Goal: Task Accomplishment & Management: Complete application form

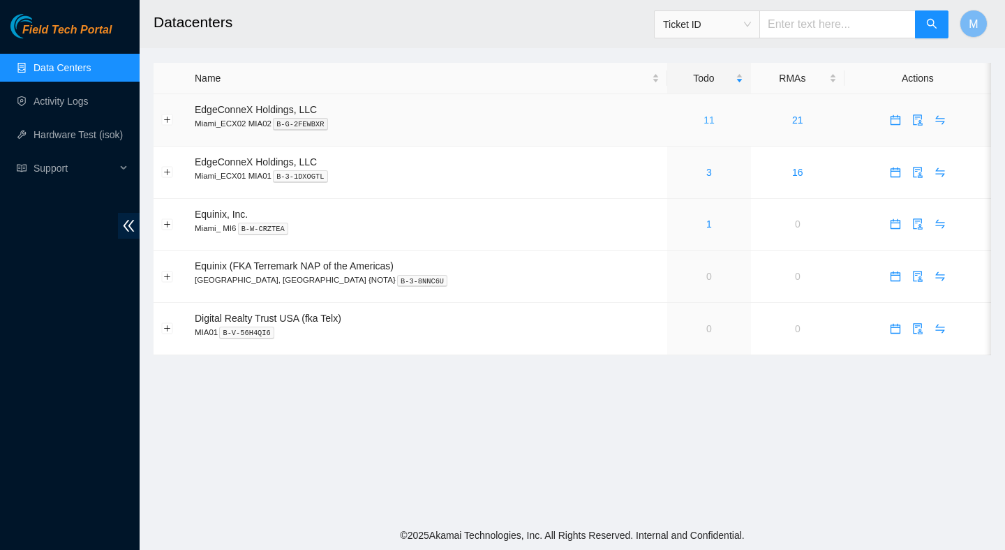
click at [704, 123] on link "11" at bounding box center [709, 119] width 11 height 11
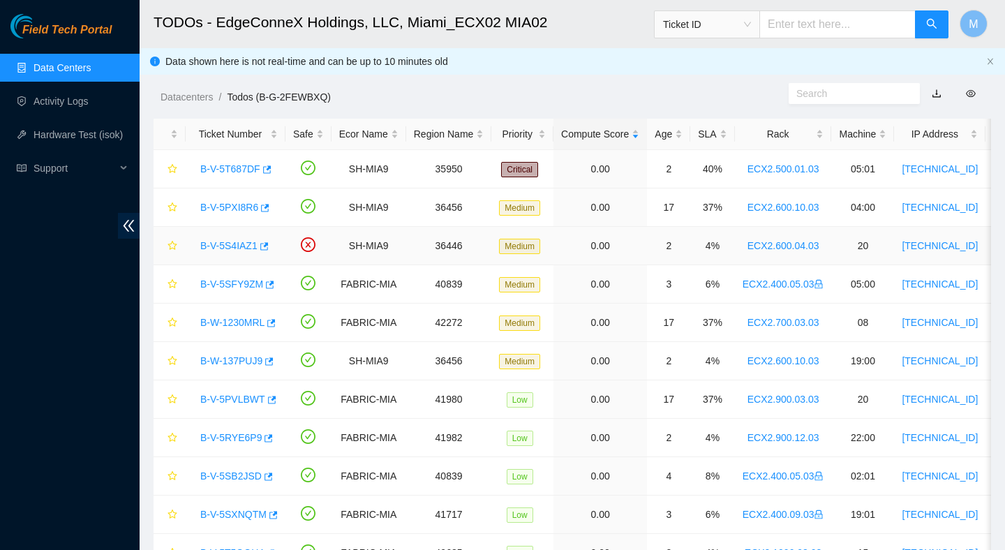
click at [240, 250] on link "B-V-5S4IAZ1" at bounding box center [228, 245] width 57 height 11
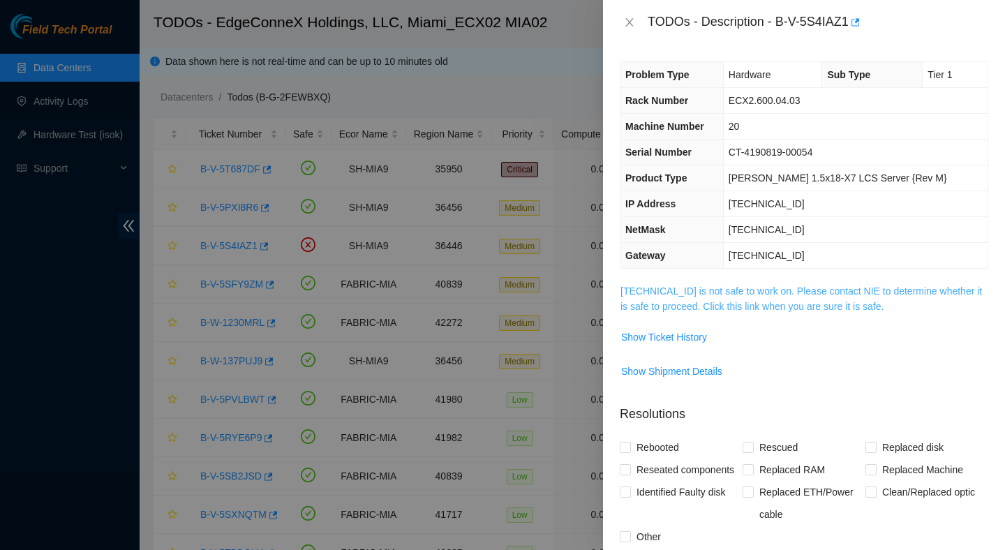
click at [717, 309] on link "[TECHNICAL_ID] is not safe to work on. Please contact NIE to determine whether …" at bounding box center [802, 298] width 362 height 27
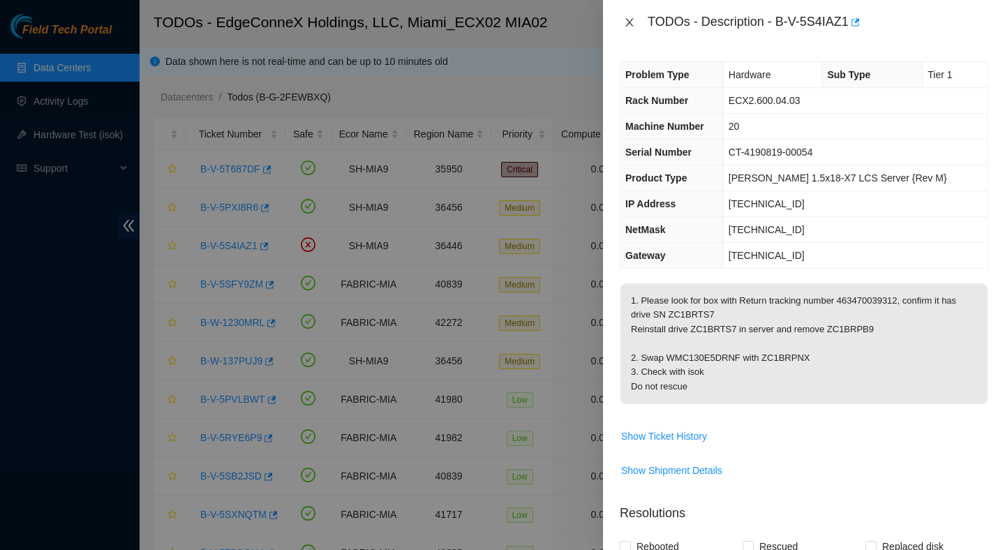
click at [628, 22] on icon "close" at bounding box center [629, 22] width 11 height 11
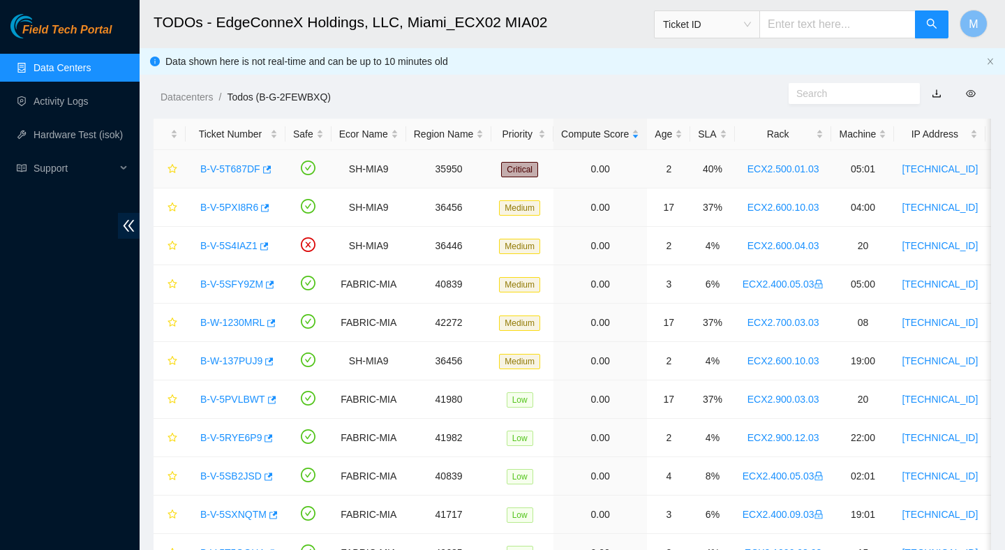
click at [218, 168] on link "B-V-5T687DF" at bounding box center [230, 168] width 60 height 11
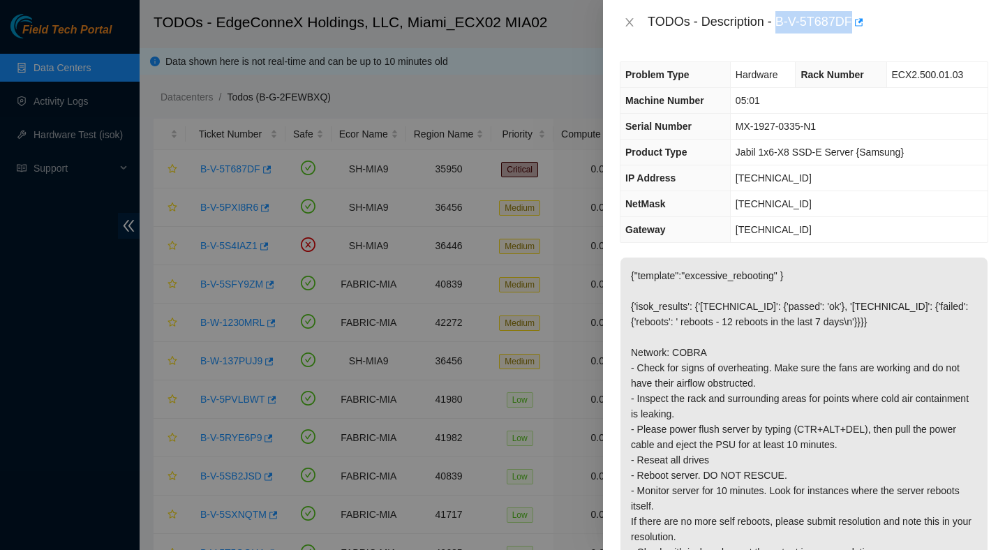
drag, startPoint x: 779, startPoint y: 22, endPoint x: 859, endPoint y: 29, distance: 80.6
click at [860, 29] on div "TODOs - Description - B-V-5T687DF" at bounding box center [818, 22] width 341 height 22
copy div "B-V-5T687DF"
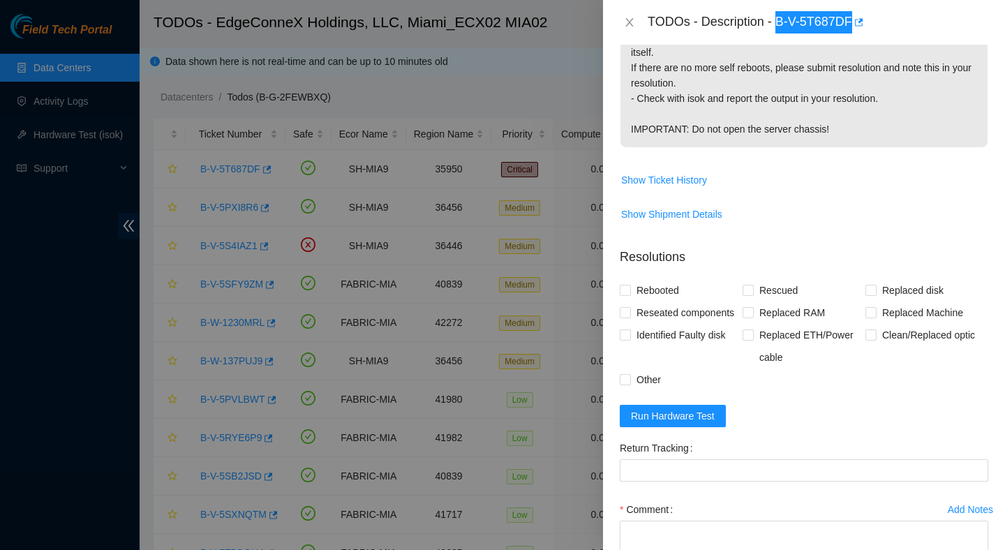
scroll to position [611, 0]
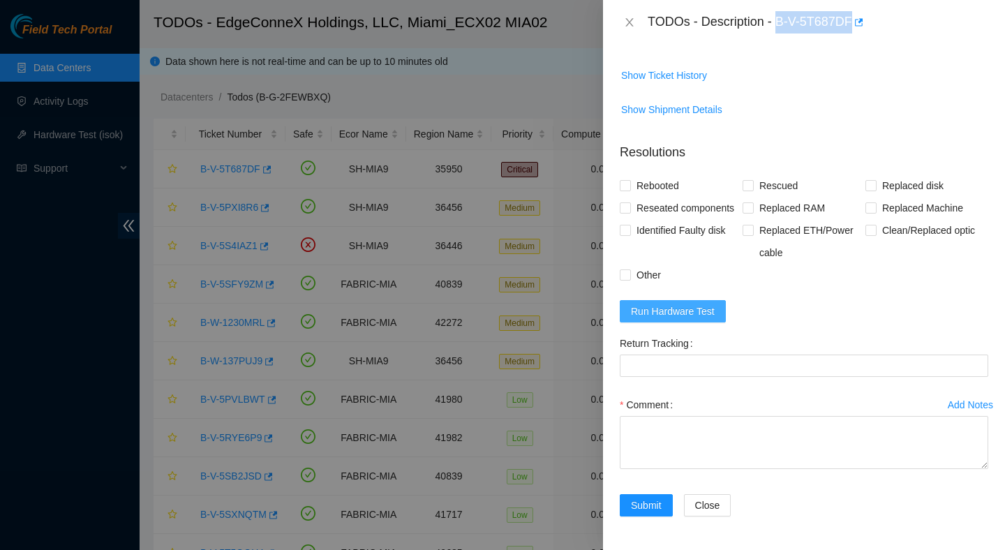
click at [695, 313] on span "Run Hardware Test" at bounding box center [673, 311] width 84 height 15
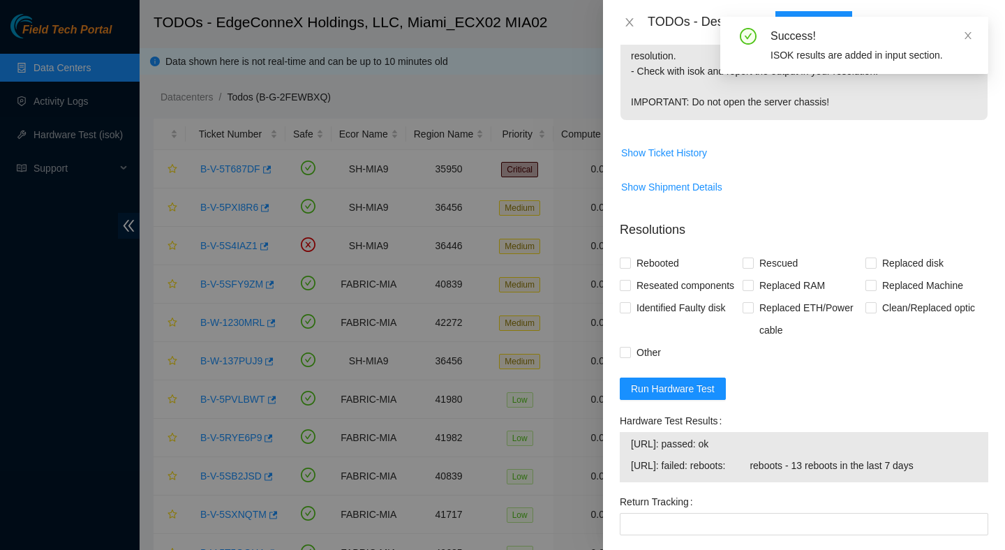
scroll to position [692, 0]
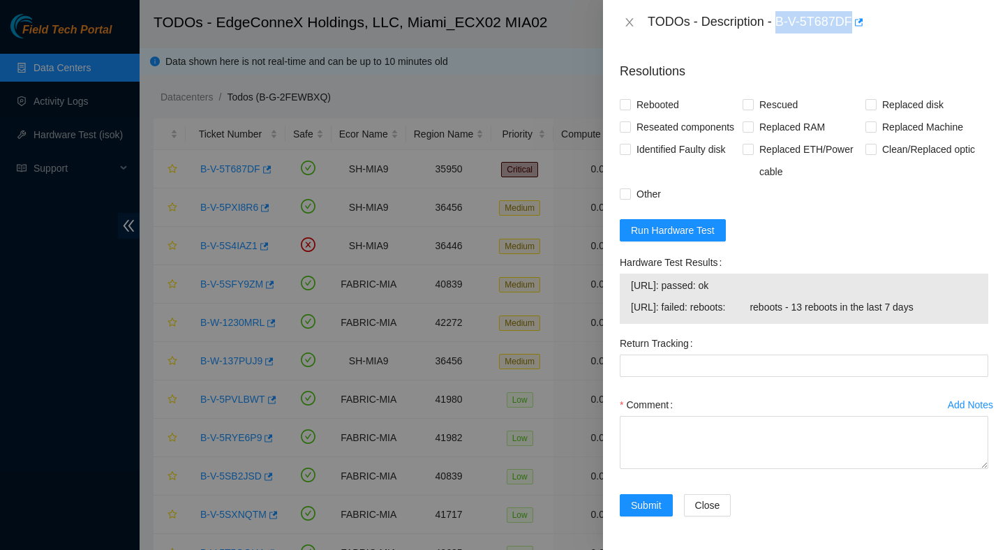
drag, startPoint x: 975, startPoint y: 309, endPoint x: 629, endPoint y: 290, distance: 346.7
click at [629, 290] on div "23.193.160.12: passed: ok 23.193.160.13: failed: reboots: reboots - 13 reboots …" at bounding box center [804, 299] width 369 height 50
copy tbody "23.193.160.12: passed: ok 23.193.160.13: failed: reboots: reboots - 13 reboots …"
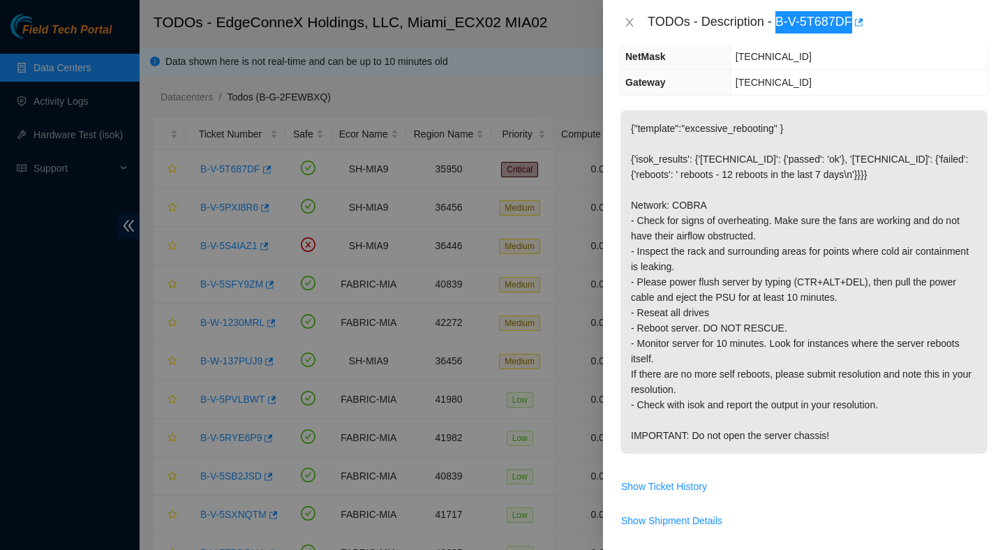
scroll to position [149, 0]
click at [632, 24] on icon "close" at bounding box center [629, 22] width 11 height 11
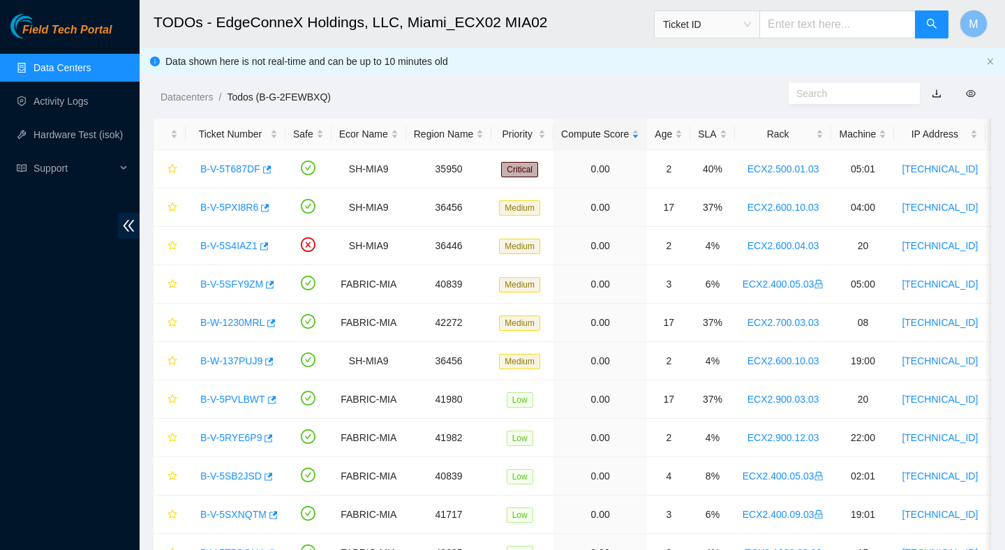
scroll to position [195, 0]
click at [225, 244] on link "B-V-5S4IAZ1" at bounding box center [228, 245] width 57 height 11
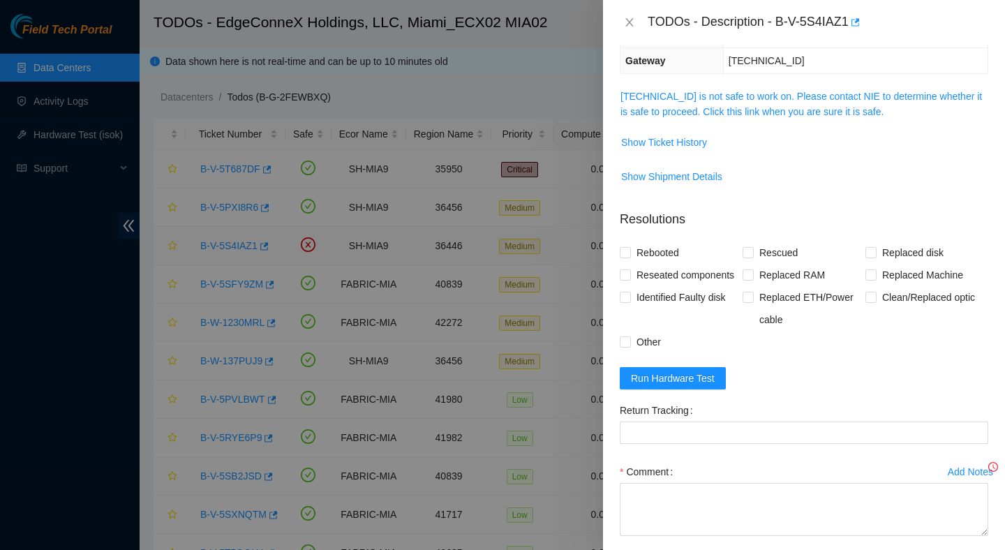
scroll to position [149, 0]
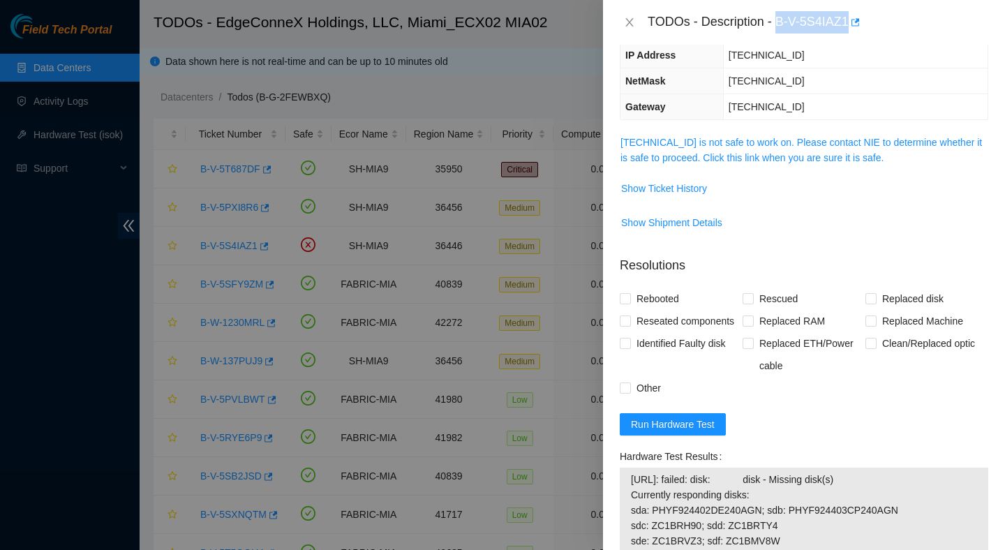
drag, startPoint x: 780, startPoint y: 23, endPoint x: 872, endPoint y: 31, distance: 91.8
click at [872, 31] on div "TODOs - Description - B-V-5S4IAZ1" at bounding box center [818, 22] width 341 height 22
copy div "B-V-5S4IAZ1"
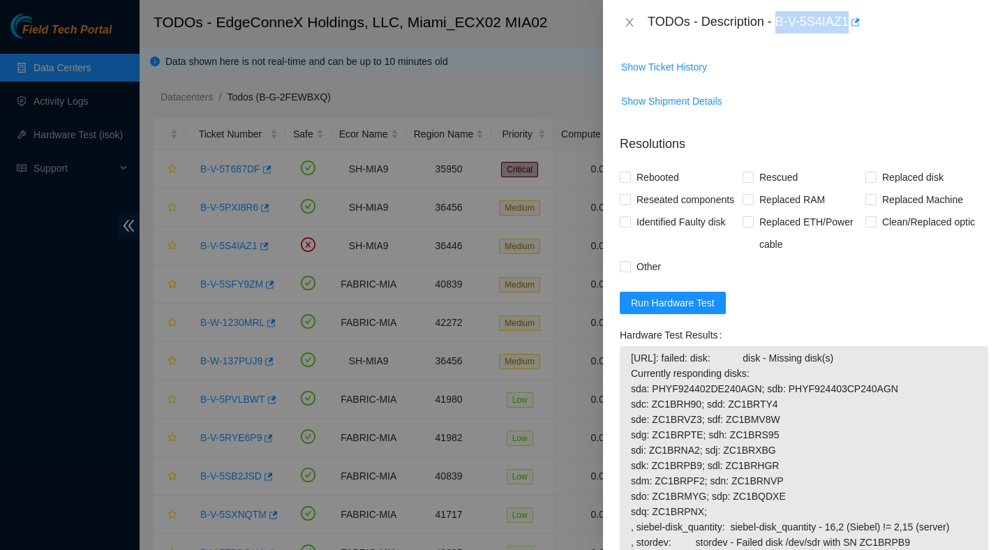
scroll to position [313, 0]
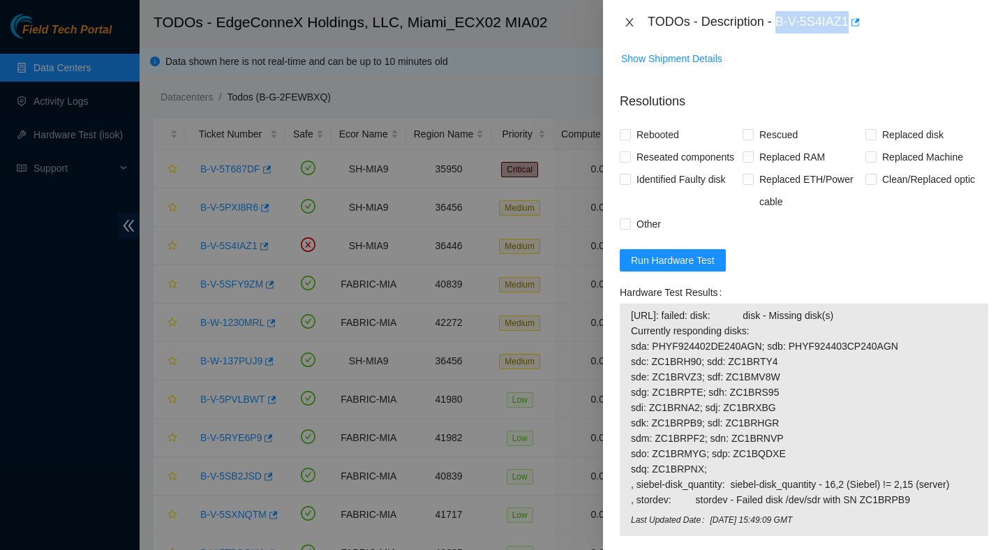
click at [634, 21] on icon "close" at bounding box center [629, 22] width 11 height 11
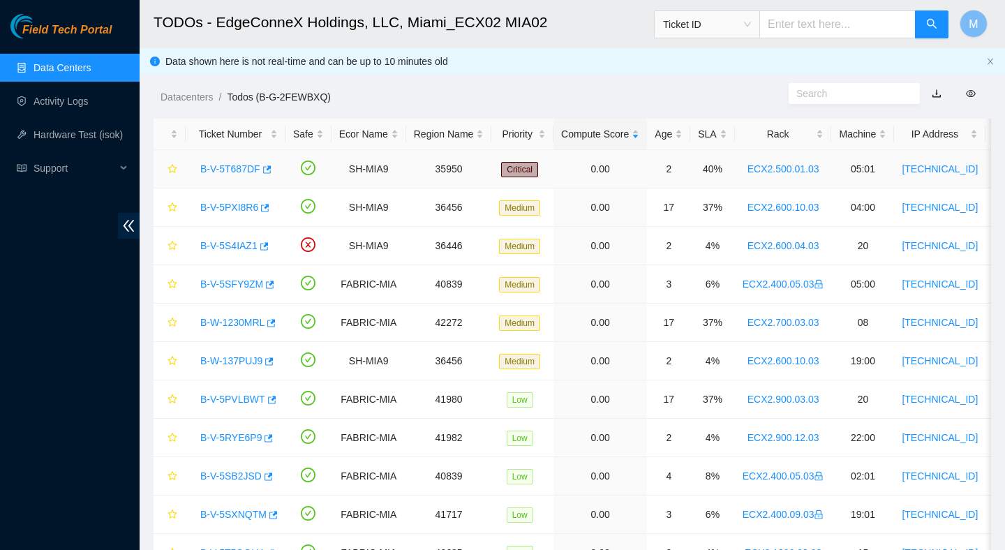
scroll to position [333, 0]
click at [239, 172] on link "B-V-5T687DF" at bounding box center [230, 168] width 60 height 11
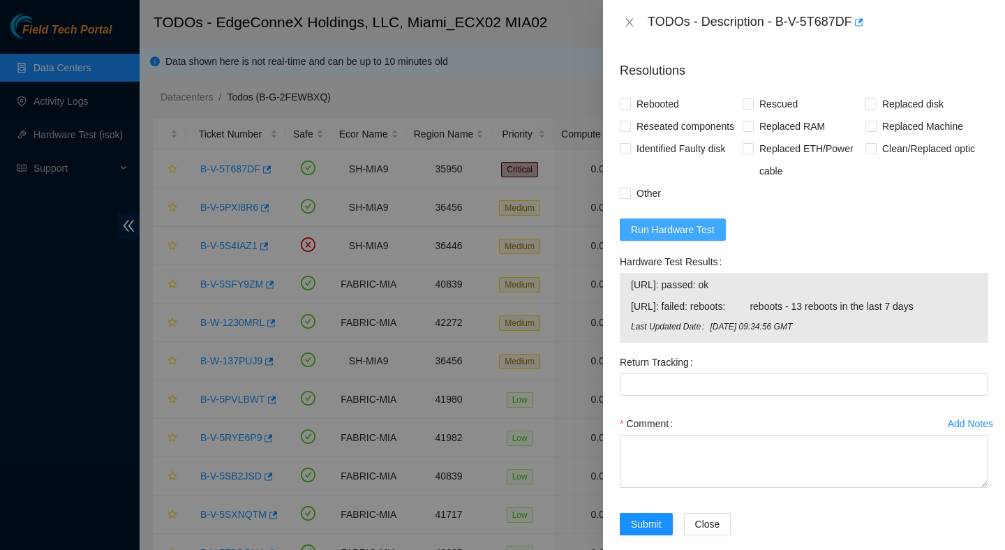
click at [705, 237] on span "Run Hardware Test" at bounding box center [673, 229] width 84 height 15
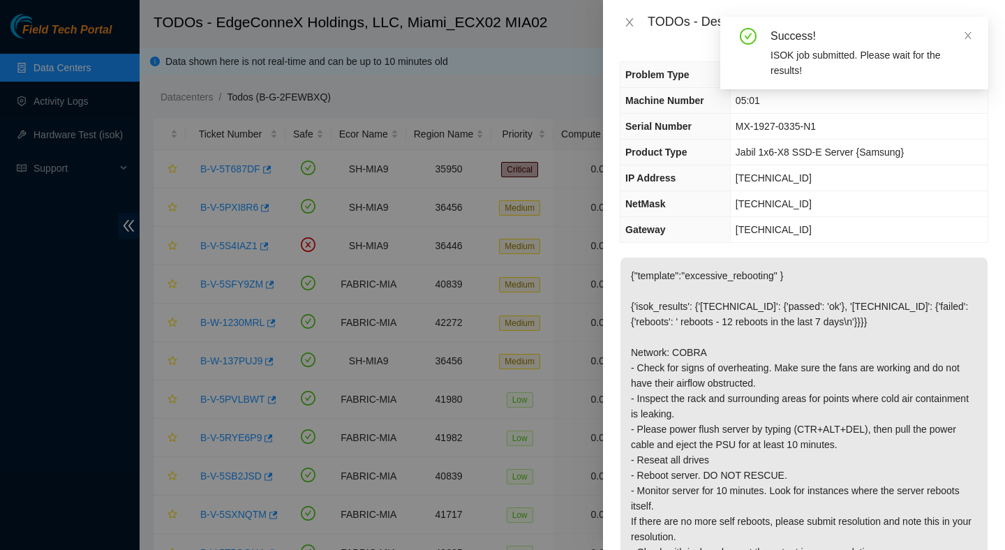
scroll to position [611, 0]
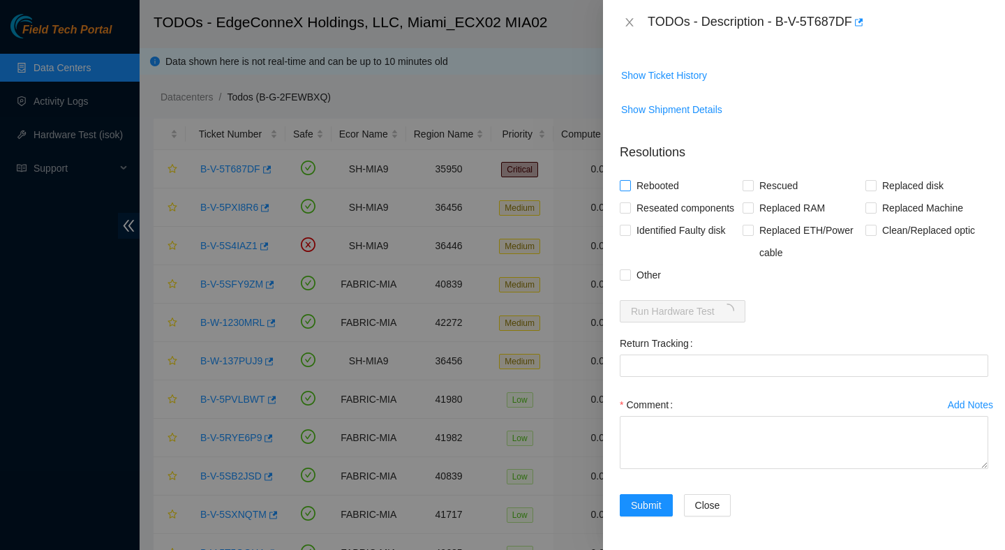
click at [621, 180] on input "Rebooted" at bounding box center [625, 185] width 10 height 10
checkbox input "true"
click at [626, 202] on input "Reseated components" at bounding box center [625, 207] width 10 height 10
checkbox input "true"
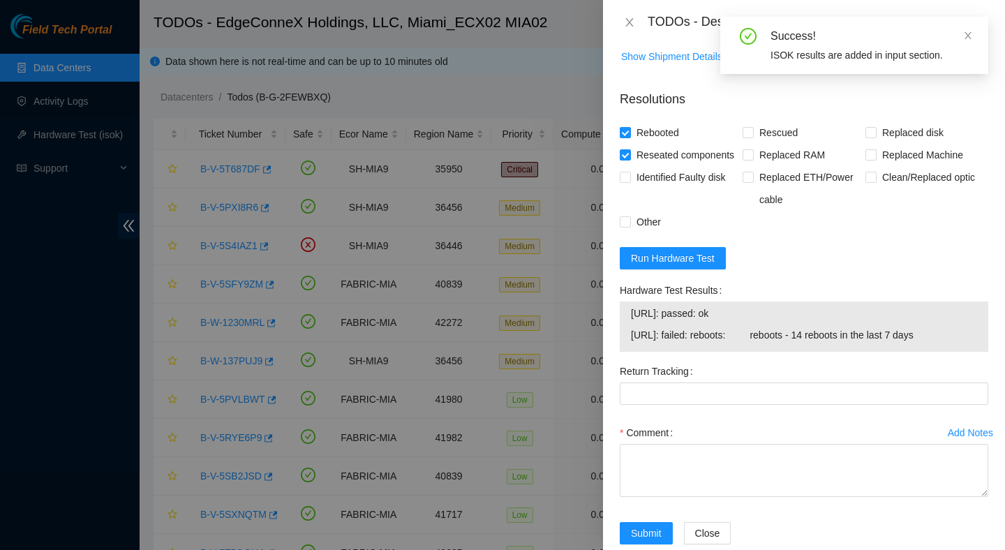
drag, startPoint x: 981, startPoint y: 387, endPoint x: 605, endPoint y: 369, distance: 375.9
click at [604, 368] on div "Problem Type Hardware Rack Number ECX2.500.01.03 Machine Number 05:01 Serial Nu…" at bounding box center [804, 297] width 402 height 505
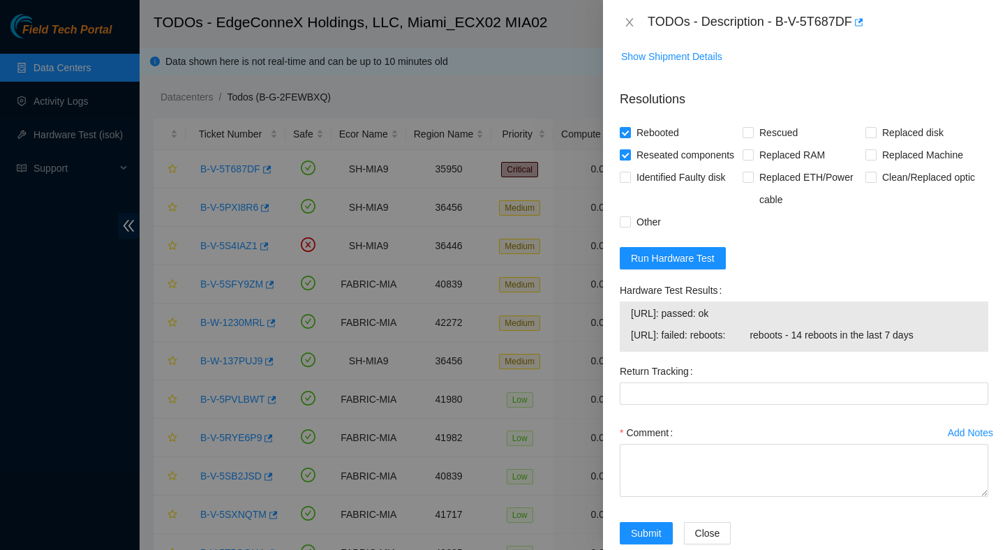
scroll to position [692, 0]
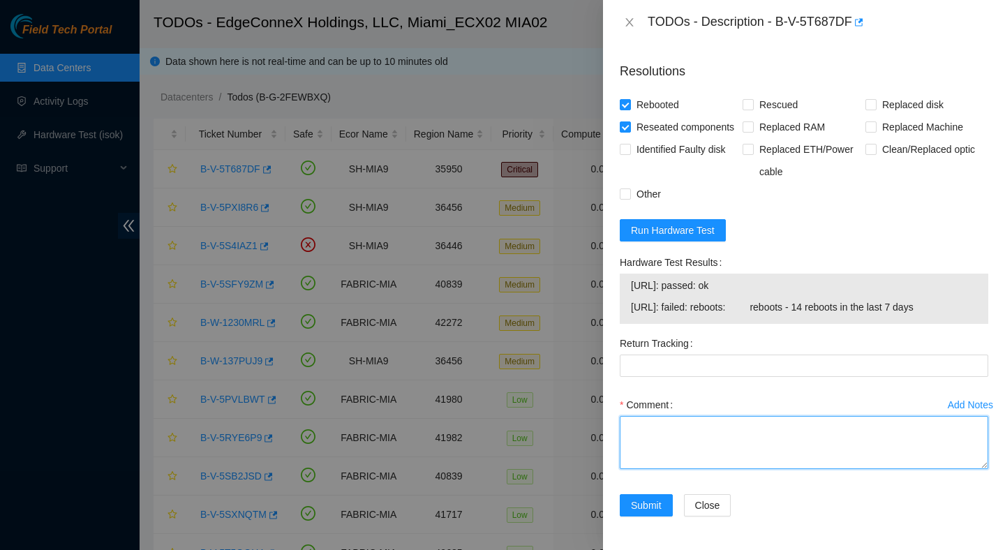
click at [692, 437] on textarea "Comment" at bounding box center [804, 442] width 369 height 53
paste textarea "Verified ticket is safe to work on : Yes NOCC Authorized: Yes Located server co…"
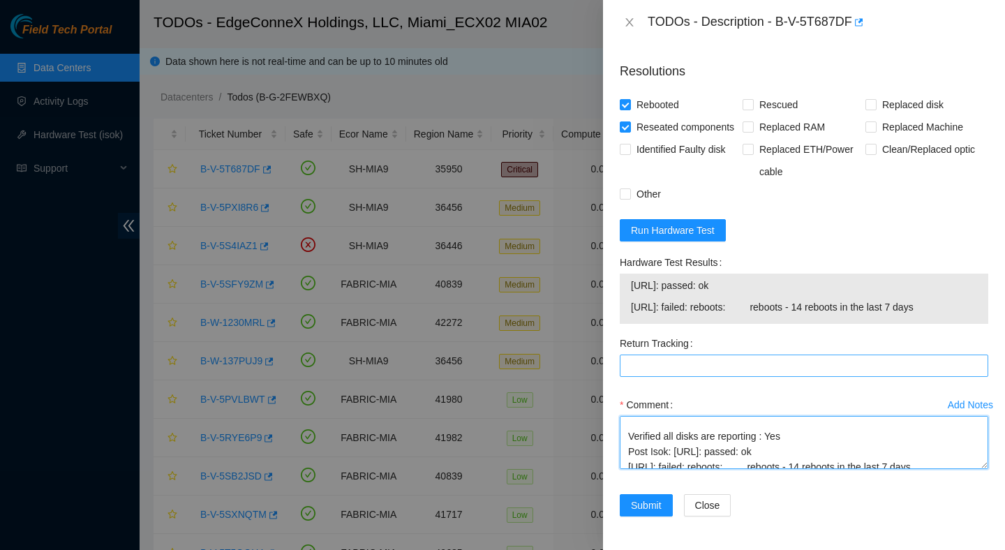
type textarea "Verified ticket is safe to work on : Yes NOCC Authorized: Yes Located server co…"
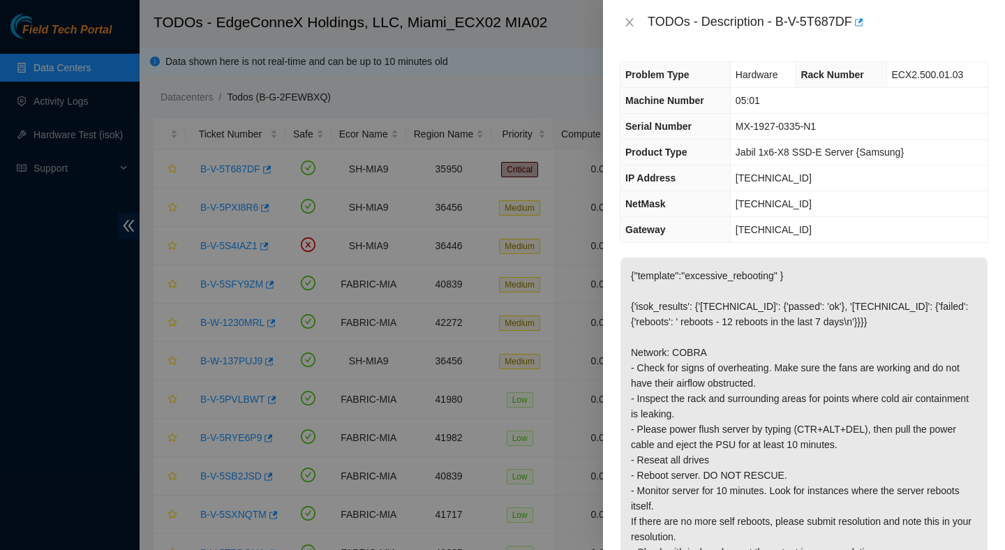
scroll to position [692, 0]
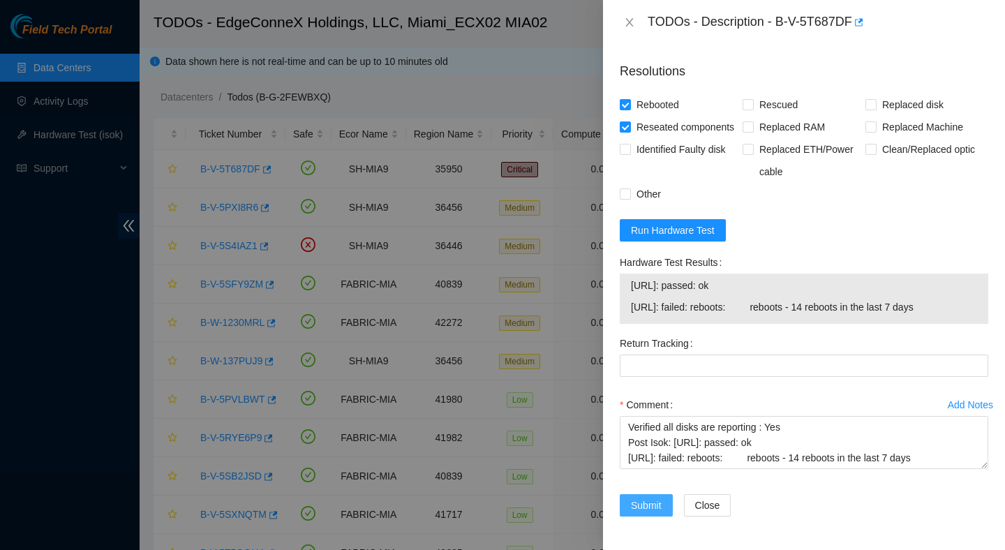
click at [640, 514] on button "Submit" at bounding box center [646, 505] width 53 height 22
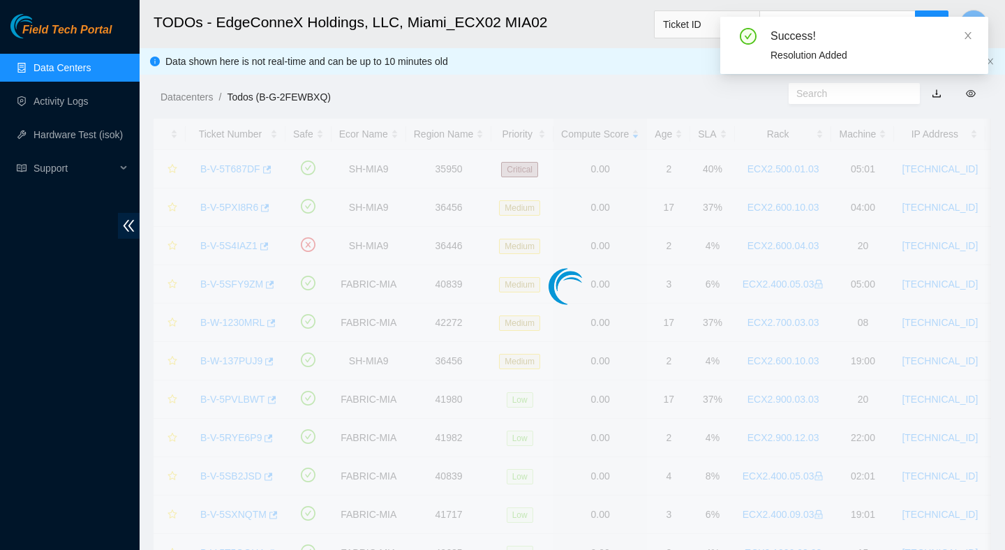
scroll to position [350, 0]
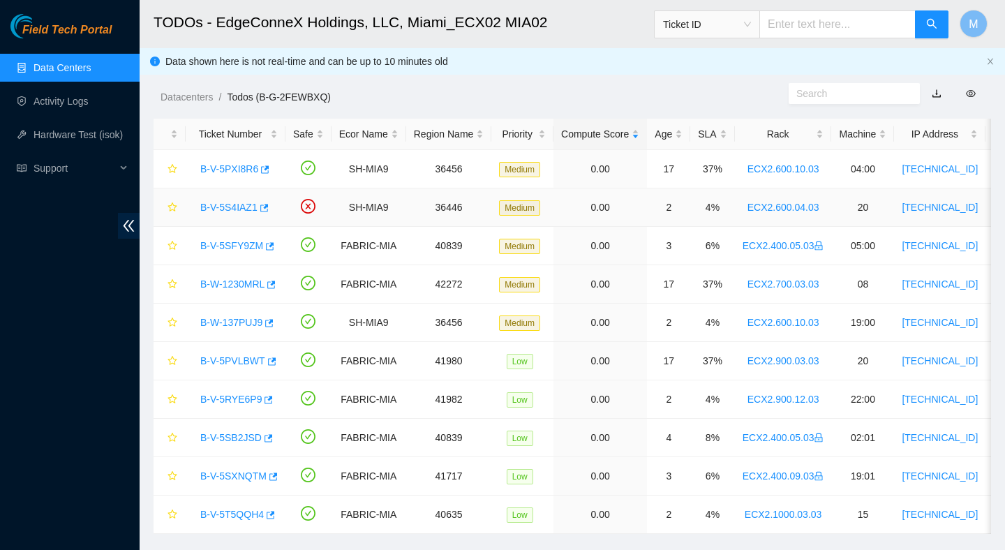
click at [251, 207] on link "B-V-5S4IAZ1" at bounding box center [228, 207] width 57 height 11
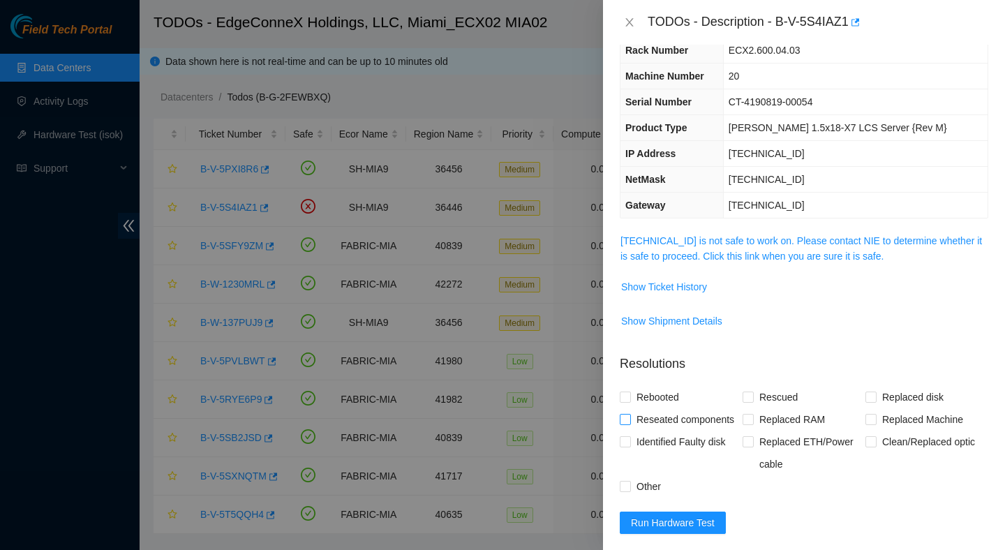
scroll to position [48, 0]
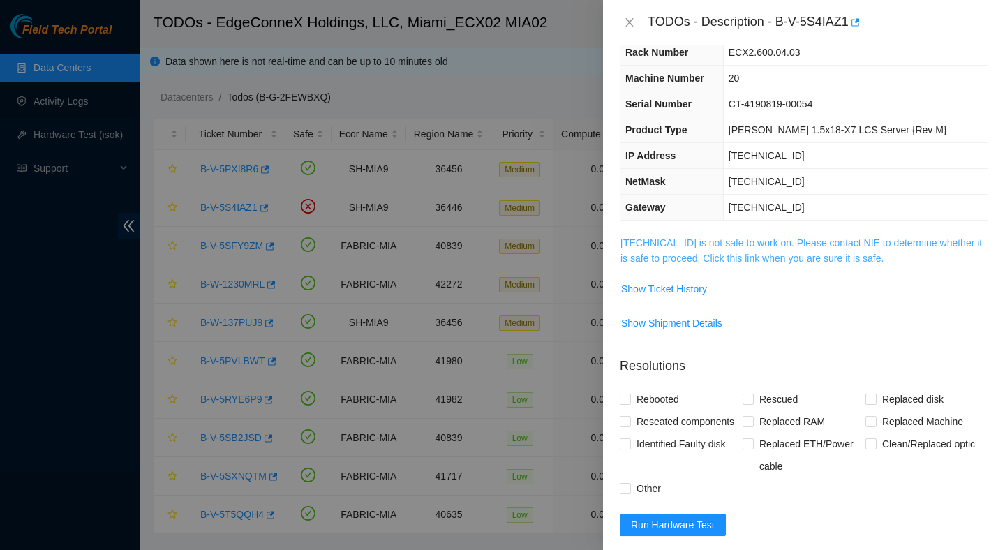
click at [722, 258] on link "23.205.45.57 is not safe to work on. Please contact NIE to determine whether it…" at bounding box center [802, 250] width 362 height 27
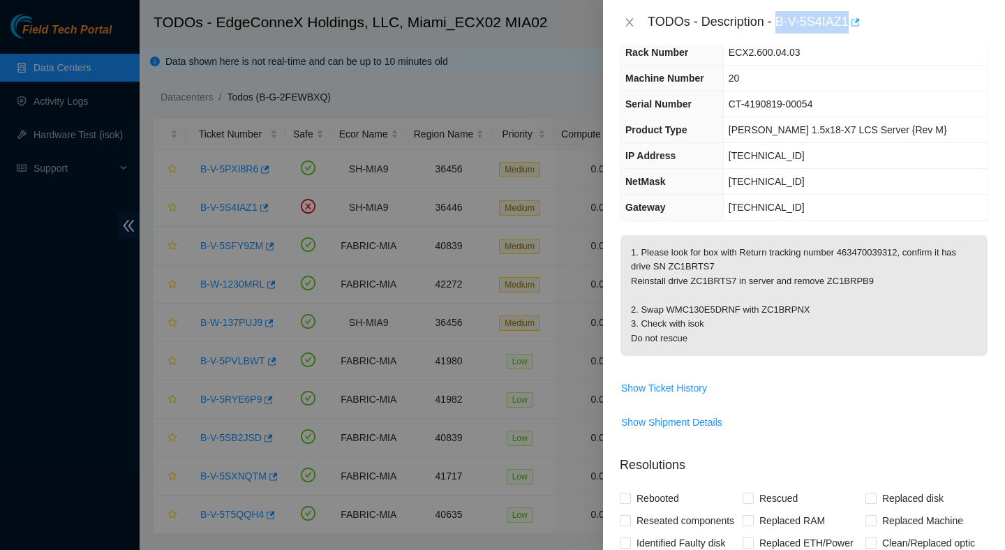
drag, startPoint x: 781, startPoint y: 22, endPoint x: 858, endPoint y: 29, distance: 77.1
click at [858, 29] on div "TODOs - Description - B-V-5S4IAZ1" at bounding box center [818, 22] width 341 height 22
copy div "B-V-5S4IAZ1"
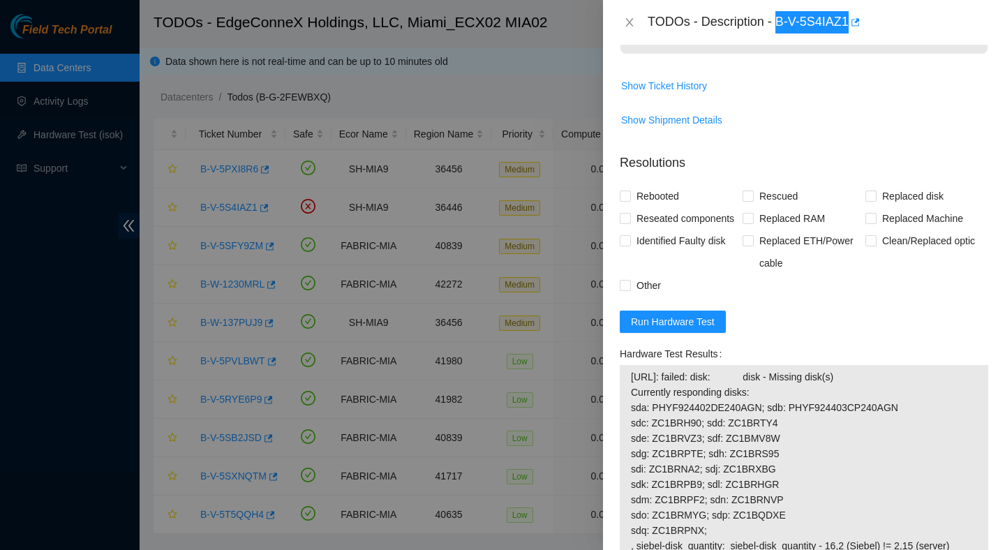
scroll to position [396, 0]
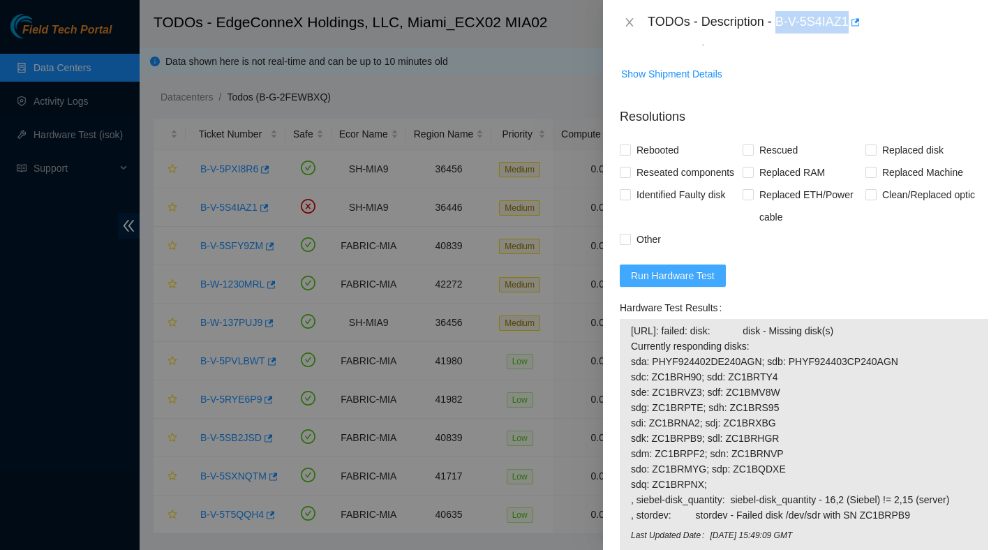
click at [695, 283] on span "Run Hardware Test" at bounding box center [673, 275] width 84 height 15
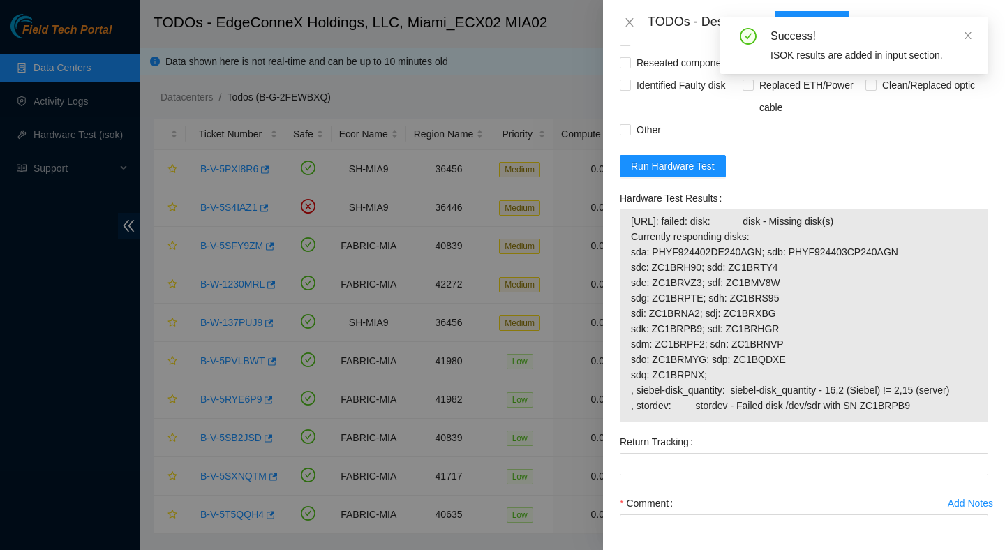
scroll to position [536, 0]
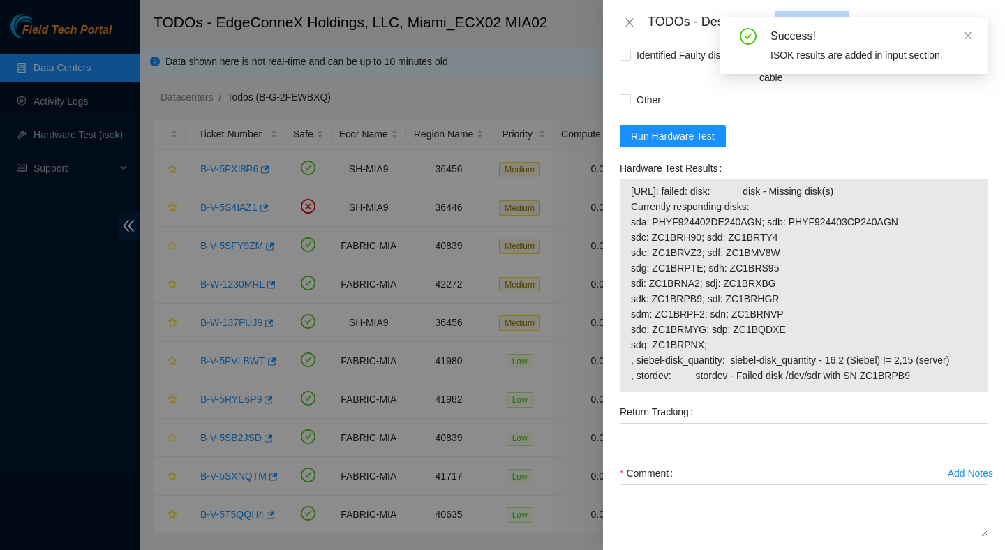
click at [748, 383] on span "23.205.45.57: failed: disk: disk - Missing disk(s) Currently responding disks: …" at bounding box center [804, 284] width 346 height 200
click at [895, 401] on div "Hardware Test Results 23.205.45.57: failed: disk: disk - Missing disk(s) Curren…" at bounding box center [804, 279] width 380 height 244
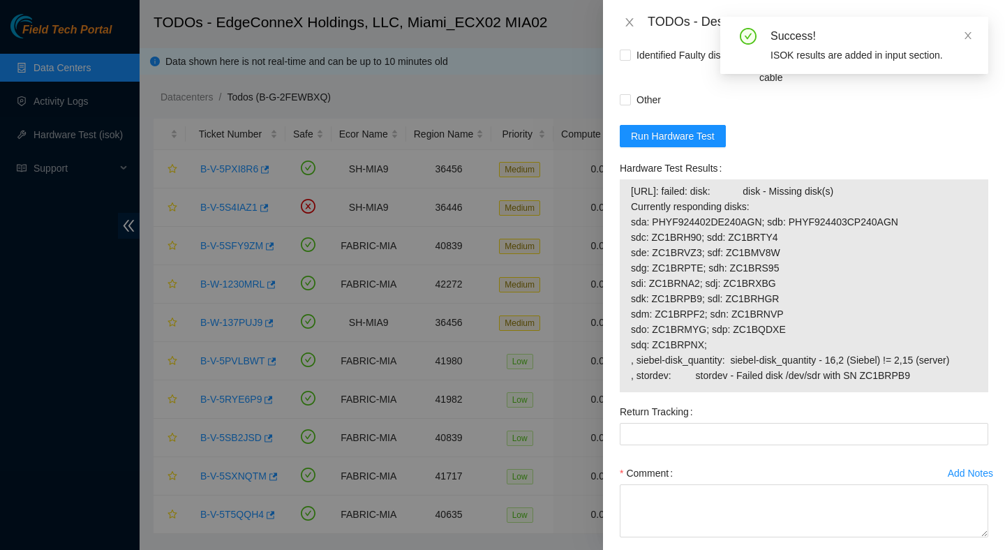
drag, startPoint x: 932, startPoint y: 410, endPoint x: 607, endPoint y: 230, distance: 371.5
click at [606, 229] on div "Problem Type Hardware Sub Type Tier 1 Rack Number ECX2.600.04.03 Machine Number…" at bounding box center [804, 297] width 402 height 505
copy tbody "23.205.45.57: failed: disk: disk - Missing disk(s) Currently responding disks: …"
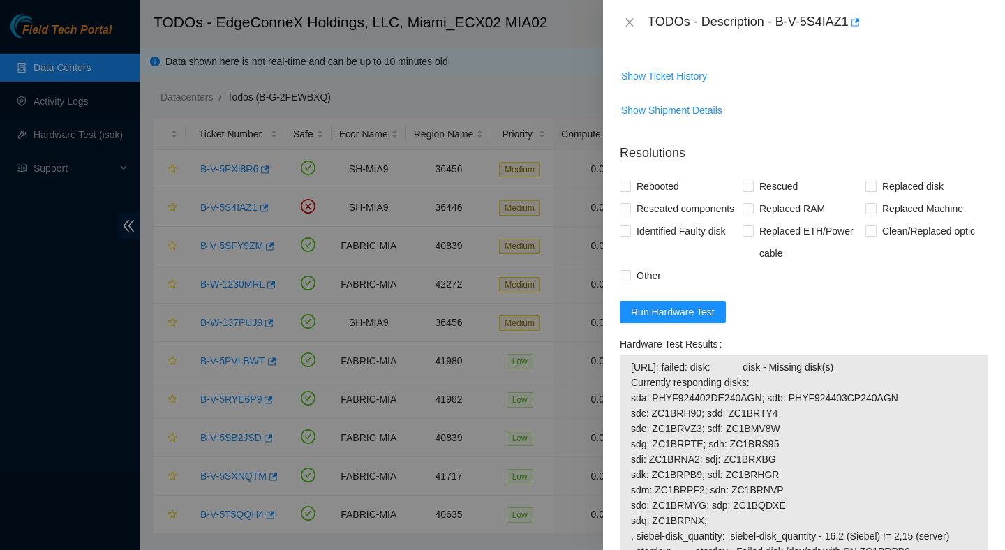
scroll to position [0, 0]
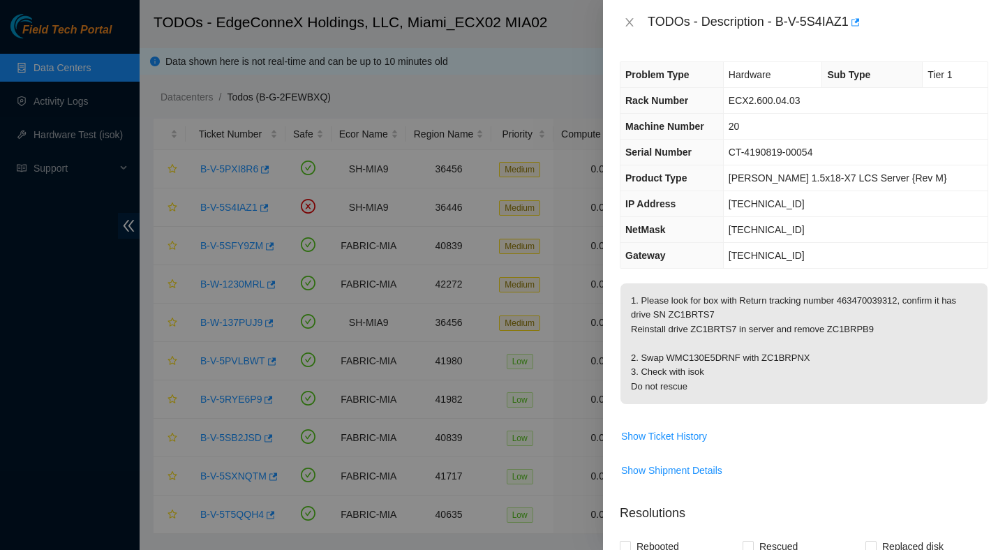
click at [889, 311] on p "1. Please look for box with Return tracking number 463470039312, confirm it has…" at bounding box center [804, 343] width 367 height 121
copy p "463470039312"
drag, startPoint x: 735, startPoint y: 331, endPoint x: 674, endPoint y: 331, distance: 60.7
click at [674, 331] on p "1. Please look for box with Return tracking number 463470039312, confirm it has…" at bounding box center [804, 343] width 367 height 121
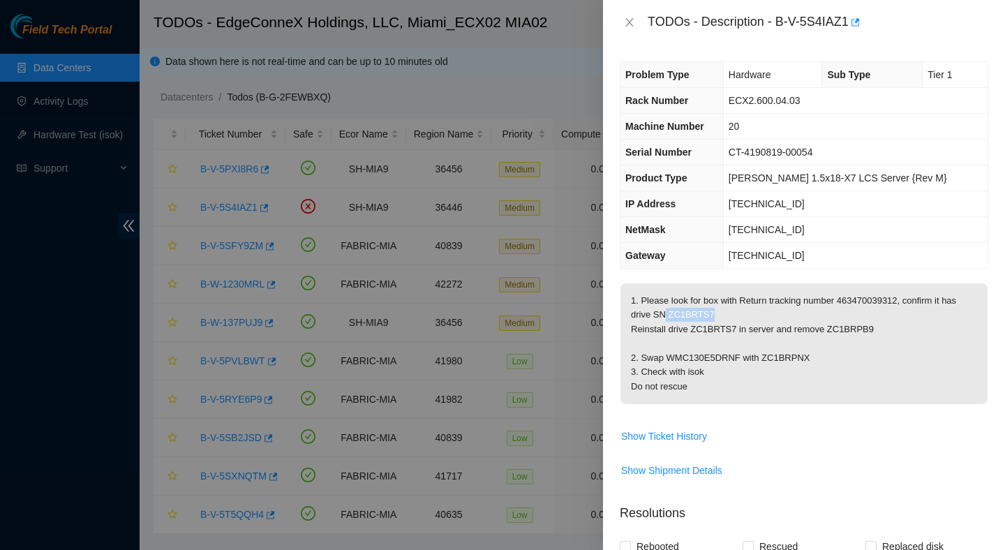
copy p "SN ZC1BRTS7"
click at [869, 348] on p "1. Please look for box with Return tracking number 463470039312, confirm it has…" at bounding box center [804, 343] width 367 height 121
click at [897, 343] on p "1. Please look for box with Return tracking number 463470039312, confirm it has…" at bounding box center [804, 343] width 367 height 121
drag, startPoint x: 886, startPoint y: 343, endPoint x: 630, endPoint y: 343, distance: 256.9
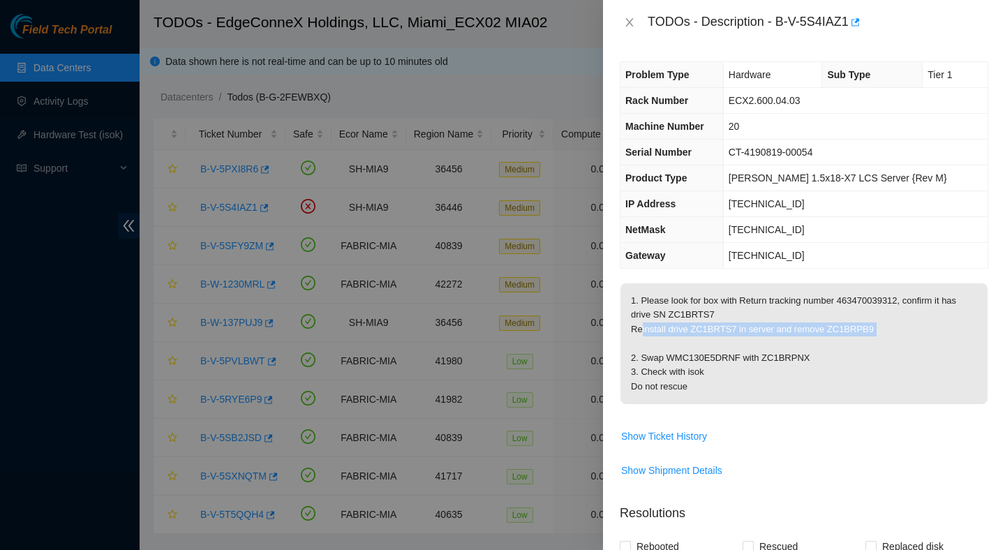
click at [630, 343] on p "1. Please look for box with Return tracking number 463470039312, confirm it has…" at bounding box center [804, 343] width 367 height 121
copy p "Reinstall drive ZC1BRTS7 in server and remove ZC1BRPB9"
drag, startPoint x: 822, startPoint y: 373, endPoint x: 669, endPoint y: 371, distance: 152.9
click at [668, 371] on p "1. Please look for box with Return tracking number 463470039312, confirm it has…" at bounding box center [804, 343] width 367 height 121
copy p "WMC130E5DRNF with ZC1BRPNX"
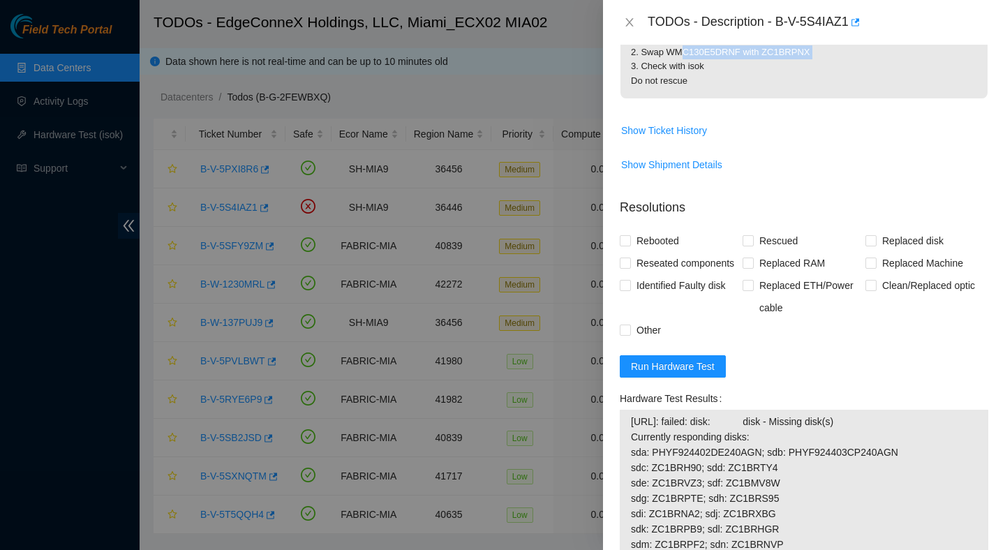
scroll to position [459, 0]
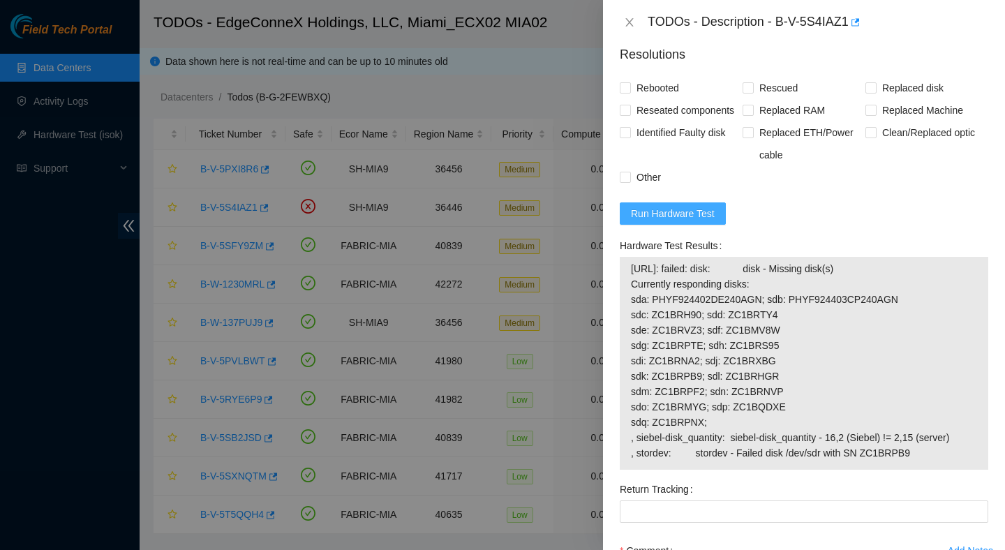
click at [661, 221] on span "Run Hardware Test" at bounding box center [673, 213] width 84 height 15
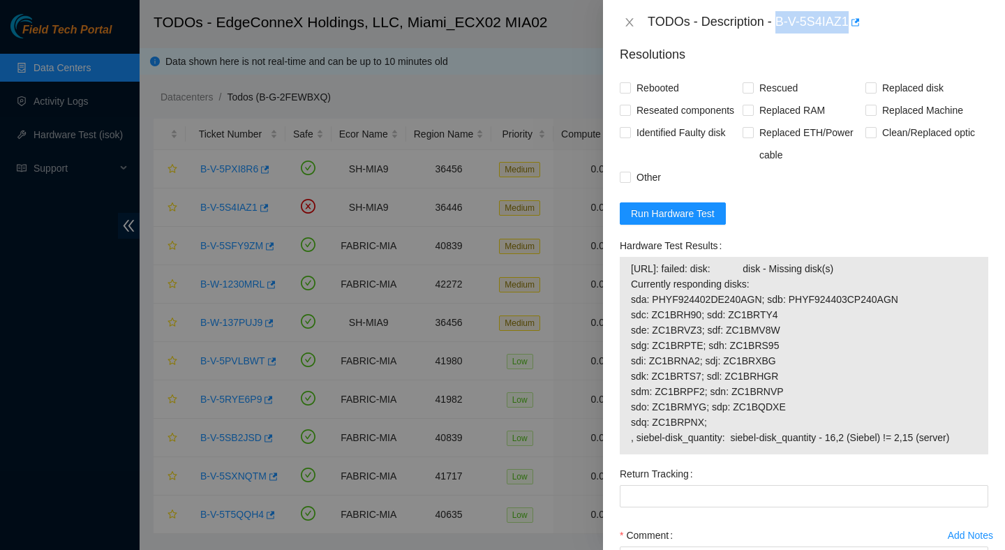
drag, startPoint x: 779, startPoint y: 23, endPoint x: 854, endPoint y: 31, distance: 75.2
click at [854, 31] on div "TODOs - Description - B-V-5S4IAZ1" at bounding box center [818, 22] width 341 height 22
copy div "B-V-5S4IAZ1"
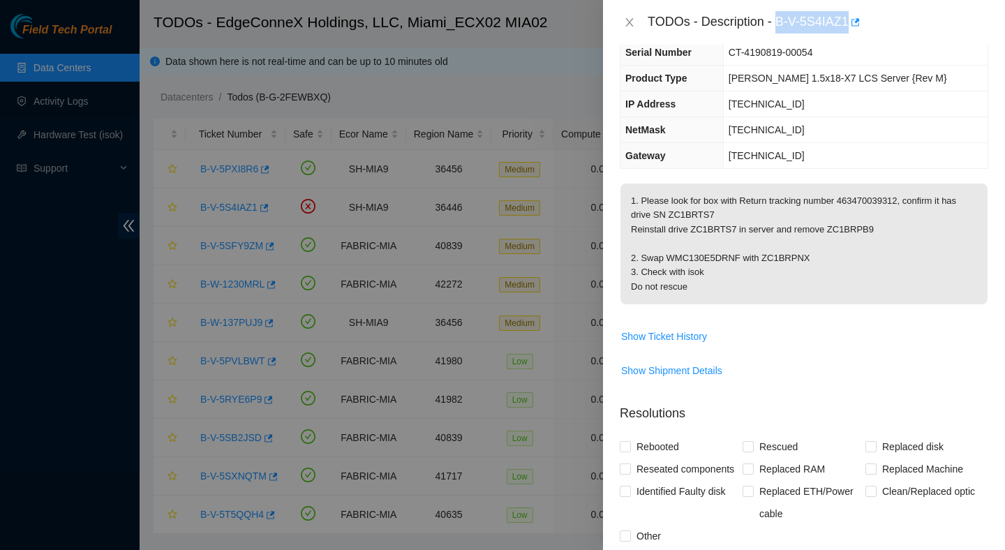
scroll to position [98, 0]
drag, startPoint x: 822, startPoint y: 274, endPoint x: 669, endPoint y: 271, distance: 152.9
click at [669, 271] on p "1. Please look for box with Return tracking number 463470039312, confirm it has…" at bounding box center [804, 245] width 367 height 121
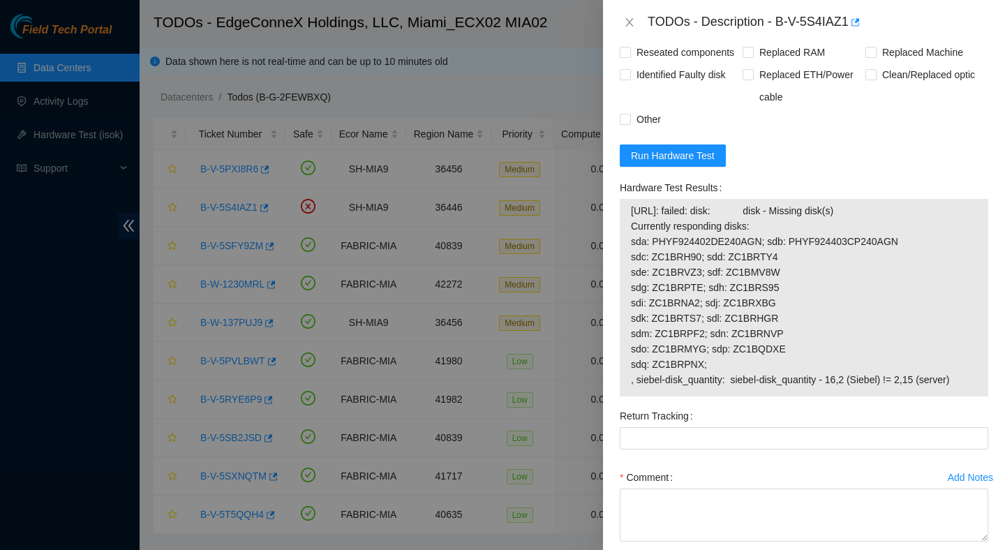
scroll to position [523, 0]
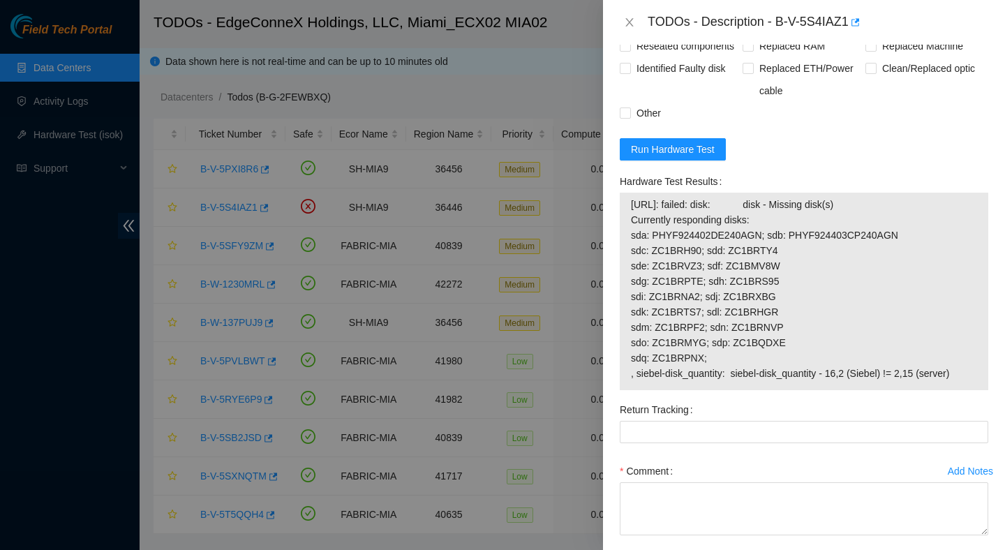
drag, startPoint x: 970, startPoint y: 412, endPoint x: 624, endPoint y: 247, distance: 382.8
click at [624, 247] on div "23.205.45.57: failed: disk: disk - Missing disk(s) Currently responding disks: …" at bounding box center [804, 292] width 369 height 198
click at [622, 20] on button "Close" at bounding box center [630, 22] width 20 height 13
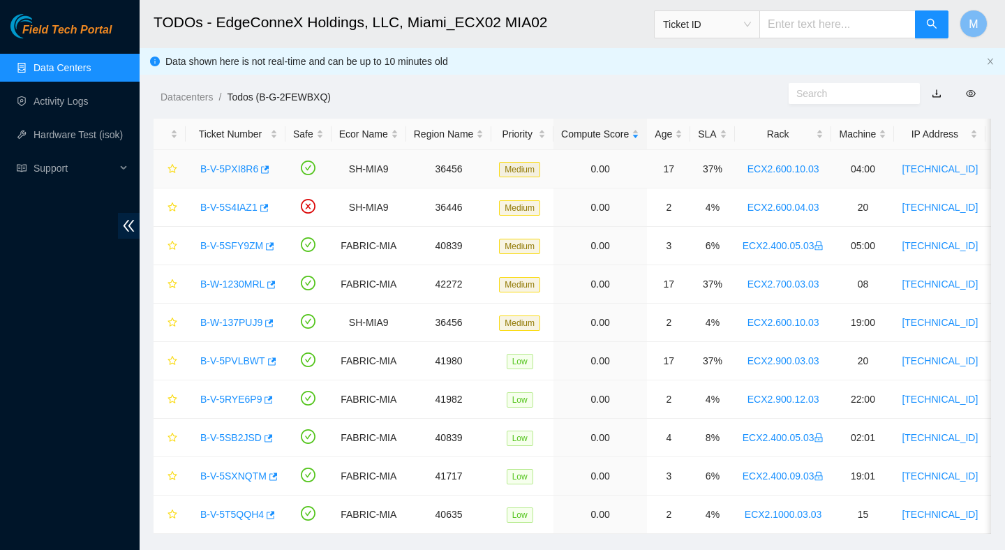
scroll to position [217, 0]
click at [251, 327] on link "B-W-137PUJ9" at bounding box center [231, 322] width 62 height 11
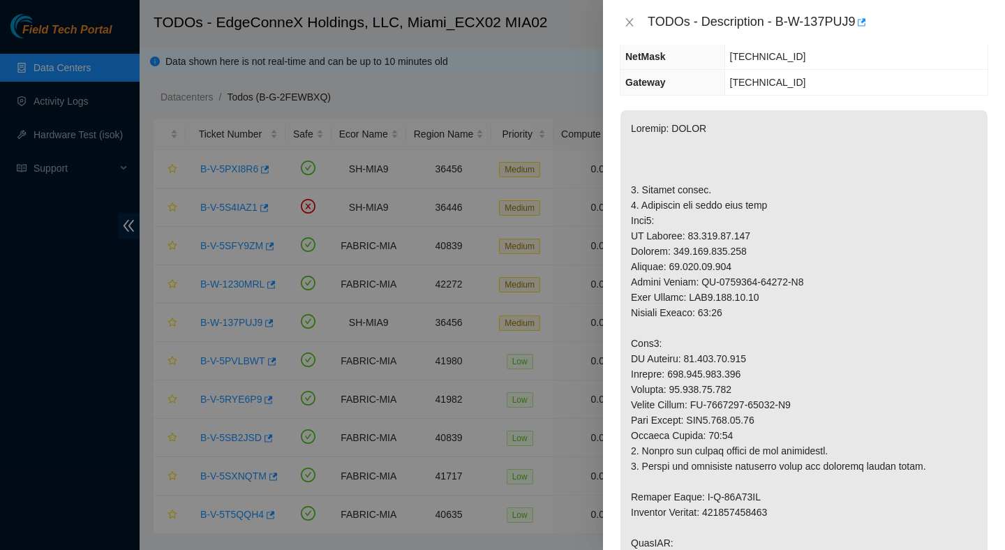
scroll to position [137, 0]
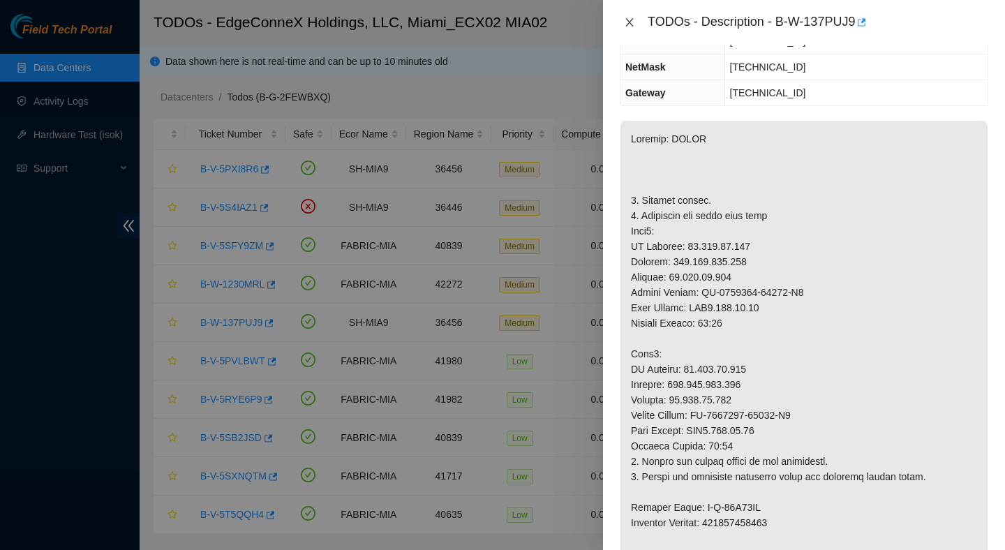
click at [629, 25] on icon "close" at bounding box center [629, 22] width 11 height 11
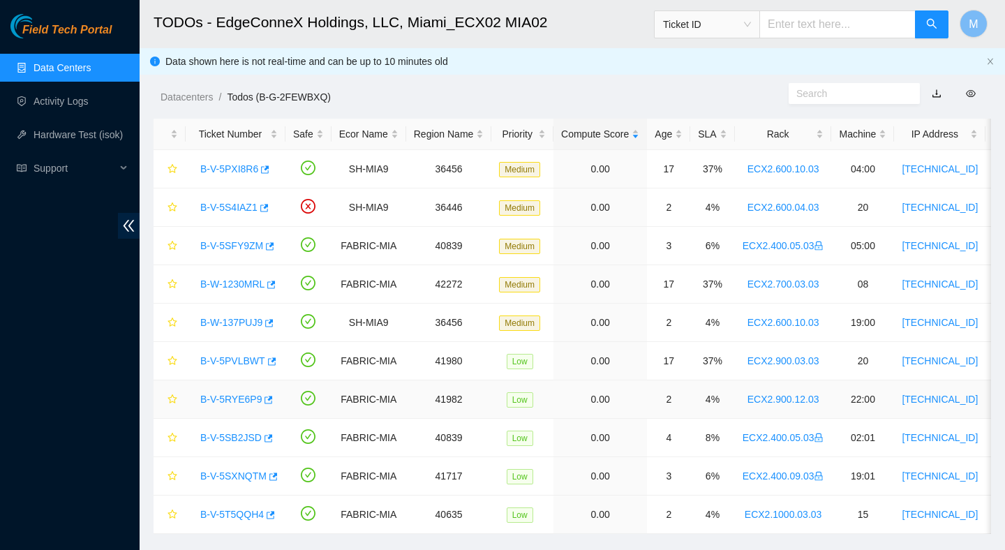
scroll to position [27, 0]
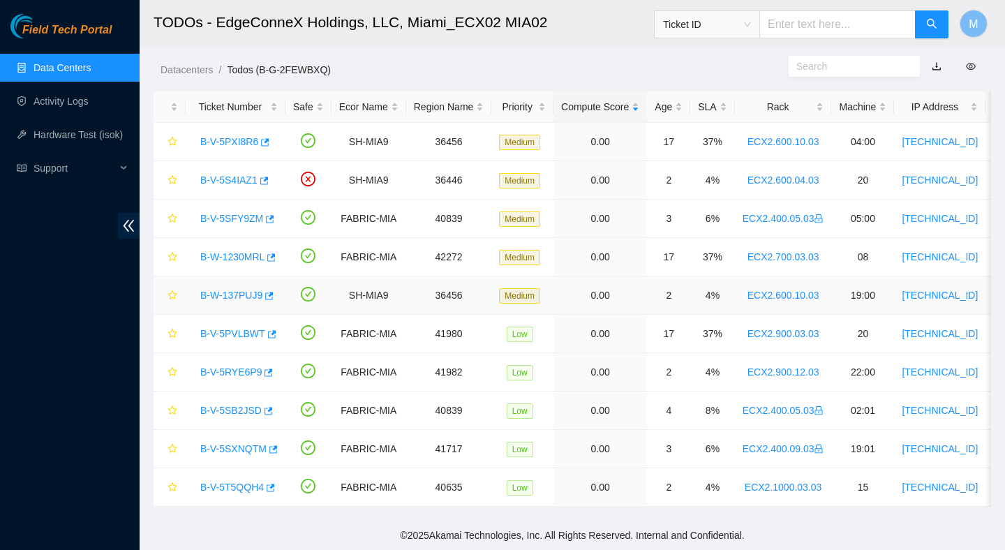
click at [244, 295] on link "B-W-137PUJ9" at bounding box center [231, 295] width 62 height 11
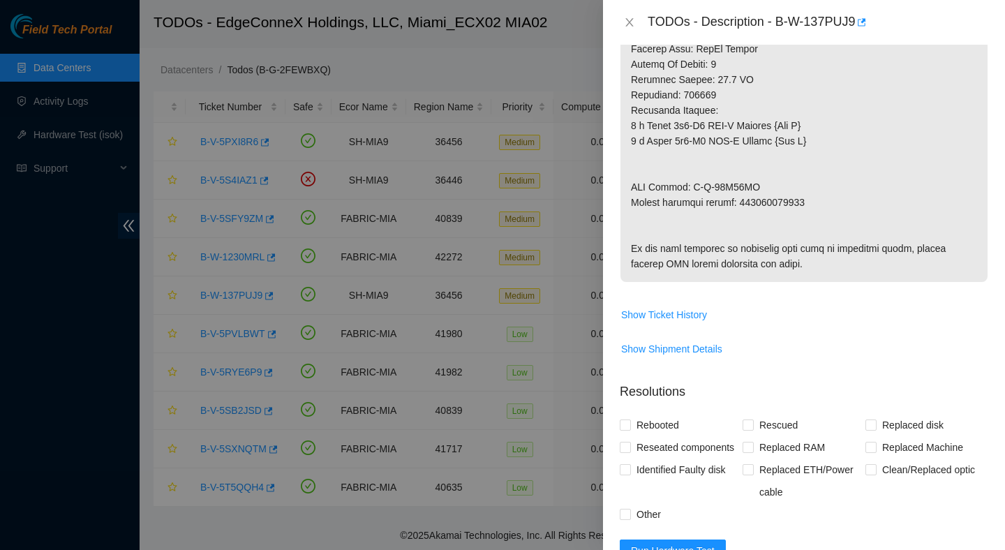
scroll to position [820, 0]
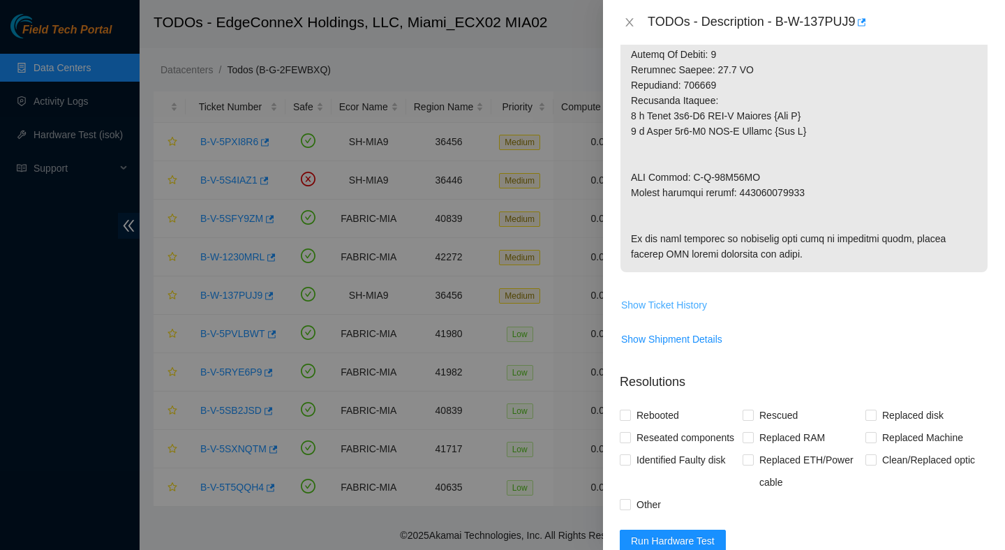
click at [685, 313] on span "Show Ticket History" at bounding box center [664, 304] width 86 height 15
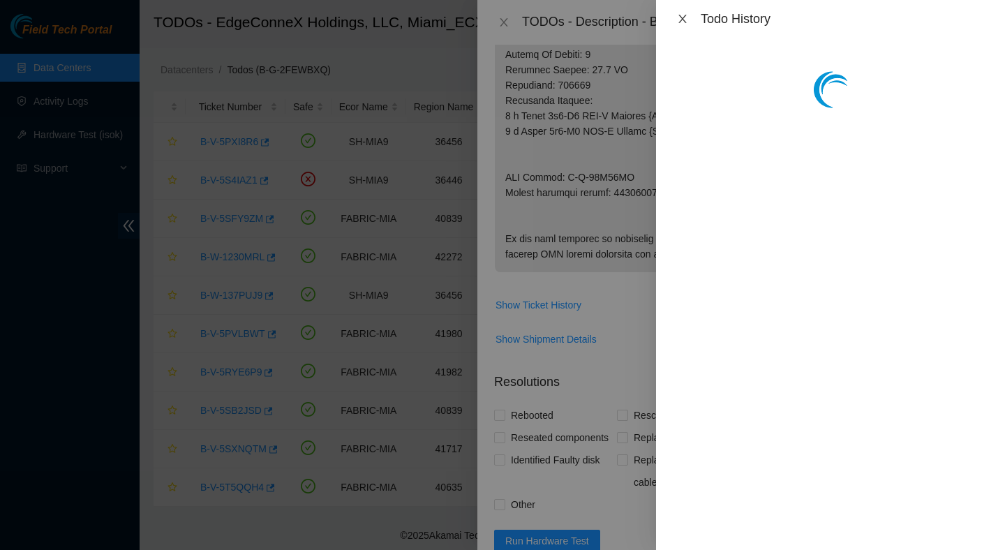
click at [683, 18] on icon "close" at bounding box center [682, 18] width 11 height 11
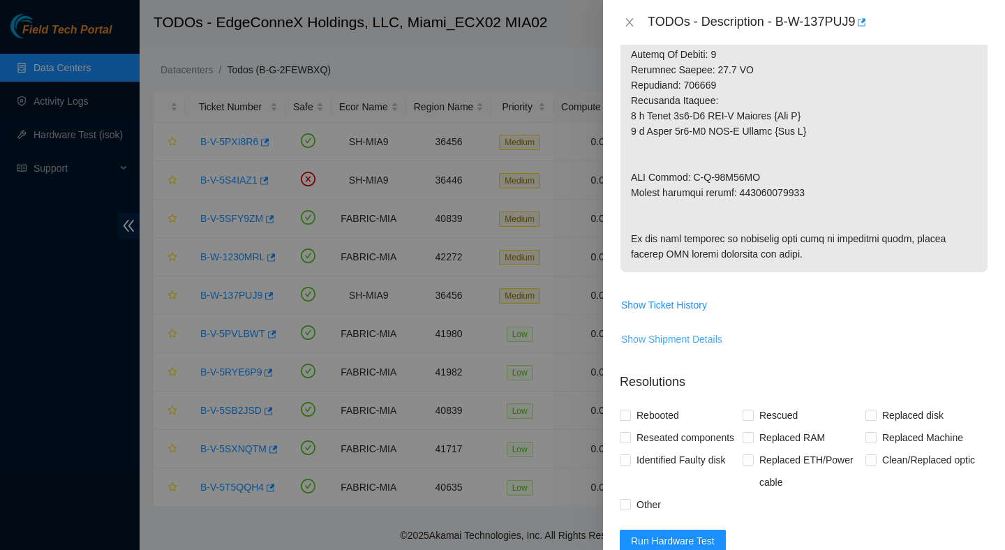
click at [632, 347] on span "Show Shipment Details" at bounding box center [671, 339] width 101 height 15
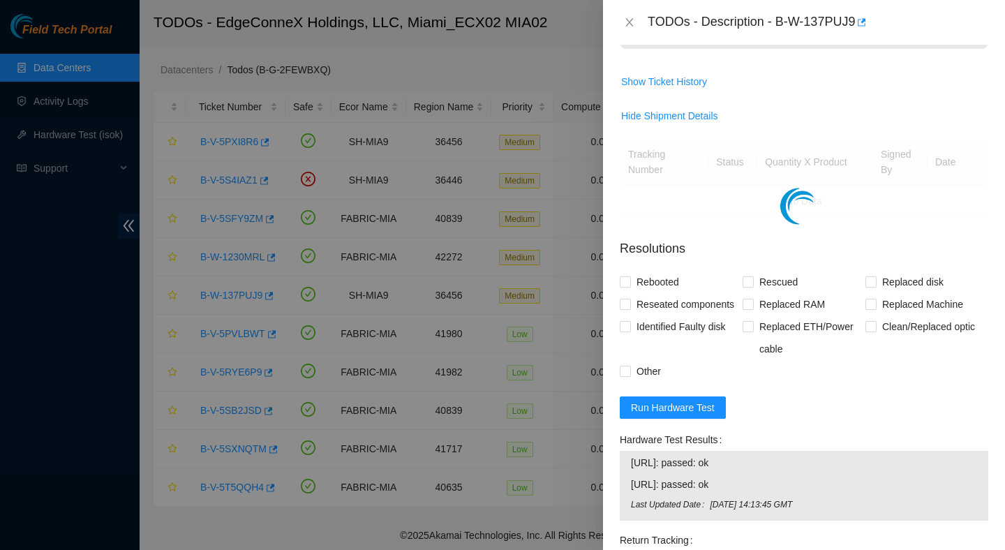
scroll to position [1044, 0]
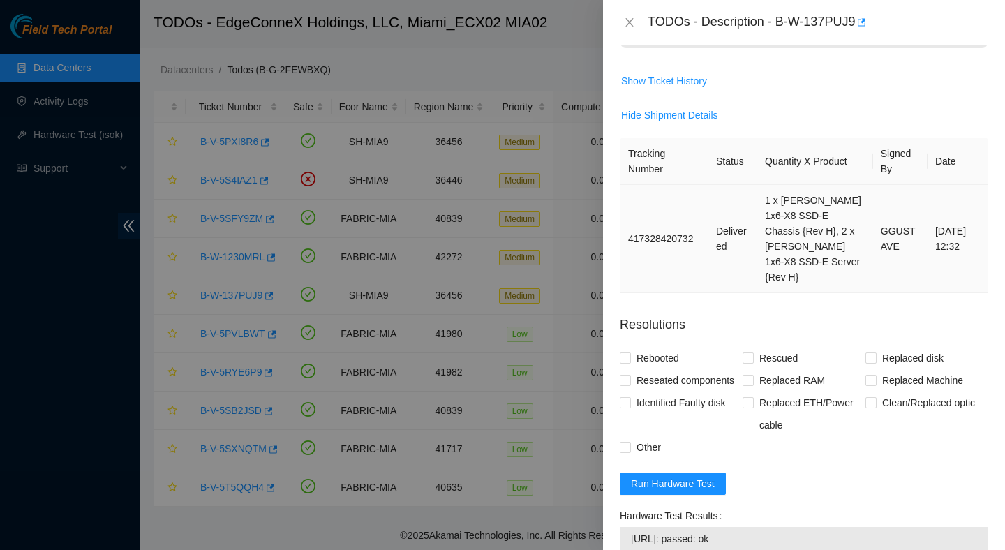
click at [676, 286] on td "417328420732" at bounding box center [665, 239] width 88 height 108
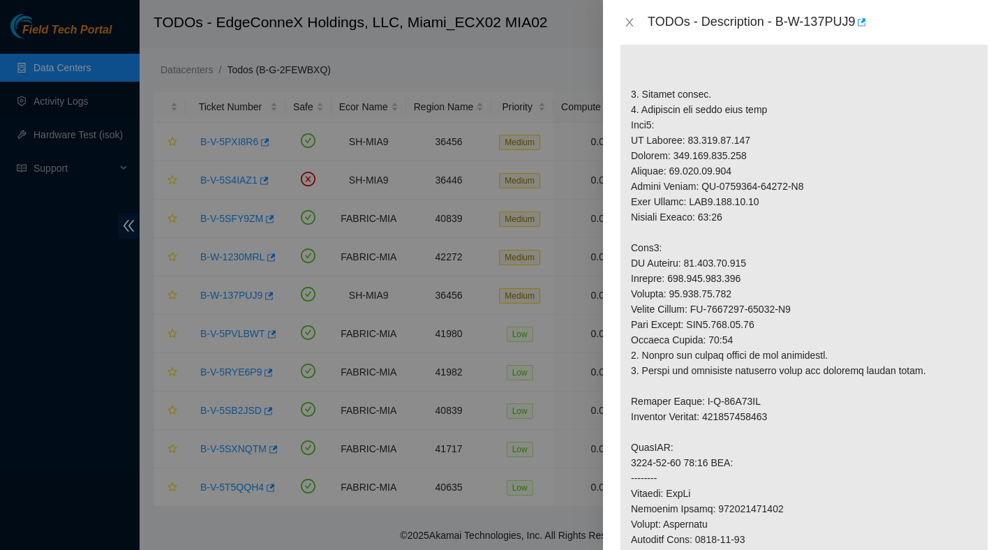
scroll to position [297, 0]
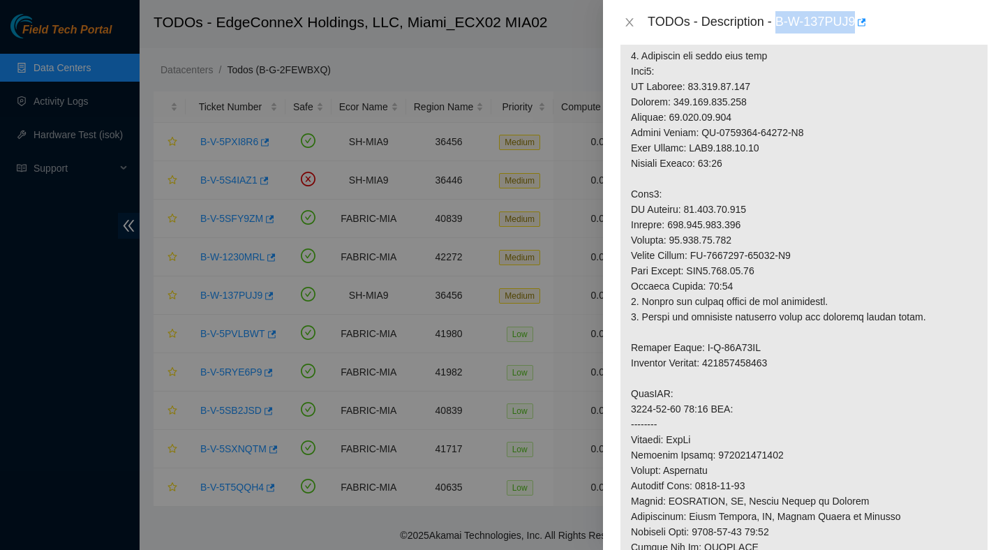
drag, startPoint x: 778, startPoint y: 20, endPoint x: 861, endPoint y: 30, distance: 83.6
click at [861, 30] on div "TODOs - Description - B-W-137PUJ9" at bounding box center [818, 22] width 341 height 22
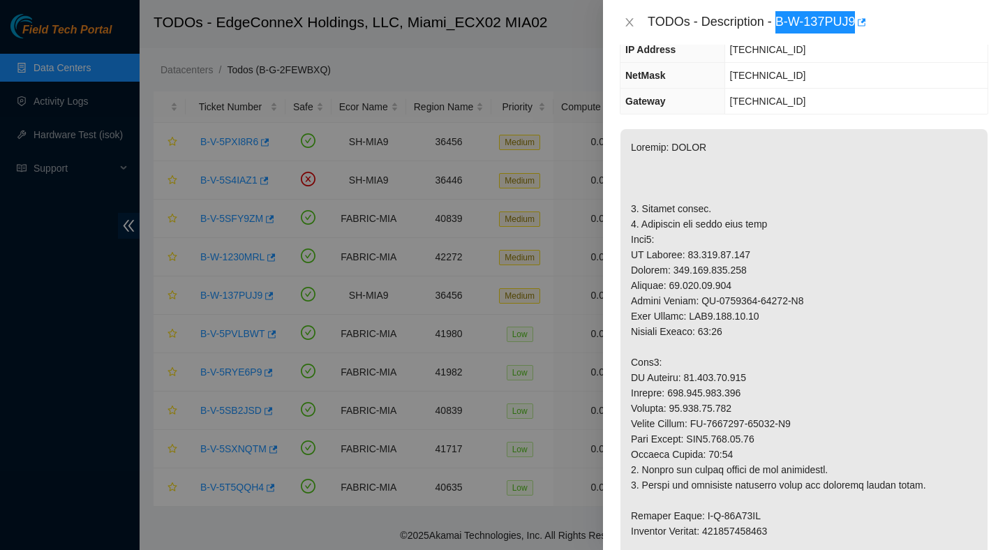
scroll to position [0, 0]
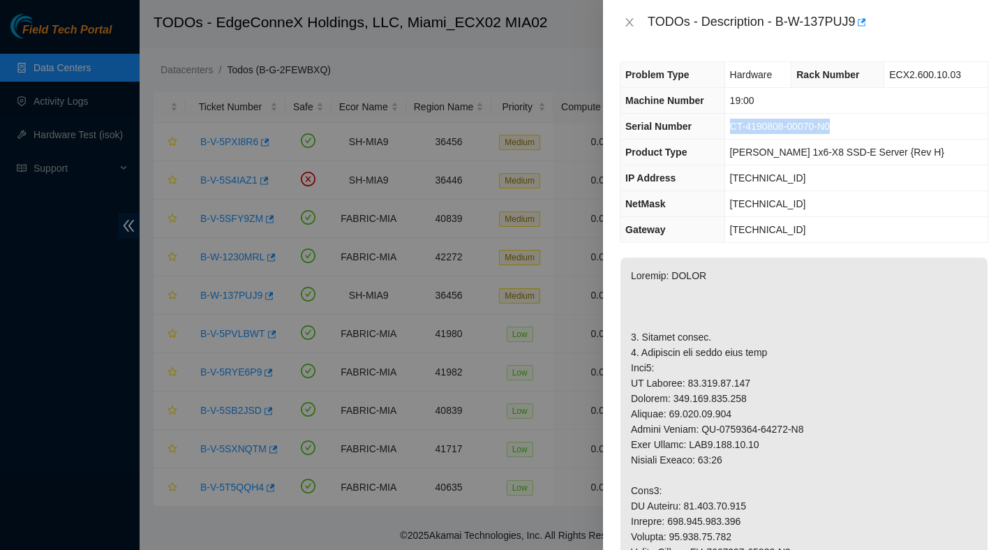
drag, startPoint x: 848, startPoint y: 124, endPoint x: 734, endPoint y: 126, distance: 113.8
click at [734, 126] on td "CT-4190808-00070-N0" at bounding box center [856, 127] width 263 height 26
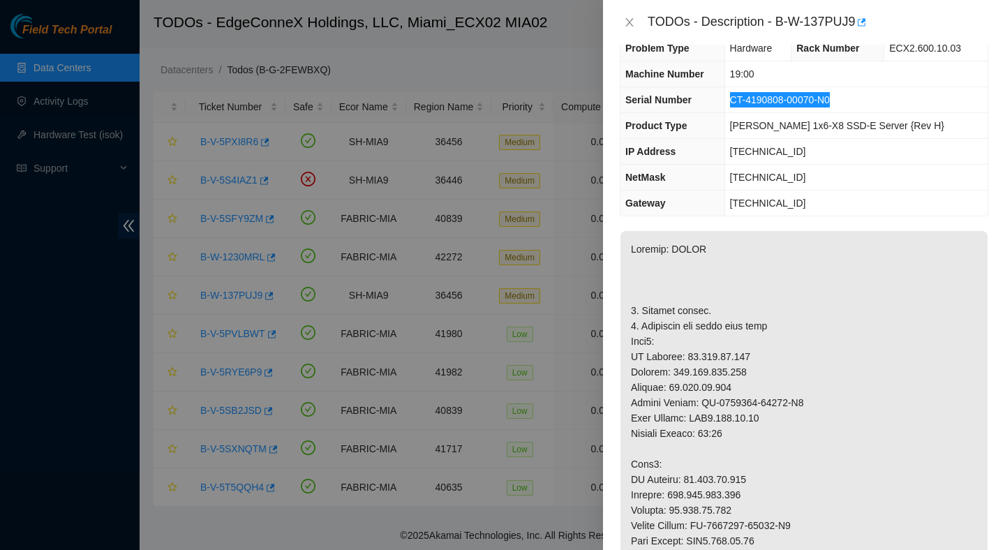
scroll to position [27, 0]
drag, startPoint x: 816, startPoint y: 402, endPoint x: 701, endPoint y: 405, distance: 115.2
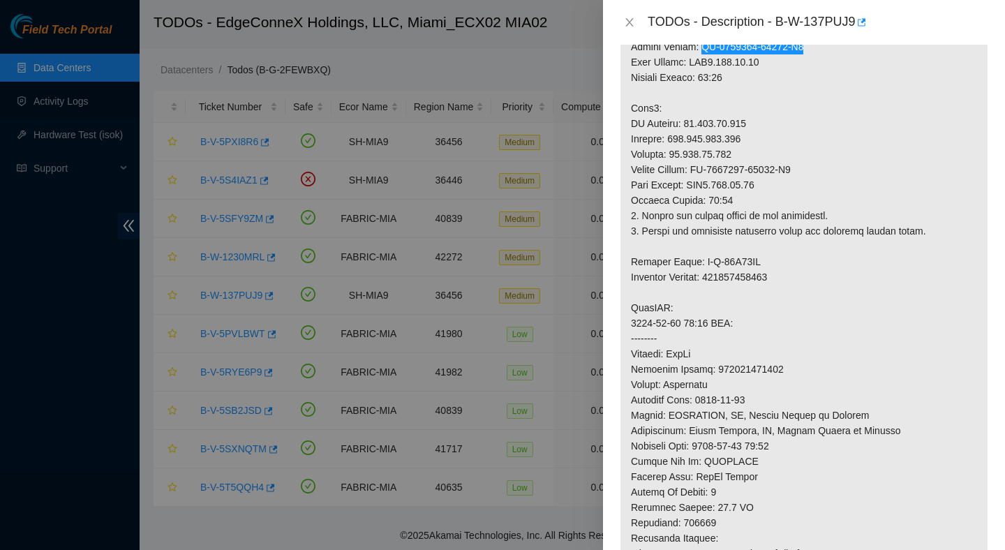
scroll to position [388, 0]
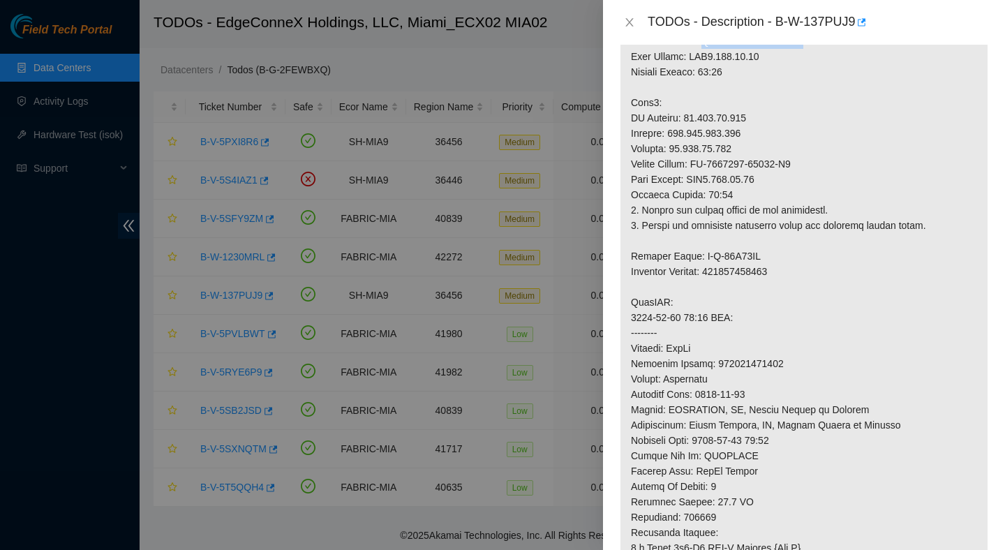
click at [746, 366] on p at bounding box center [804, 286] width 367 height 835
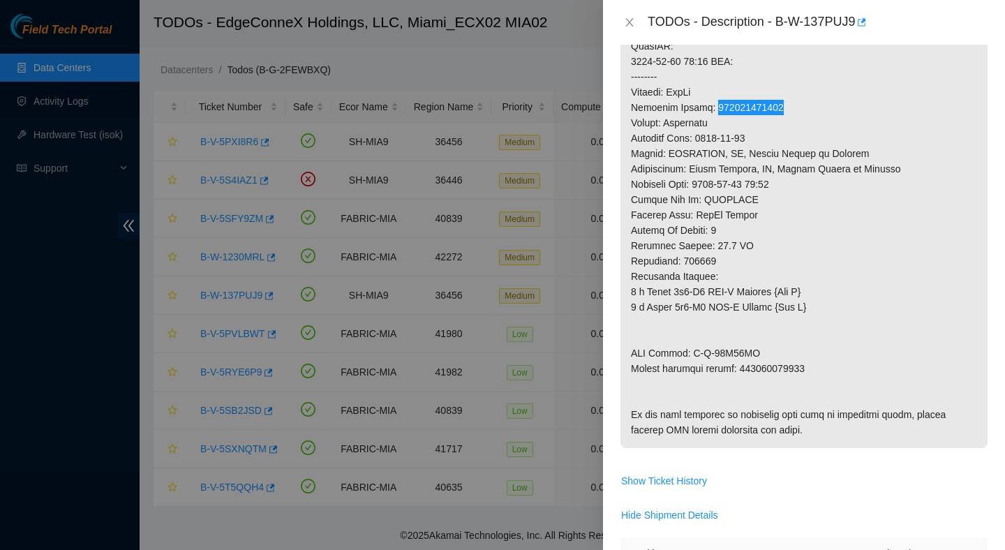
scroll to position [645, 0]
drag, startPoint x: 762, startPoint y: 349, endPoint x: 692, endPoint y: 348, distance: 69.8
click at [692, 348] on p at bounding box center [804, 30] width 367 height 835
click at [788, 373] on p at bounding box center [804, 30] width 367 height 835
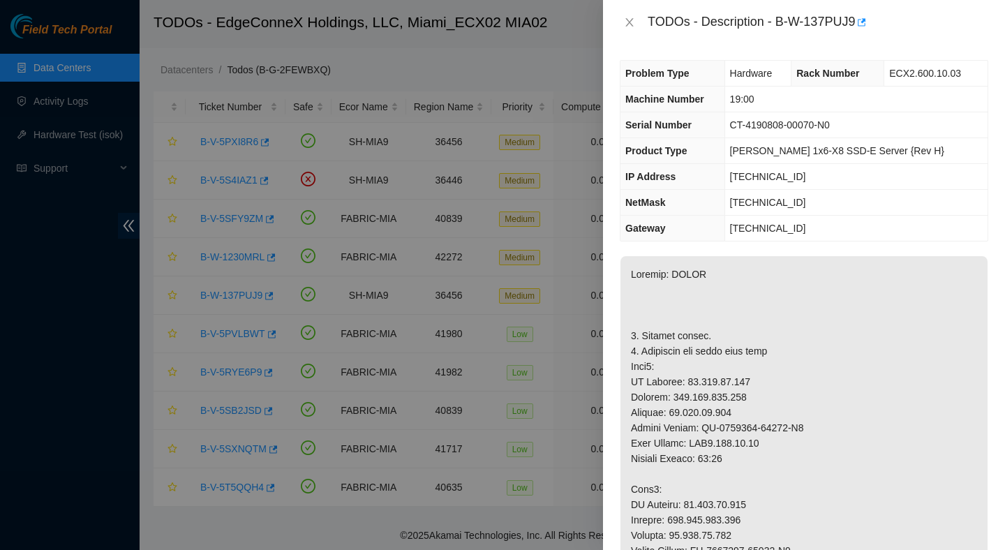
scroll to position [0, 0]
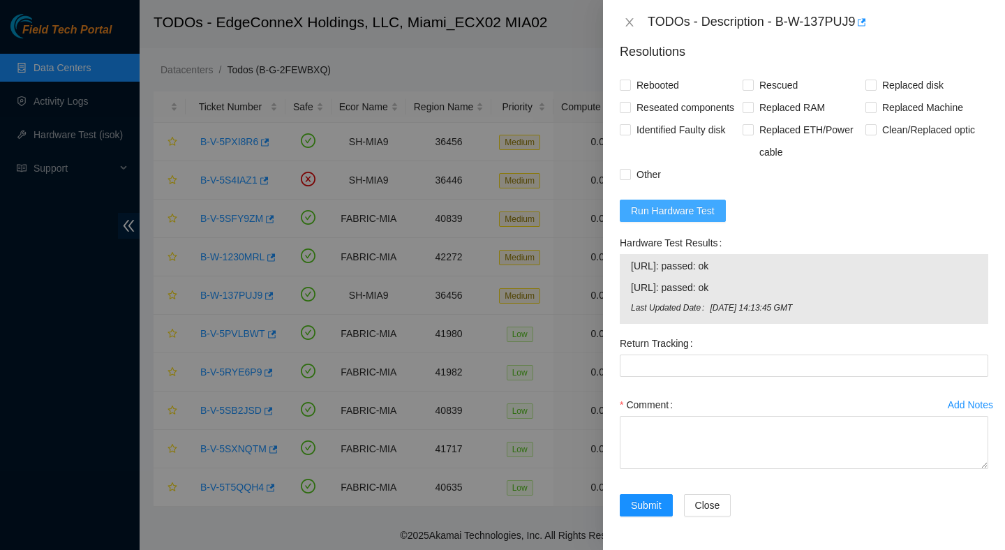
click at [712, 218] on span "Run Hardware Test" at bounding box center [673, 210] width 84 height 15
click at [712, 163] on div "Identified Faulty disk" at bounding box center [681, 141] width 123 height 45
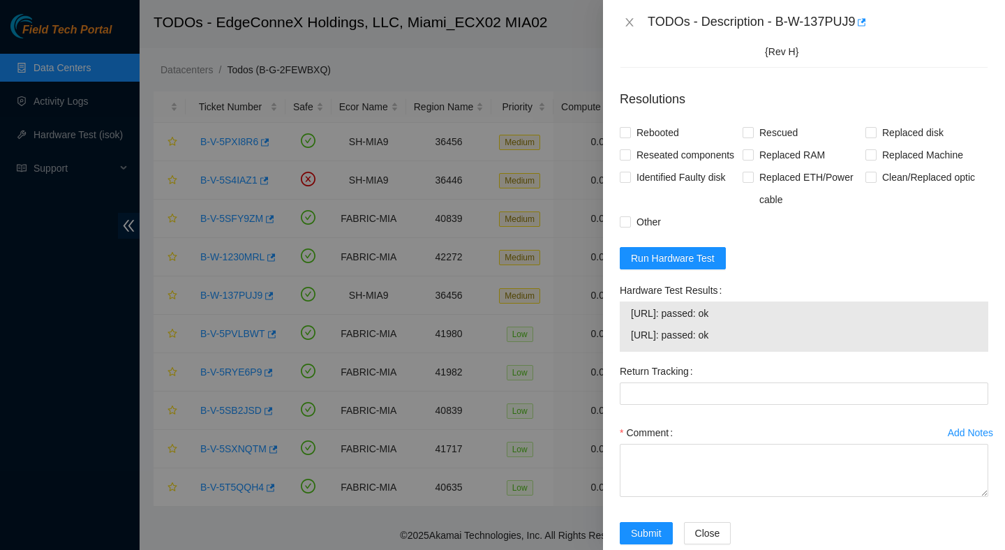
scroll to position [1334, 0]
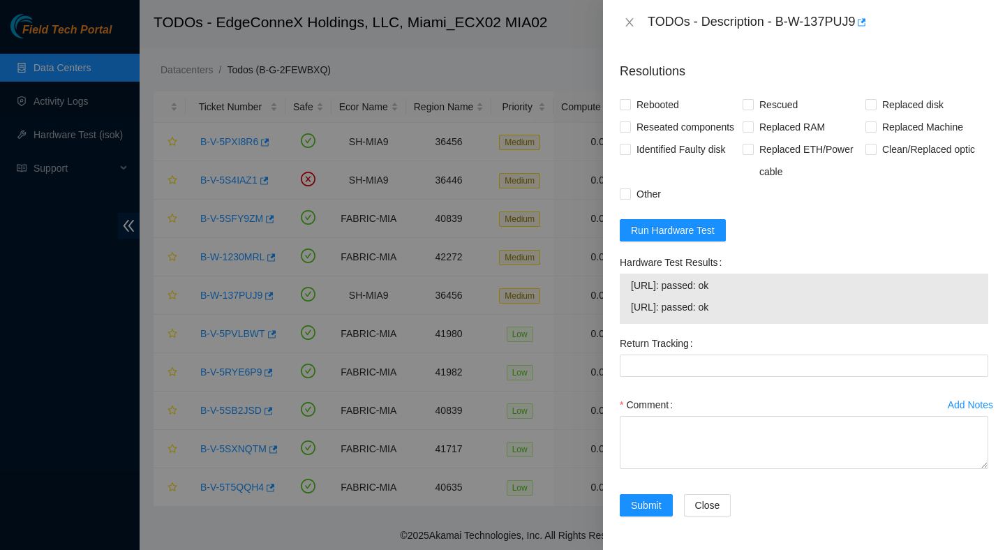
click at [763, 315] on span "23.210.25.169: passed: ok" at bounding box center [804, 306] width 346 height 15
drag, startPoint x: 763, startPoint y: 322, endPoint x: 631, endPoint y: 304, distance: 133.2
click at [631, 304] on tbody "23.210.25.168: passed: ok 23.210.25.169: passed: ok" at bounding box center [804, 298] width 348 height 43
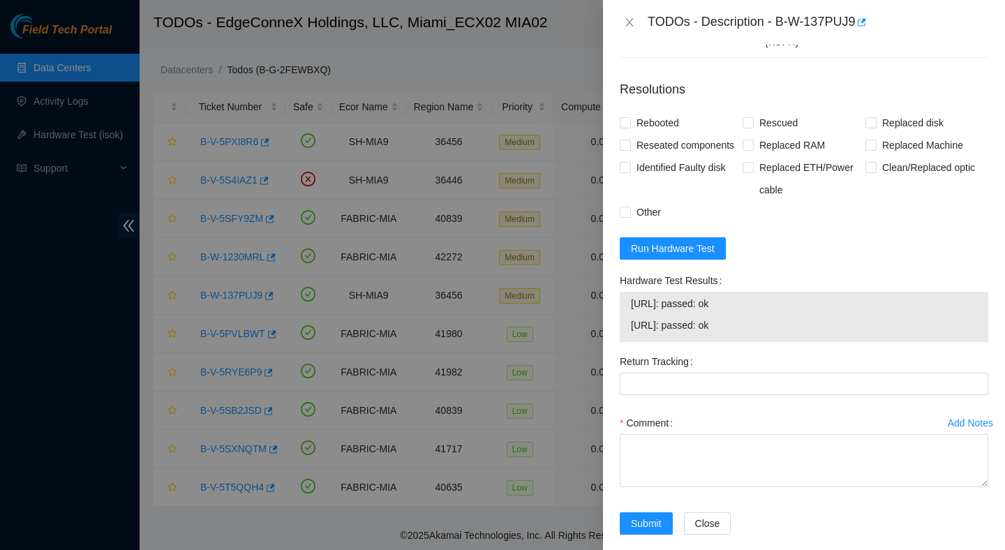
scroll to position [1300, 0]
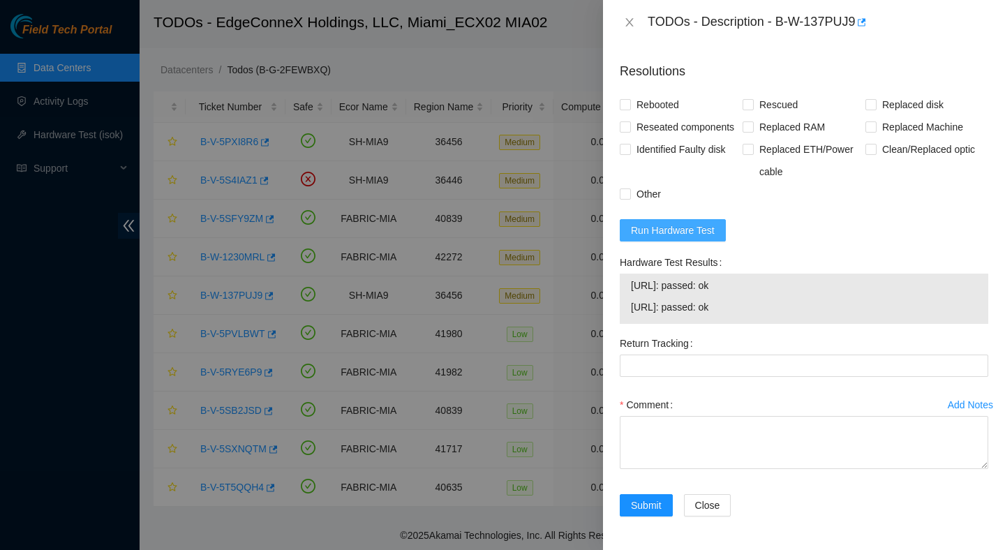
click at [681, 238] on span "Run Hardware Test" at bounding box center [673, 230] width 84 height 15
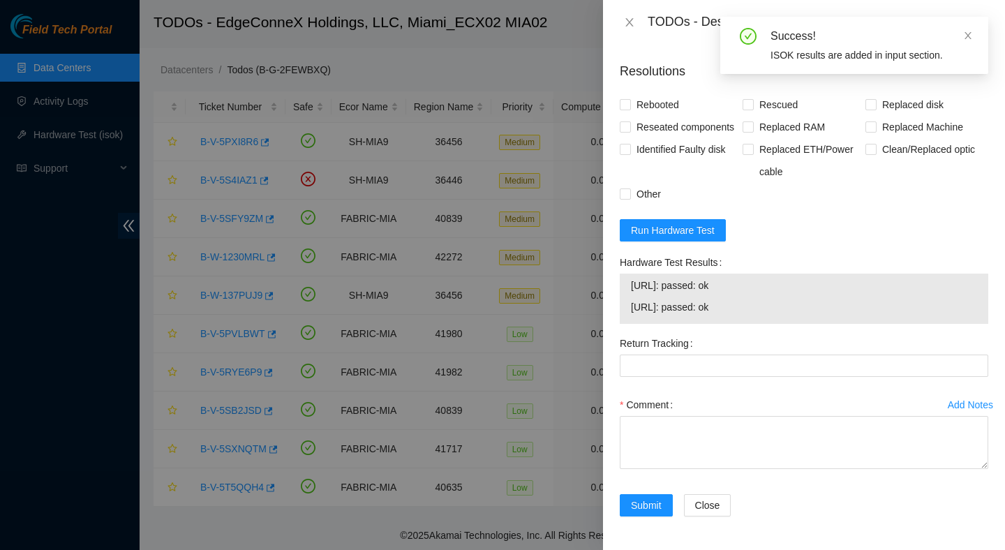
click at [783, 315] on span "23.210.25.169: passed: ok" at bounding box center [804, 306] width 346 height 15
drag, startPoint x: 767, startPoint y: 360, endPoint x: 616, endPoint y: 349, distance: 151.9
click at [616, 332] on div "Hardware Test Results 23.210.25.168: passed: ok 23.210.25.169: passed: ok" at bounding box center [804, 291] width 380 height 81
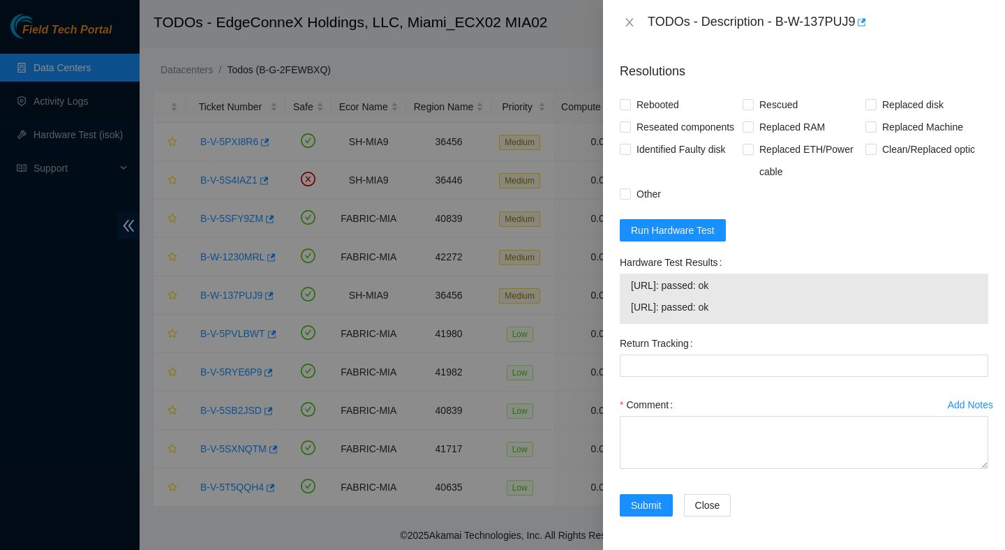
scroll to position [1351, 0]
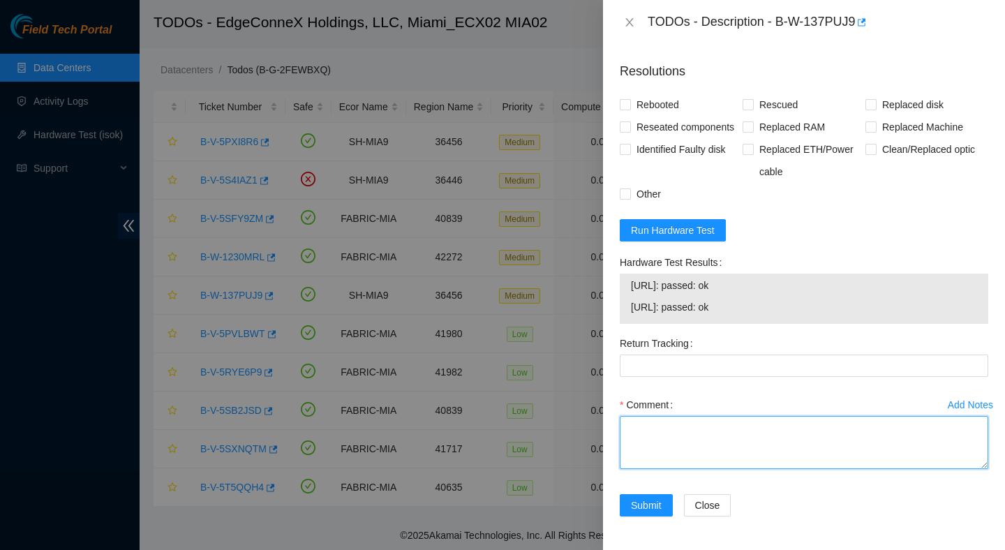
click at [756, 439] on textarea "Comment" at bounding box center [804, 442] width 369 height 53
paste textarea "Verified ticket is safe to work on : Yes NOCC Authorized: Yes Located server co…"
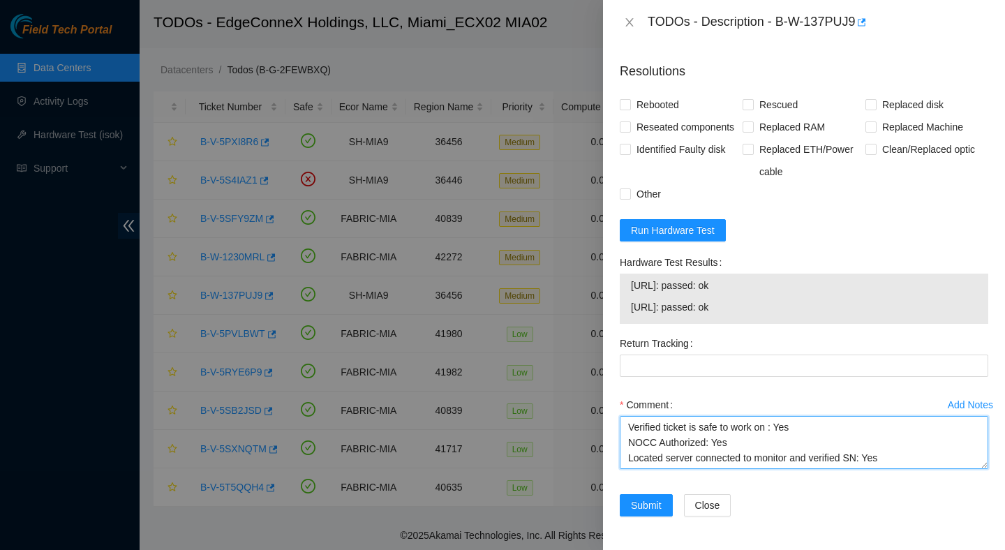
scroll to position [302, 0]
type textarea "Verified ticket is safe to work on : Yes NOCC Authorized: Yes Located server co…"
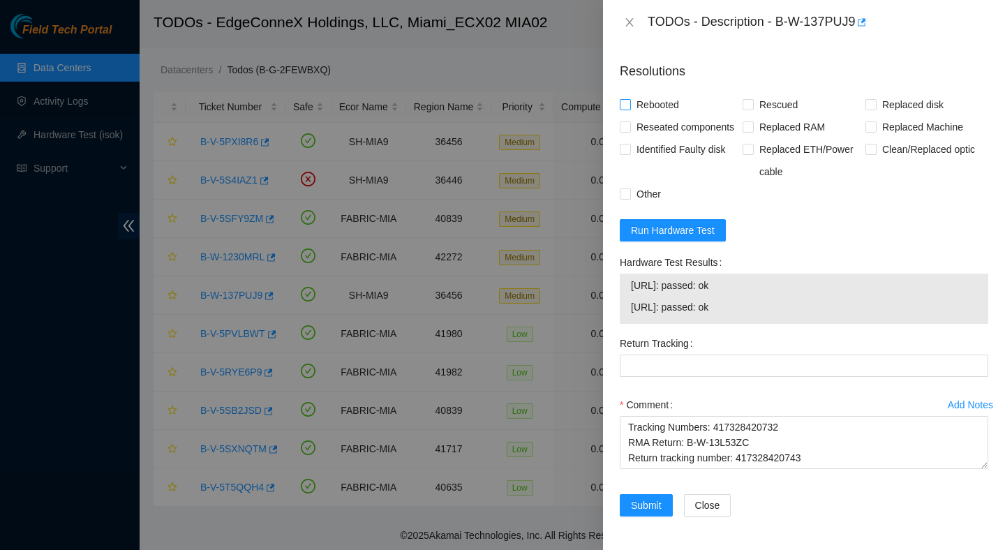
click at [660, 94] on span "Rebooted" at bounding box center [658, 105] width 54 height 22
click at [630, 99] on input "Rebooted" at bounding box center [625, 104] width 10 height 10
checkbox input "true"
click at [766, 94] on span "Rescued" at bounding box center [779, 105] width 50 height 22
click at [752, 99] on input "Rescued" at bounding box center [748, 104] width 10 height 10
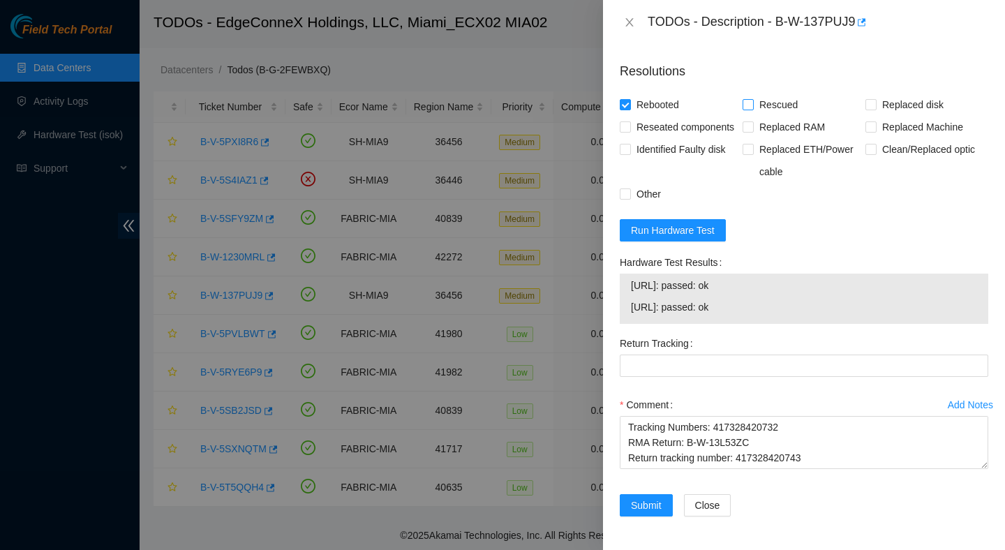
checkbox input "true"
click at [886, 116] on span "Replaced Machine" at bounding box center [923, 127] width 92 height 22
click at [875, 121] on input "Replaced Machine" at bounding box center [871, 126] width 10 height 10
checkbox input "true"
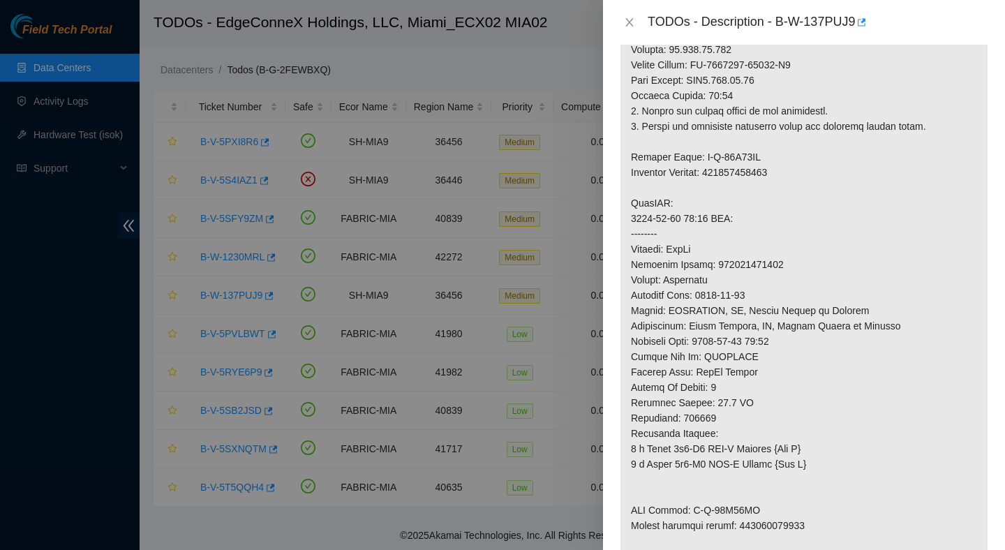
scroll to position [486, 0]
click at [769, 178] on p at bounding box center [804, 189] width 367 height 835
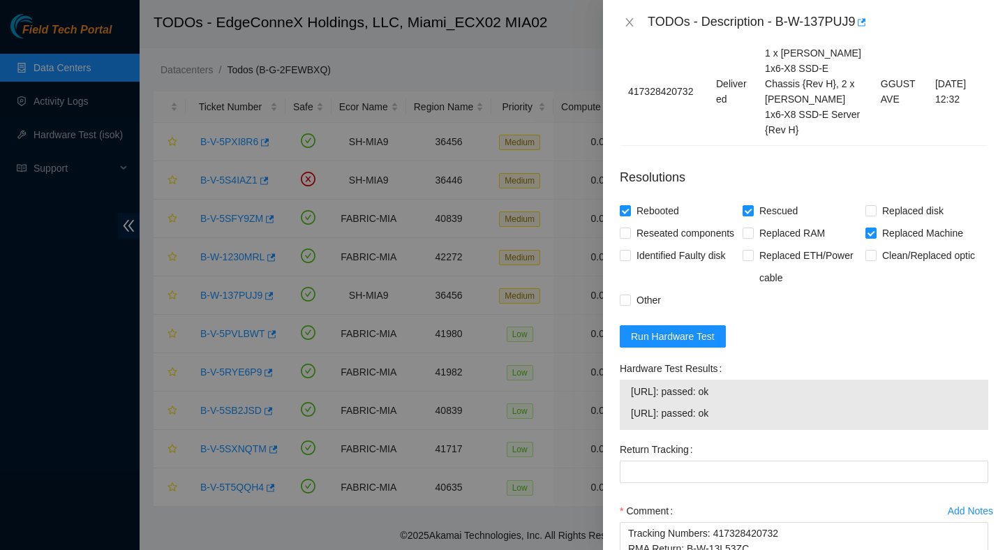
scroll to position [1351, 0]
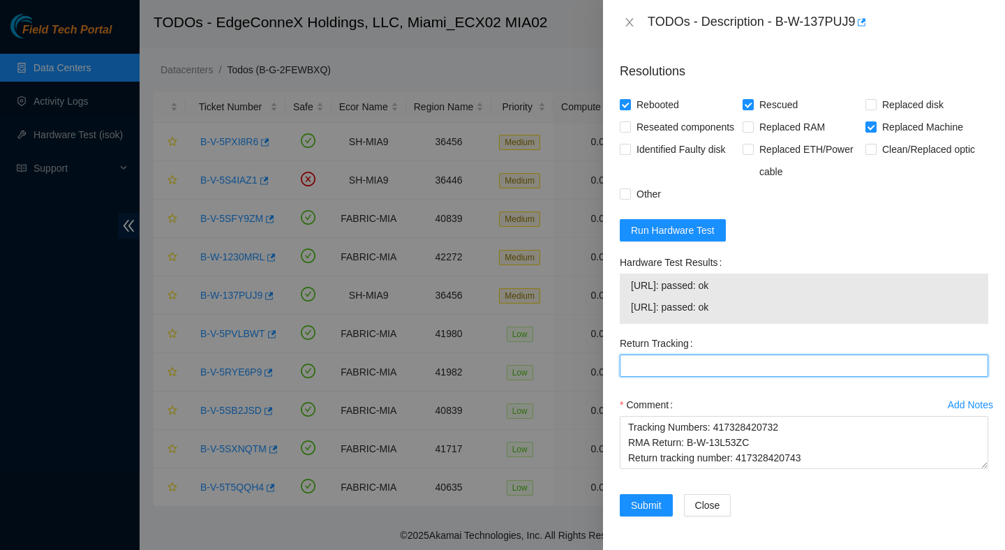
click at [694, 366] on Tracking "Return Tracking" at bounding box center [804, 366] width 369 height 22
paste Tracking "417328420732"
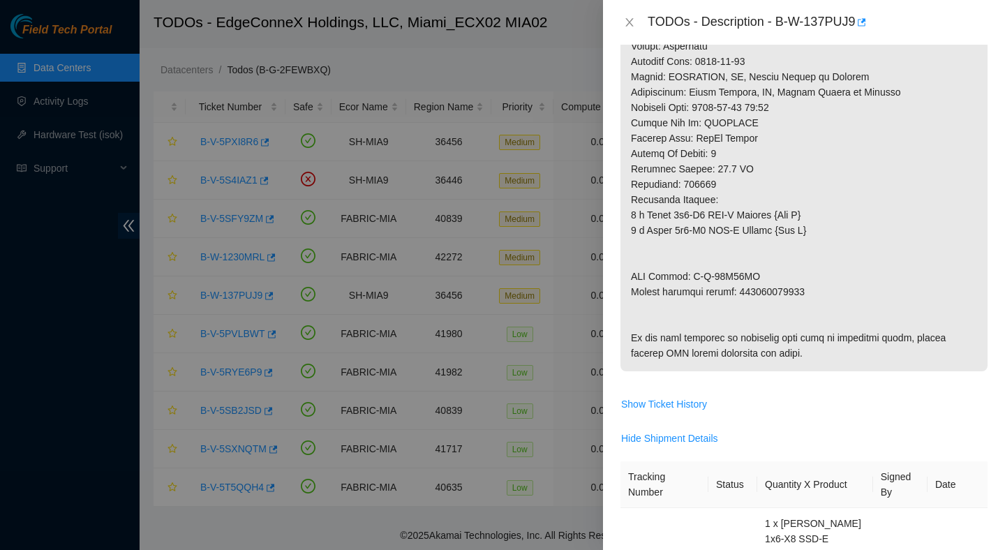
scroll to position [720, 0]
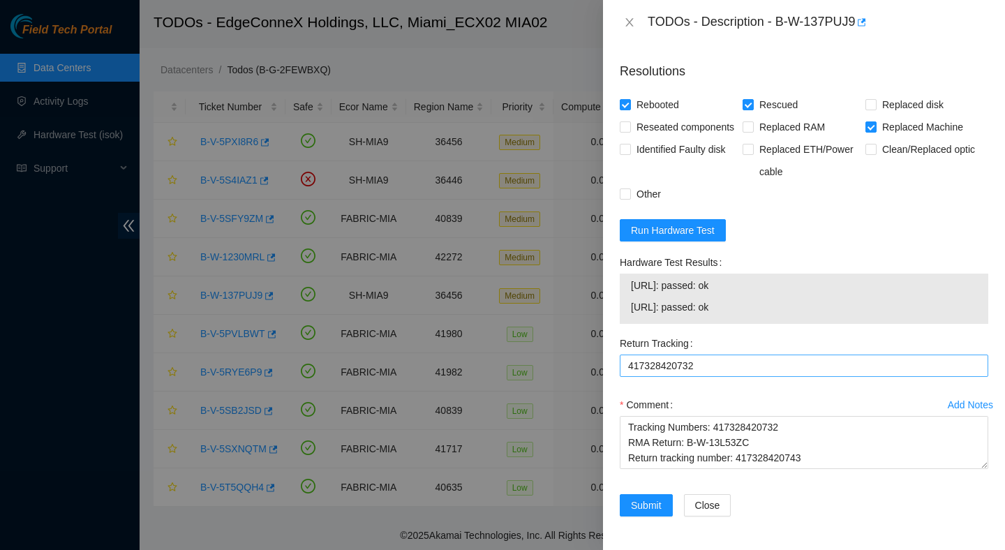
scroll to position [1351, 0]
click at [691, 369] on Tracking "417328420732" at bounding box center [804, 366] width 369 height 22
paste Tracking "43"
type Tracking "417328420743"
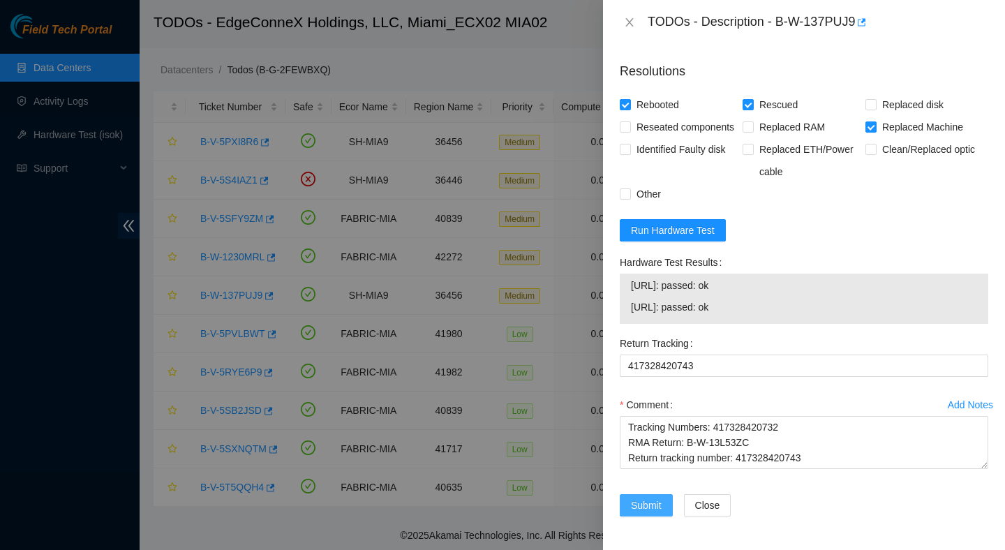
click at [657, 505] on span "Submit" at bounding box center [646, 505] width 31 height 15
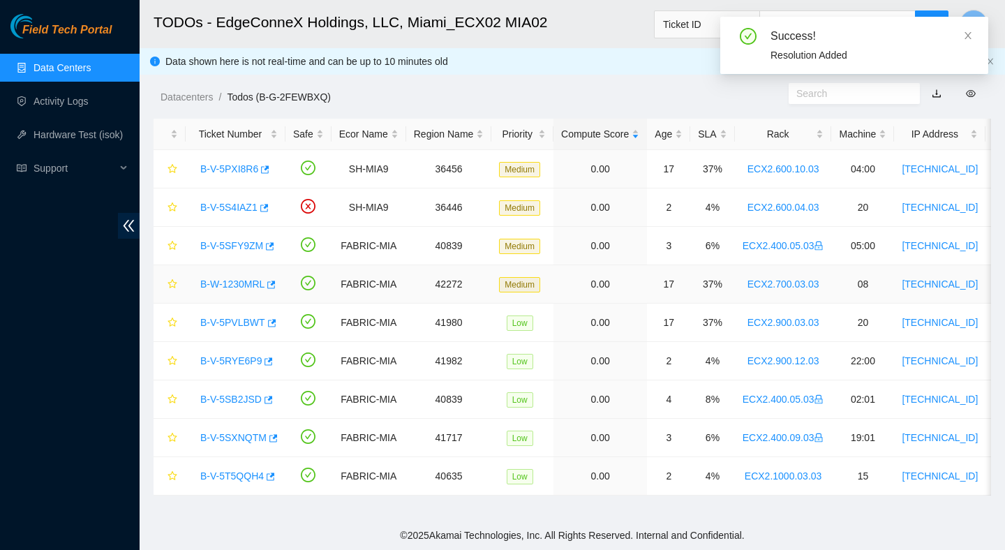
scroll to position [0, 0]
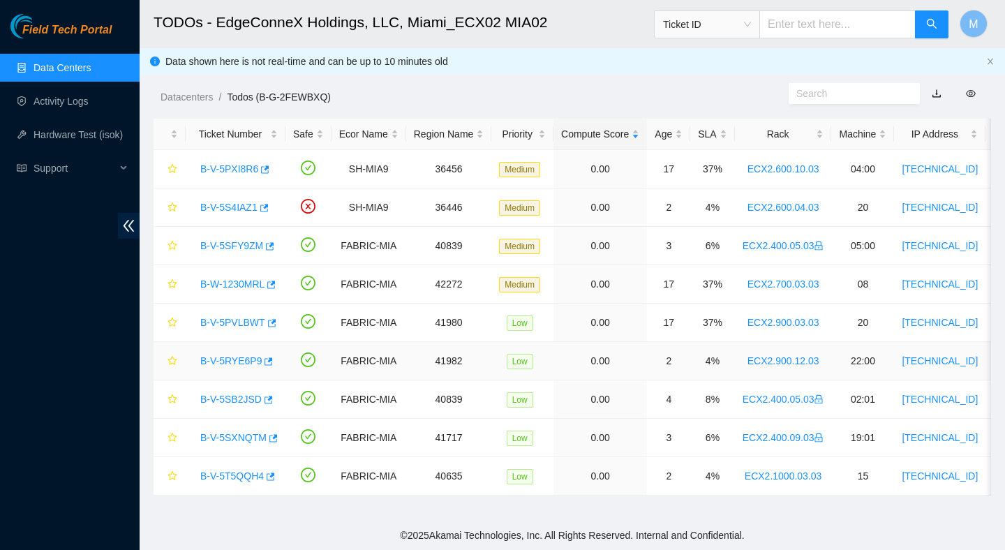
click at [235, 364] on link "B-V-5RYE6P9" at bounding box center [230, 360] width 61 height 11
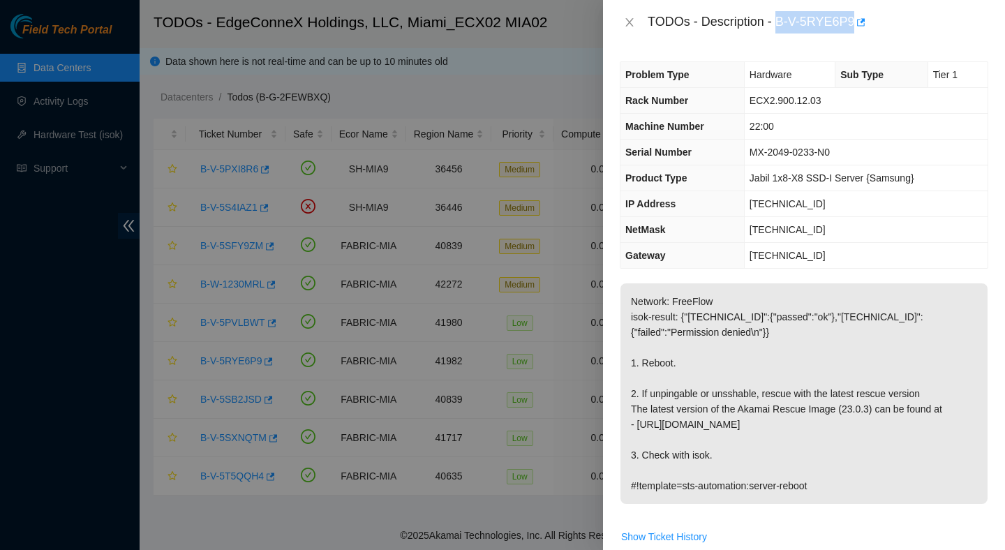
drag, startPoint x: 779, startPoint y: 21, endPoint x: 863, endPoint y: 31, distance: 84.3
click at [863, 31] on body "Field Tech Portal Data Centers Activity Logs Hardware Test (isok) Support TODOs…" at bounding box center [502, 275] width 1005 height 550
click at [920, 25] on div "TODOs - Description - B-V-5RYE6P9" at bounding box center [818, 22] width 341 height 22
drag, startPoint x: 782, startPoint y: 20, endPoint x: 856, endPoint y: 28, distance: 73.7
click at [856, 28] on div "TODOs - Description - B-V-5RYE6P9" at bounding box center [818, 22] width 341 height 22
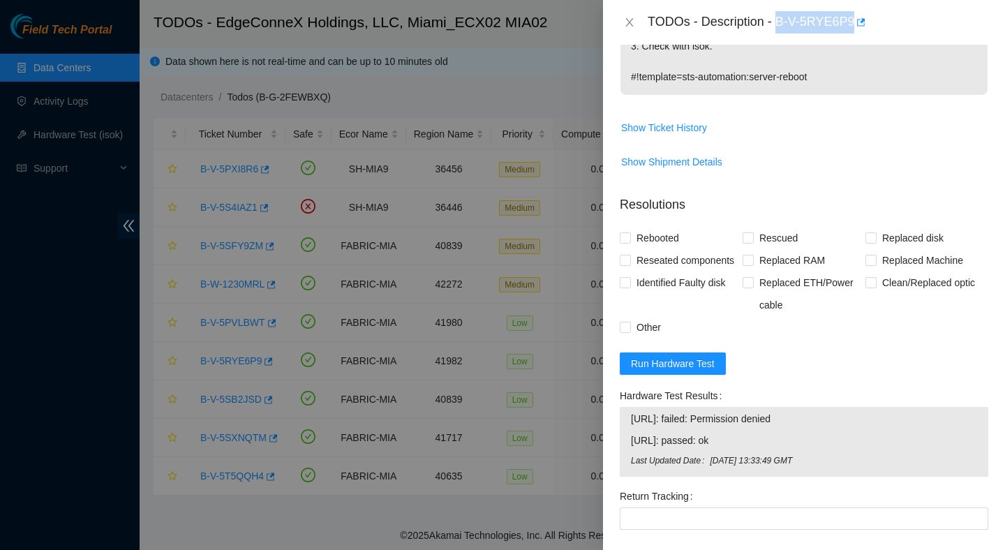
scroll to position [422, 0]
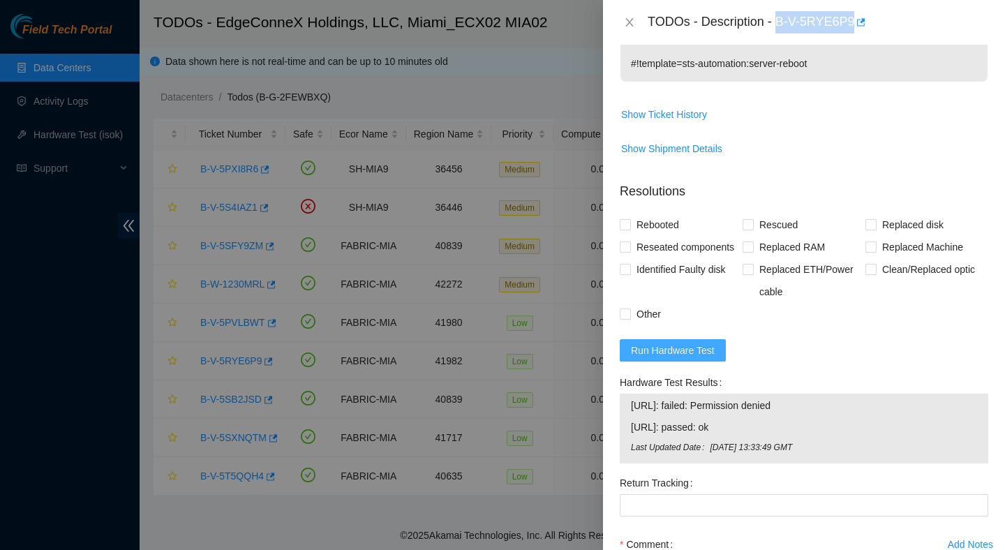
click at [716, 362] on button "Run Hardware Test" at bounding box center [673, 350] width 106 height 22
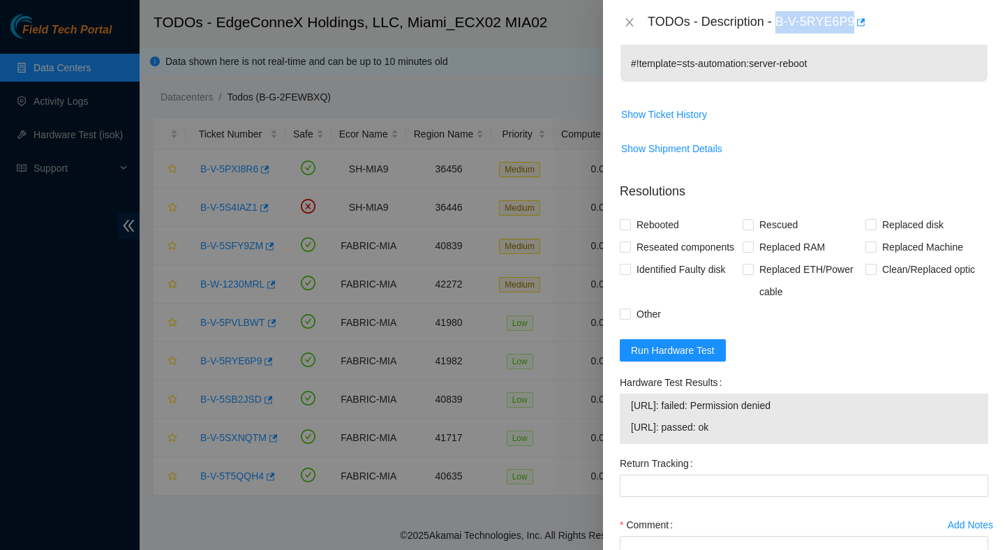
drag, startPoint x: 778, startPoint y: 449, endPoint x: 611, endPoint y: 440, distance: 167.1
click at [611, 438] on div "Problem Type Hardware Sub Type Tier 1 Rack Number ECX2.900.12.03 Machine Number…" at bounding box center [804, 297] width 402 height 505
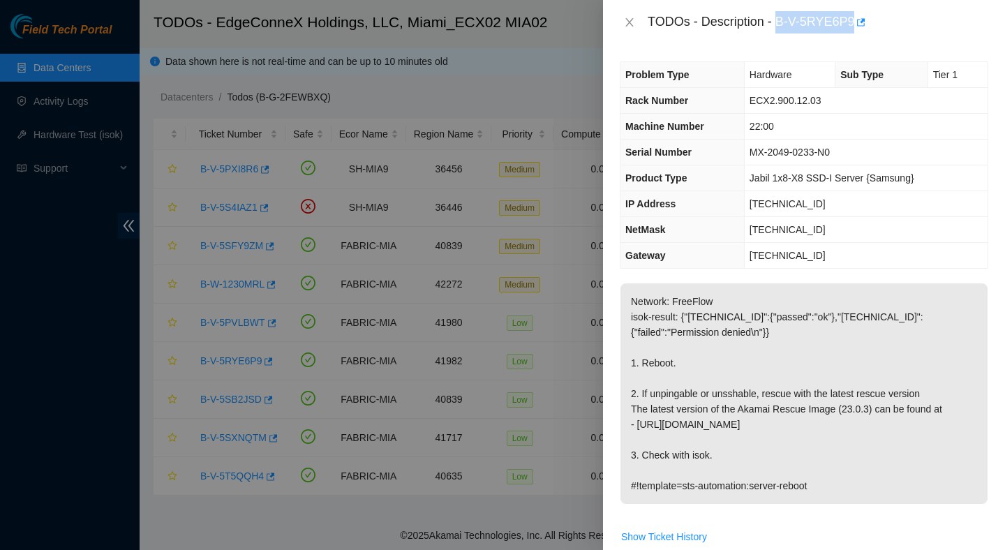
scroll to position [565, 0]
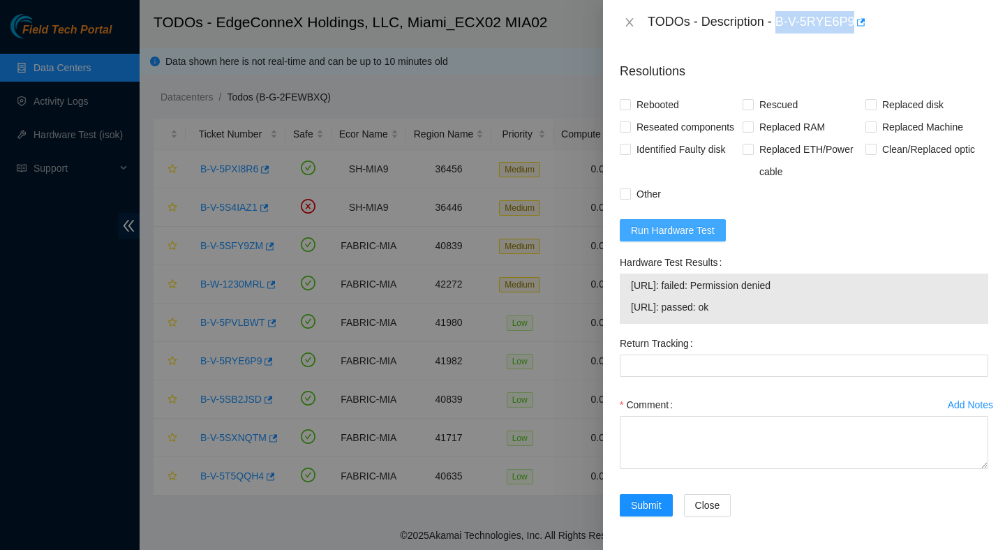
click at [698, 235] on span "Run Hardware Test" at bounding box center [673, 230] width 84 height 15
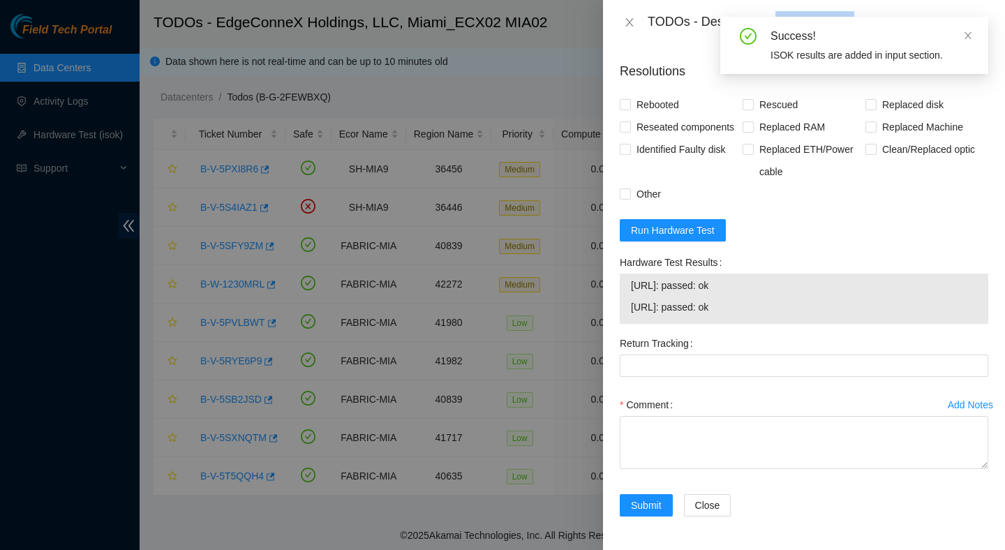
drag, startPoint x: 770, startPoint y: 313, endPoint x: 628, endPoint y: 282, distance: 145.0
click at [628, 282] on div "23.218.254.42: passed: ok 23.218.254.43: passed: ok" at bounding box center [804, 299] width 369 height 50
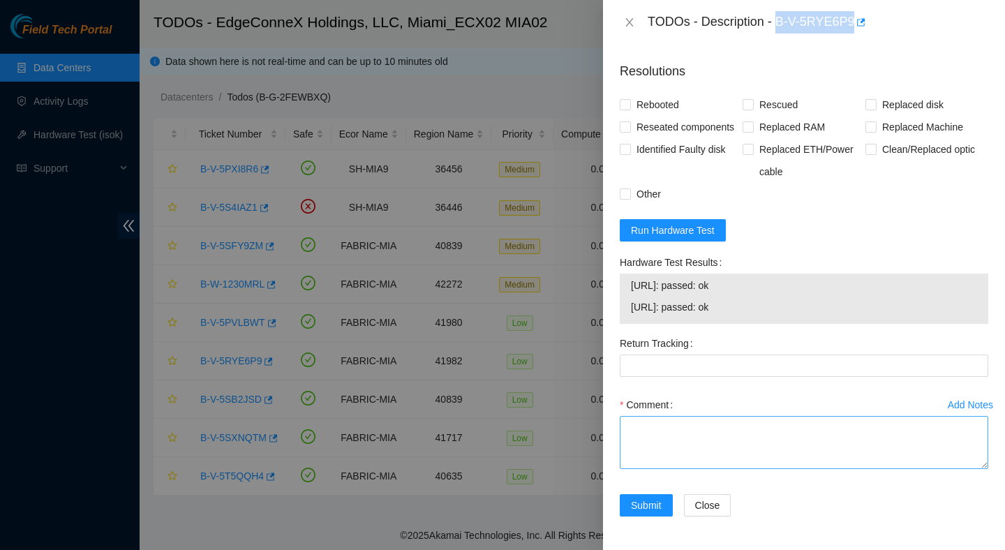
click at [652, 429] on textarea "Comment" at bounding box center [804, 442] width 369 height 53
paste textarea "Verified ticket is safe to work on : Yes NOCC Authorized: Yes Located server co…"
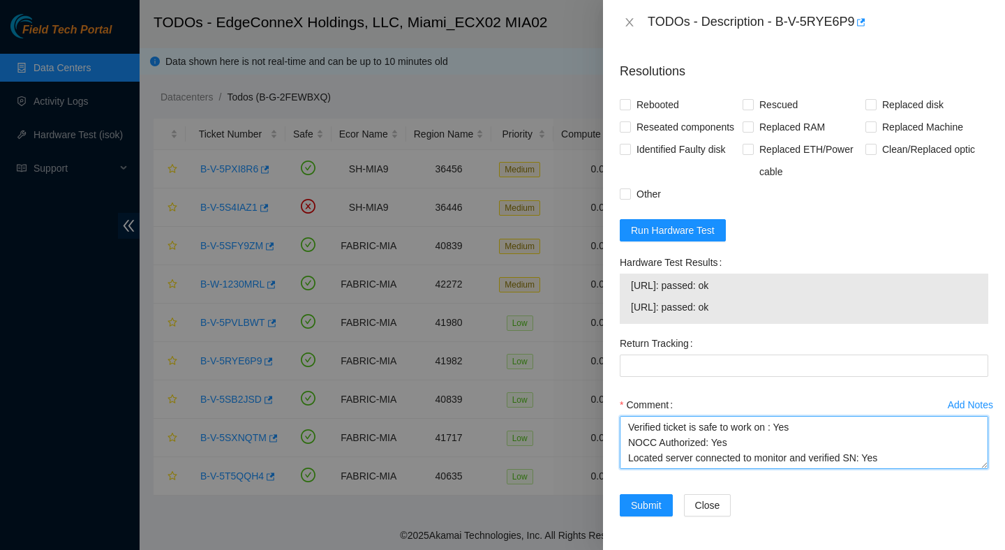
scroll to position [195, 0]
type textarea "Verified ticket is safe to work on : Yes NOCC Authorized: Yes Located server co…"
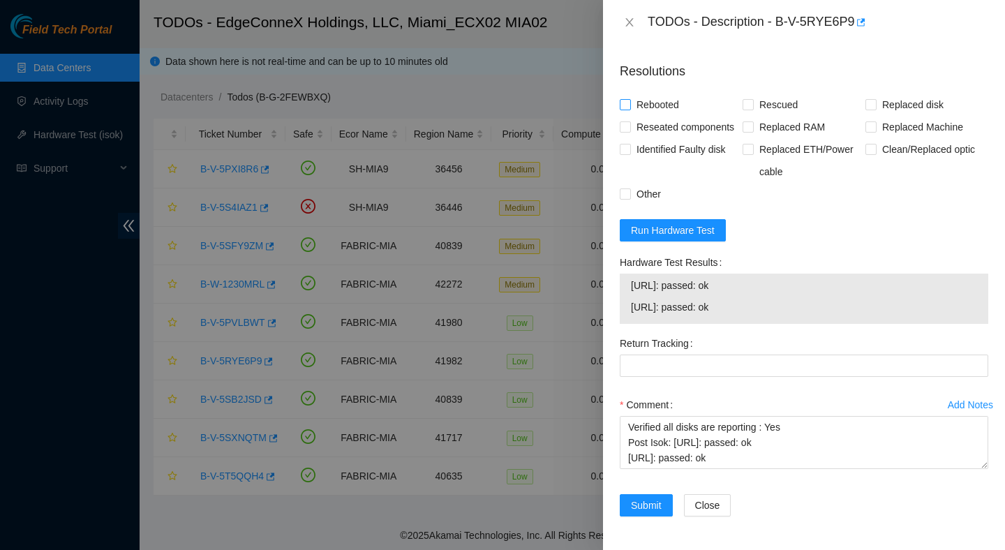
click at [676, 94] on span "Rebooted" at bounding box center [658, 105] width 54 height 22
click at [630, 99] on input "Rebooted" at bounding box center [625, 104] width 10 height 10
checkbox input "true"
click at [769, 94] on span "Rescued" at bounding box center [779, 105] width 50 height 22
click at [752, 99] on input "Rescued" at bounding box center [748, 104] width 10 height 10
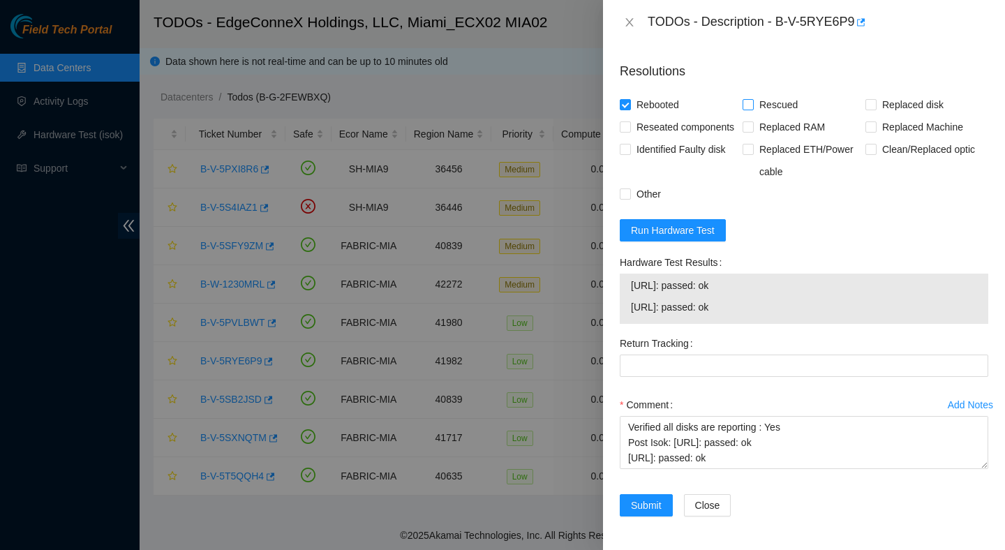
checkbox input "true"
click at [639, 506] on span "Submit" at bounding box center [646, 505] width 31 height 15
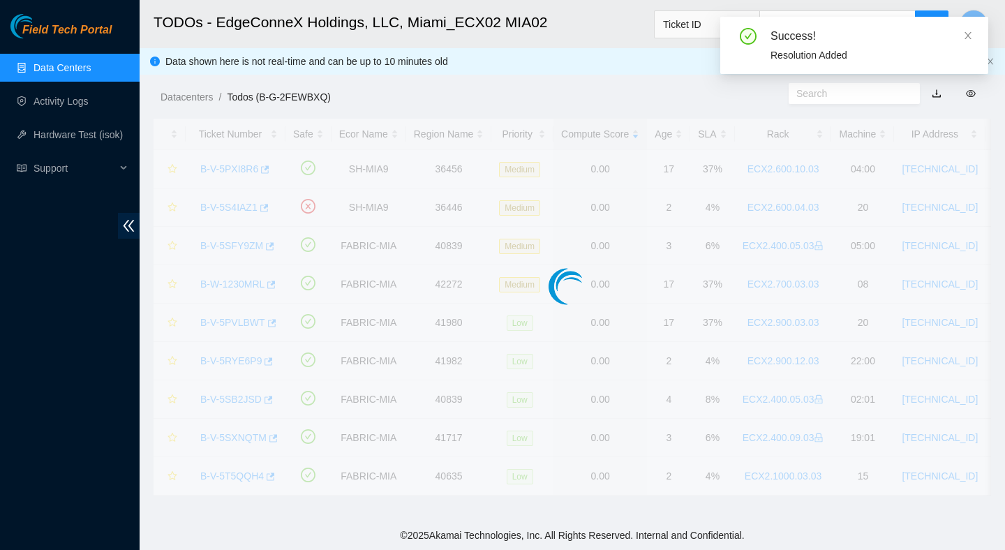
scroll to position [350, 0]
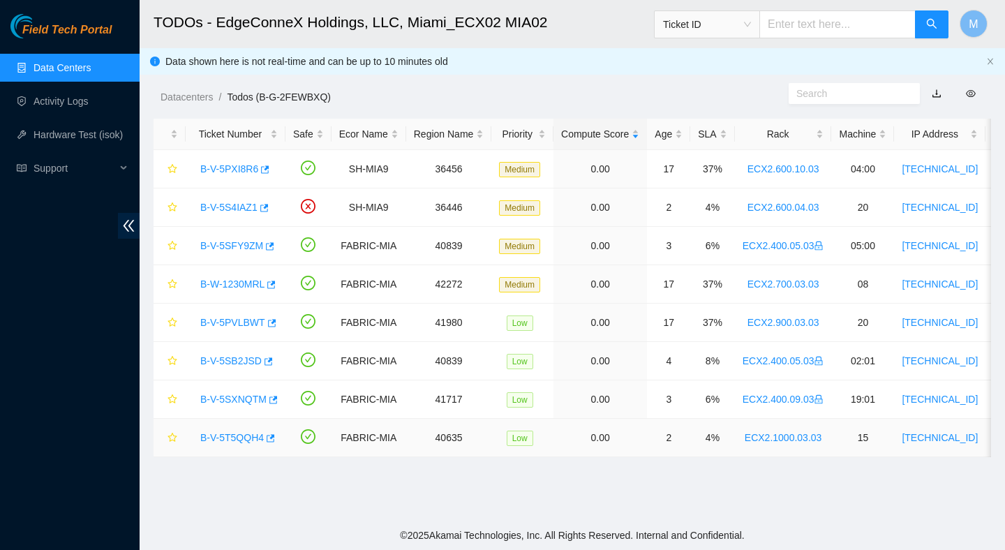
click at [240, 436] on link "B-V-5T5QQH4" at bounding box center [232, 437] width 64 height 11
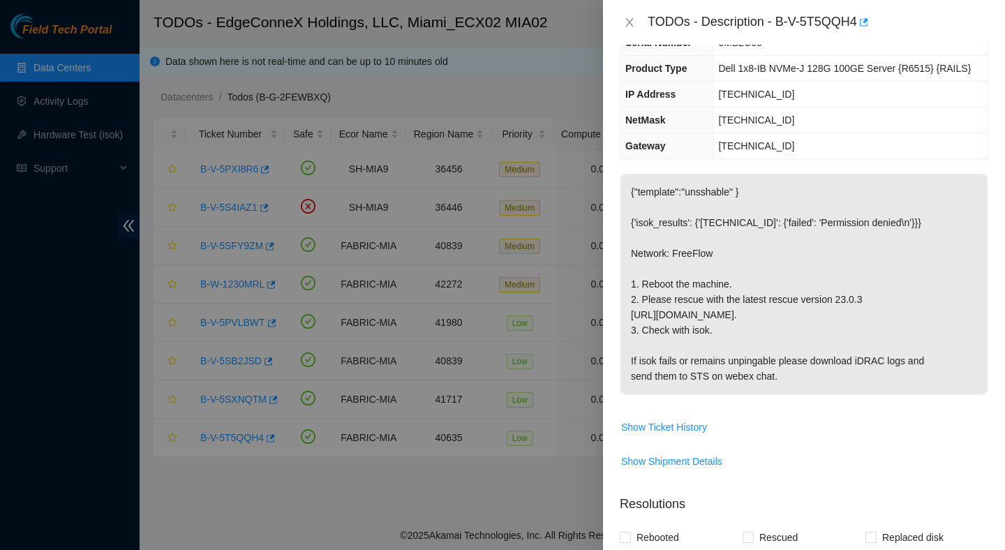
scroll to position [0, 0]
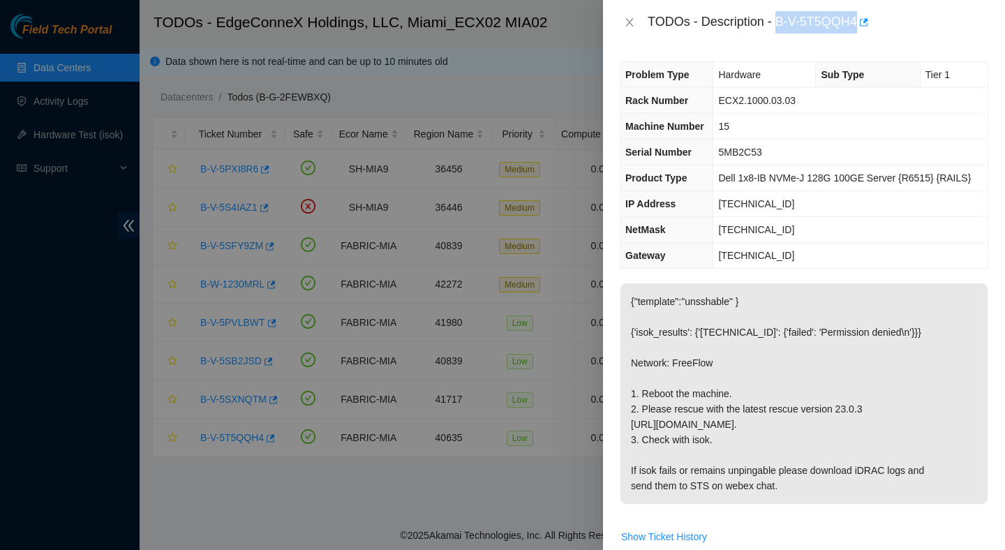
drag, startPoint x: 780, startPoint y: 20, endPoint x: 861, endPoint y: 38, distance: 82.3
click at [861, 38] on div "TODOs - Description - B-V-5T5QQH4" at bounding box center [804, 22] width 402 height 45
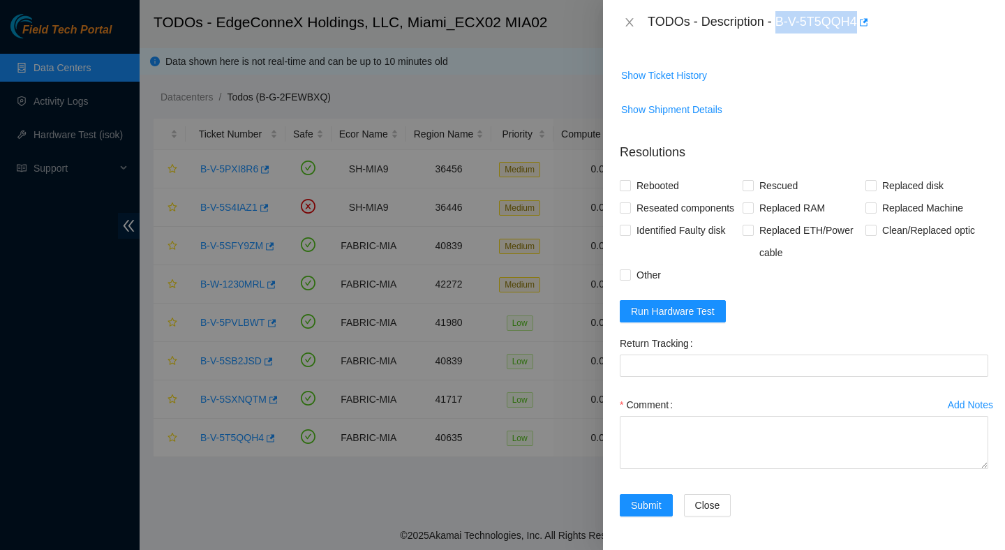
scroll to position [483, 0]
click at [685, 325] on form "Resolutions Rebooted Rescued Replaced disk Reseated components Replaced RAM Rep…" at bounding box center [804, 332] width 369 height 401
click at [681, 319] on button "Run Hardware Test" at bounding box center [673, 311] width 106 height 22
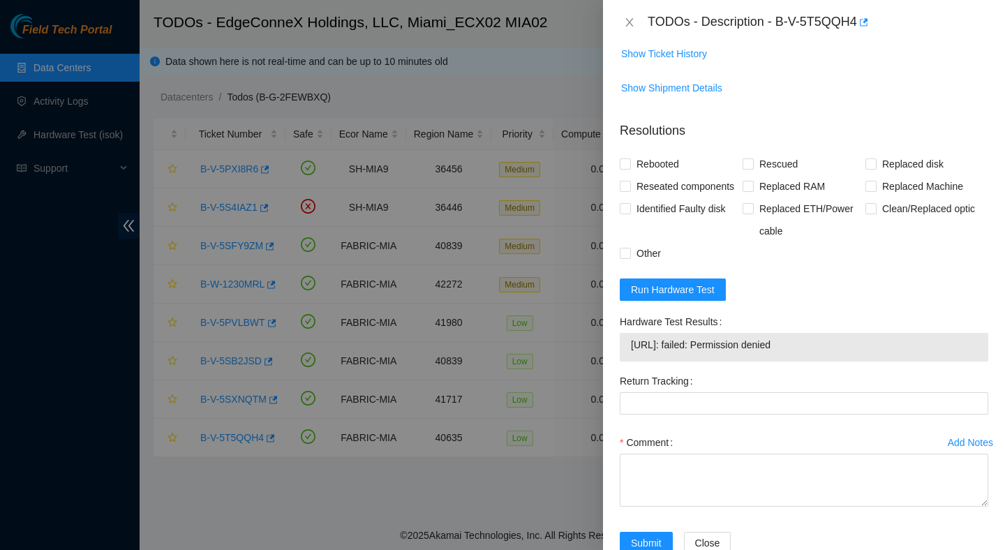
click at [767, 358] on td "104.86.100.82: failed: Permission denied" at bounding box center [804, 347] width 348 height 22
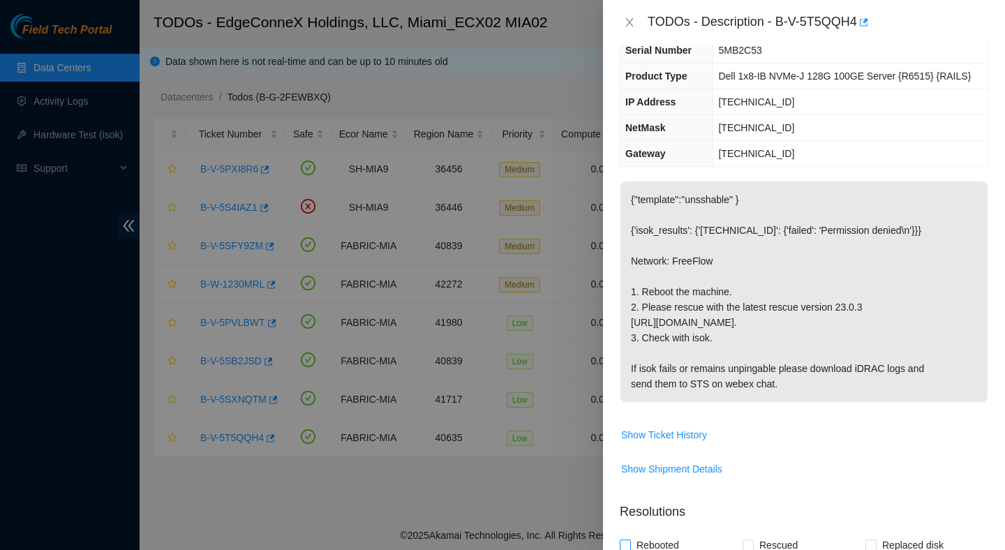
scroll to position [0, 0]
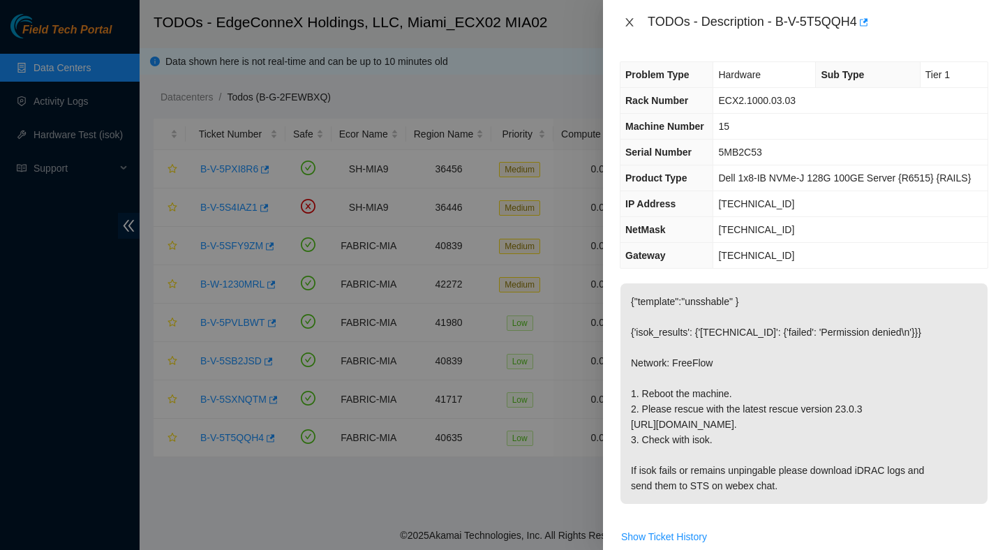
click at [628, 18] on icon "close" at bounding box center [629, 22] width 11 height 11
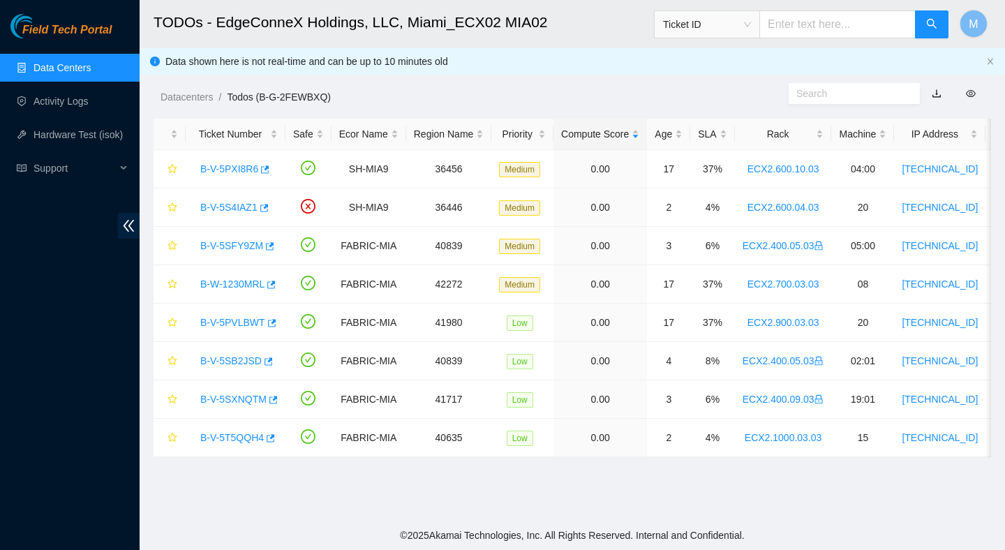
click at [616, 52] on div "Datacenters / Todos (B-G-2FEWBXQ) /" at bounding box center [464, 66] width 649 height 78
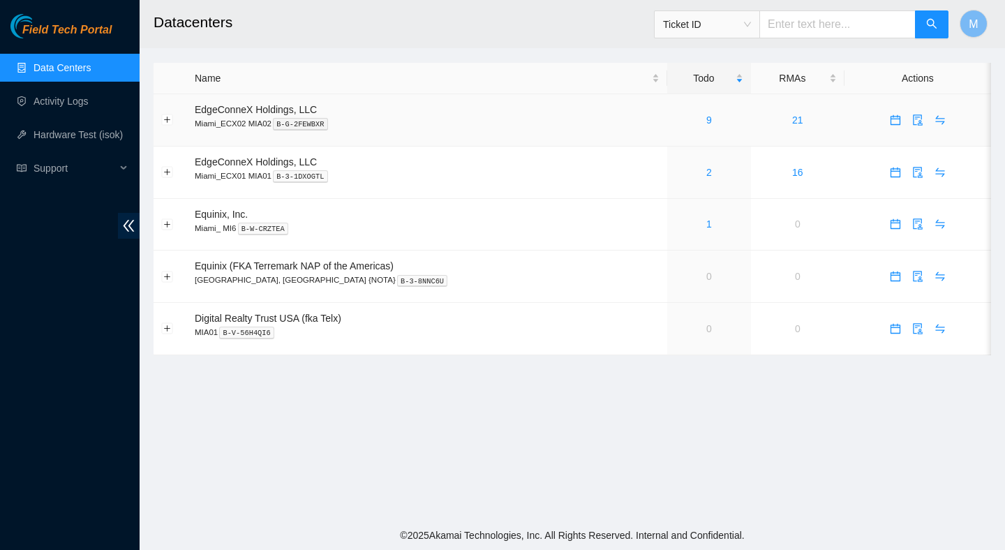
click at [682, 127] on div "9" at bounding box center [709, 119] width 68 height 15
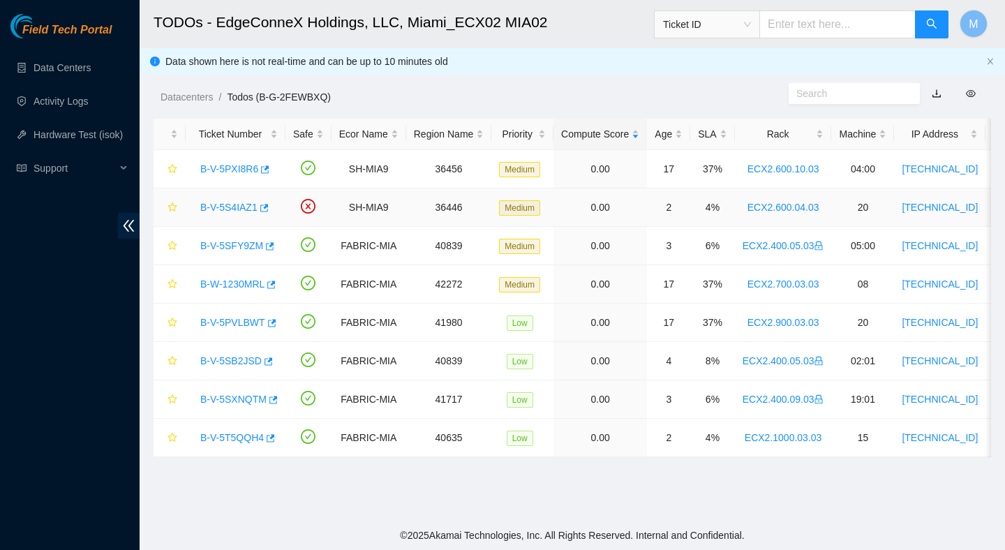
click at [244, 209] on link "B-V-5S4IAZ1" at bounding box center [228, 207] width 57 height 11
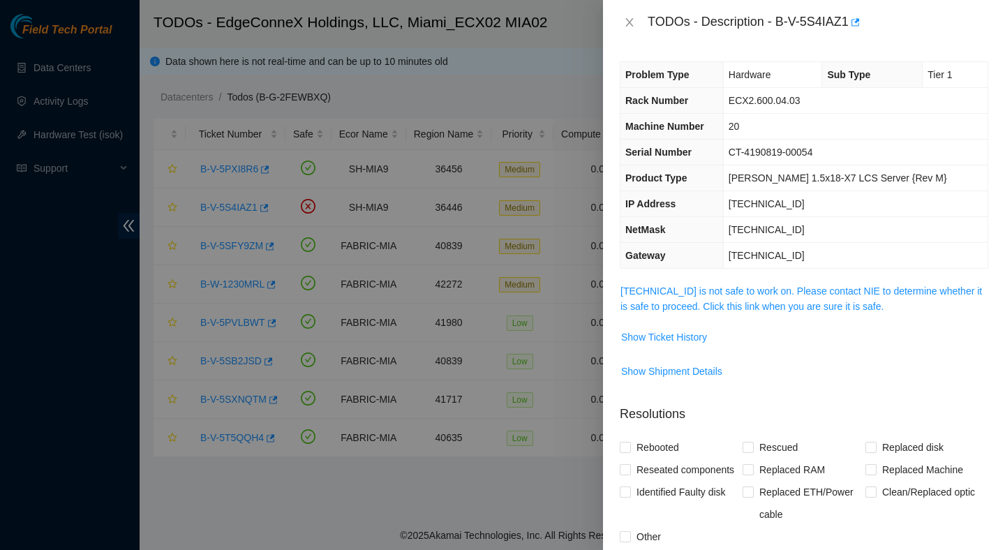
scroll to position [34, 0]
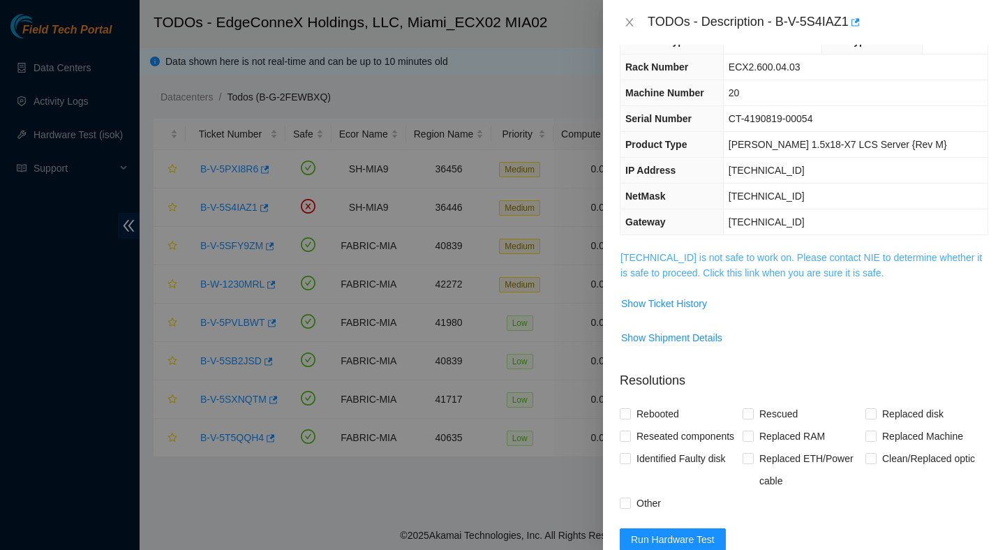
click at [773, 267] on link "23.205.45.57 is not safe to work on. Please contact NIE to determine whether it…" at bounding box center [802, 265] width 362 height 27
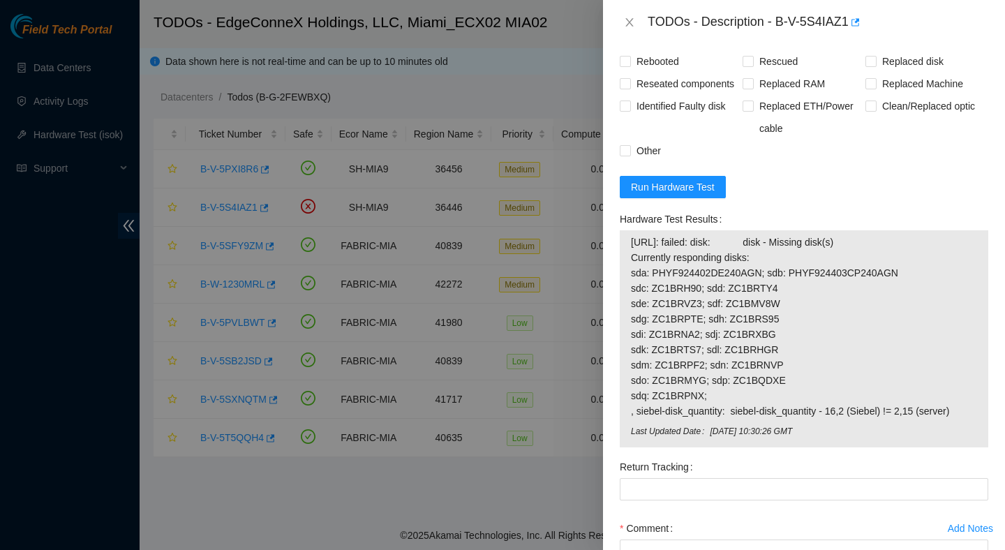
scroll to position [578, 0]
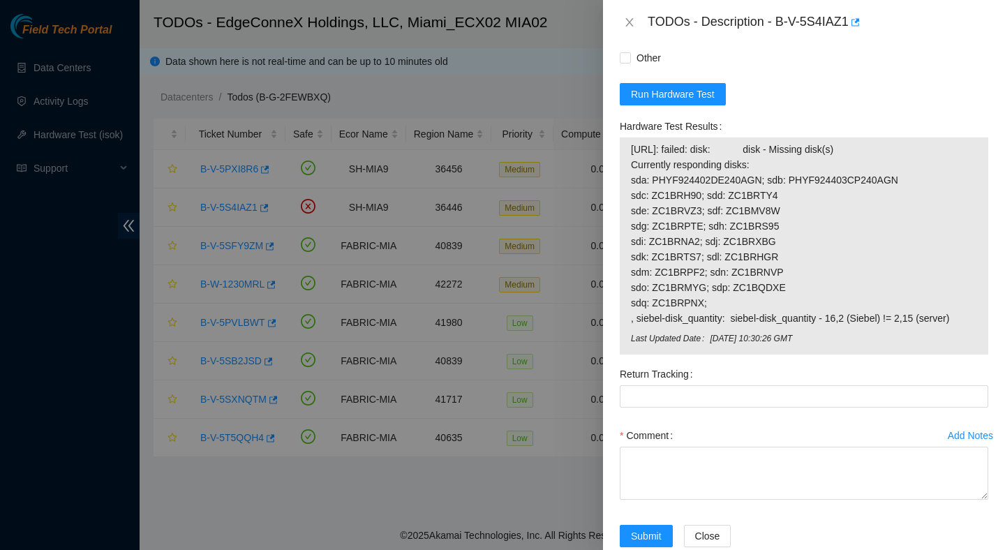
click at [724, 276] on span "23.205.45.57: failed: disk: disk - Missing disk(s) Currently responding disks: …" at bounding box center [804, 234] width 346 height 184
click at [873, 326] on span "23.205.45.57: failed: disk: disk - Missing disk(s) Currently responding disks: …" at bounding box center [804, 234] width 346 height 184
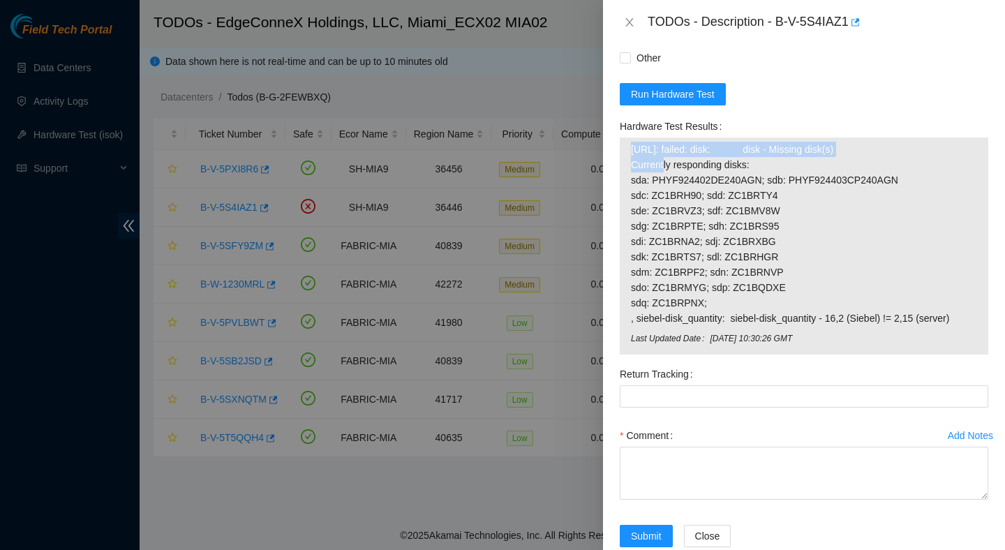
drag, startPoint x: 978, startPoint y: 360, endPoint x: 635, endPoint y: 196, distance: 380.6
click at [634, 196] on div "23.205.45.57: failed: disk: disk - Missing disk(s) Currently responding disks: …" at bounding box center [804, 246] width 369 height 217
click at [635, 196] on span "23.205.45.57: failed: disk: disk - Missing disk(s) Currently responding disks: …" at bounding box center [804, 234] width 346 height 184
click at [637, 199] on span "23.205.45.57: failed: disk: disk - Missing disk(s) Currently responding disks: …" at bounding box center [804, 234] width 346 height 184
drag, startPoint x: 969, startPoint y: 355, endPoint x: 626, endPoint y: 191, distance: 380.3
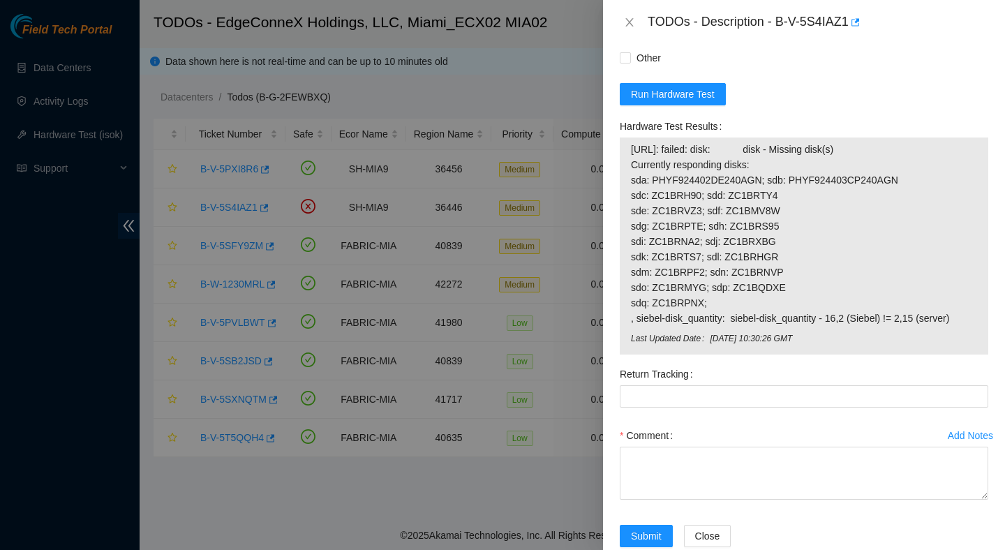
click at [624, 188] on div "23.205.45.57: failed: disk: disk - Missing disk(s) Currently responding disks: …" at bounding box center [804, 246] width 369 height 217
copy tbody "23.205.45.57: failed: disk: disk - Missing disk(s) Currently responding disks: …"
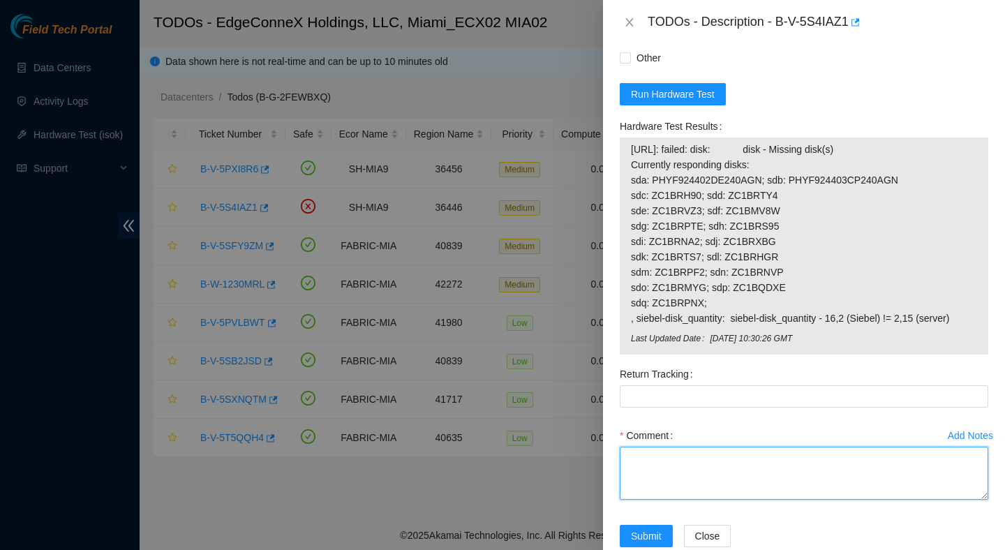
click at [674, 499] on textarea "Comment" at bounding box center [804, 473] width 369 height 53
paste textarea "Verified ticket is safe to work on : Yes NOCC Authorized: Yes Located server co…"
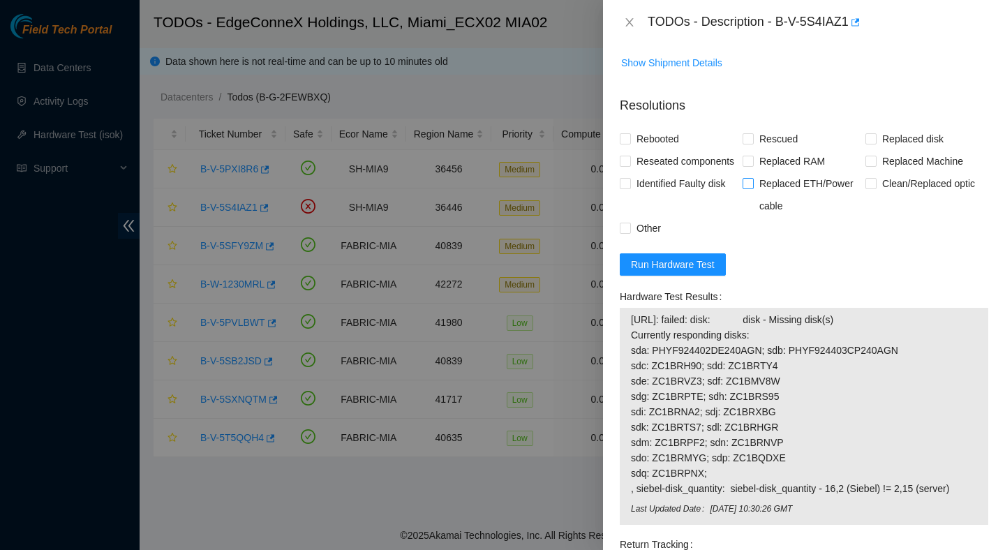
scroll to position [396, 0]
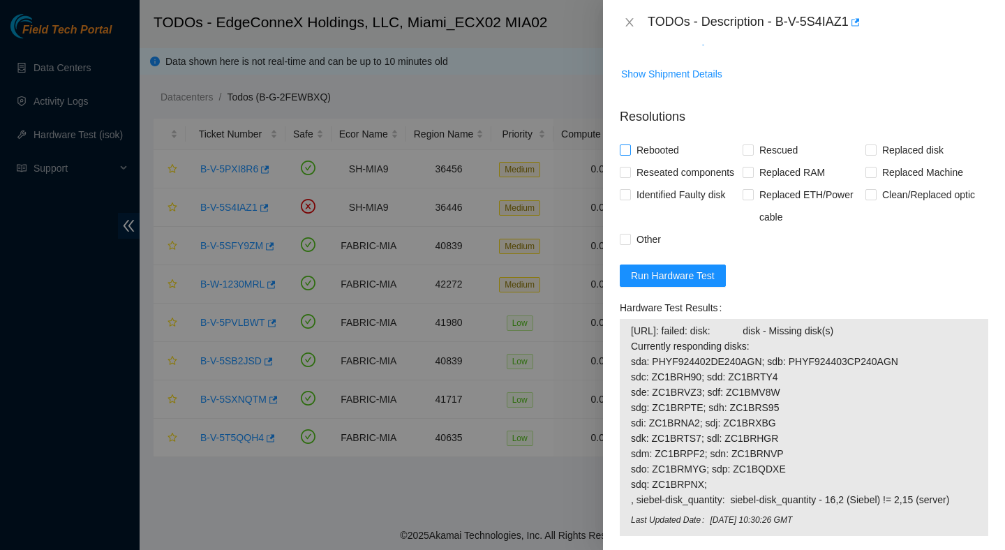
type textarea "Verified ticket is safe to work on : Yes NOCC Authorized: Yes Located server co…"
click at [675, 161] on span "Rebooted" at bounding box center [658, 150] width 54 height 22
click at [630, 154] on input "Rebooted" at bounding box center [625, 149] width 10 height 10
checkbox input "true"
click at [789, 161] on span "Rescued" at bounding box center [779, 150] width 50 height 22
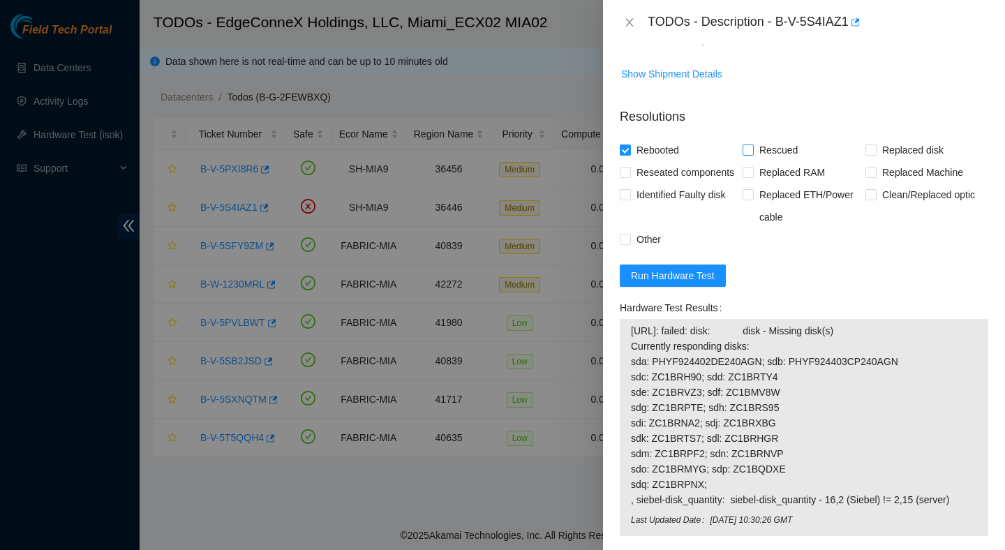
click at [752, 154] on input "Rescued" at bounding box center [748, 149] width 10 height 10
checkbox input "true"
click at [905, 161] on span "Replaced disk" at bounding box center [913, 150] width 73 height 22
click at [875, 154] on input "Replaced disk" at bounding box center [871, 149] width 10 height 10
checkbox input "true"
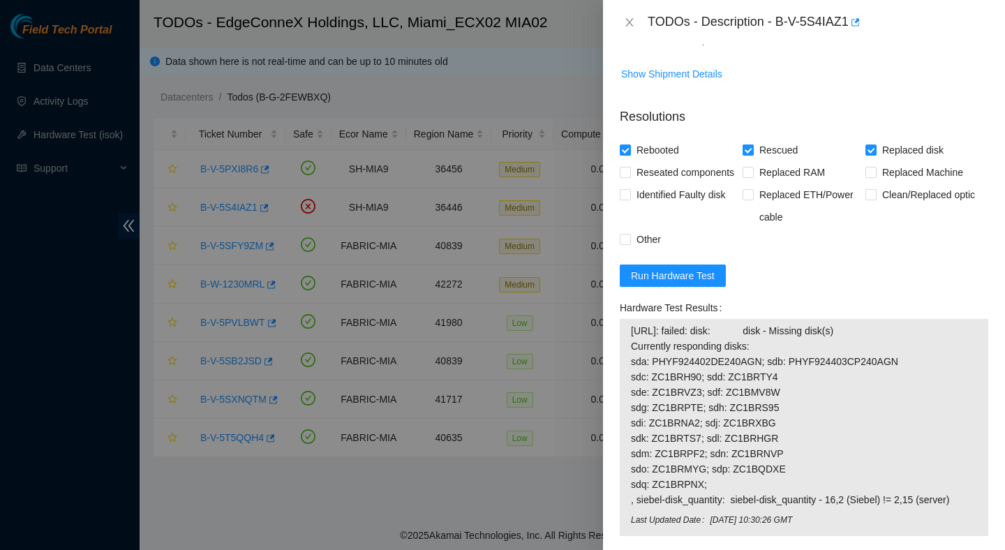
click at [785, 161] on span "Rescued" at bounding box center [779, 150] width 50 height 22
click at [752, 154] on input "Rescued" at bounding box center [748, 149] width 10 height 10
checkbox input "false"
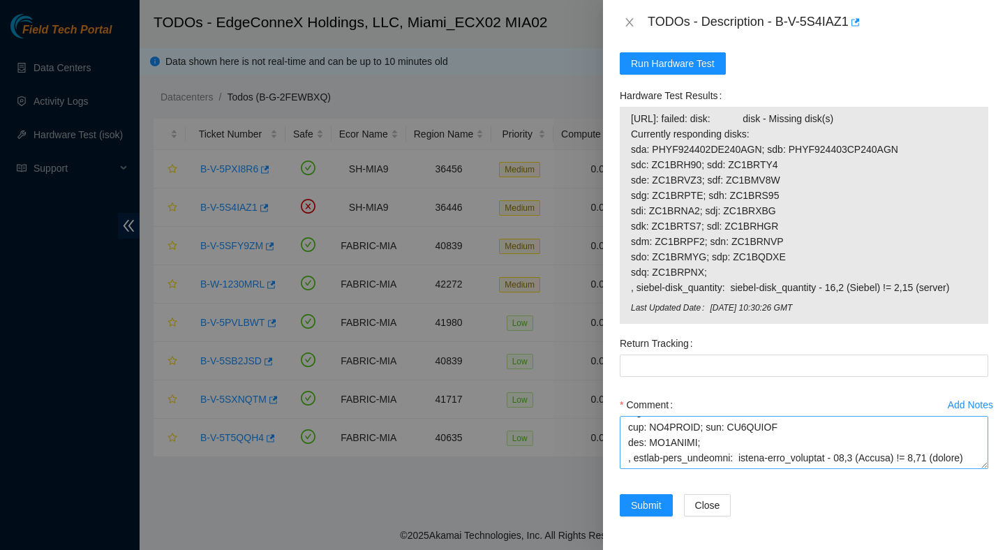
scroll to position [549, 0]
click at [629, 507] on button "Submit" at bounding box center [646, 505] width 53 height 22
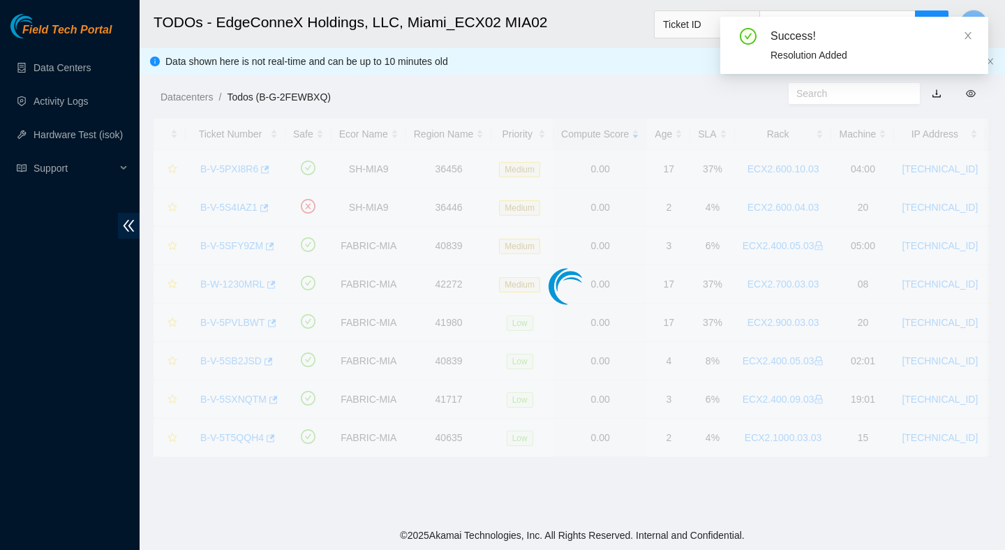
scroll to position [320, 0]
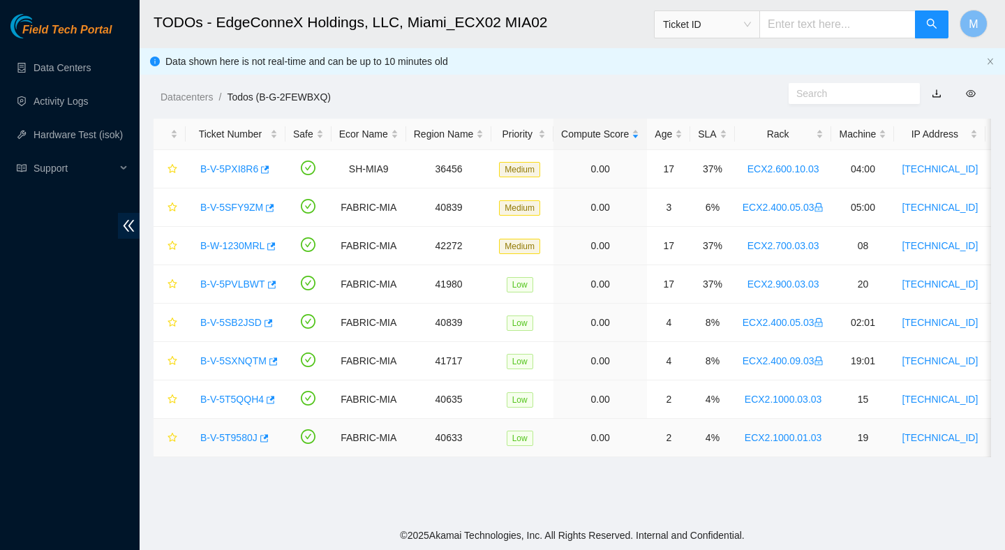
click at [221, 442] on link "B-V-5T9580J" at bounding box center [228, 437] width 57 height 11
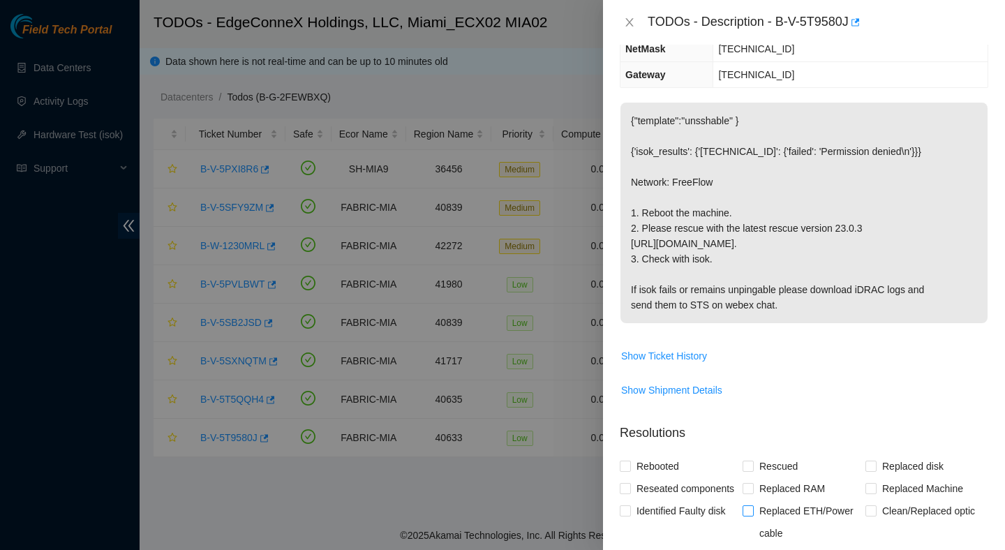
scroll to position [0, 0]
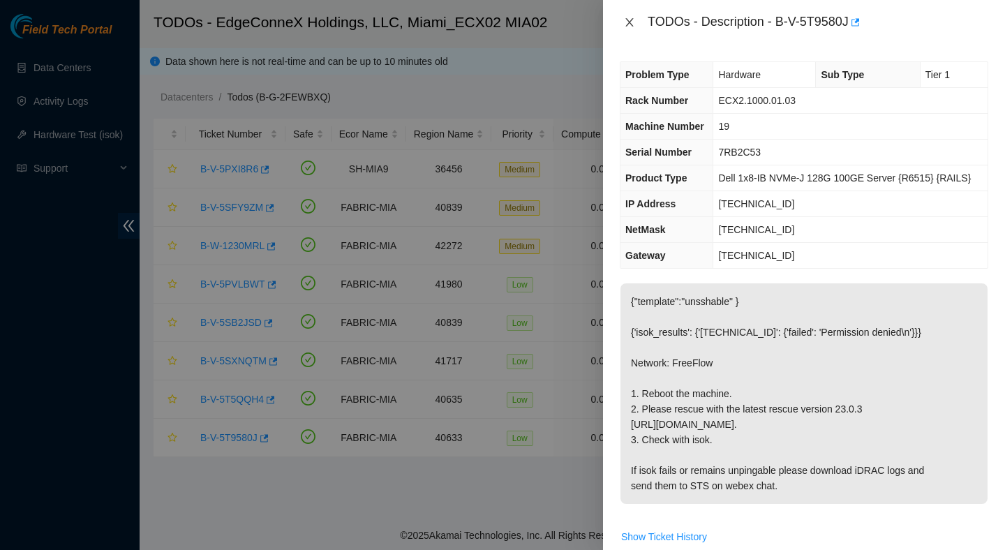
click at [627, 19] on icon "close" at bounding box center [629, 22] width 8 height 8
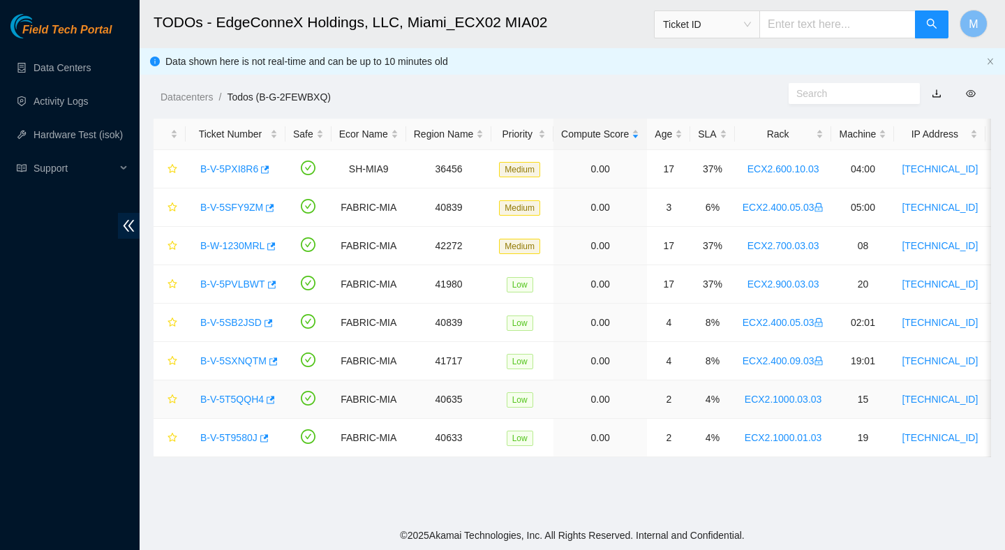
click at [247, 397] on link "B-V-5T5QQH4" at bounding box center [232, 399] width 64 height 11
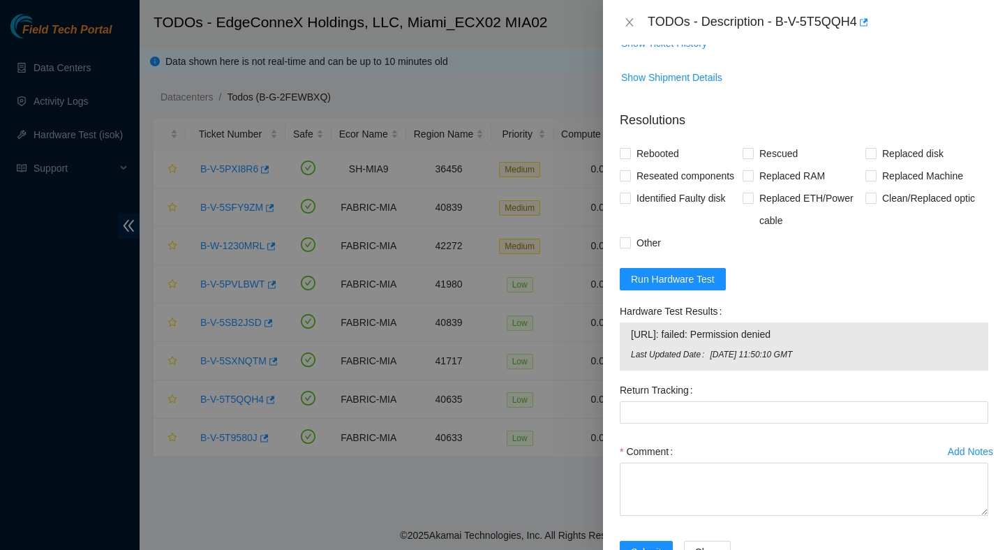
scroll to position [495, 0]
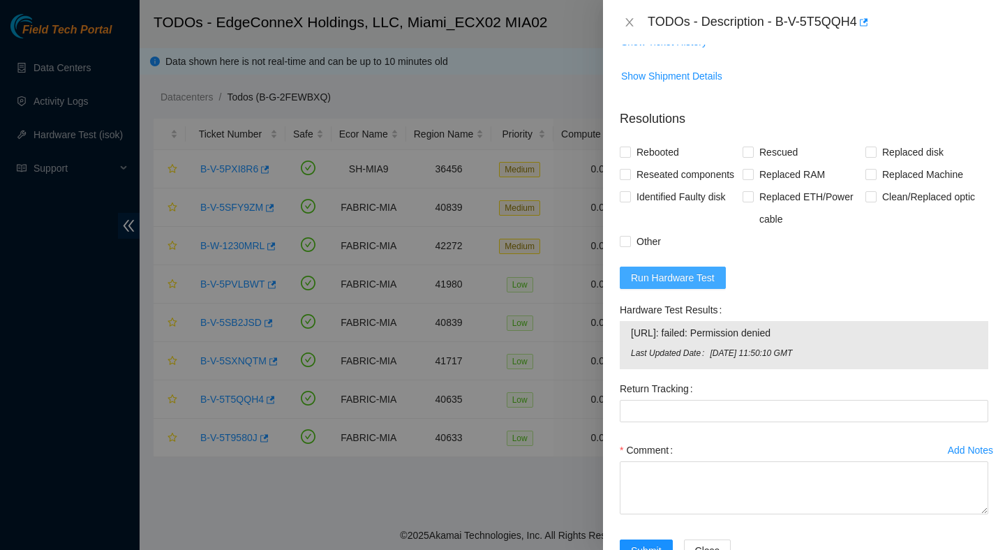
click at [677, 285] on span "Run Hardware Test" at bounding box center [673, 277] width 84 height 15
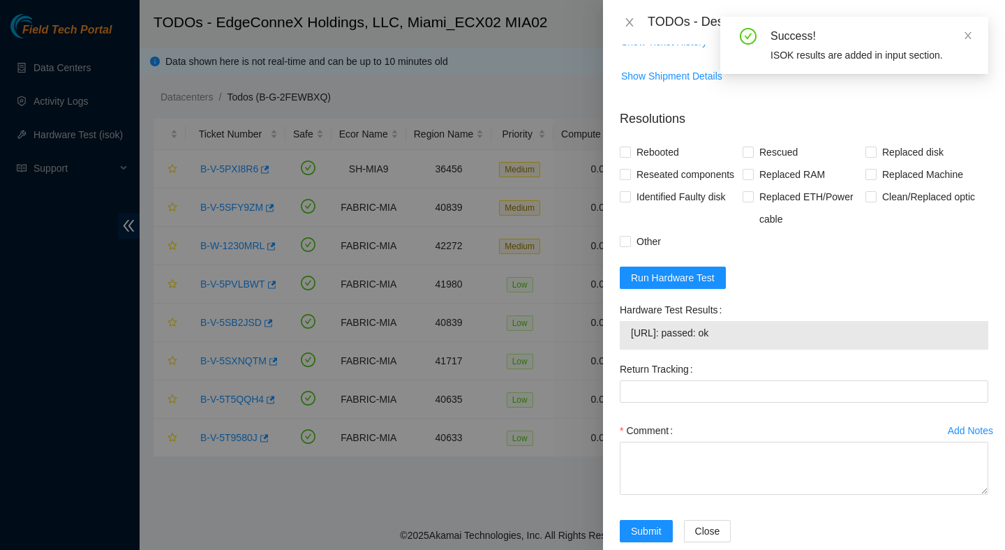
click at [748, 341] on span "104.86.100.82: passed: ok" at bounding box center [804, 332] width 346 height 15
copy span "104.86.100.82: passed: ok"
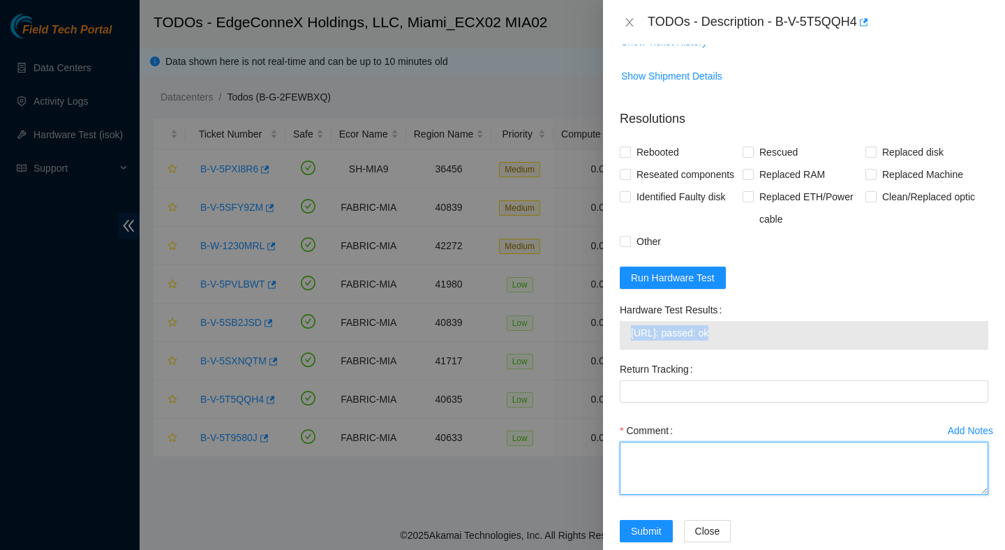
click at [697, 493] on textarea "Comment" at bounding box center [804, 468] width 369 height 53
paste textarea "Verified ticket is safe to work on : Yes NOCC Authorized: Yes Located server co…"
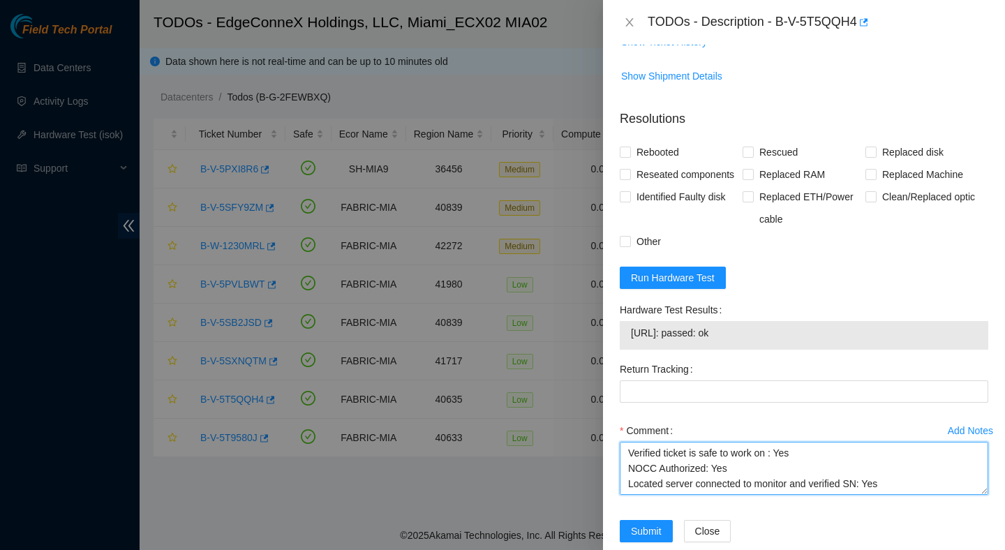
scroll to position [179, 0]
type textarea "Verified ticket is safe to work on : Yes NOCC Authorized: Yes Located server co…"
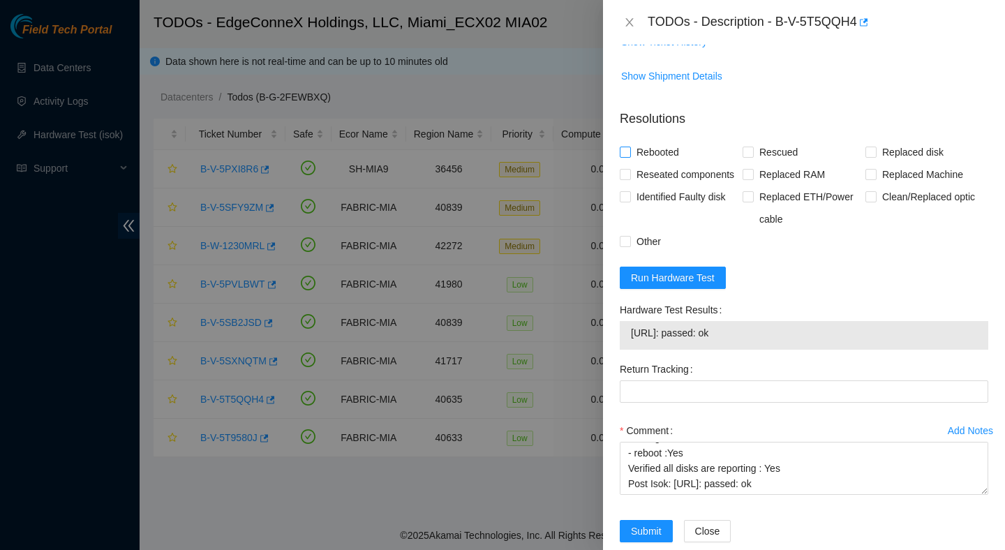
click at [661, 160] on span "Rebooted" at bounding box center [658, 152] width 54 height 22
click at [630, 156] on input "Rebooted" at bounding box center [625, 152] width 10 height 10
checkbox input "true"
click at [777, 154] on span "Rescued" at bounding box center [779, 152] width 50 height 22
click at [752, 154] on input "Rescued" at bounding box center [748, 152] width 10 height 10
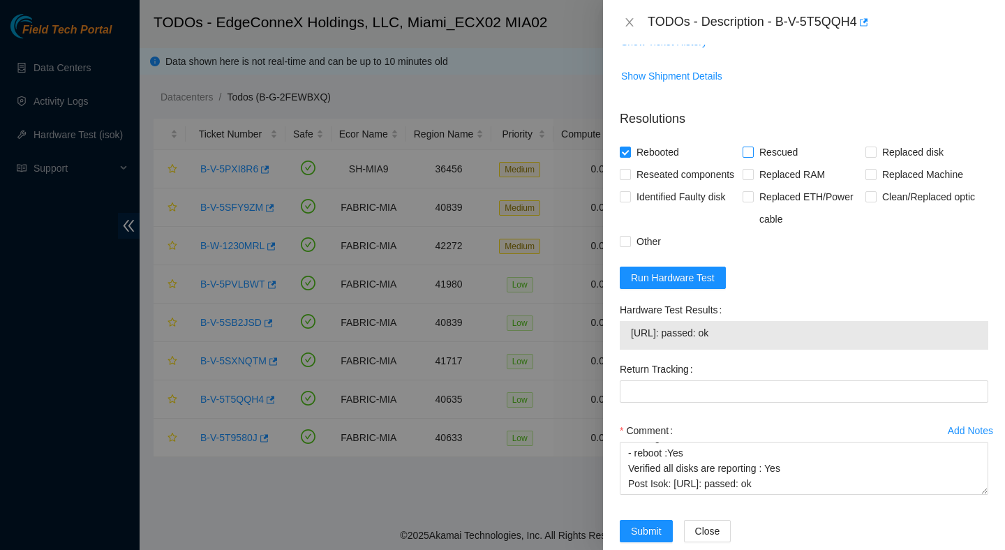
checkbox input "true"
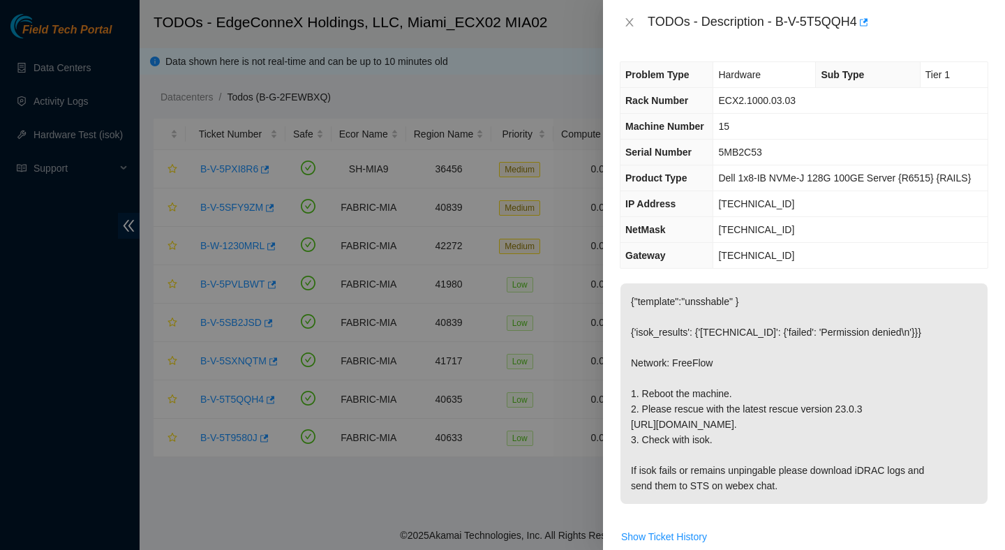
scroll to position [543, 0]
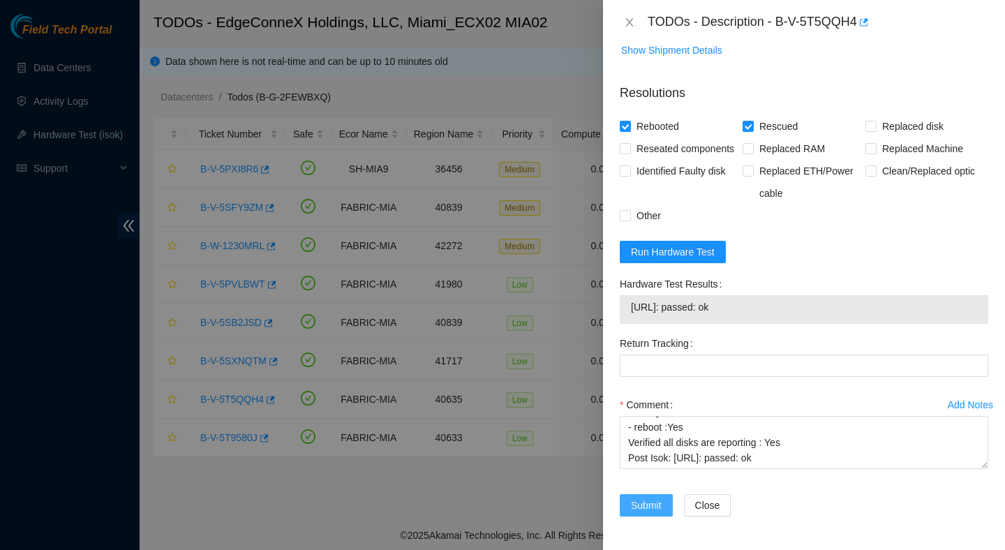
click at [649, 501] on span "Submit" at bounding box center [646, 505] width 31 height 15
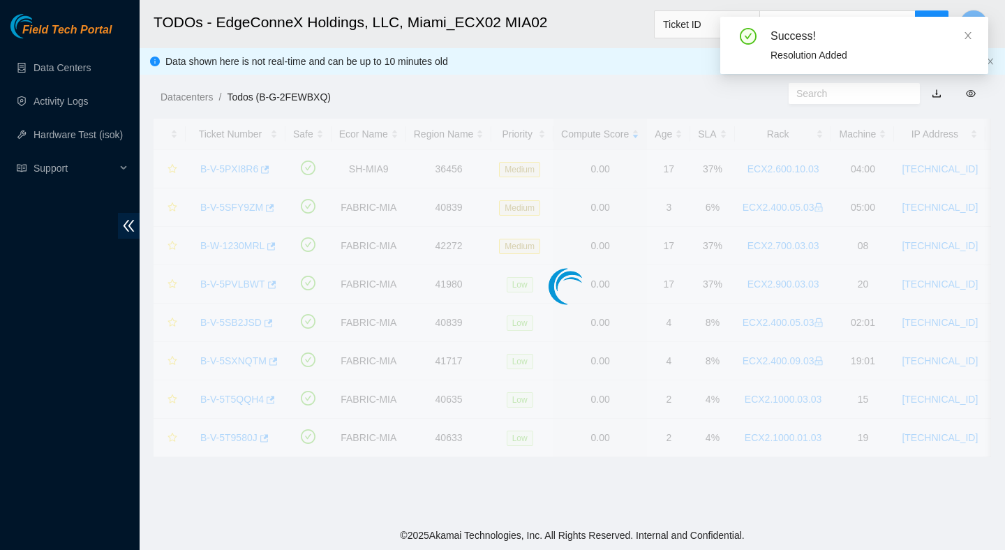
scroll to position [350, 0]
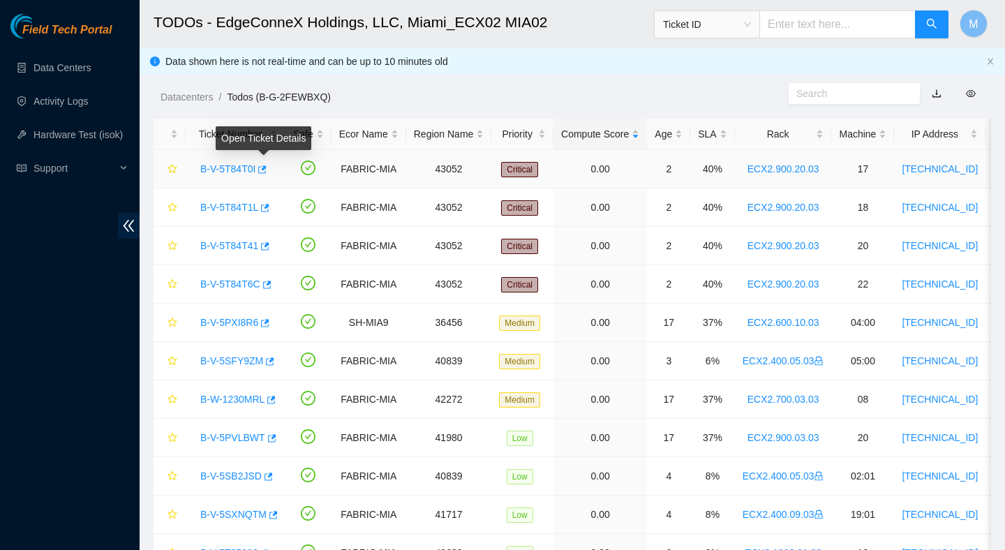
click at [242, 167] on link "B-V-5T84T0I" at bounding box center [227, 168] width 55 height 11
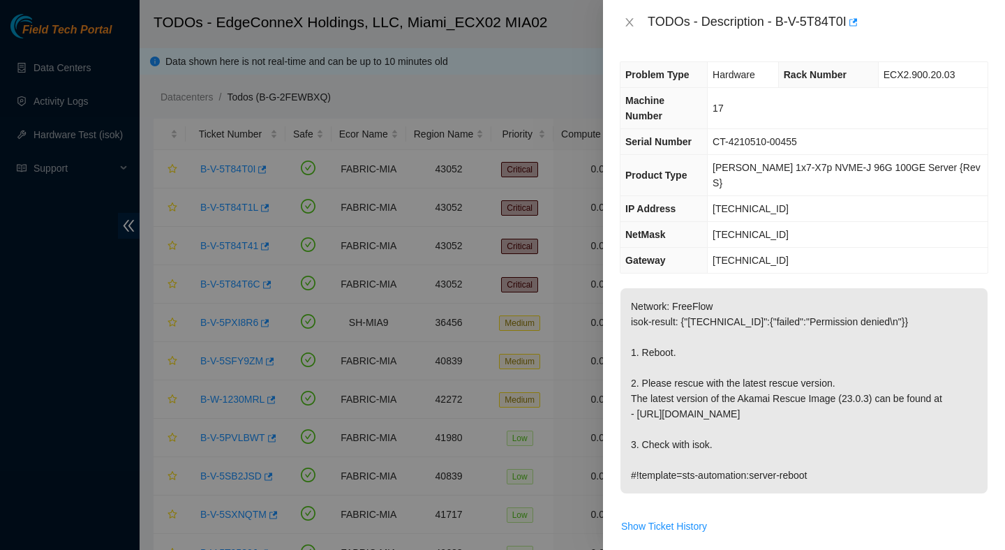
scroll to position [45, 0]
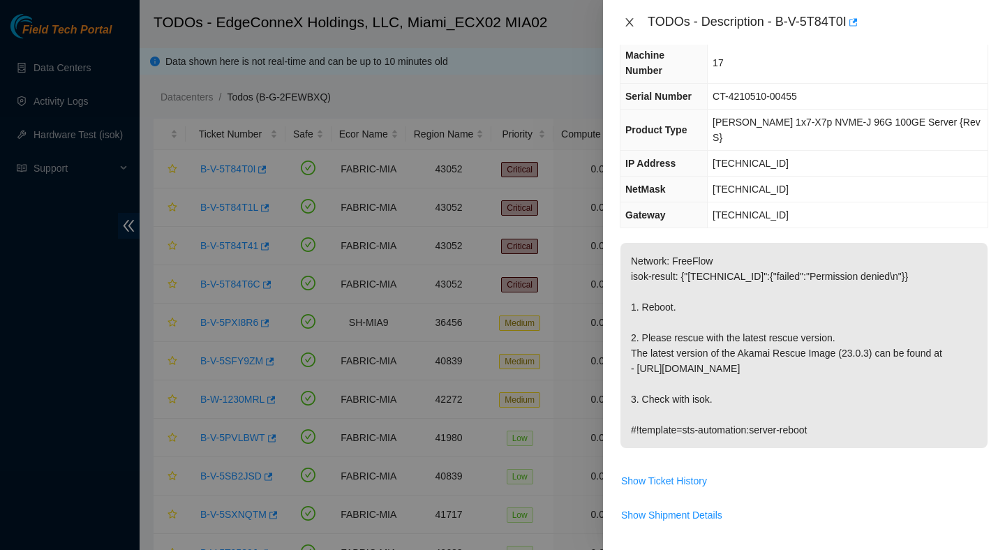
click at [632, 28] on button "Close" at bounding box center [630, 22] width 20 height 13
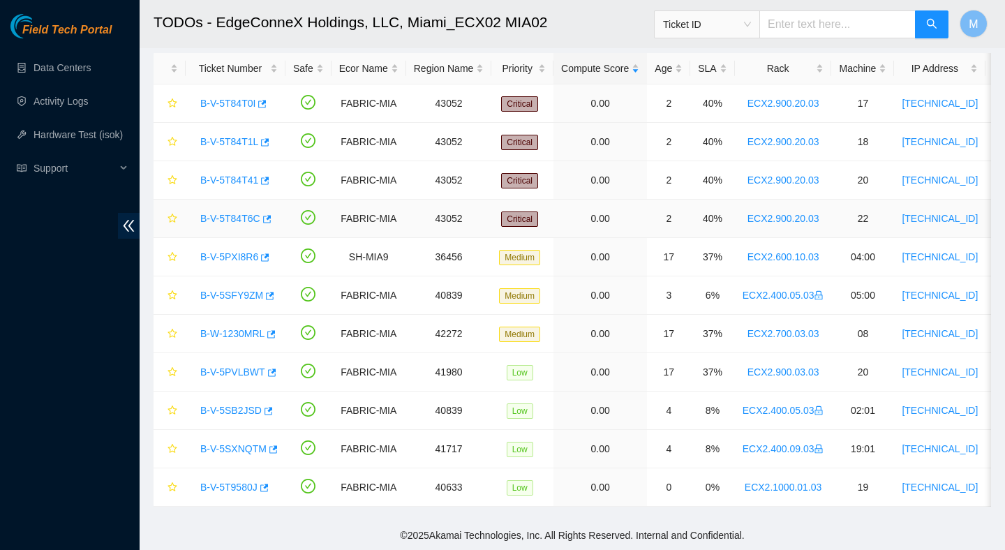
scroll to position [0, 0]
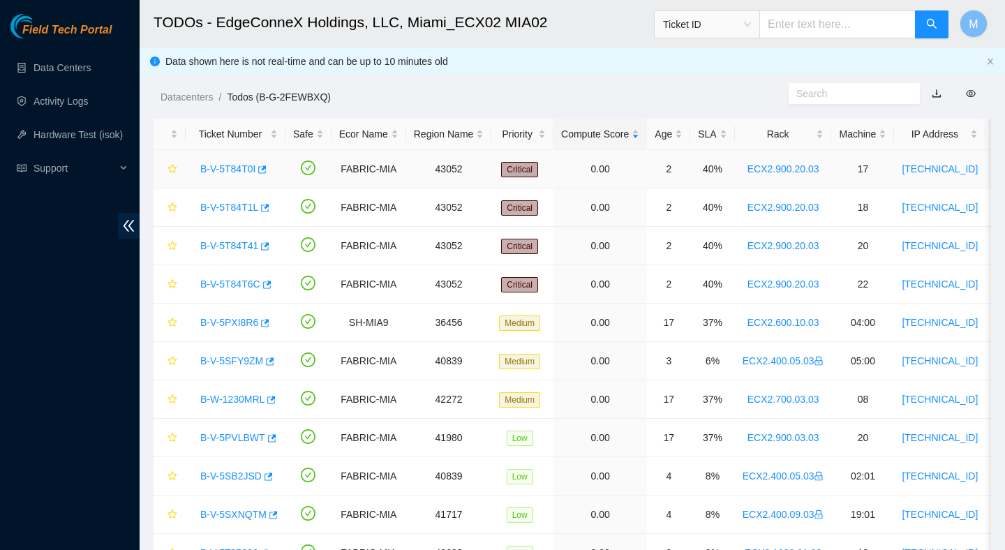
click at [255, 170] on link "B-V-5T84T0I" at bounding box center [227, 168] width 55 height 11
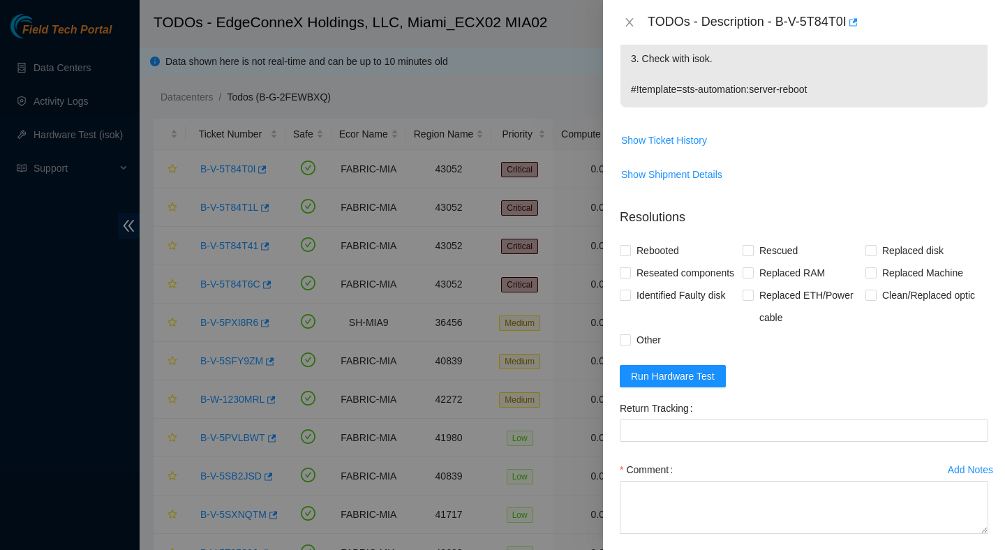
scroll to position [401, 0]
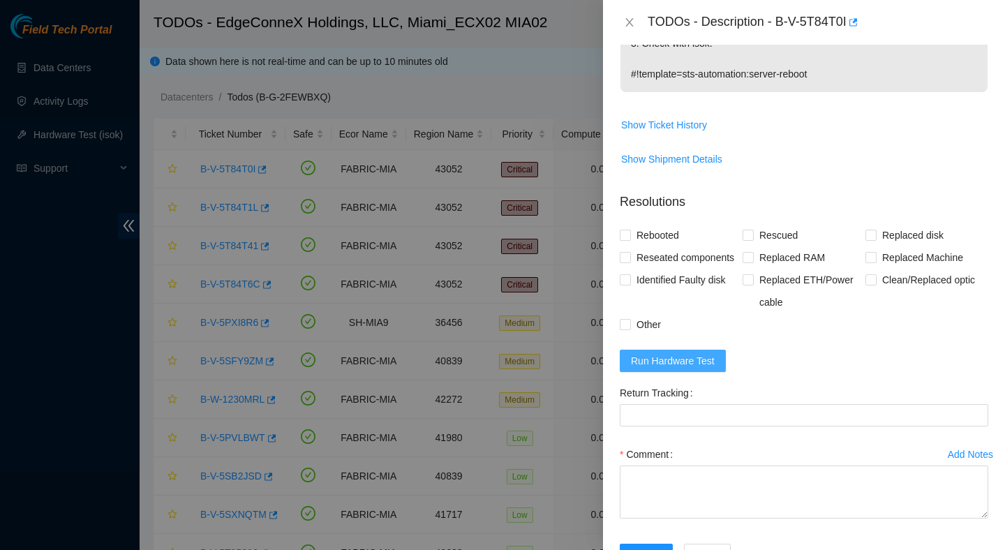
click at [693, 360] on button "Run Hardware Test" at bounding box center [673, 361] width 106 height 22
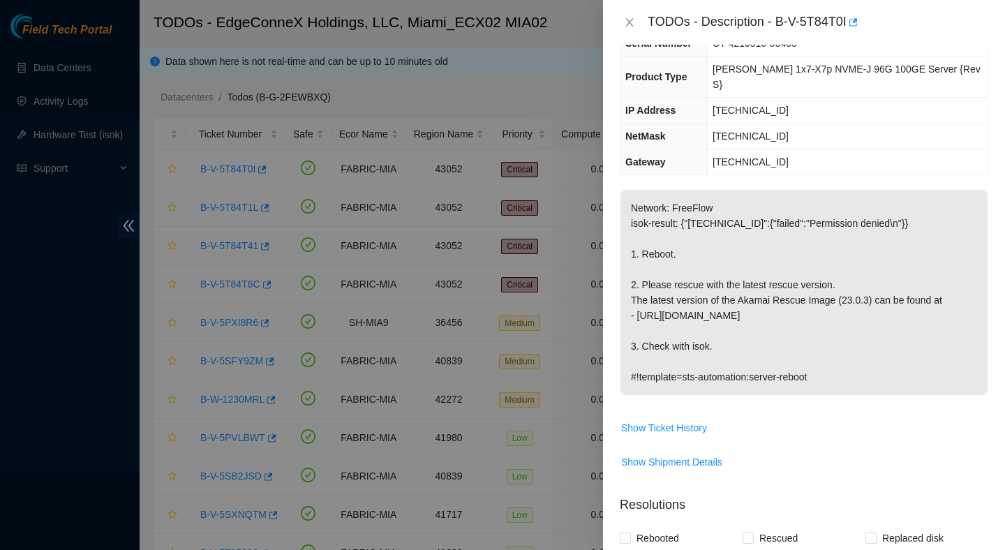
scroll to position [0, 0]
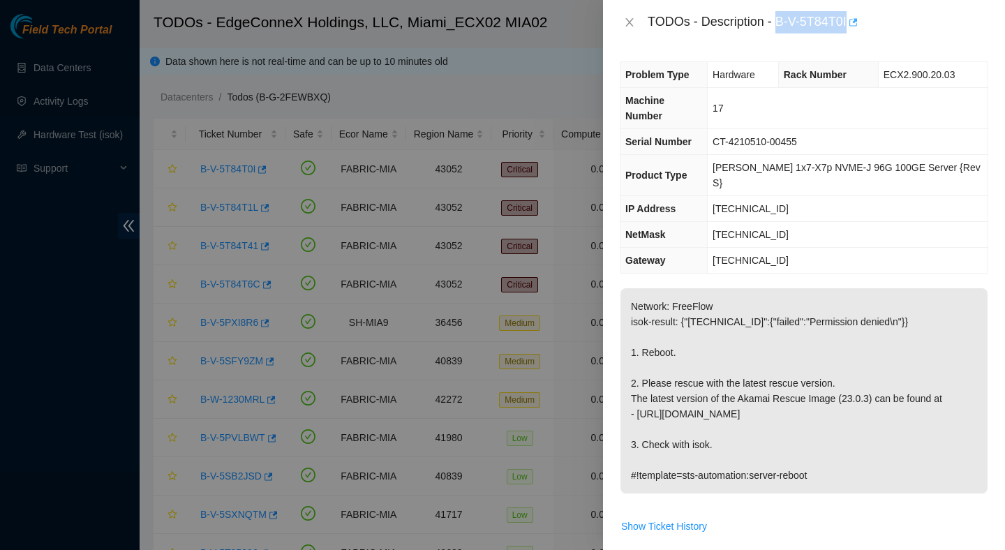
drag, startPoint x: 779, startPoint y: 18, endPoint x: 858, endPoint y: 18, distance: 78.9
click at [858, 18] on div "TODOs - Description - B-V-5T84T0I" at bounding box center [818, 22] width 341 height 22
copy div "B-V-5T84T0I"
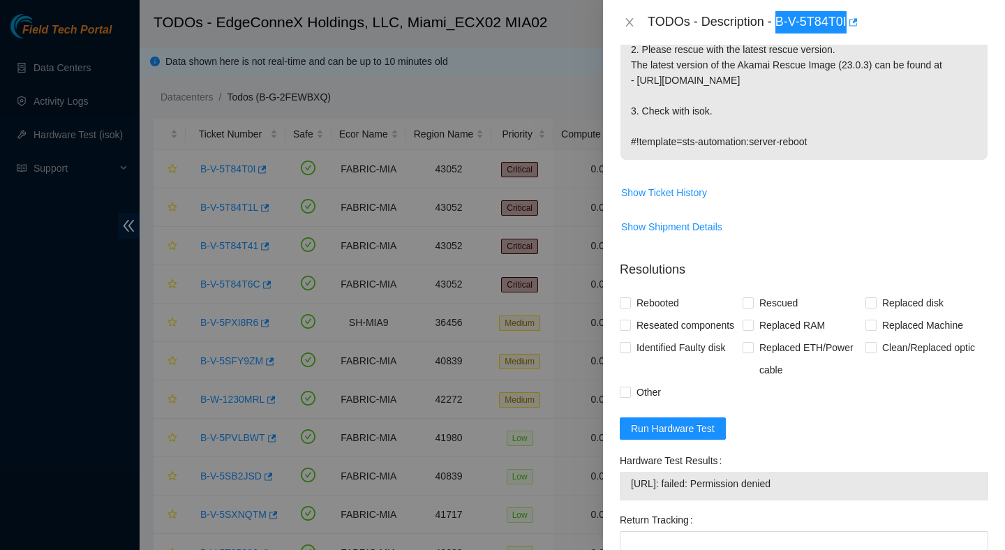
scroll to position [333, 0]
click at [760, 473] on div "23.220.207.20: failed: Permission denied" at bounding box center [804, 487] width 369 height 29
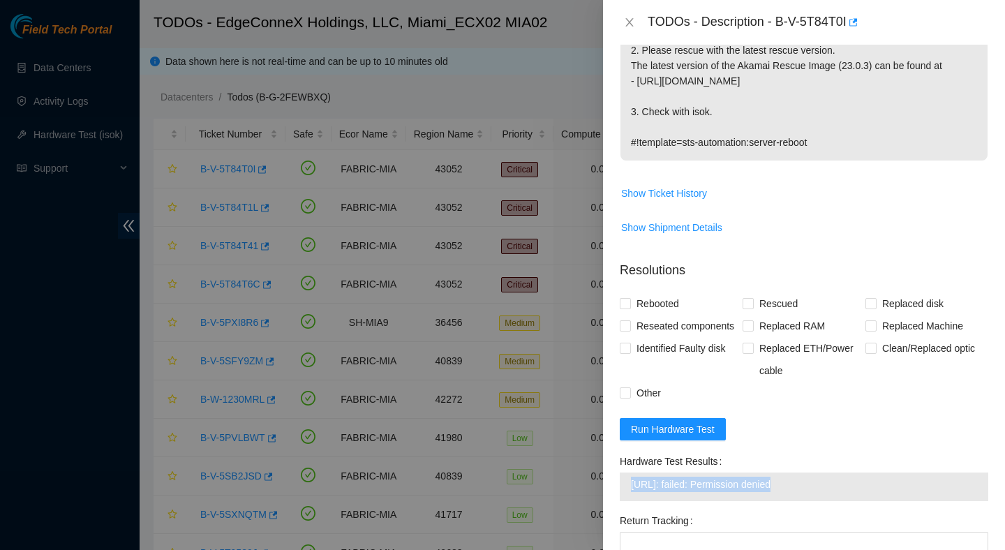
click at [760, 473] on div "23.220.207.20: failed: Permission denied" at bounding box center [804, 487] width 369 height 29
copy tbody "23.220.207.20: failed: Permission denied"
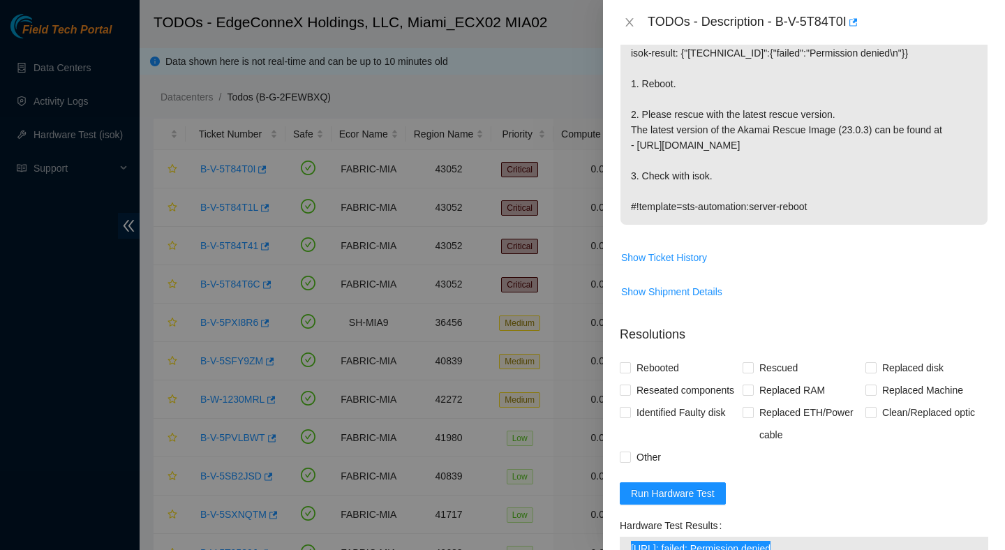
scroll to position [289, 0]
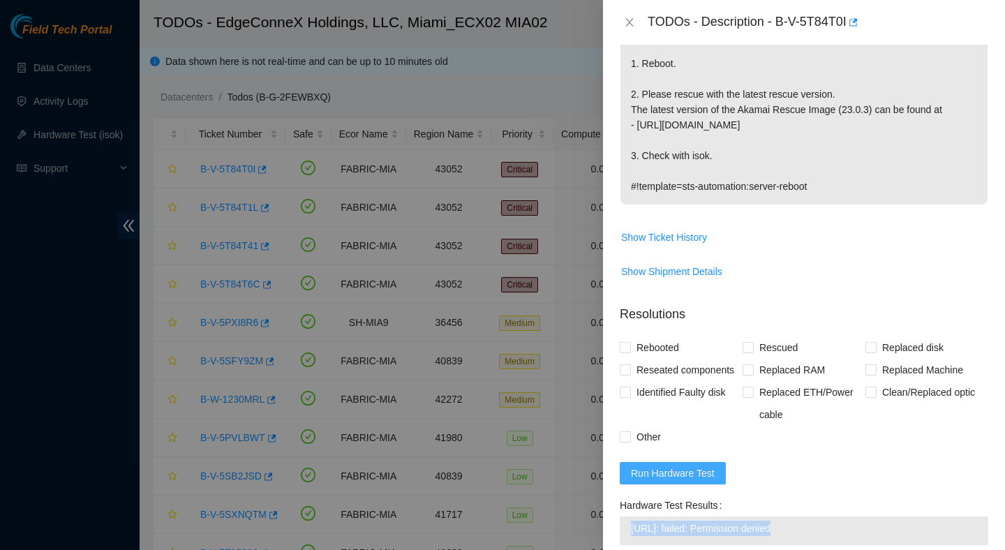
click at [679, 466] on span "Run Hardware Test" at bounding box center [673, 473] width 84 height 15
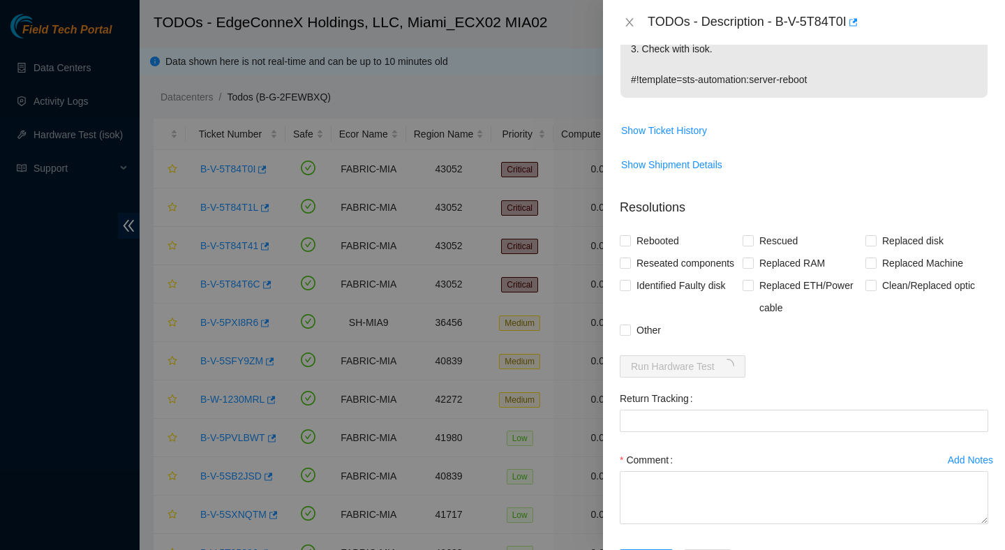
scroll to position [403, 0]
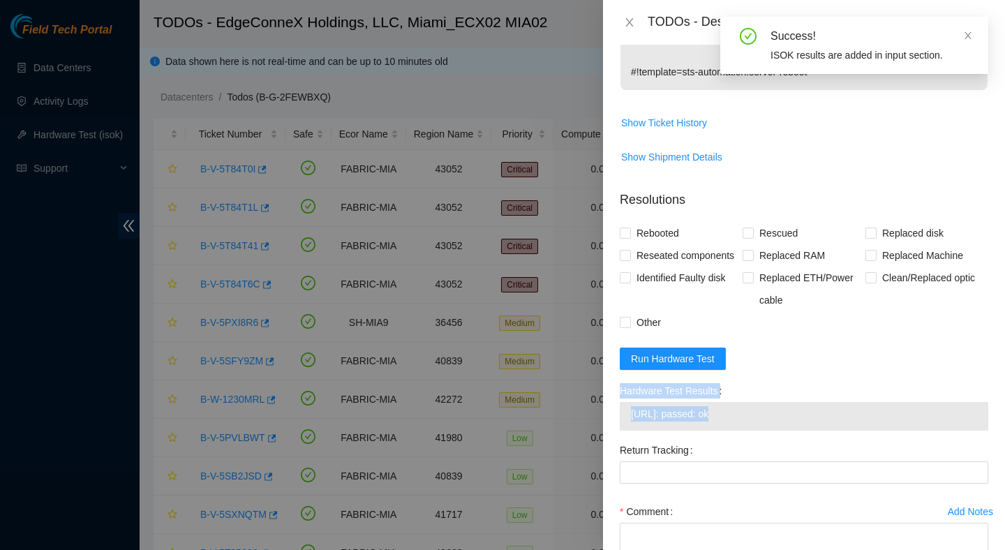
click at [718, 408] on span "23.220.207.20: passed: ok" at bounding box center [804, 413] width 346 height 15
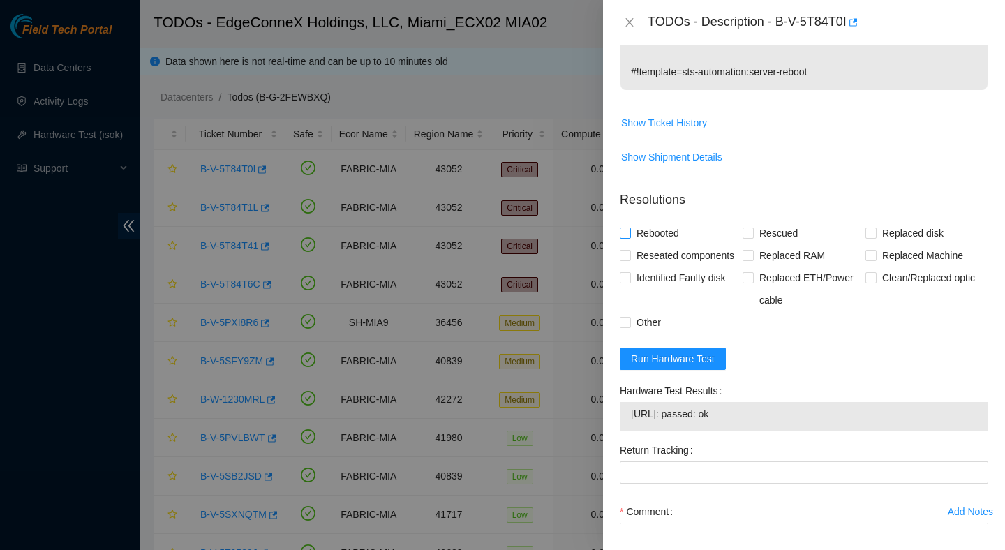
click at [677, 222] on span "Rebooted" at bounding box center [658, 233] width 54 height 22
click at [630, 228] on input "Rebooted" at bounding box center [625, 233] width 10 height 10
checkbox input "true"
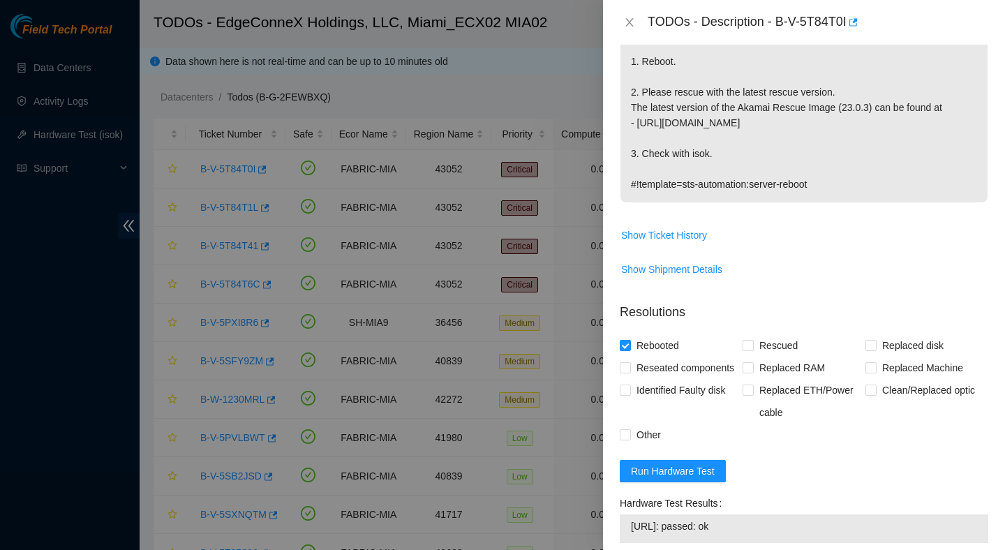
scroll to position [353, 0]
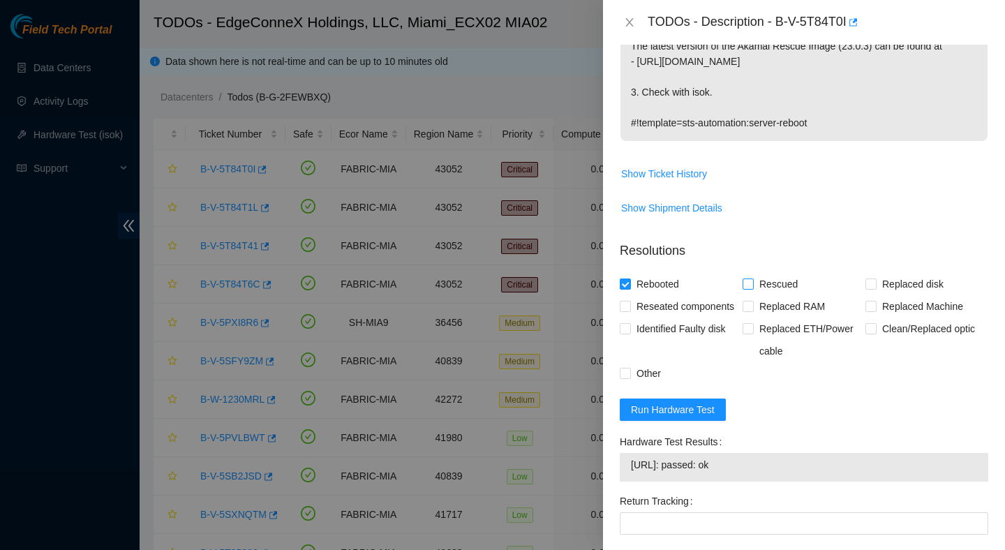
click at [754, 273] on span "Rescued" at bounding box center [779, 284] width 50 height 22
click at [752, 279] on input "Rescued" at bounding box center [748, 284] width 10 height 10
checkbox input "true"
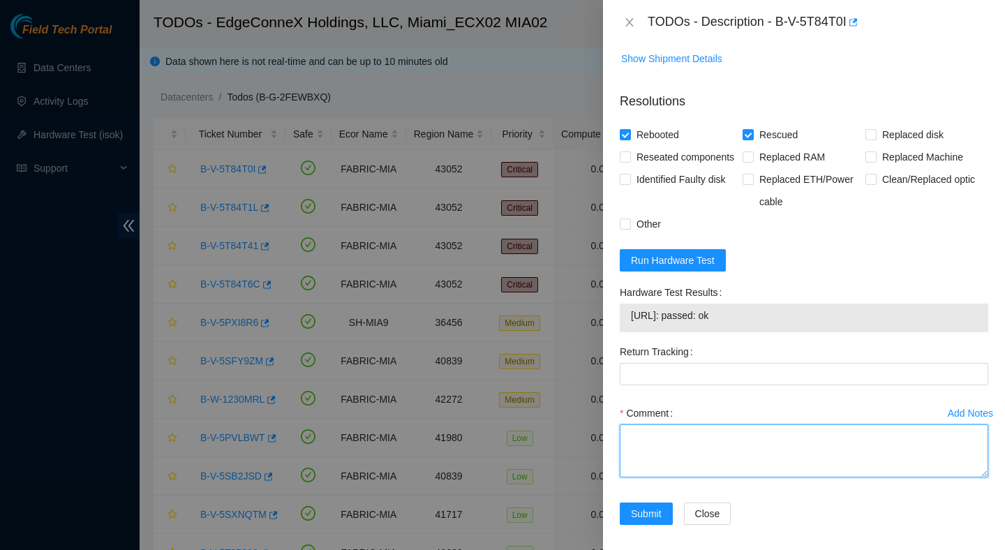
click at [639, 438] on textarea "Comment" at bounding box center [804, 450] width 369 height 53
paste textarea "Verified ticket is safe to work on : Yes NOCC Authorized: Yes Located server co…"
type textarea "Verified ticket is safe to work on : Yes NOCC Authorized: Yes Located server co…"
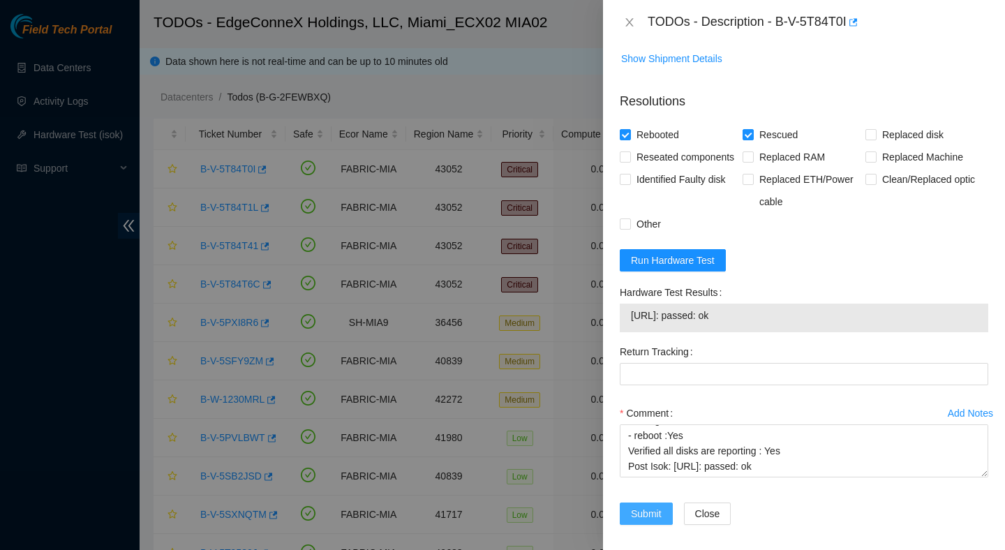
click at [654, 506] on span "Submit" at bounding box center [646, 513] width 31 height 15
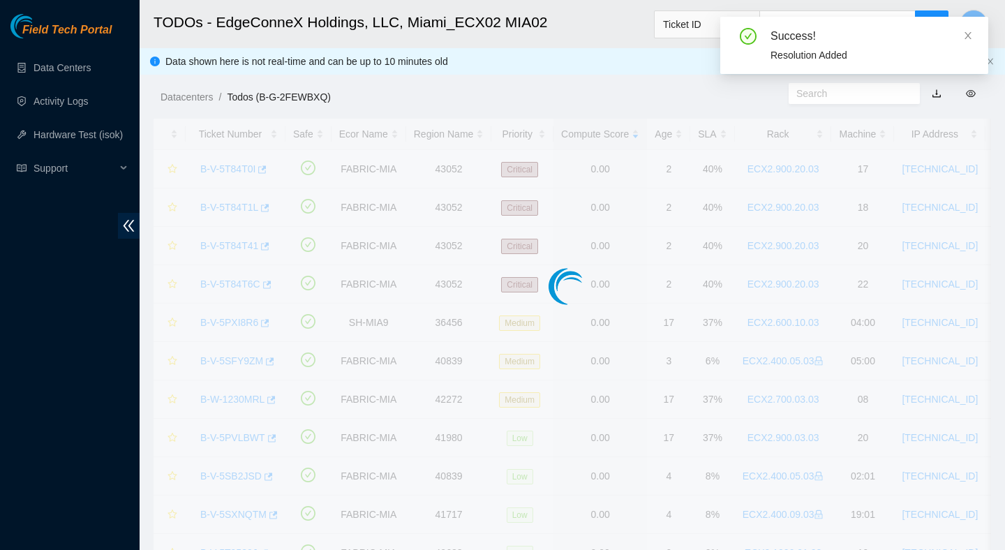
scroll to position [350, 0]
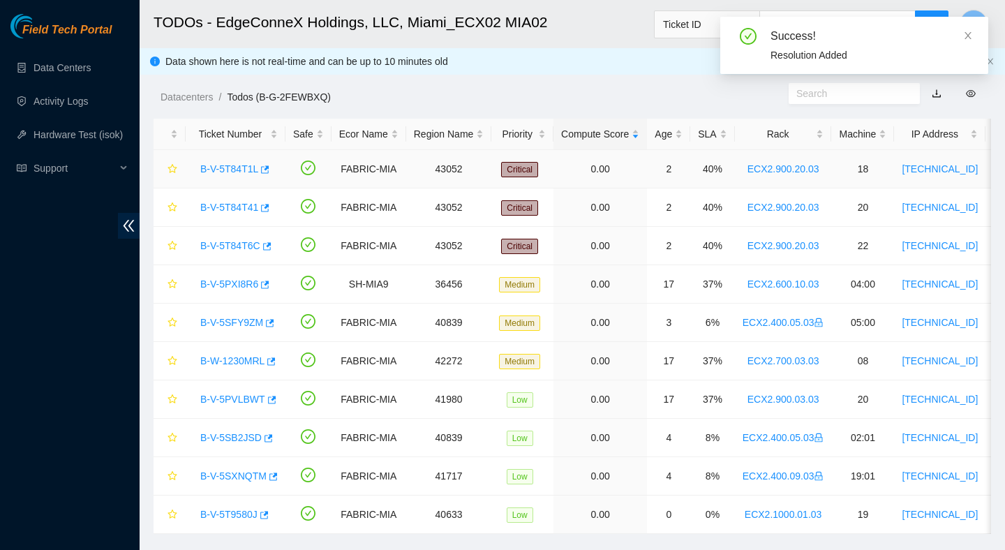
click at [243, 170] on link "B-V-5T84T1L" at bounding box center [229, 168] width 58 height 11
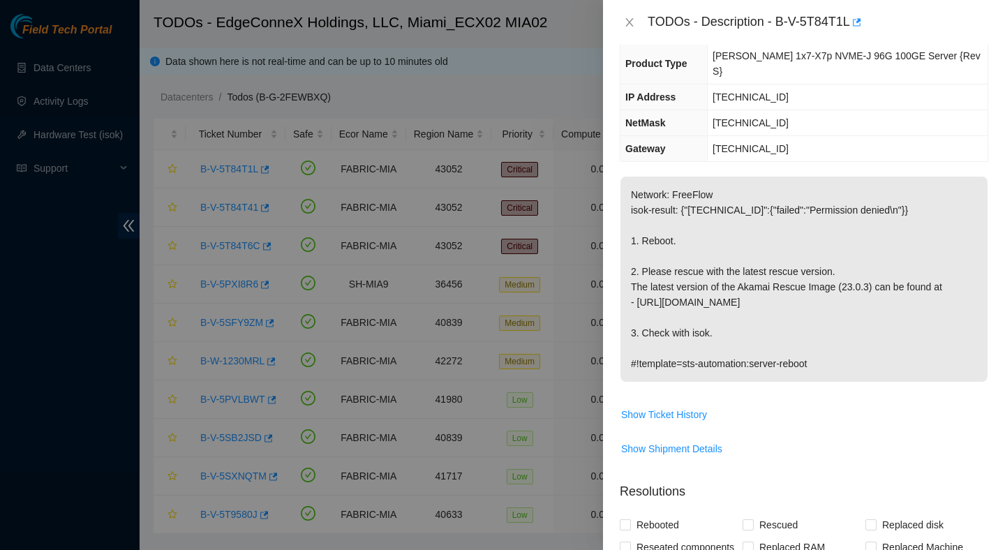
scroll to position [112, 0]
drag, startPoint x: 781, startPoint y: 18, endPoint x: 856, endPoint y: 24, distance: 74.9
click at [856, 24] on div "TODOs - Description - B-V-5T84T1L" at bounding box center [818, 22] width 341 height 22
copy div "B-V-5T84T1L"
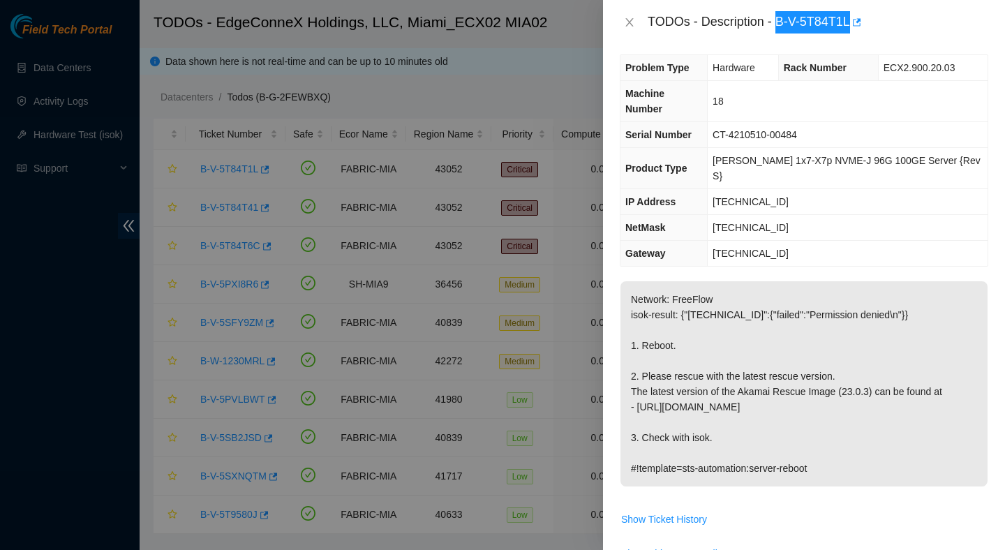
scroll to position [0, 0]
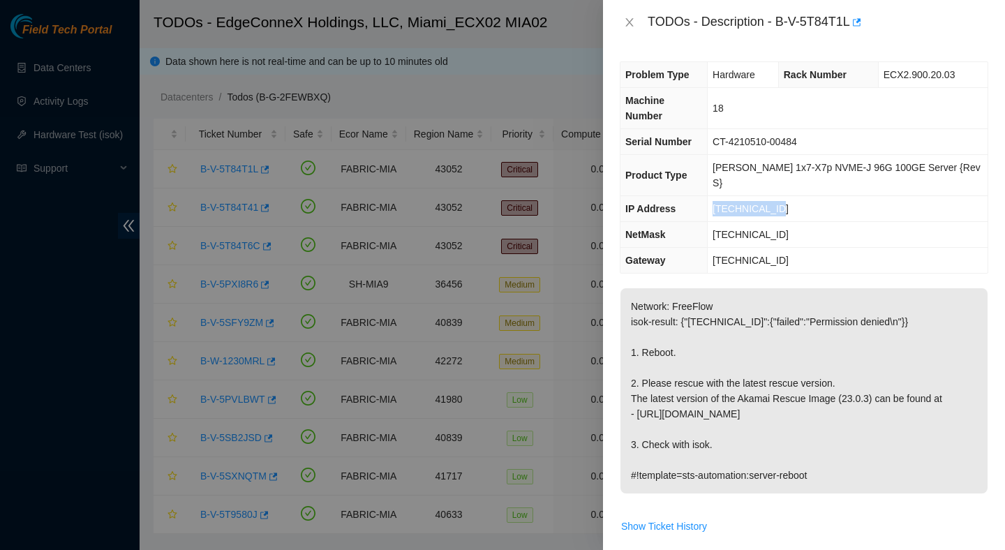
drag, startPoint x: 799, startPoint y: 178, endPoint x: 726, endPoint y: 179, distance: 73.3
click at [726, 196] on td "23.220.207.21" at bounding box center [848, 209] width 280 height 26
copy span "23.220.207.21"
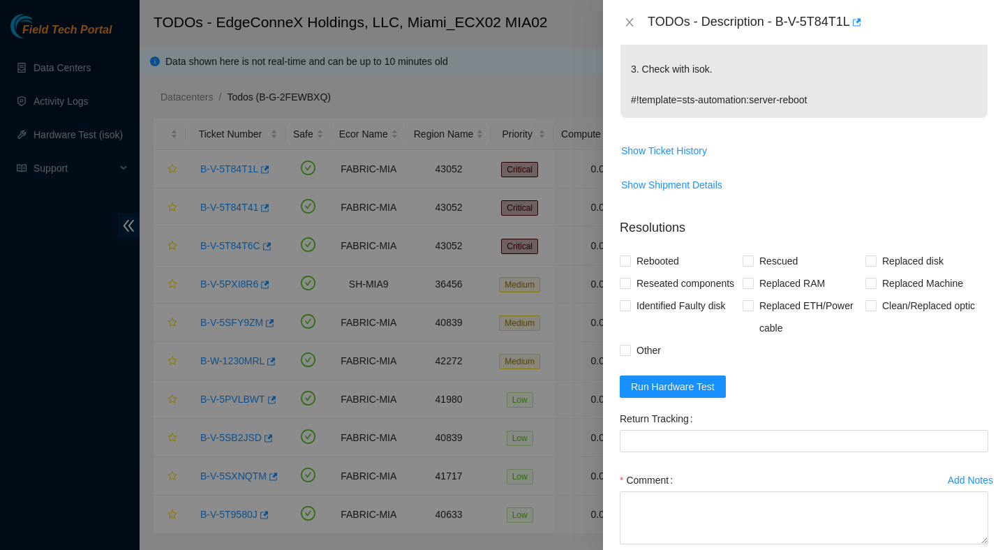
scroll to position [383, 0]
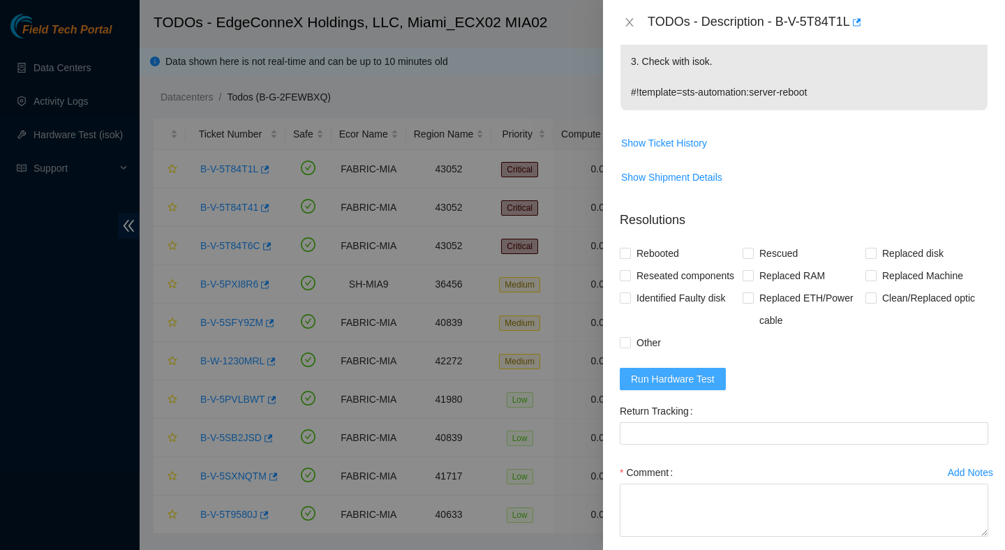
click at [706, 371] on span "Run Hardware Test" at bounding box center [673, 378] width 84 height 15
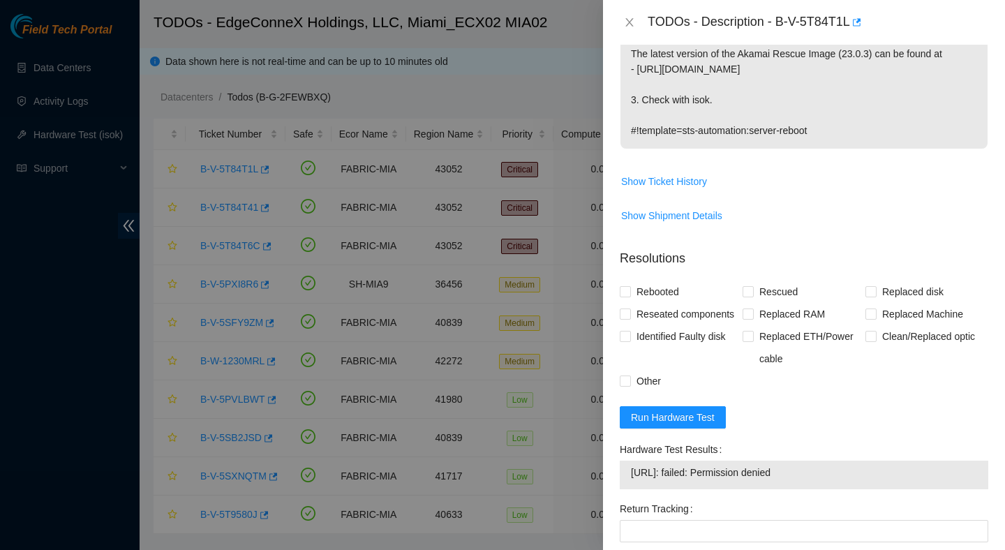
scroll to position [373, 0]
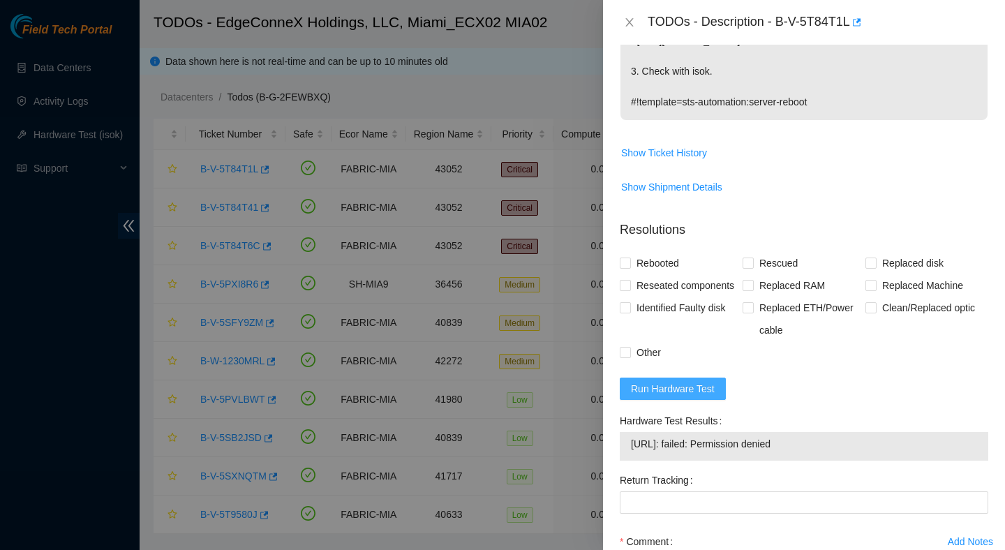
click at [713, 381] on span "Run Hardware Test" at bounding box center [673, 388] width 84 height 15
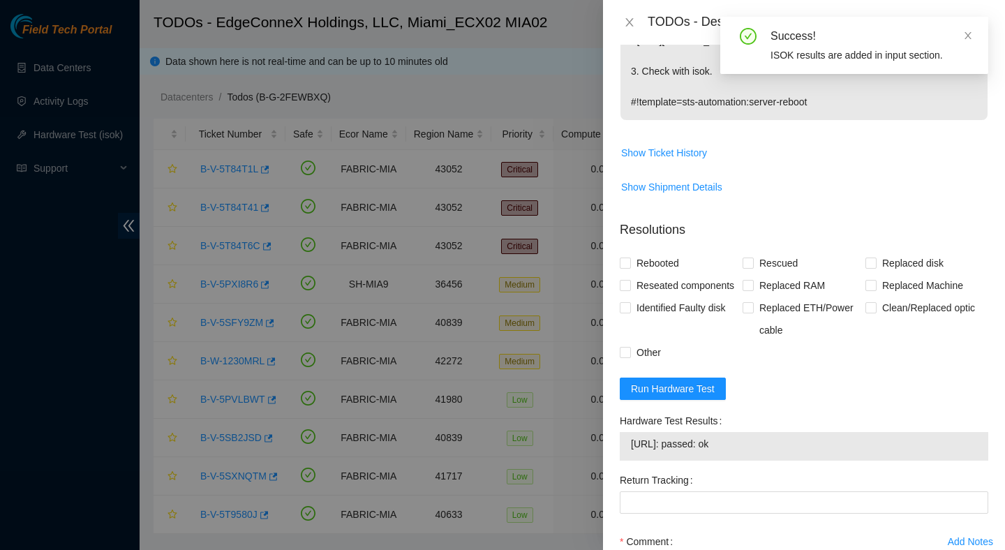
click at [720, 441] on span "23.220.207.21: passed: ok" at bounding box center [804, 443] width 346 height 15
copy span "23.220.207.21: passed: ok"
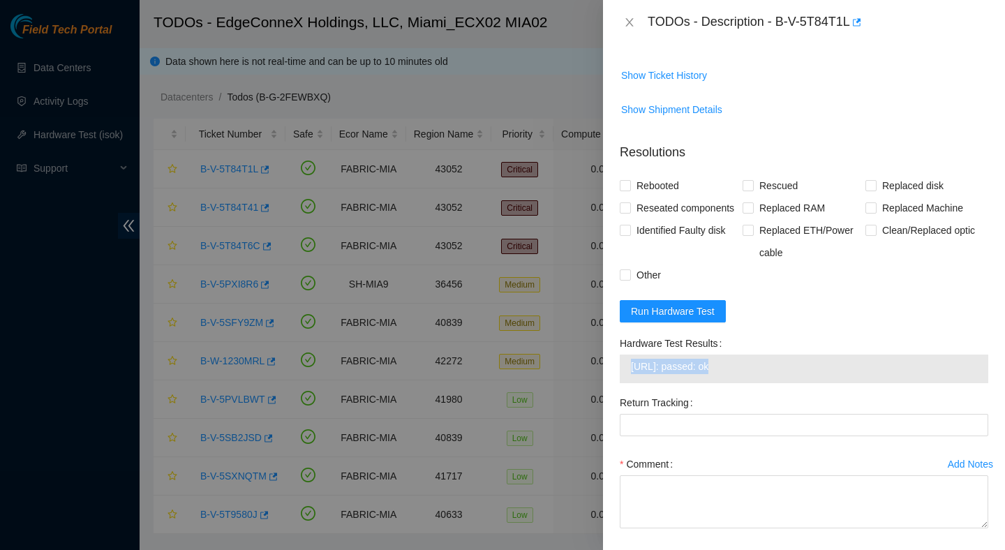
scroll to position [462, 0]
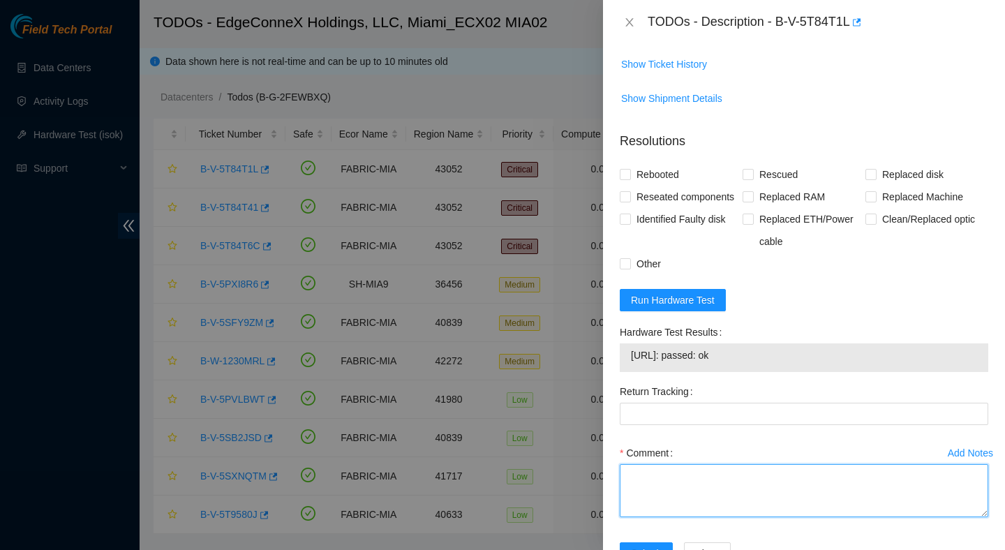
click at [725, 499] on textarea "Comment" at bounding box center [804, 490] width 369 height 53
paste textarea "Verified ticket is safe to work on : Yes NOCC Authorized: Yes Located server co…"
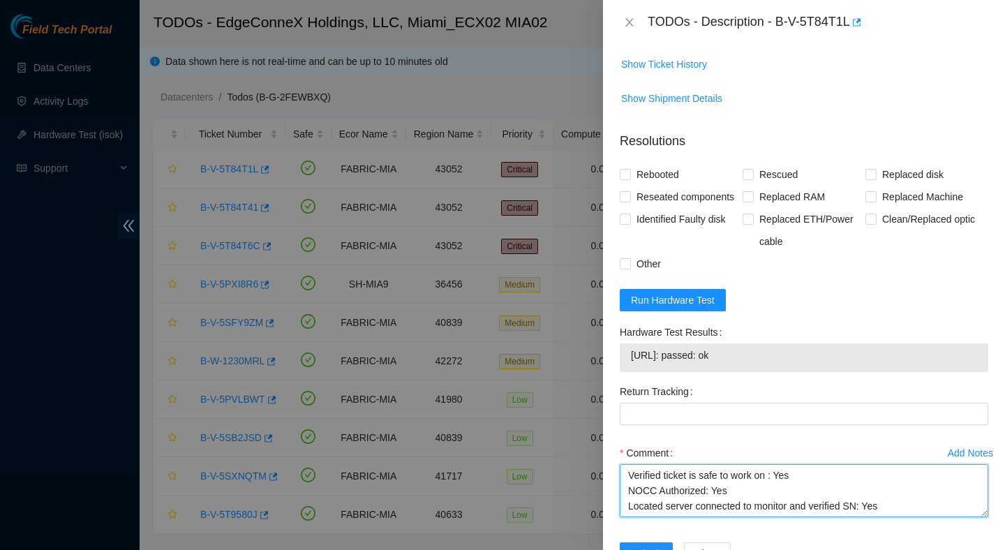
scroll to position [210, 0]
type textarea "Verified ticket is safe to work on : Yes NOCC Authorized: Yes Located server co…"
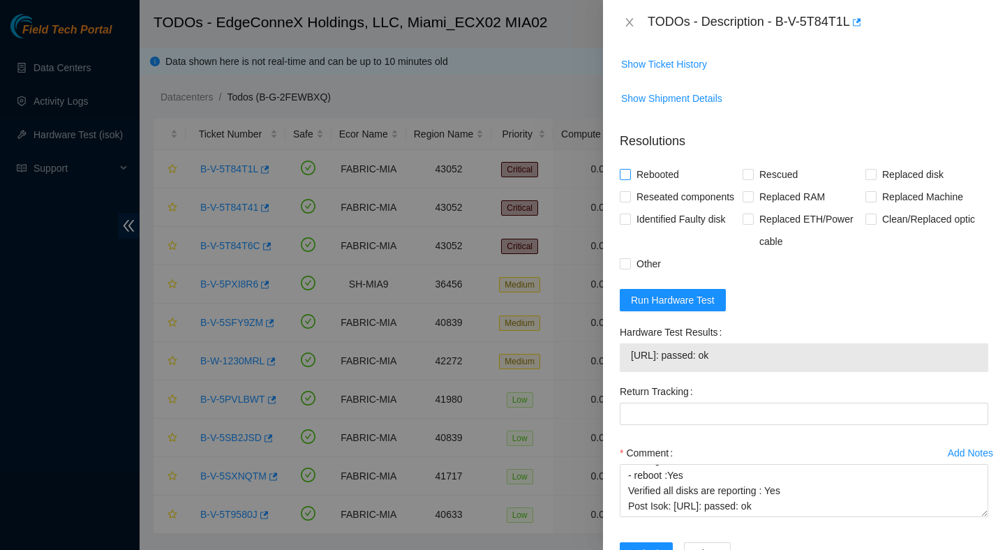
click at [674, 163] on span "Rebooted" at bounding box center [658, 174] width 54 height 22
click at [630, 169] on input "Rebooted" at bounding box center [625, 174] width 10 height 10
checkbox input "true"
click at [778, 163] on span "Rescued" at bounding box center [779, 174] width 50 height 22
click at [752, 169] on input "Rescued" at bounding box center [748, 174] width 10 height 10
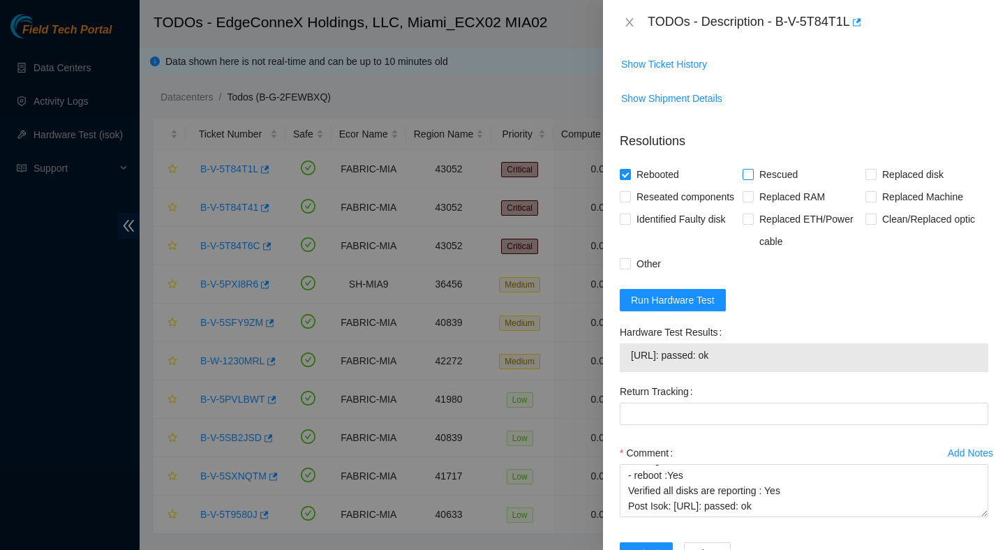
checkbox input "true"
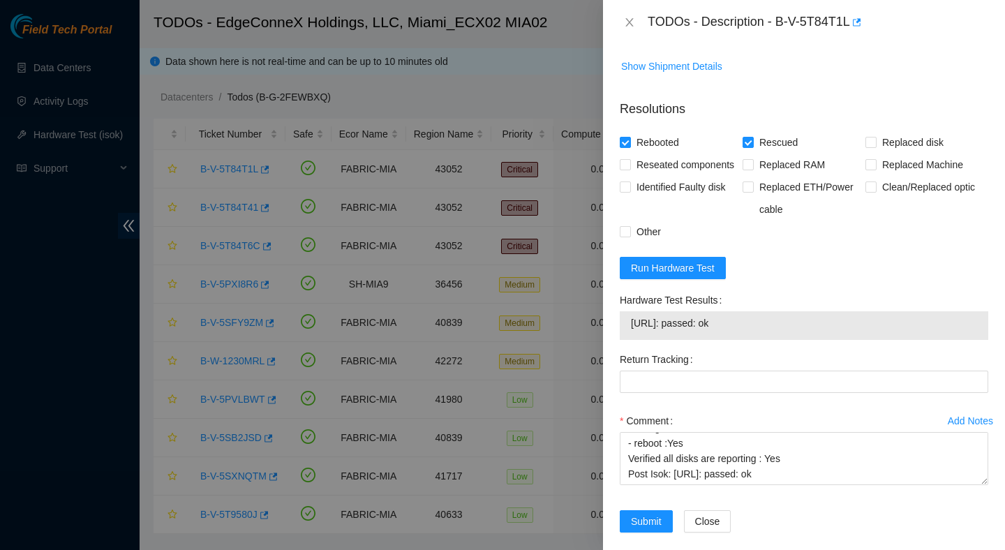
scroll to position [502, 0]
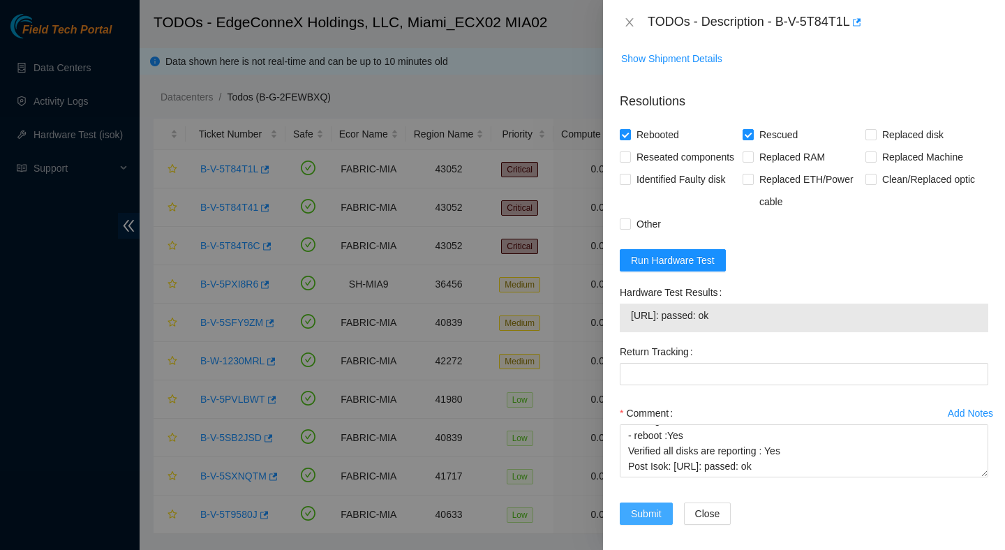
click at [645, 507] on span "Submit" at bounding box center [646, 513] width 31 height 15
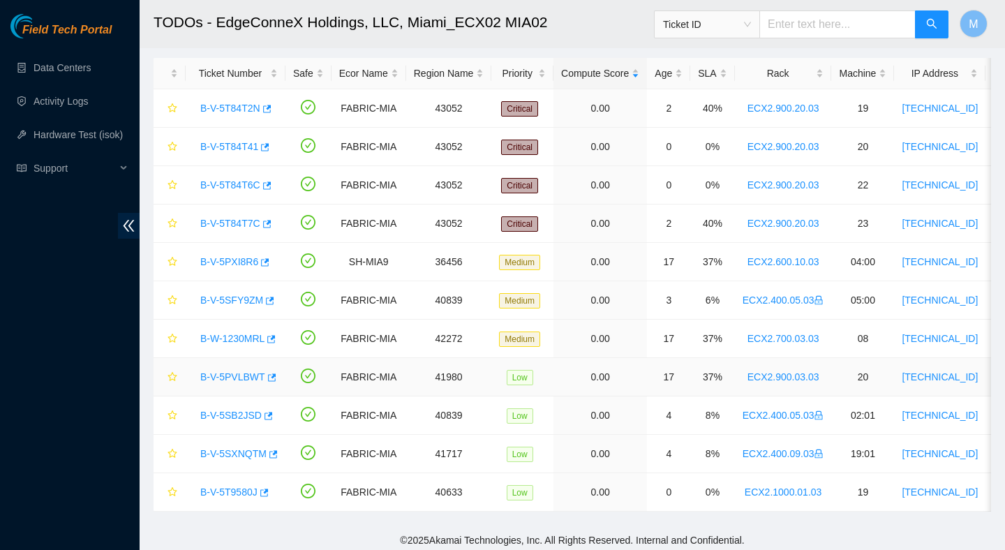
scroll to position [66, 0]
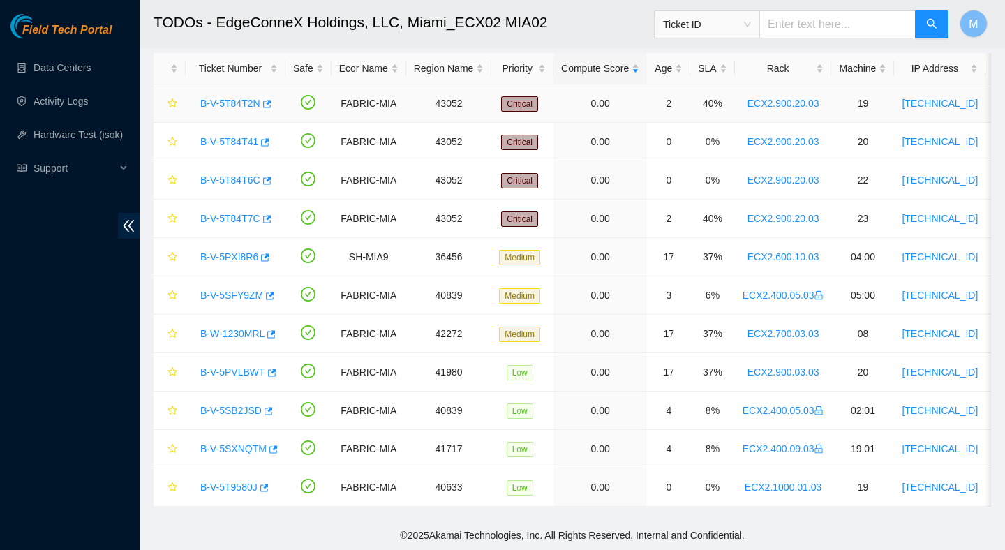
click at [228, 102] on link "B-V-5T84T2N" at bounding box center [230, 103] width 60 height 11
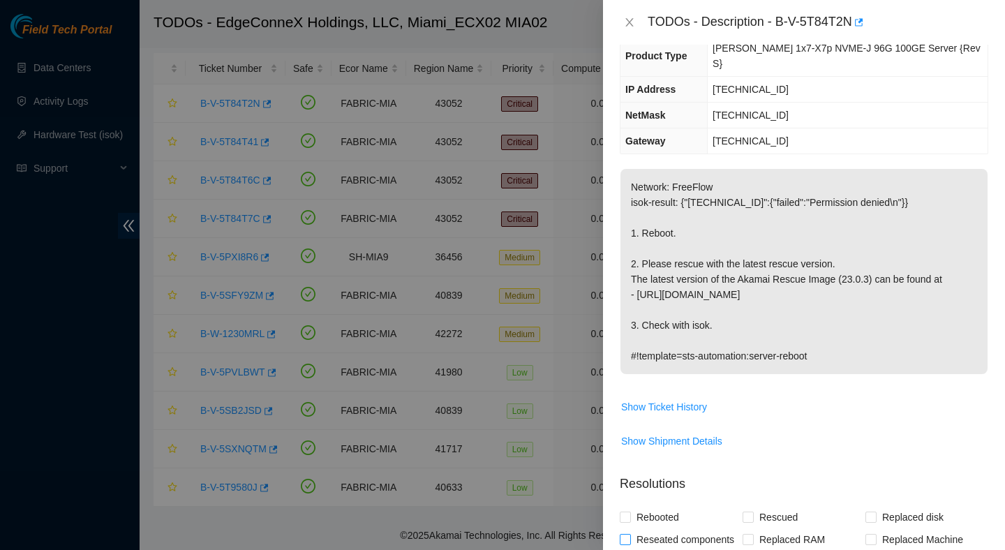
scroll to position [0, 0]
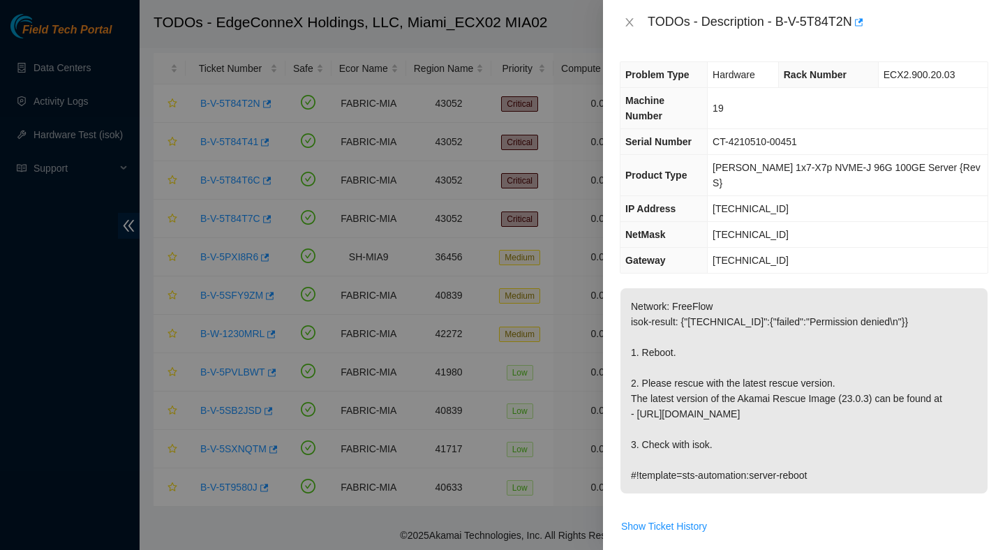
click at [778, 22] on div "TODOs - Description - B-V-5T84T2N" at bounding box center [818, 22] width 341 height 22
drag, startPoint x: 778, startPoint y: 22, endPoint x: 853, endPoint y: 37, distance: 76.9
click at [853, 37] on div "TODOs - Description - B-V-5T84T2N" at bounding box center [804, 22] width 402 height 45
copy div "B-V-5T84T2N"
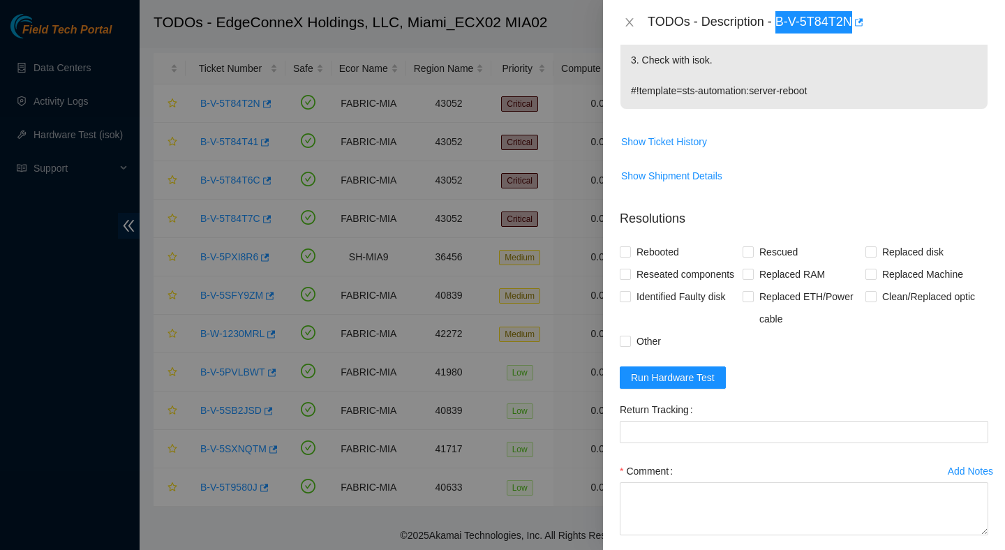
scroll to position [390, 0]
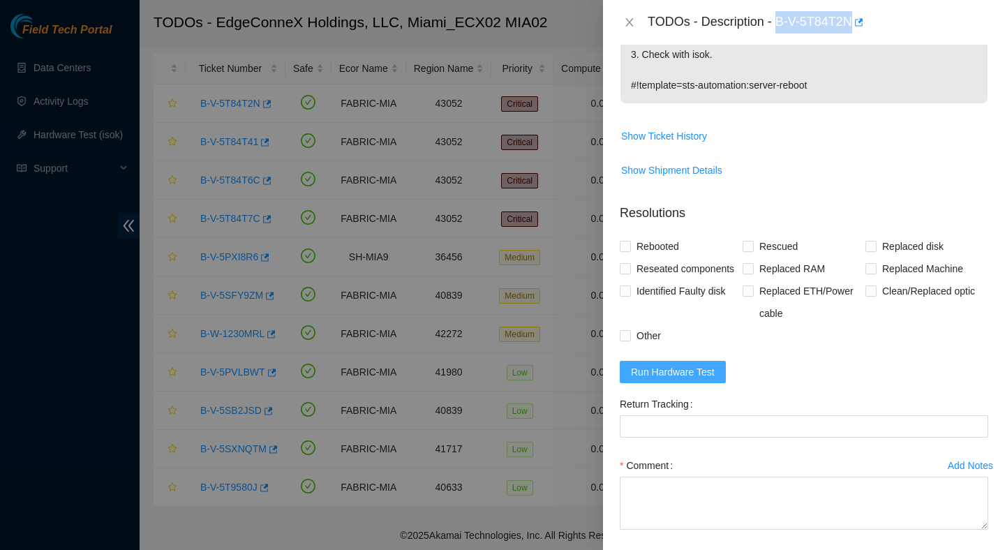
click at [699, 369] on span "Run Hardware Test" at bounding box center [673, 371] width 84 height 15
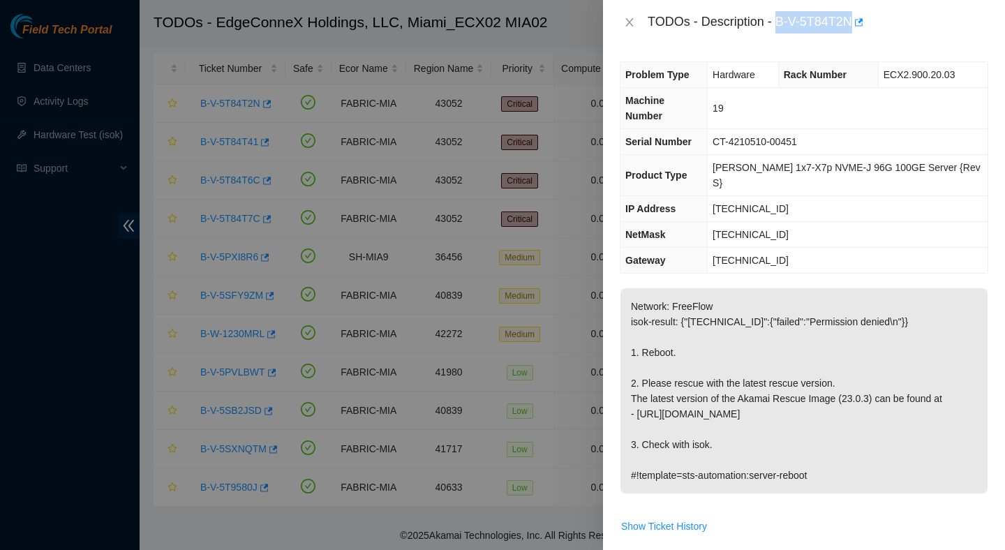
scroll to position [443, 0]
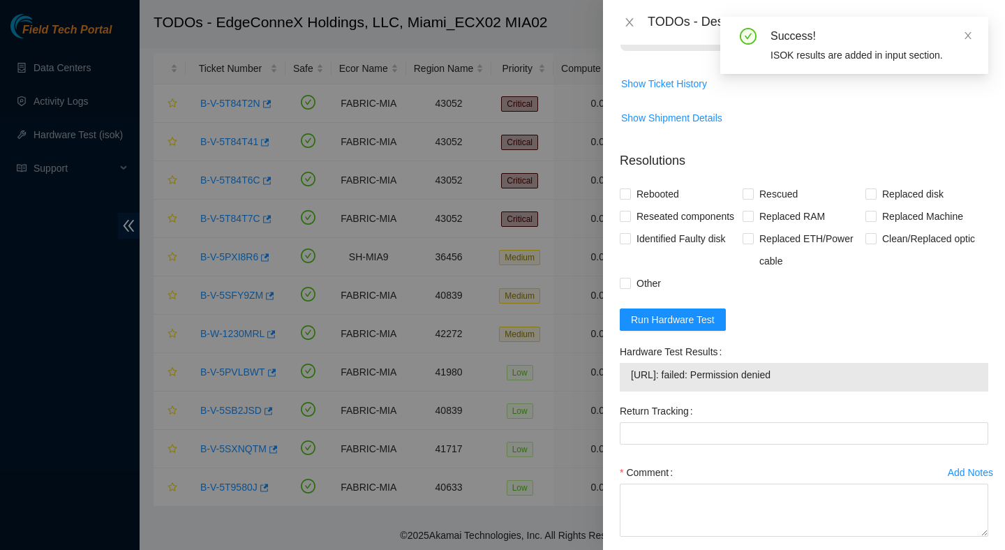
click at [775, 373] on span "23.220.207.22: failed: Permission denied" at bounding box center [804, 374] width 346 height 15
click at [775, 374] on td "23.220.207.22: failed: Permission denied" at bounding box center [804, 377] width 348 height 22
copy span "23.220.207.22: failed: Permission denied"
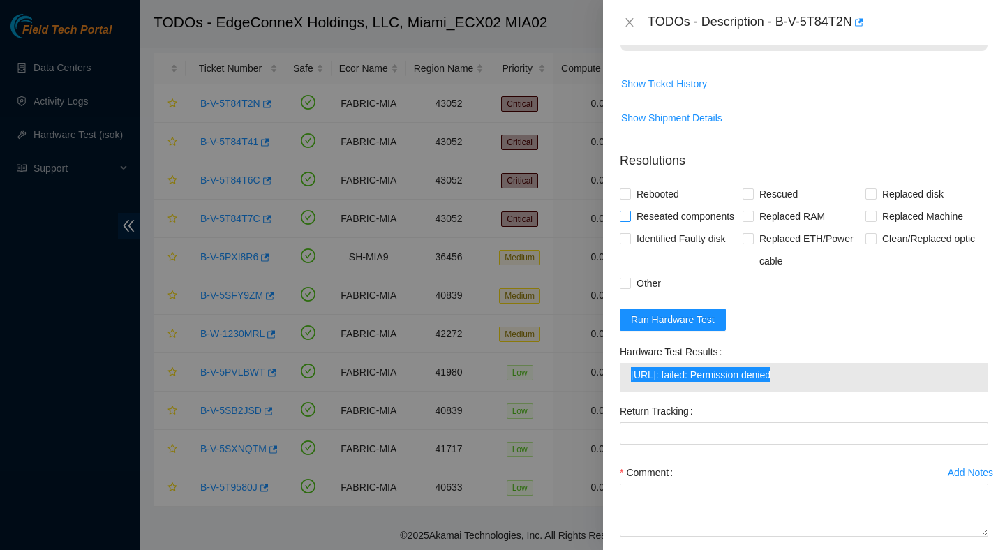
scroll to position [0, 0]
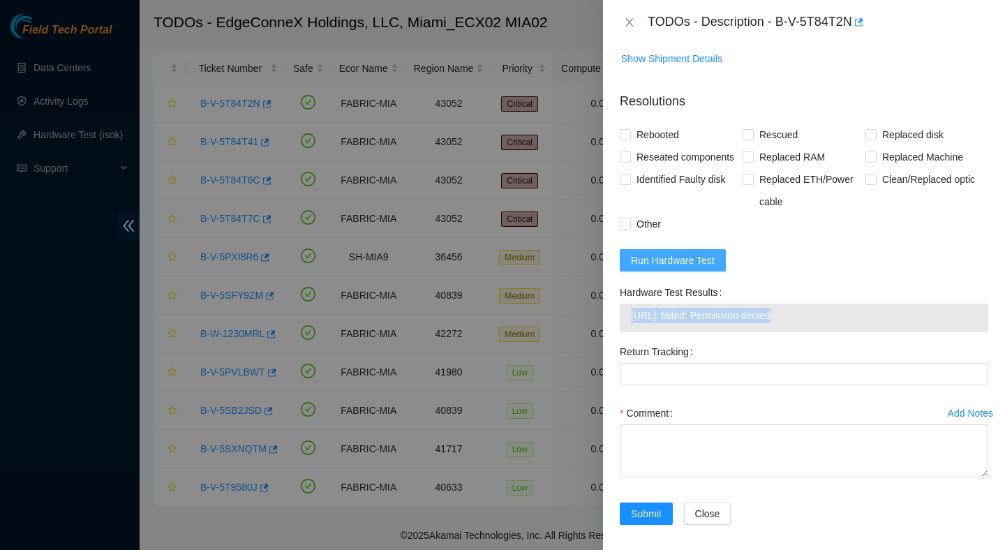
click at [706, 258] on span "Run Hardware Test" at bounding box center [673, 260] width 84 height 15
click at [706, 213] on div "Identified Faulty disk" at bounding box center [681, 190] width 123 height 45
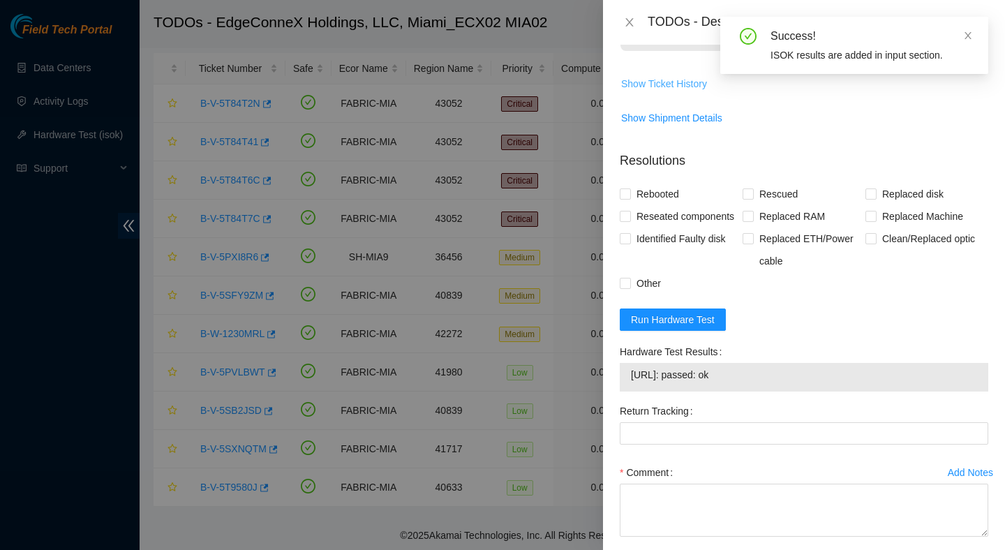
scroll to position [502, 0]
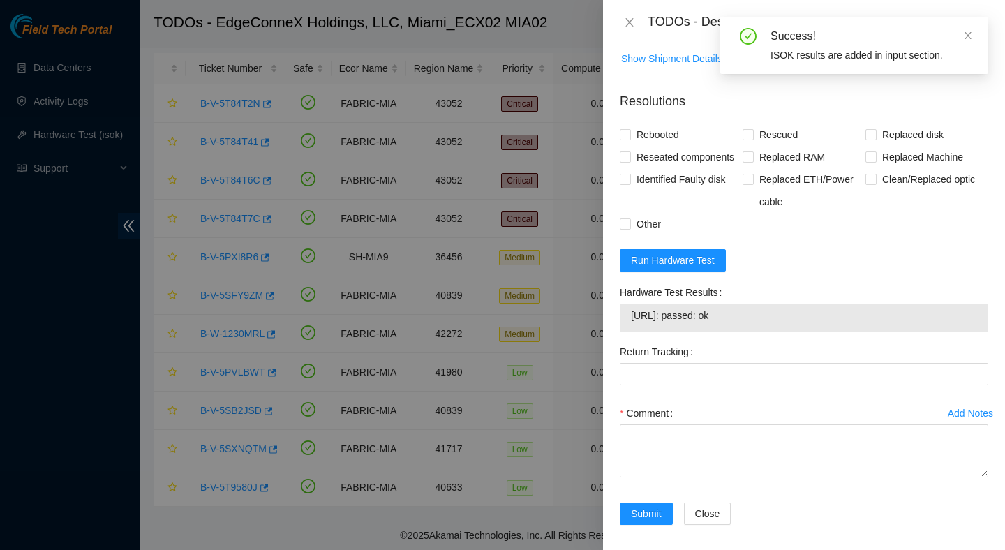
click at [720, 308] on span "23.220.207.22: passed: ok" at bounding box center [804, 315] width 346 height 15
copy span "23.220.207.22: passed: ok"
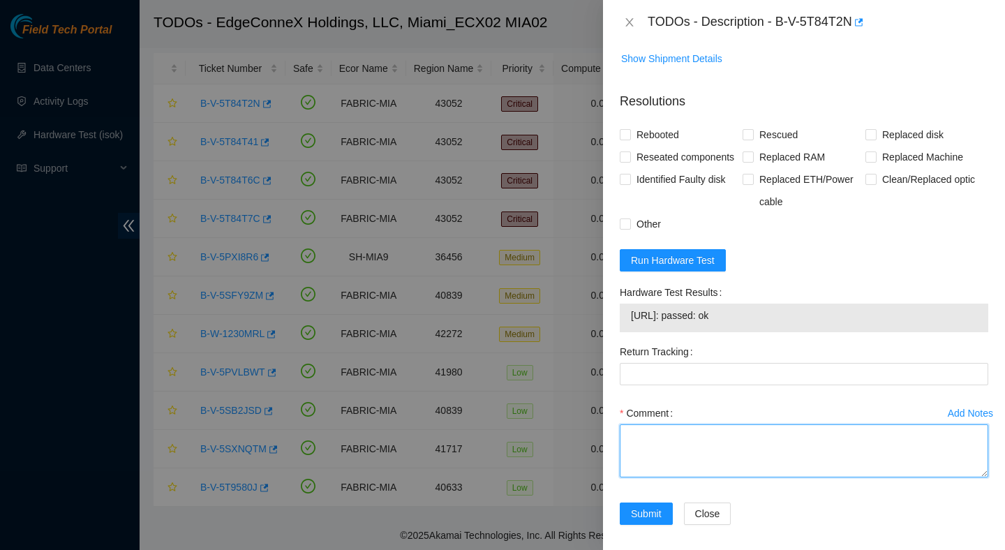
click at [762, 424] on textarea "Comment" at bounding box center [804, 450] width 369 height 53
paste textarea "Verified ticket is safe to work on : Yes NOCC Authorized: Yes Located server co…"
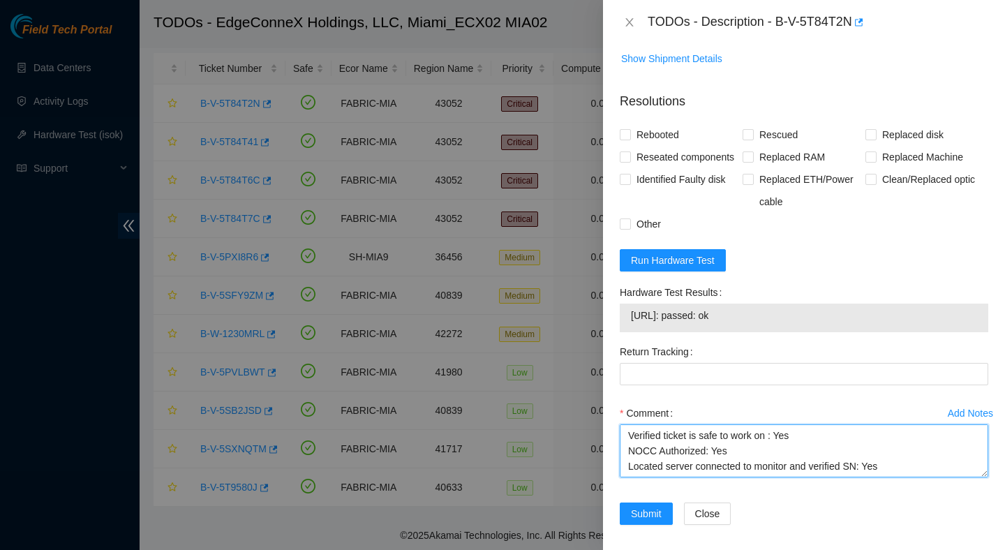
scroll to position [210, 0]
type textarea "Verified ticket is safe to work on : Yes NOCC Authorized: Yes Located server co…"
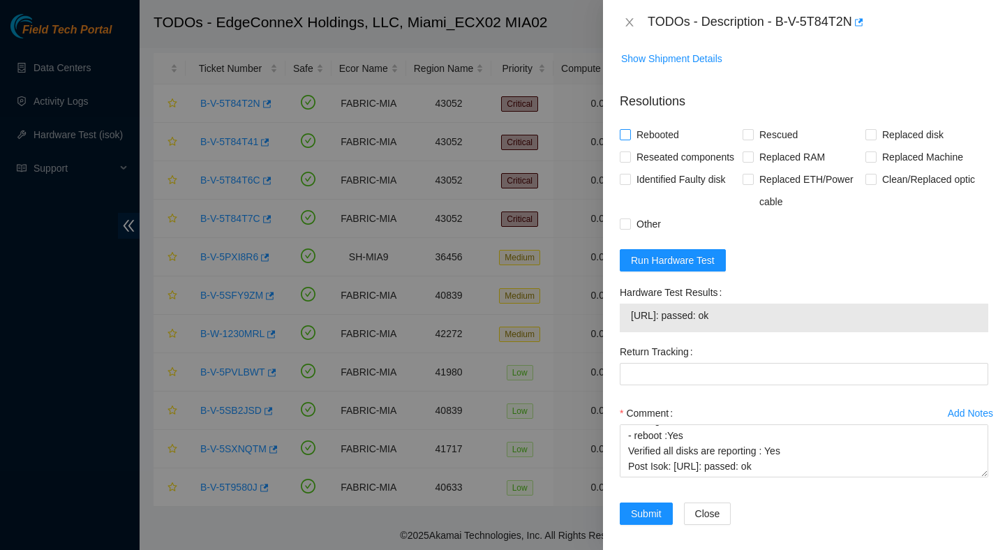
click at [669, 124] on span "Rebooted" at bounding box center [658, 135] width 54 height 22
click at [630, 129] on input "Rebooted" at bounding box center [625, 134] width 10 height 10
checkbox input "true"
click at [774, 124] on span "Rescued" at bounding box center [779, 135] width 50 height 22
click at [752, 129] on input "Rescued" at bounding box center [748, 134] width 10 height 10
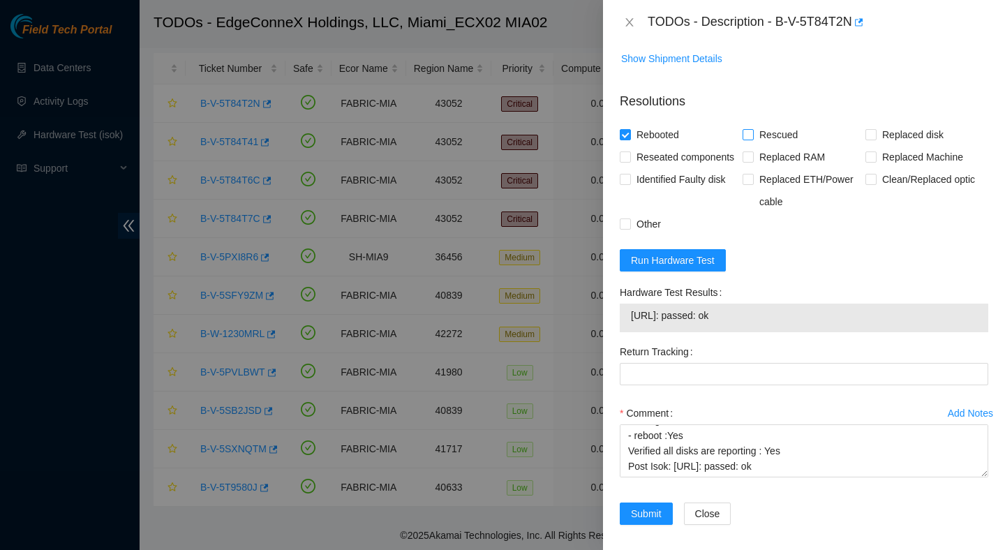
checkbox input "true"
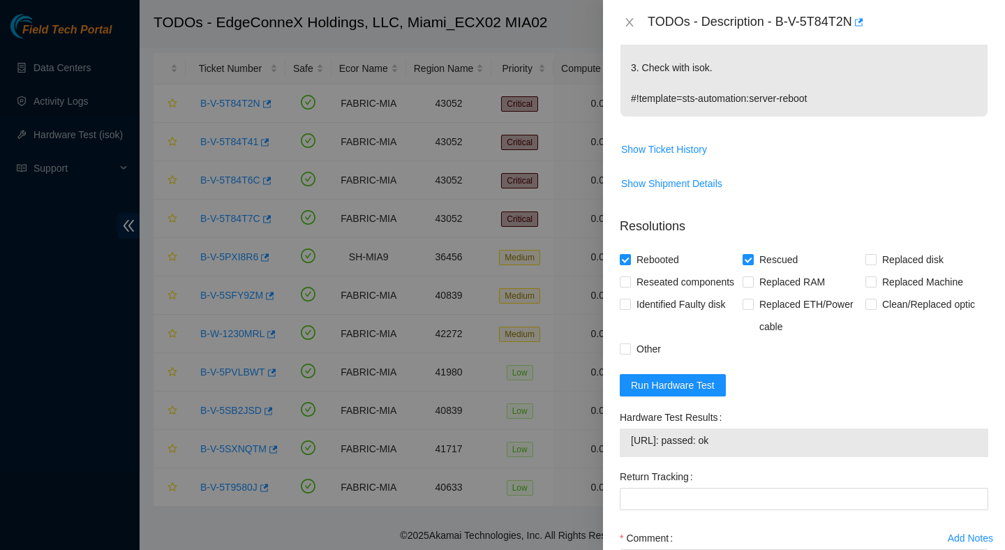
scroll to position [502, 0]
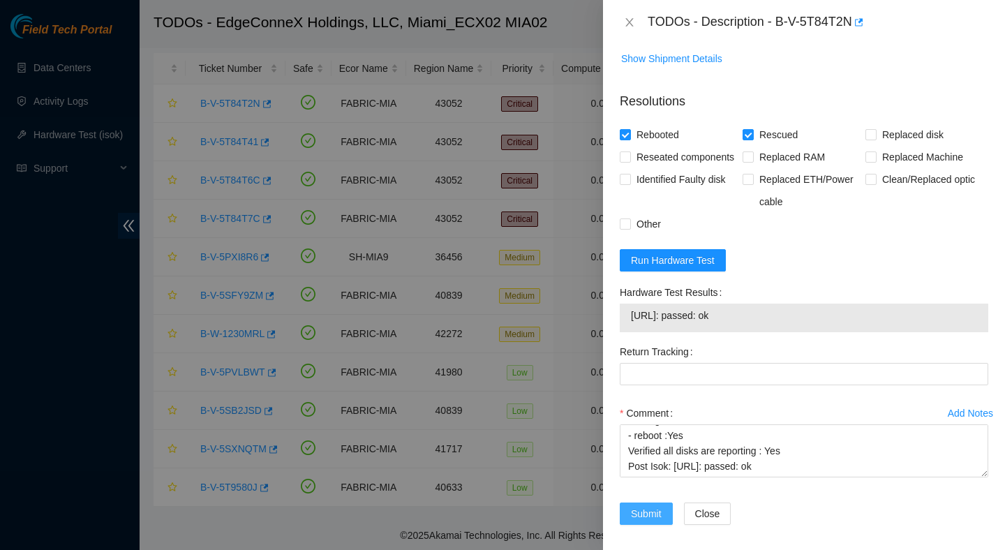
click at [635, 506] on span "Submit" at bounding box center [646, 513] width 31 height 15
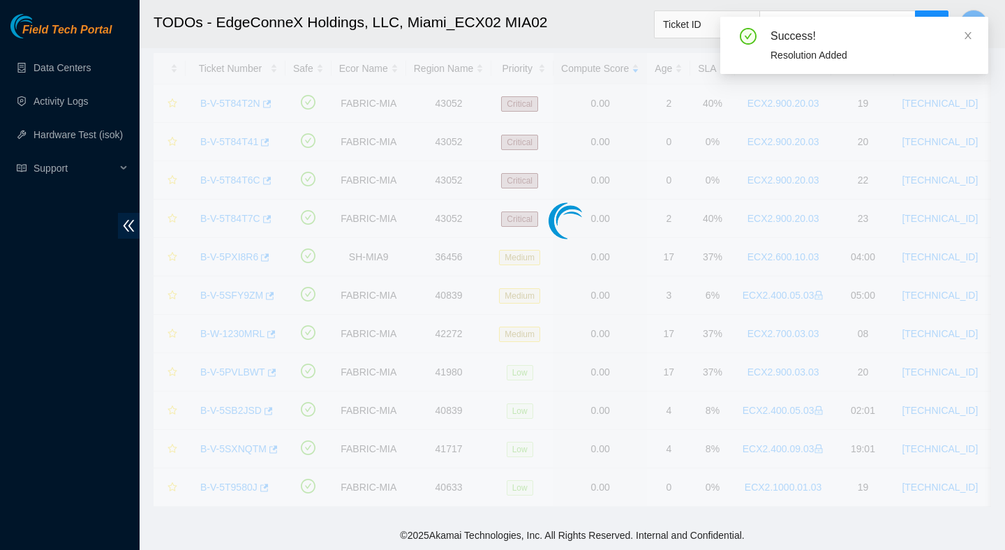
scroll to position [27, 0]
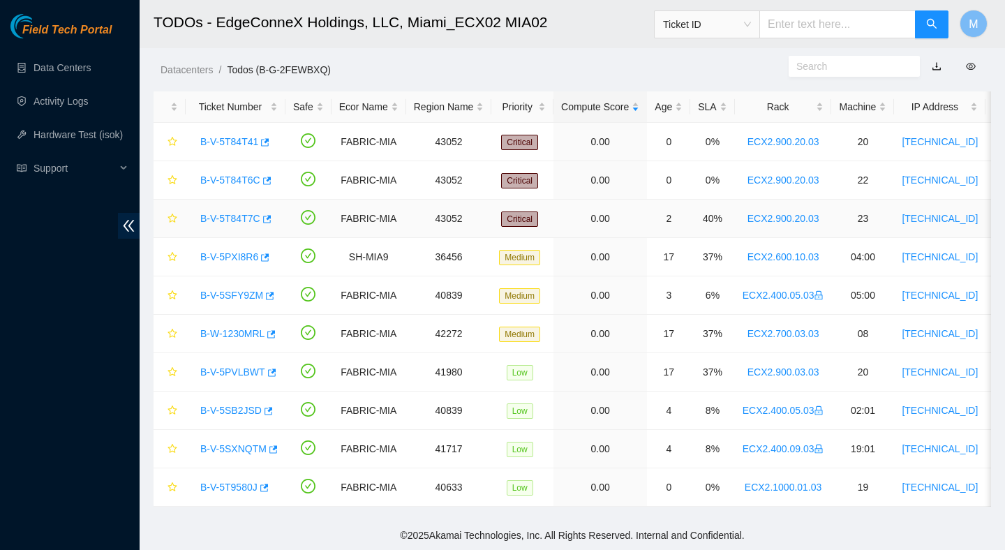
click at [243, 216] on link "B-V-5T84T7C" at bounding box center [230, 218] width 60 height 11
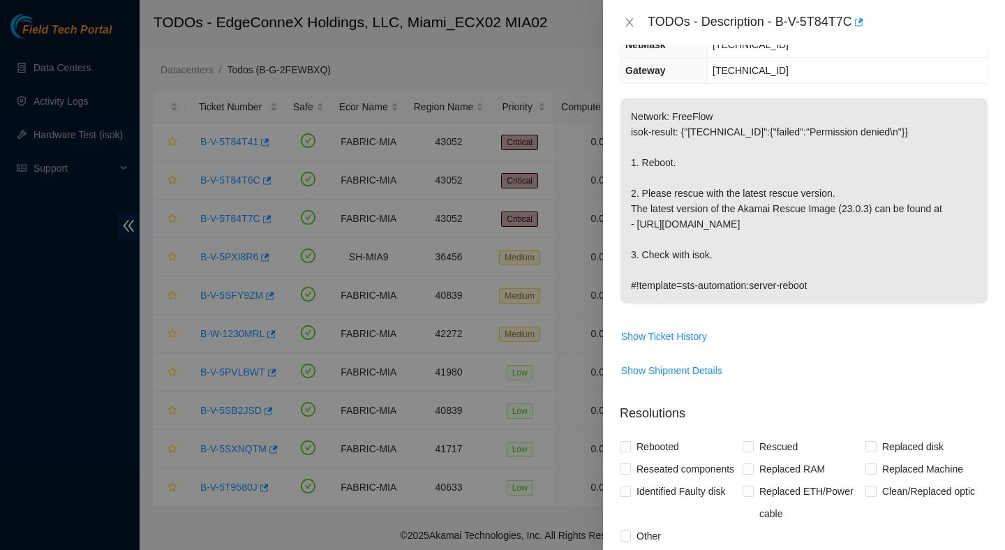
scroll to position [443, 0]
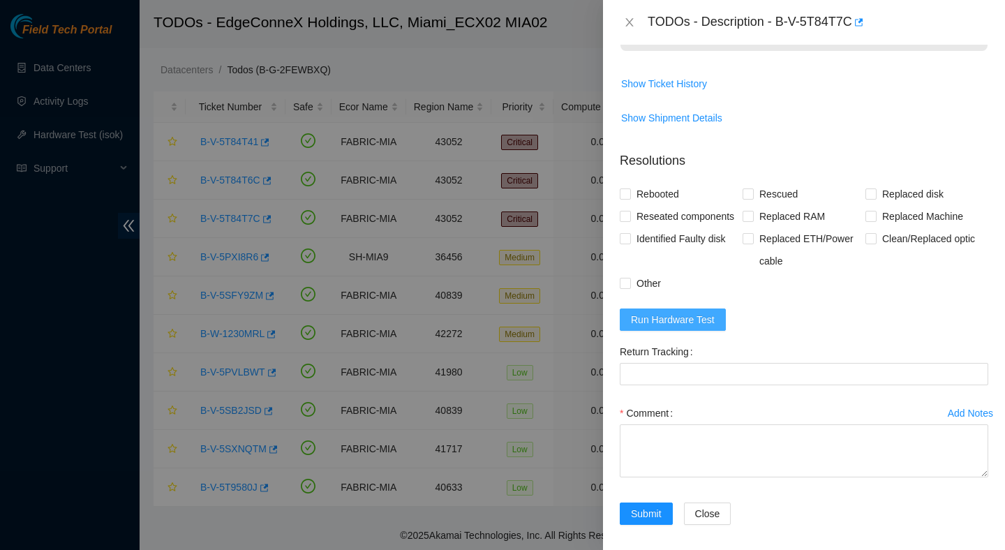
click at [699, 320] on button "Run Hardware Test" at bounding box center [673, 320] width 106 height 22
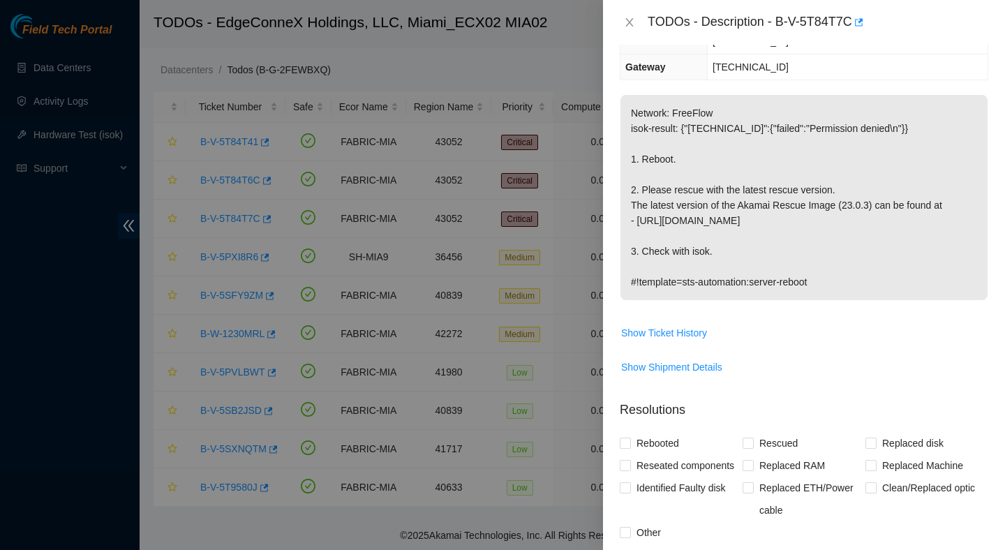
scroll to position [0, 0]
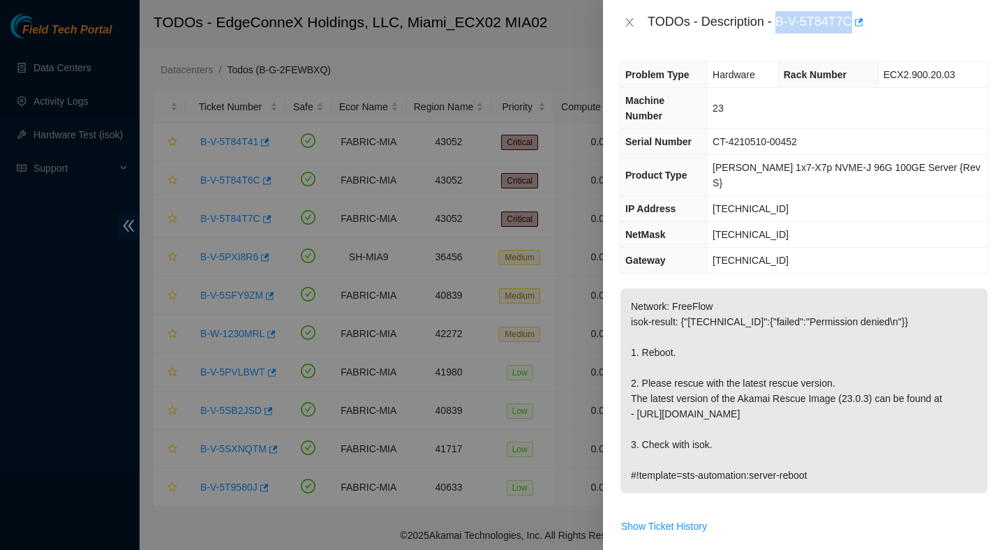
drag, startPoint x: 780, startPoint y: 23, endPoint x: 855, endPoint y: 35, distance: 76.3
click at [855, 35] on div "TODOs - Description - B-V-5T84T7C" at bounding box center [804, 22] width 402 height 45
copy div "B-V-5T84T7C"
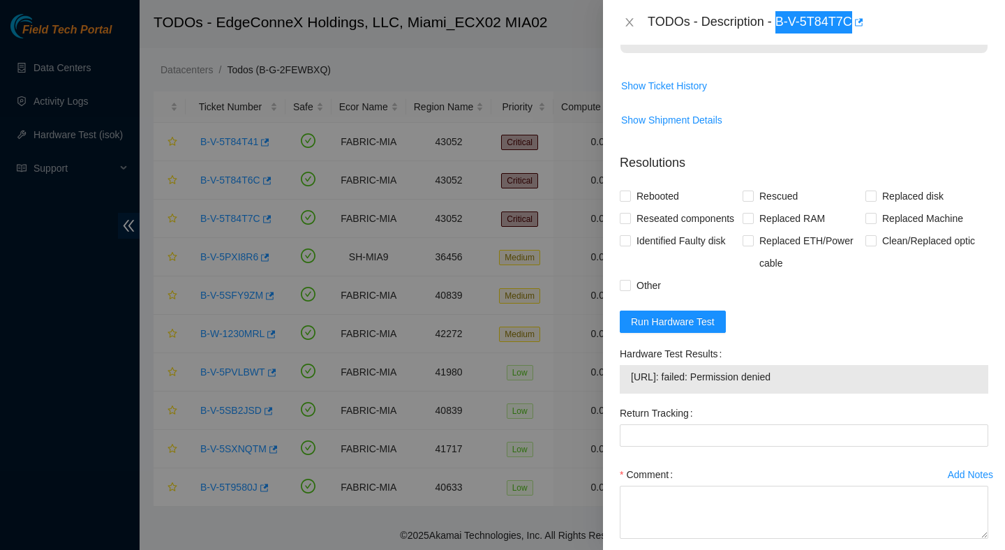
scroll to position [443, 0]
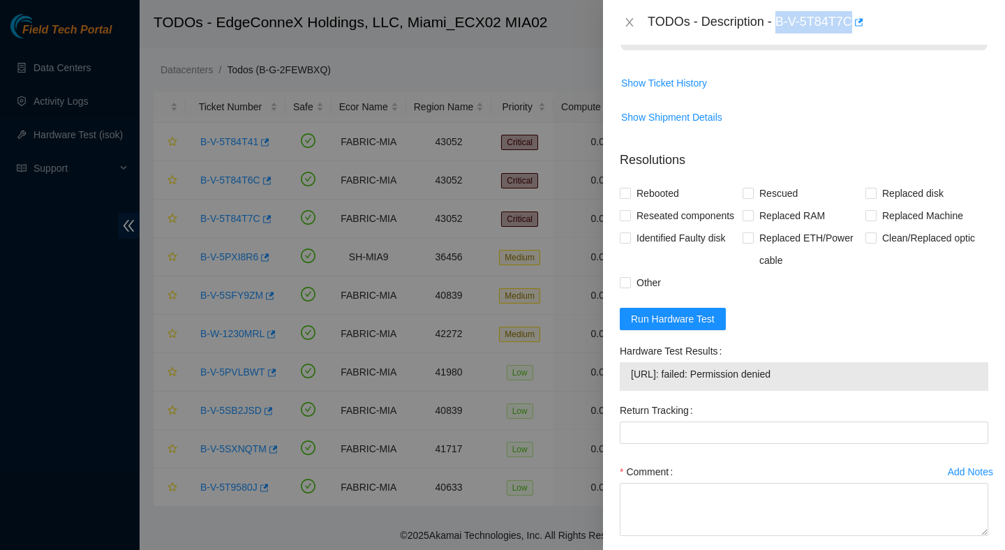
click at [742, 366] on span "23.220.207.26: failed: Permission denied" at bounding box center [804, 373] width 346 height 15
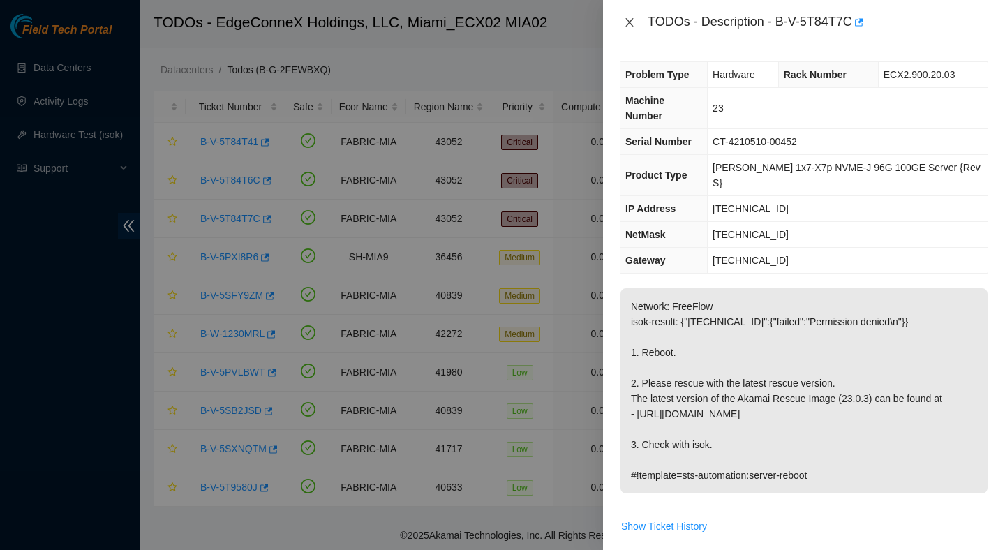
click at [625, 20] on icon "close" at bounding box center [629, 22] width 11 height 11
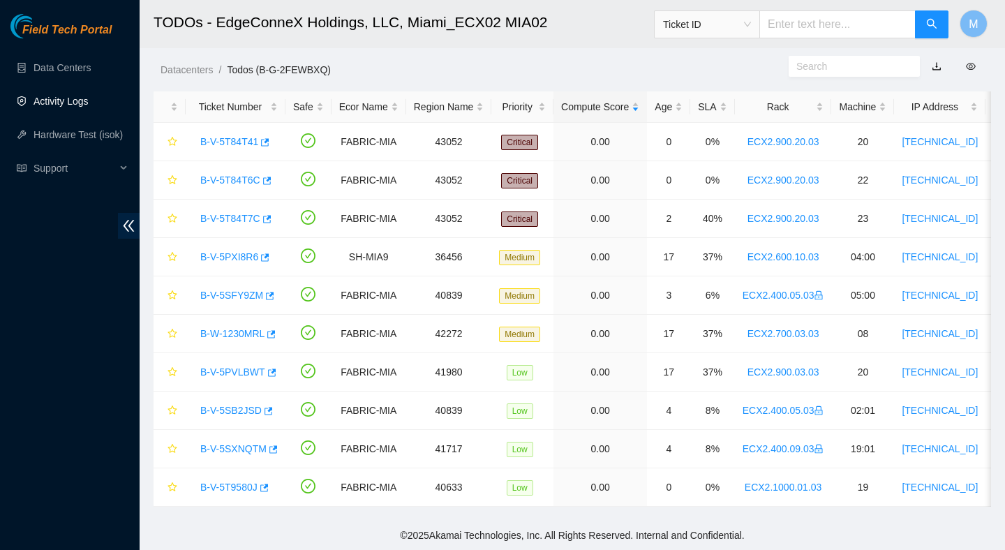
click at [89, 96] on link "Activity Logs" at bounding box center [61, 101] width 55 height 11
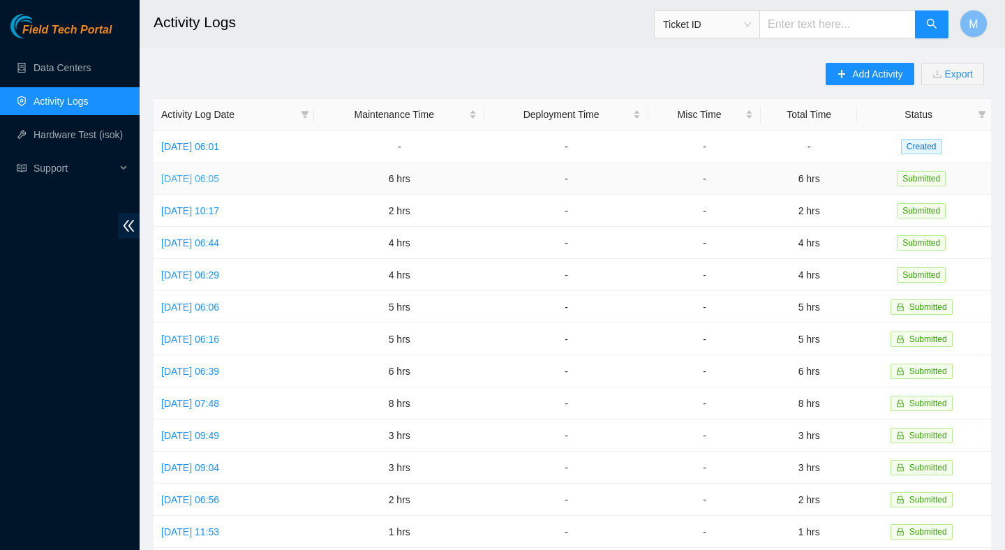
click at [219, 183] on link "Fri, 08 Aug 2025 06:05" at bounding box center [190, 178] width 58 height 11
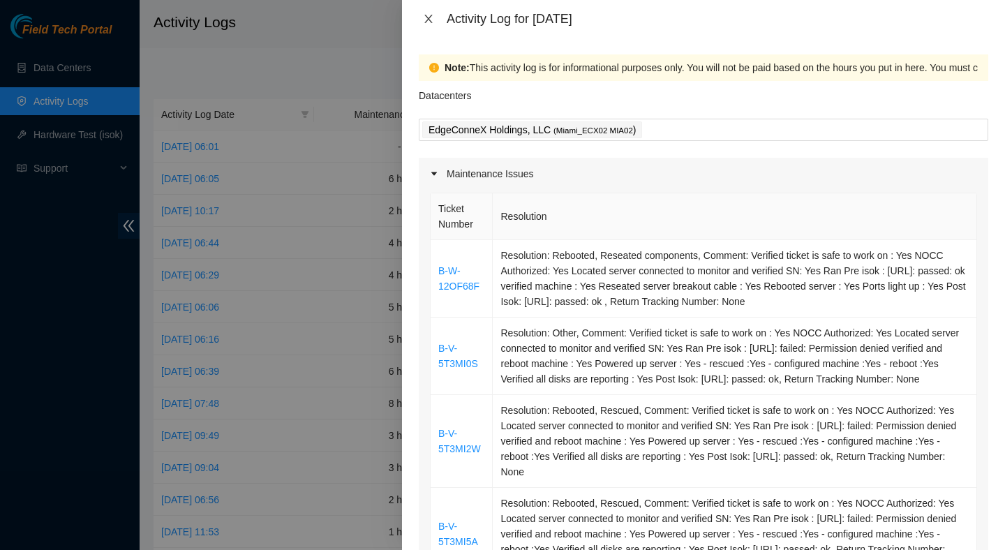
click at [427, 23] on icon "close" at bounding box center [428, 18] width 11 height 11
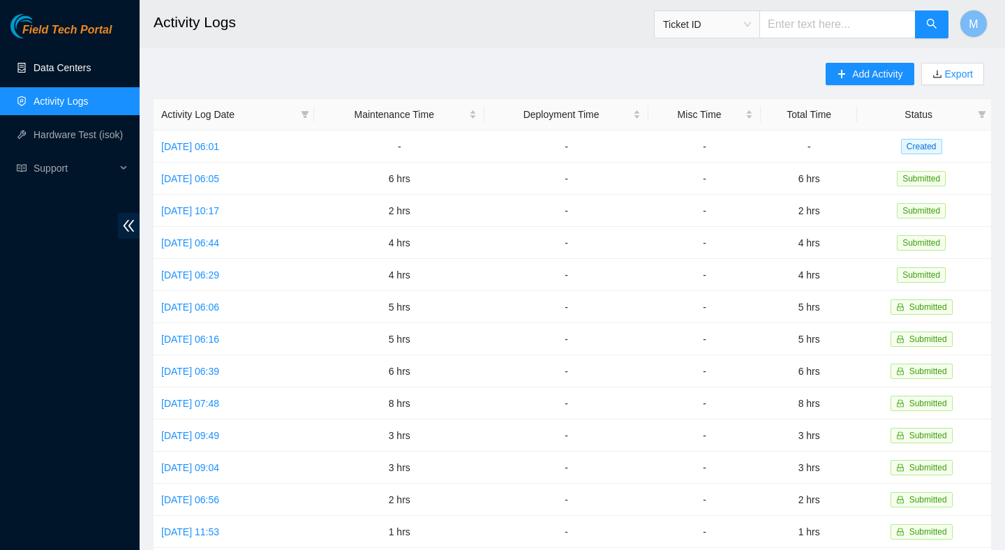
click at [91, 73] on link "Data Centers" at bounding box center [62, 67] width 57 height 11
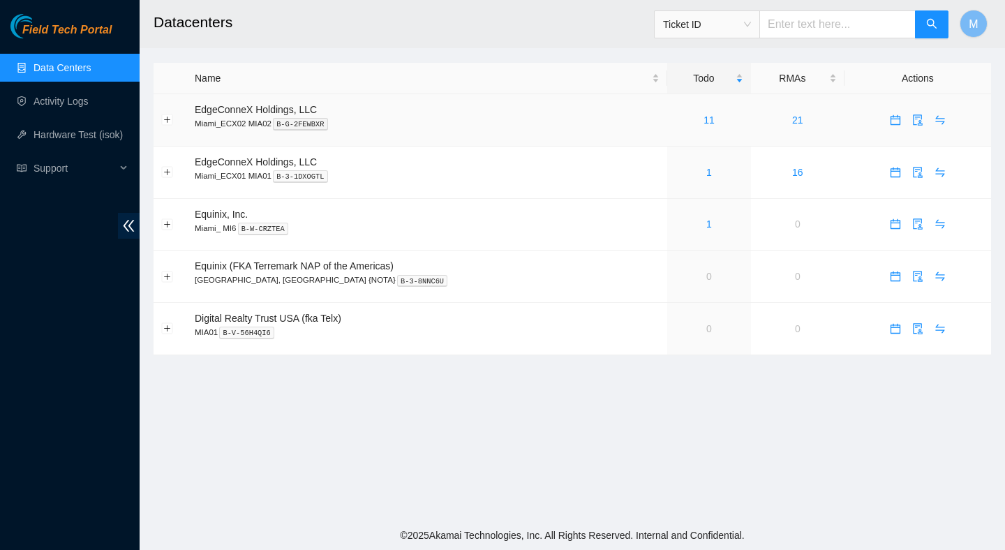
click at [687, 117] on div "11" at bounding box center [709, 119] width 68 height 15
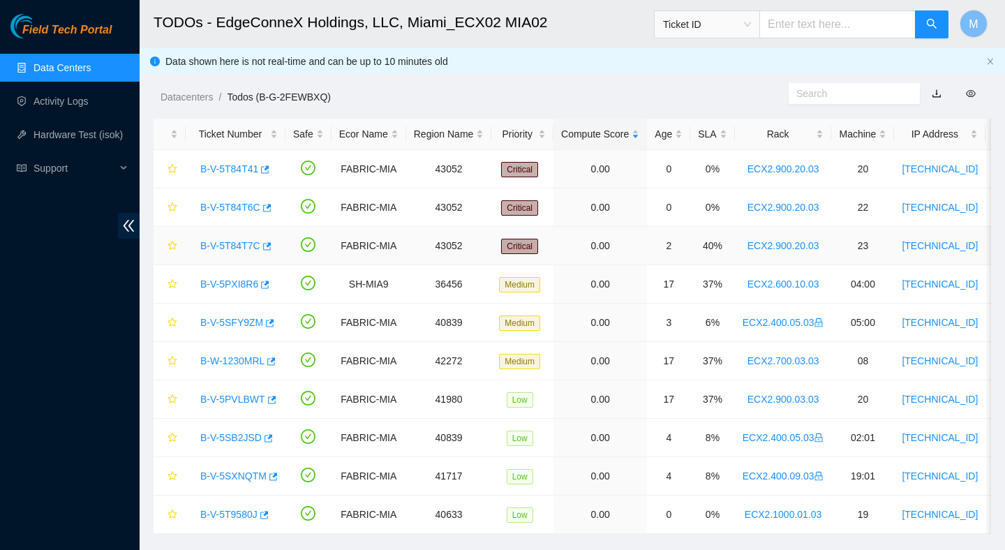
click at [251, 251] on div "B-V-5T84T7C" at bounding box center [235, 246] width 84 height 22
click at [252, 247] on link "B-V-5T84T7C" at bounding box center [230, 245] width 60 height 11
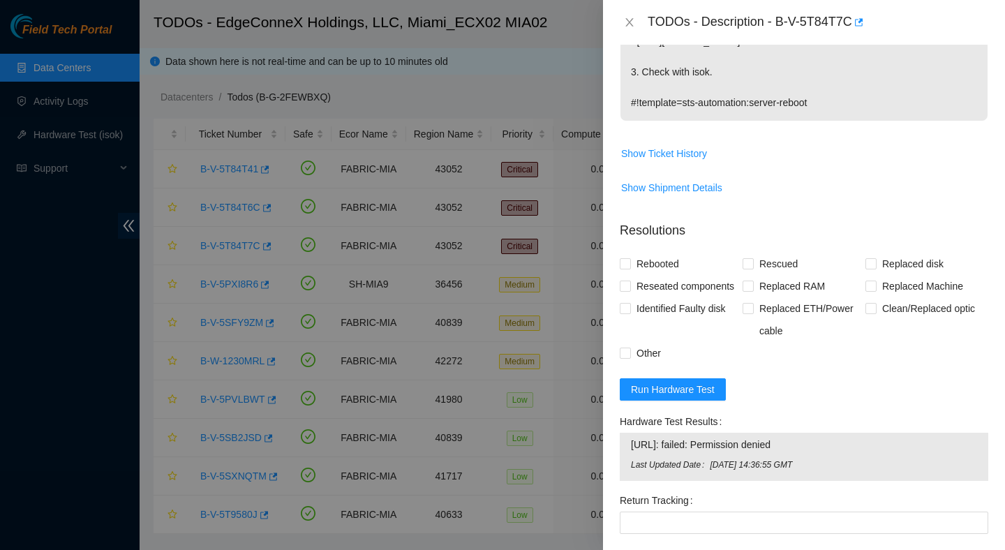
scroll to position [379, 0]
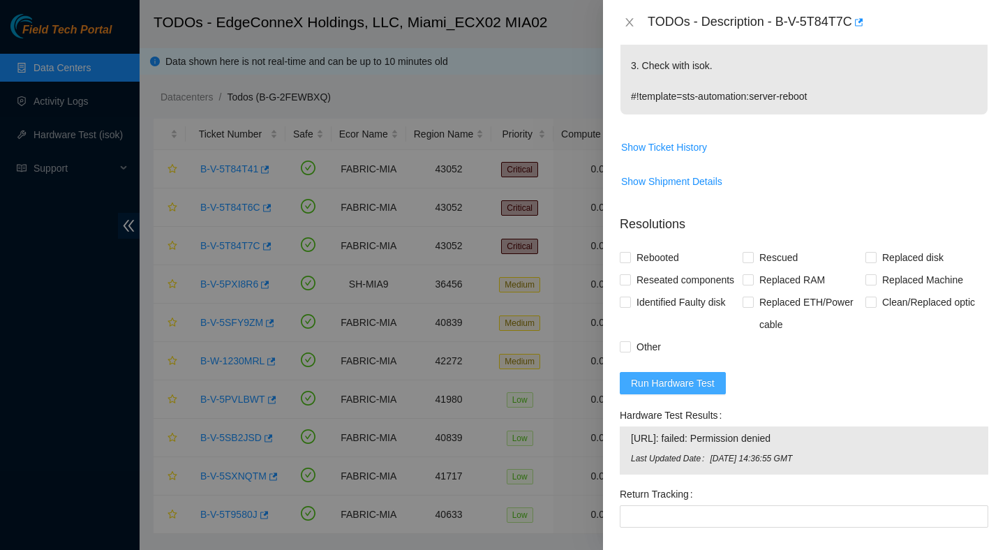
click at [693, 377] on span "Run Hardware Test" at bounding box center [673, 383] width 84 height 15
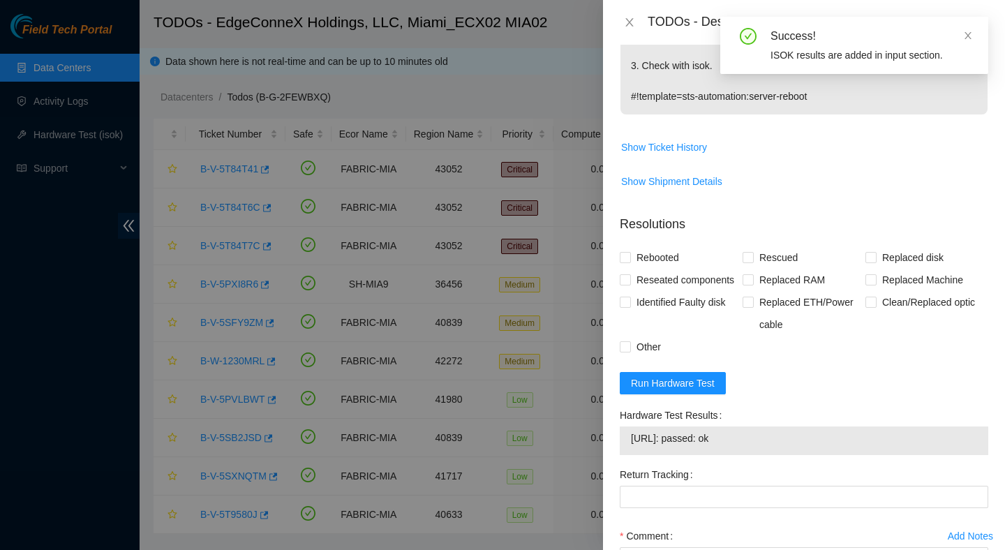
click at [731, 432] on span "23.220.207.26: passed: ok" at bounding box center [804, 438] width 346 height 15
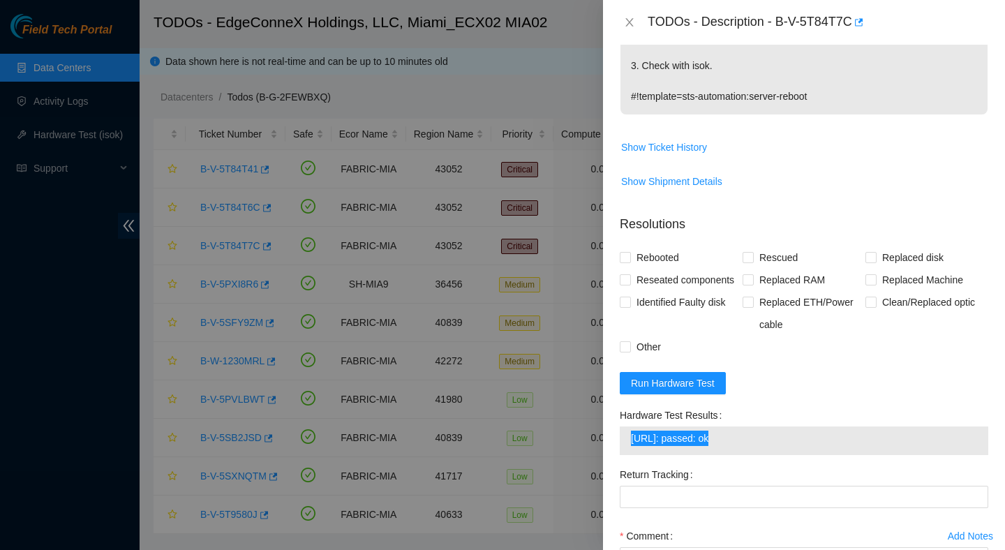
scroll to position [502, 0]
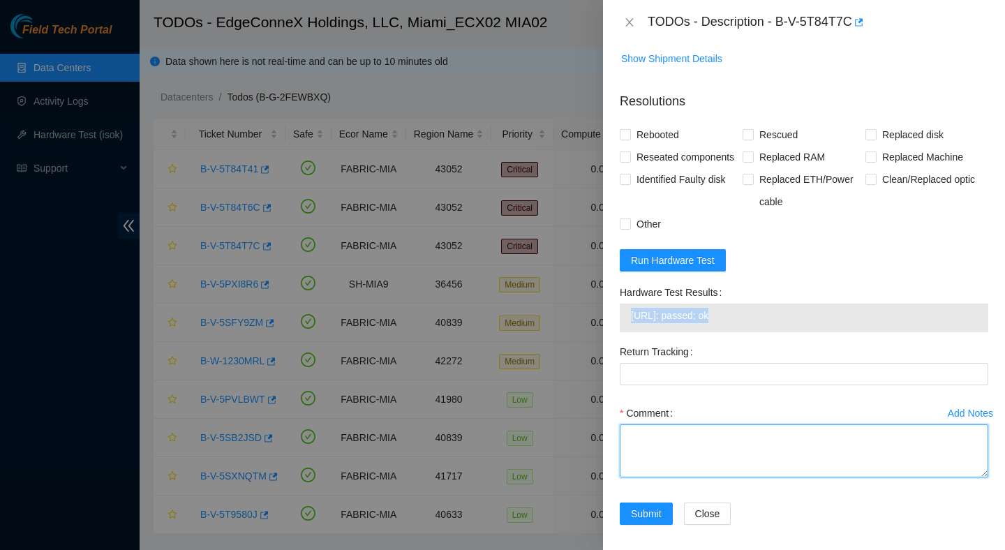
click at [667, 424] on textarea "Comment" at bounding box center [804, 450] width 369 height 53
paste textarea "Verified ticket is safe to work on : Yes NOCC Authorized: Yes Located server co…"
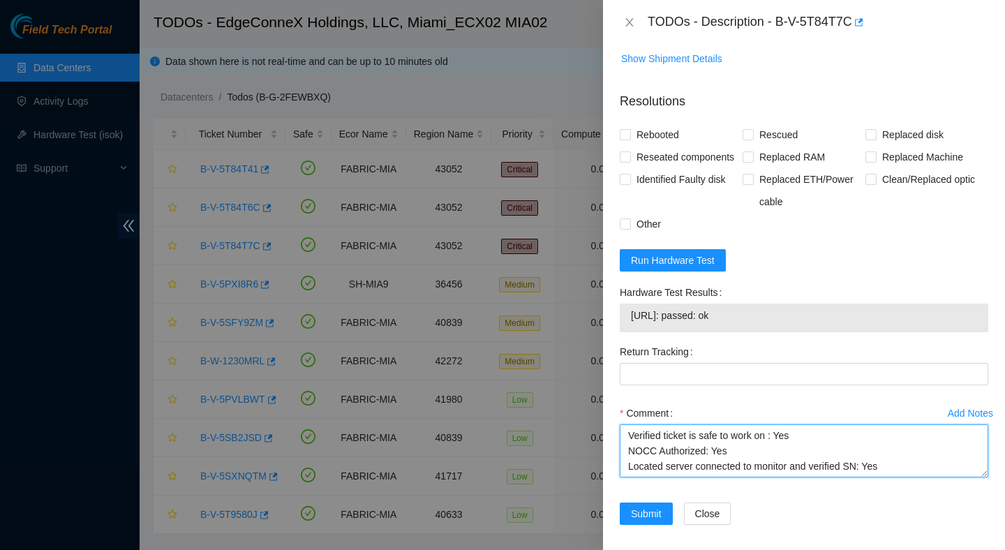
scroll to position [225, 0]
type textarea "Verified ticket is safe to work on : Yes NOCC Authorized: Yes Located server co…"
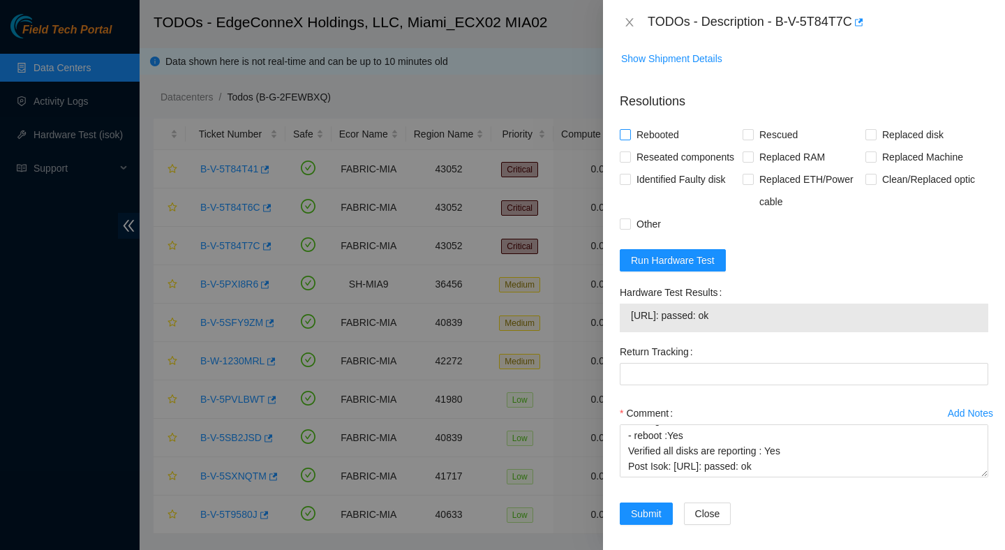
click at [658, 124] on span "Rebooted" at bounding box center [658, 135] width 54 height 22
click at [630, 129] on input "Rebooted" at bounding box center [625, 134] width 10 height 10
checkbox input "true"
click at [767, 124] on span "Rescued" at bounding box center [779, 135] width 50 height 22
click at [752, 129] on input "Rescued" at bounding box center [748, 134] width 10 height 10
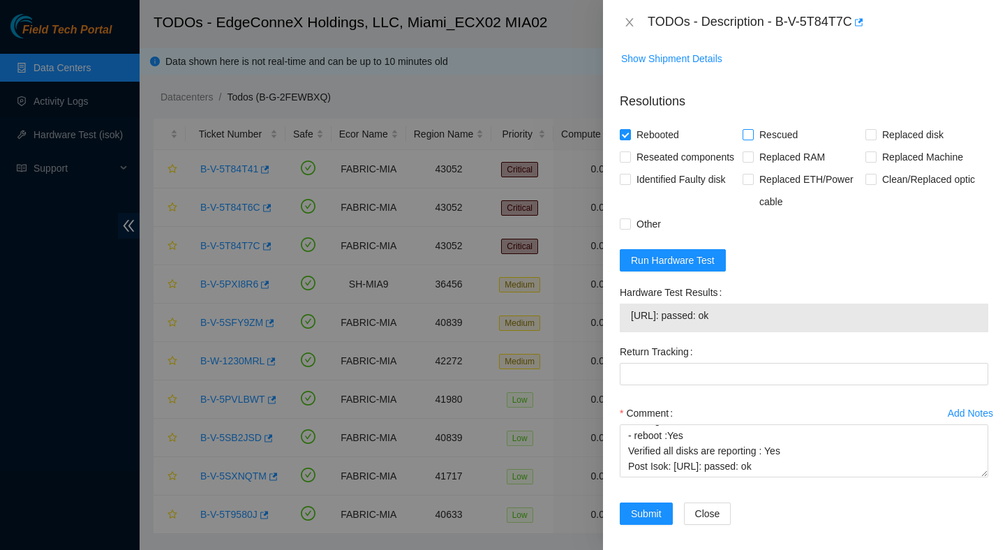
checkbox input "true"
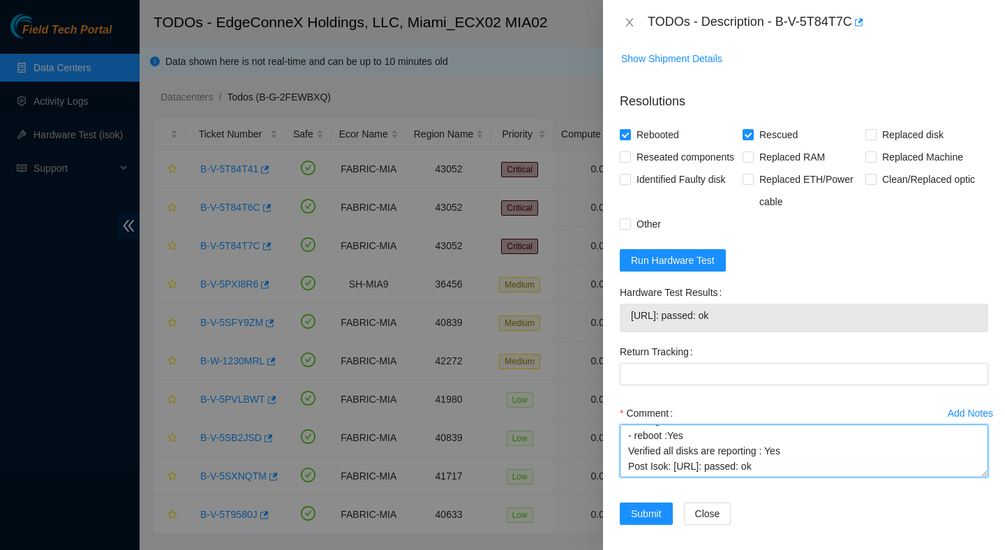
click at [648, 452] on textarea "Verified ticket is safe to work on : Yes NOCC Authorized: Yes Located server co…" at bounding box center [804, 450] width 369 height 53
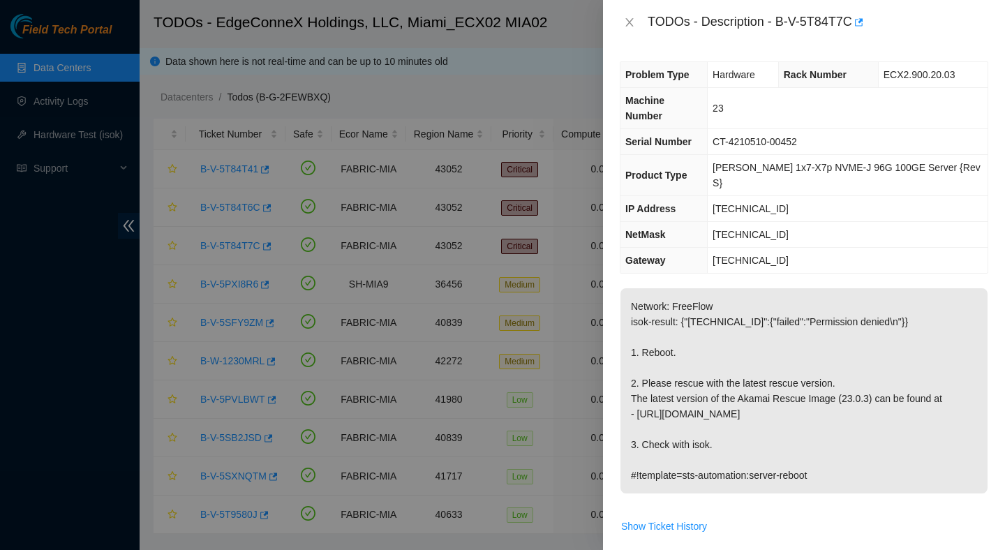
scroll to position [502, 0]
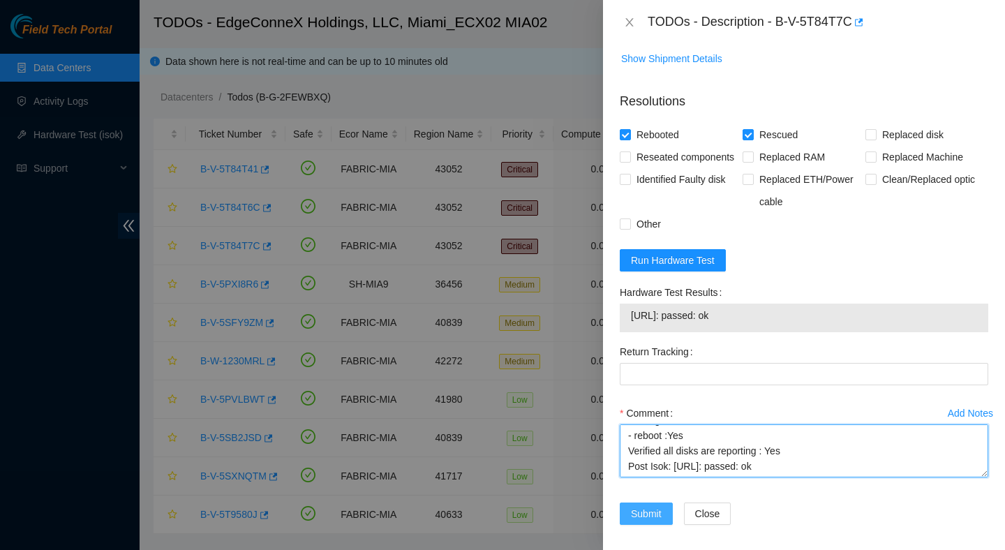
type textarea "Verified ticket is safe to work on : Yes NOCC Authorized: Yes Located server co…"
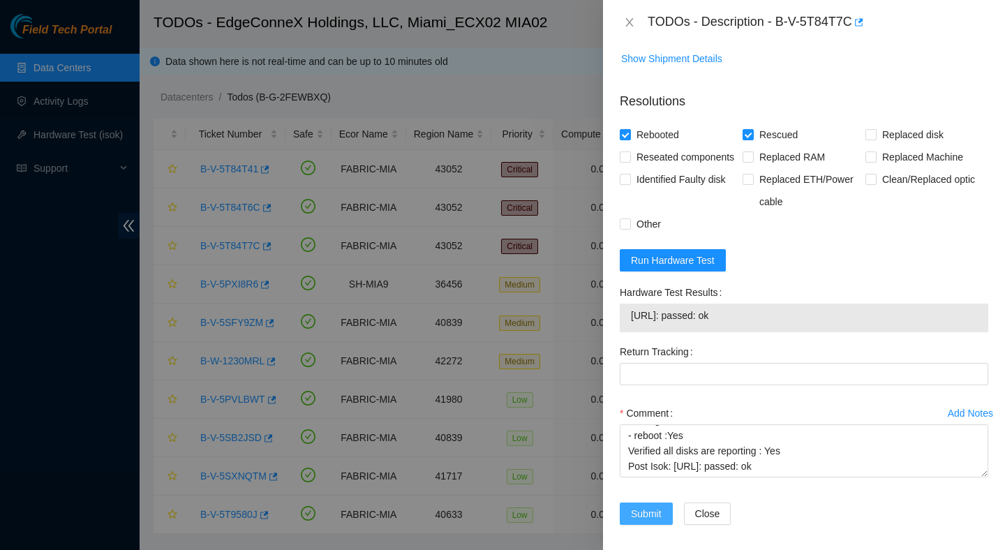
click at [648, 514] on button "Submit" at bounding box center [646, 514] width 53 height 22
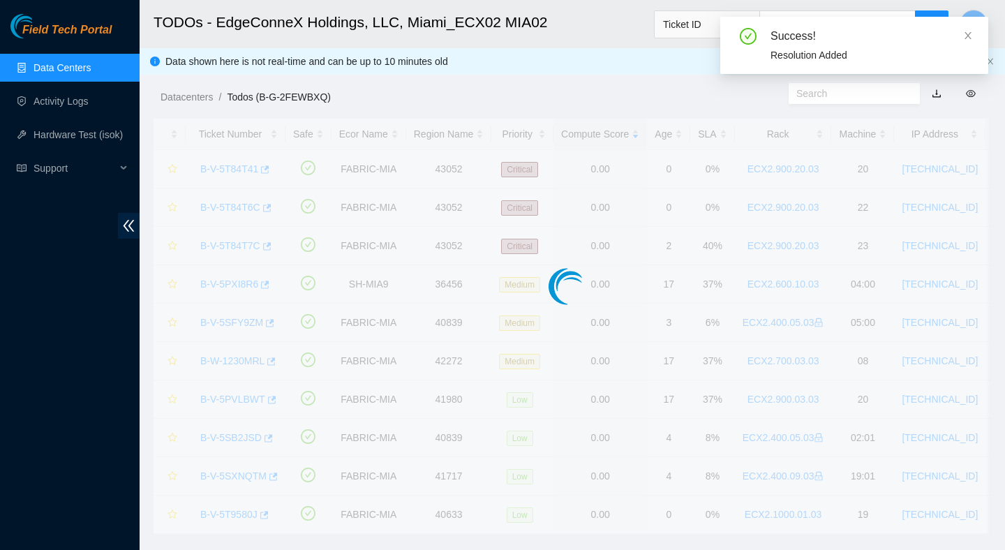
scroll to position [350, 0]
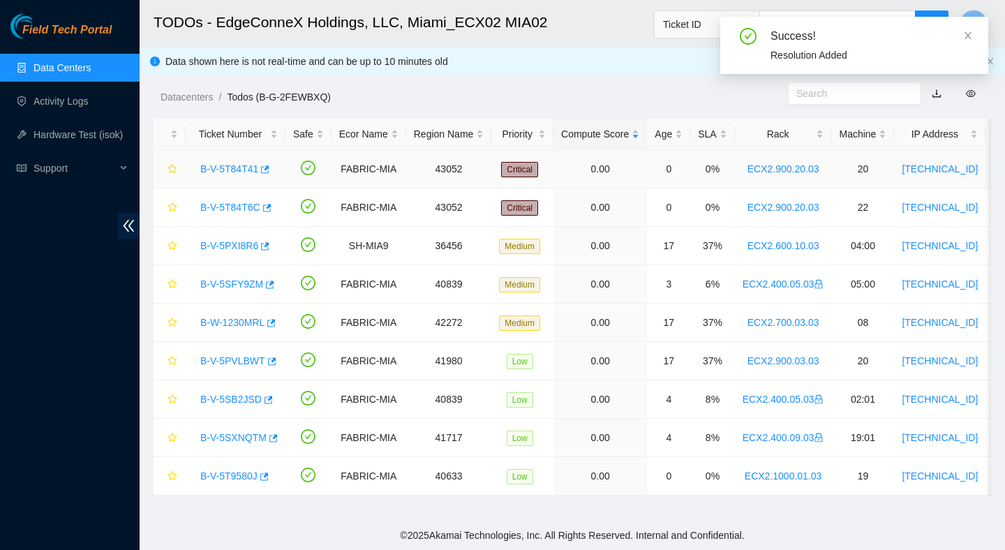
click at [253, 168] on link "B-V-5T84T41" at bounding box center [229, 168] width 58 height 11
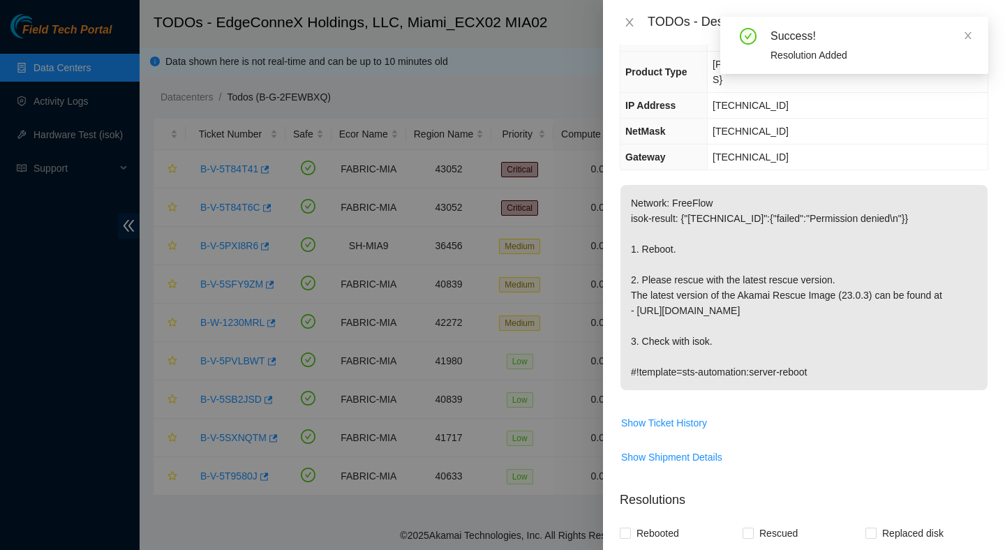
scroll to position [0, 0]
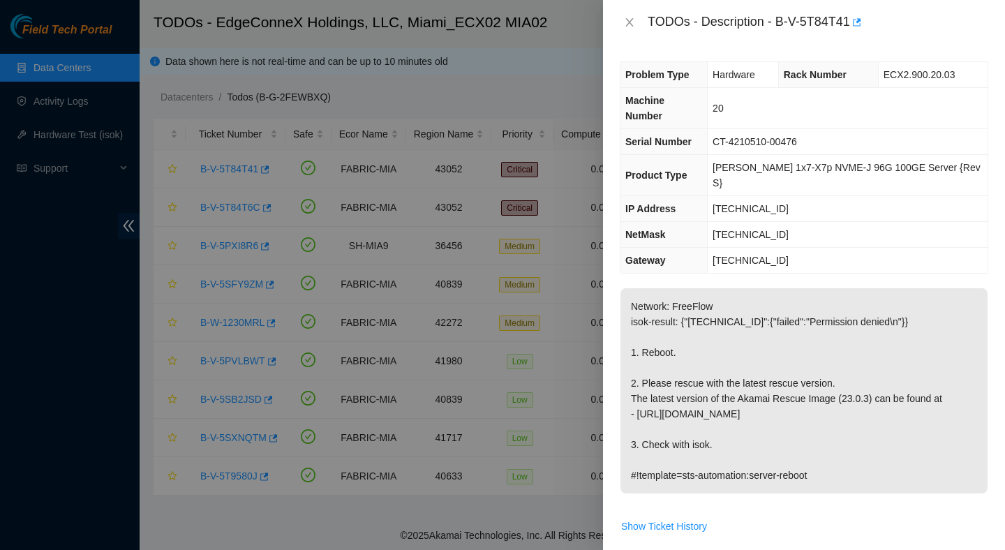
click at [780, 20] on div "TODOs - Description - B-V-5T84T41" at bounding box center [818, 22] width 341 height 22
drag, startPoint x: 780, startPoint y: 20, endPoint x: 851, endPoint y: 24, distance: 71.4
click at [851, 24] on div "TODOs - Description - B-V-5T84T41" at bounding box center [818, 22] width 341 height 22
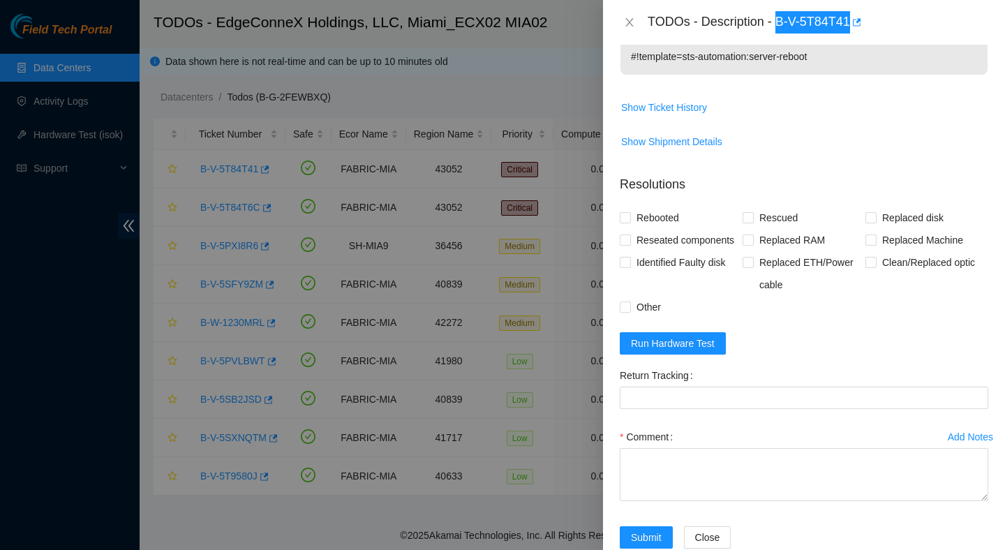
scroll to position [443, 0]
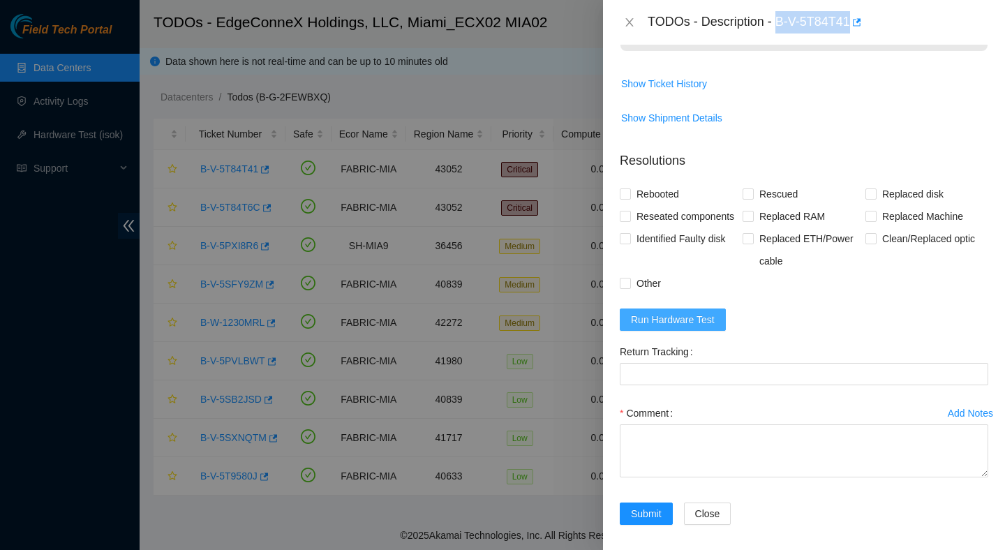
click at [706, 312] on span "Run Hardware Test" at bounding box center [673, 319] width 84 height 15
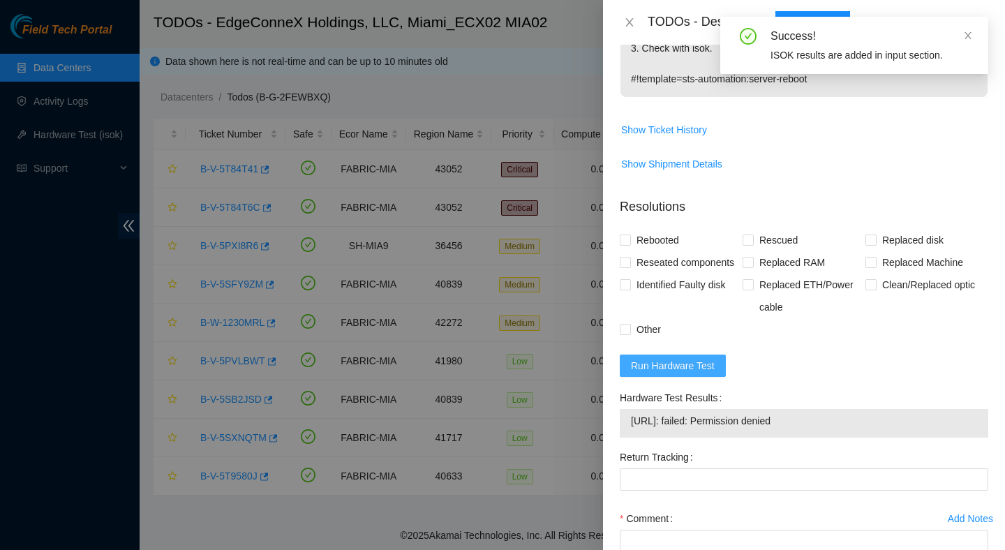
scroll to position [399, 0]
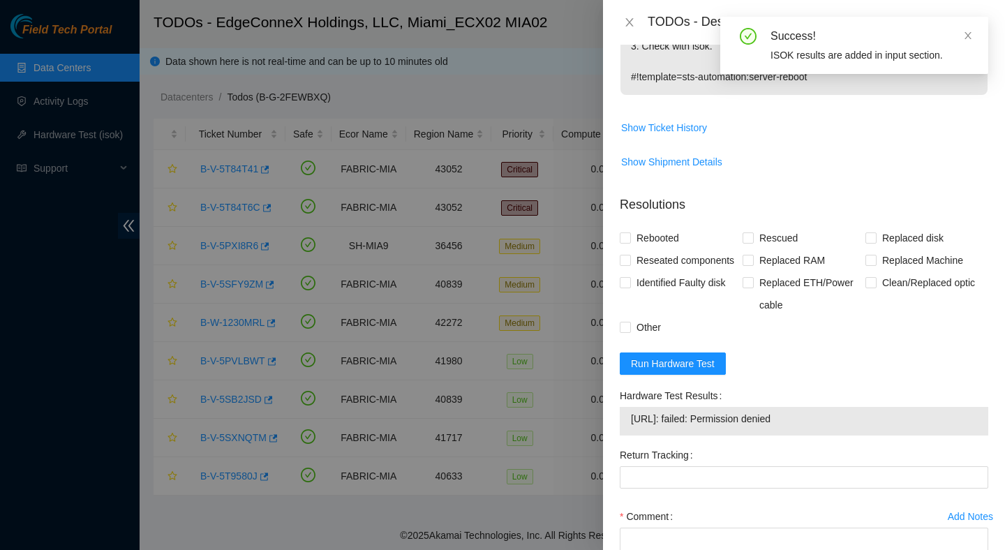
click at [795, 411] on span "23.220.207.23: failed: Permission denied" at bounding box center [804, 418] width 346 height 15
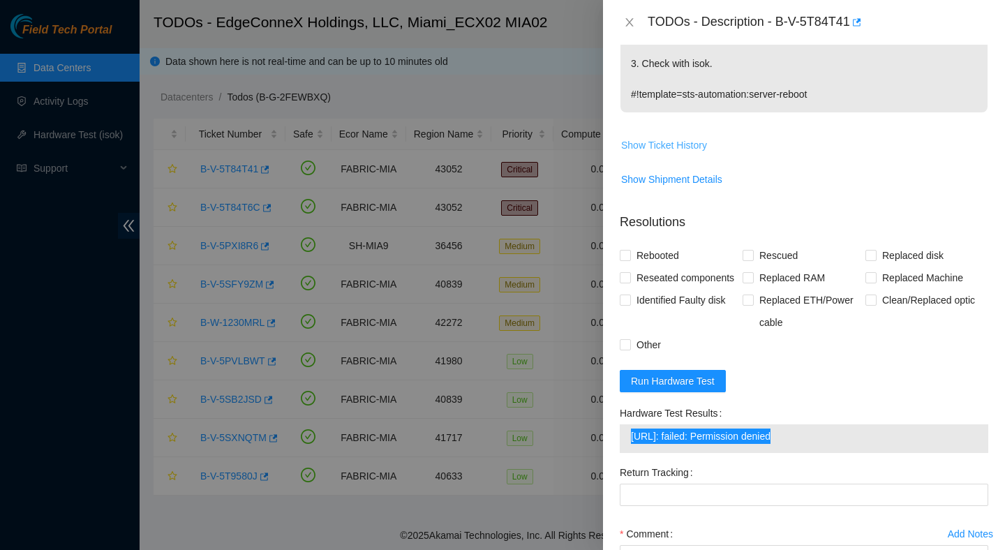
scroll to position [502, 0]
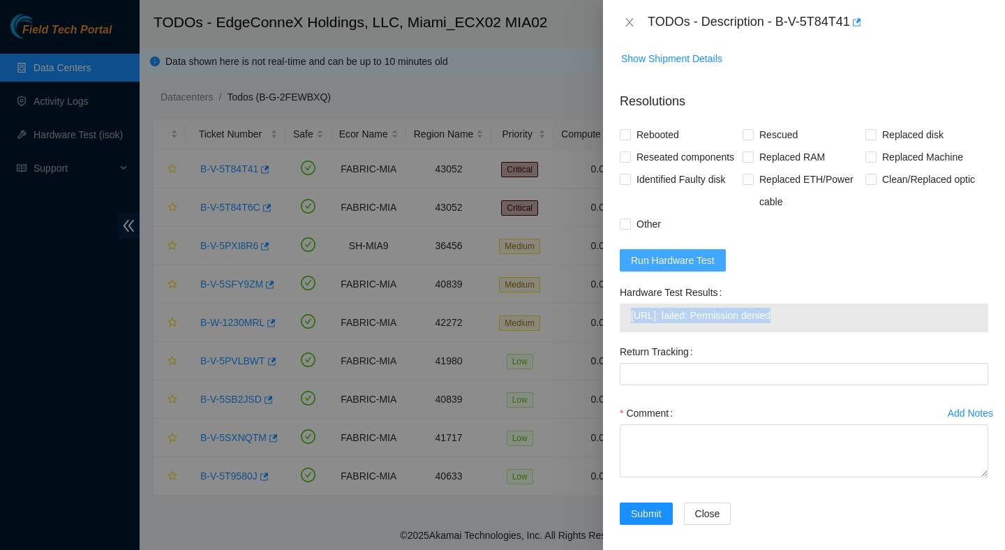
click at [675, 255] on span "Run Hardware Test" at bounding box center [673, 260] width 84 height 15
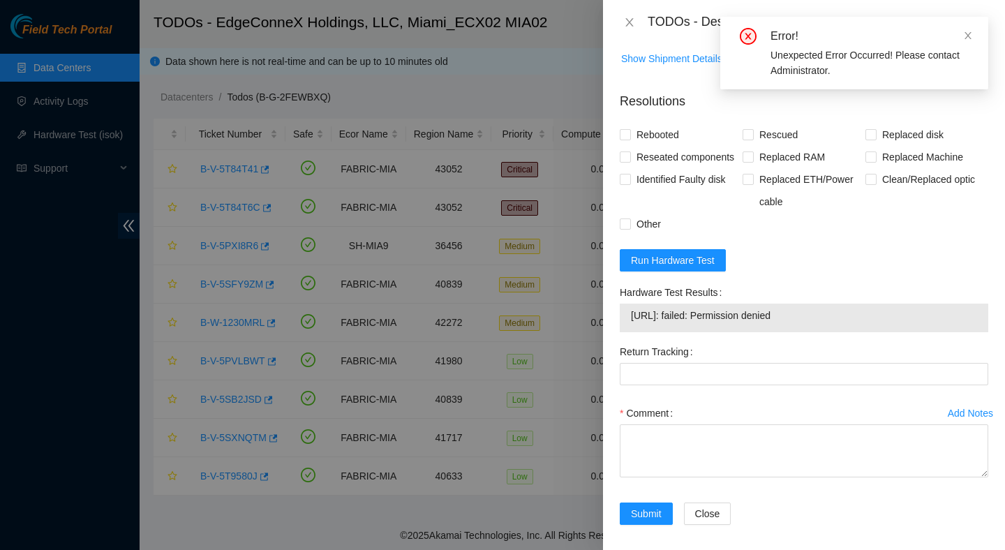
click at [764, 237] on form "Resolutions Rebooted Rescued Replaced disk Reseated components Replaced RAM Rep…" at bounding box center [804, 311] width 369 height 461
click at [711, 253] on span "Run Hardware Test" at bounding box center [673, 260] width 84 height 15
click at [713, 308] on span "23.220.207.23: passed: ok" at bounding box center [804, 315] width 346 height 15
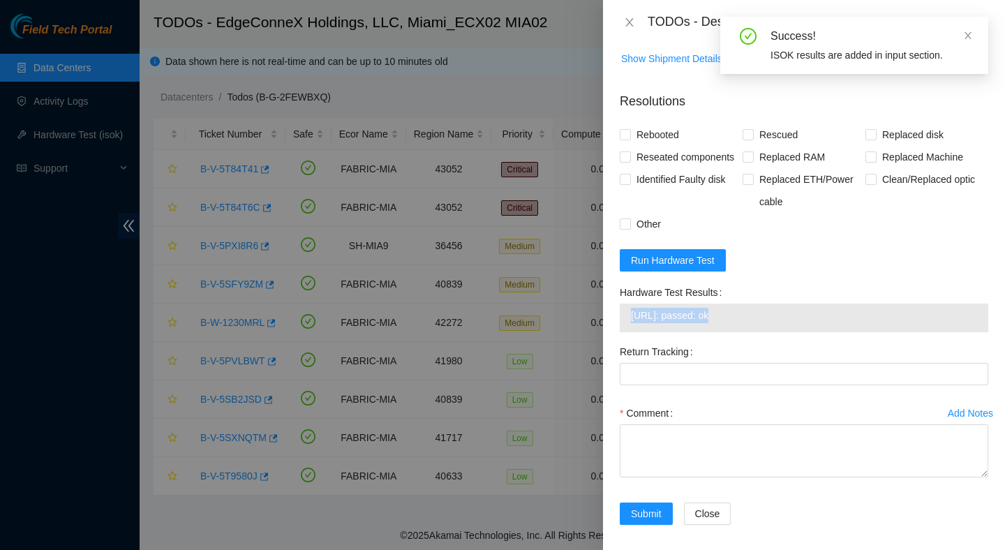
click at [713, 308] on span "23.220.207.23: passed: ok" at bounding box center [804, 315] width 346 height 15
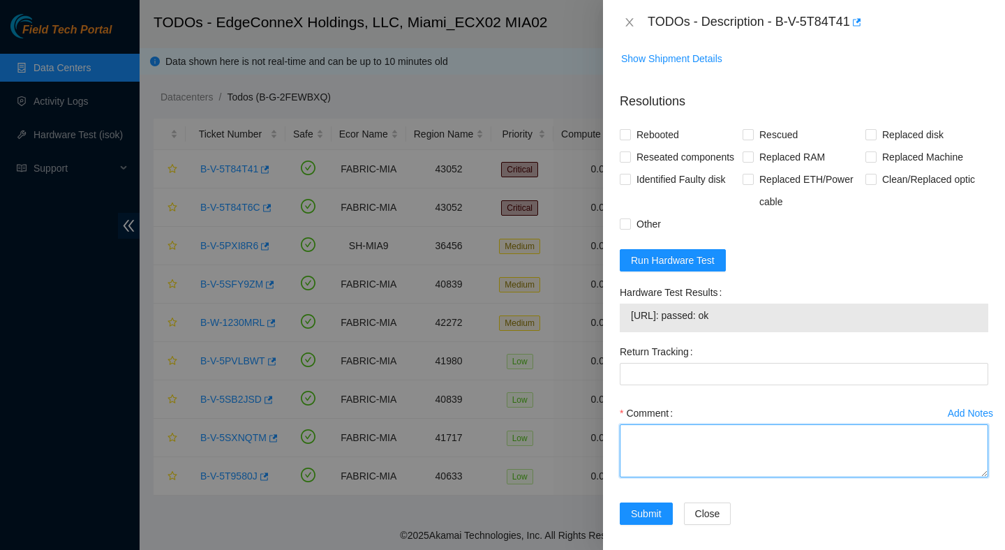
click at [672, 425] on textarea "Comment" at bounding box center [804, 450] width 369 height 53
paste textarea "Verified ticket is safe to work on : Yes NOCC Authorized: Yes Located server co…"
type textarea "Verified ticket is safe to work on : Yes NOCC Authorized: Yes Located server co…"
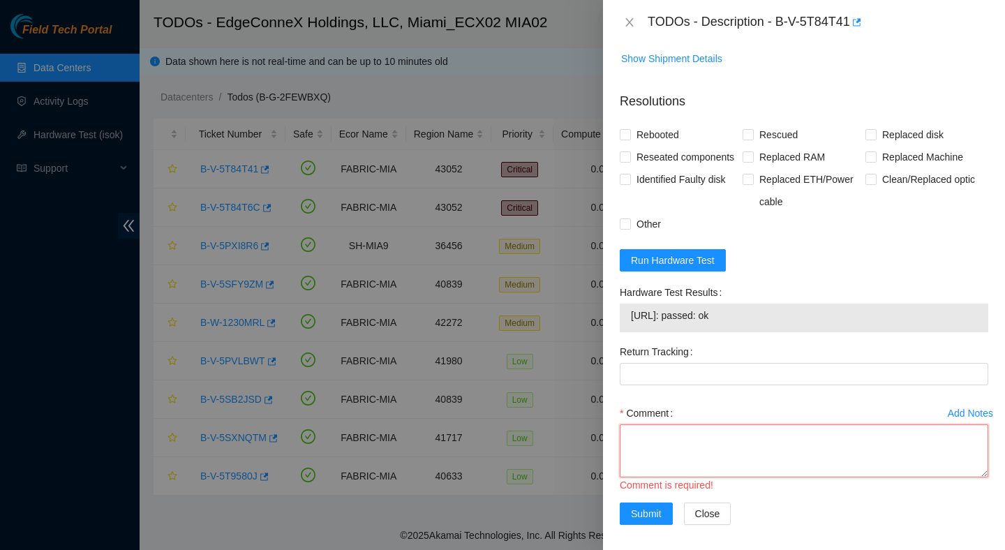
scroll to position [0, 0]
paste textarea "Verified ticket is safe to work on : Yes NOCC Authorized: Yes Located server co…"
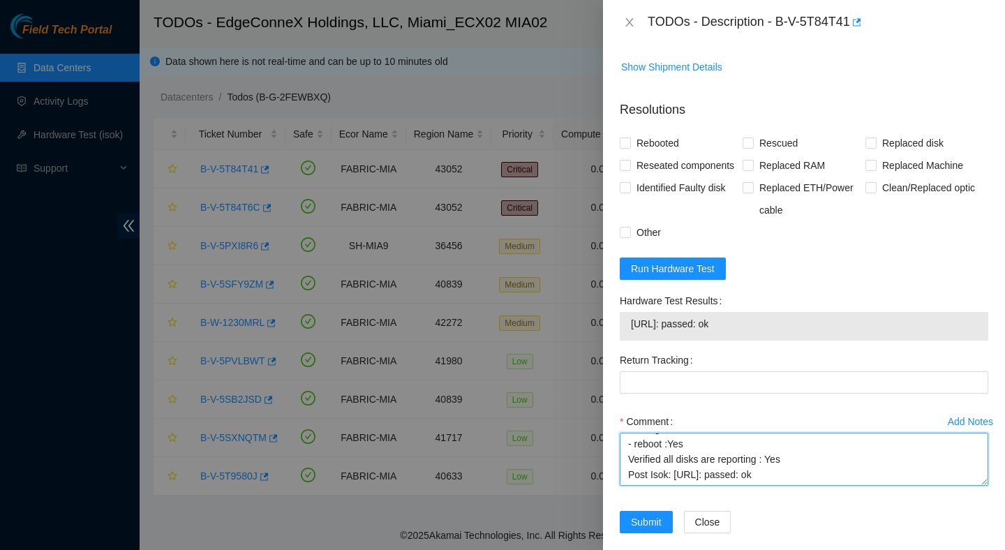
scroll to position [502, 0]
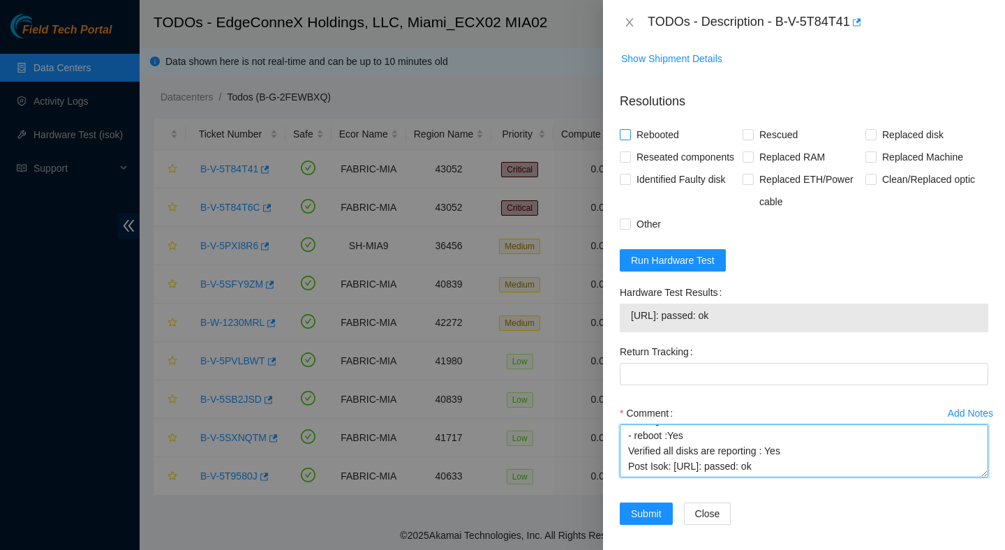
type textarea "Verified ticket is safe to work on : Yes NOCC Authorized: Yes Located server co…"
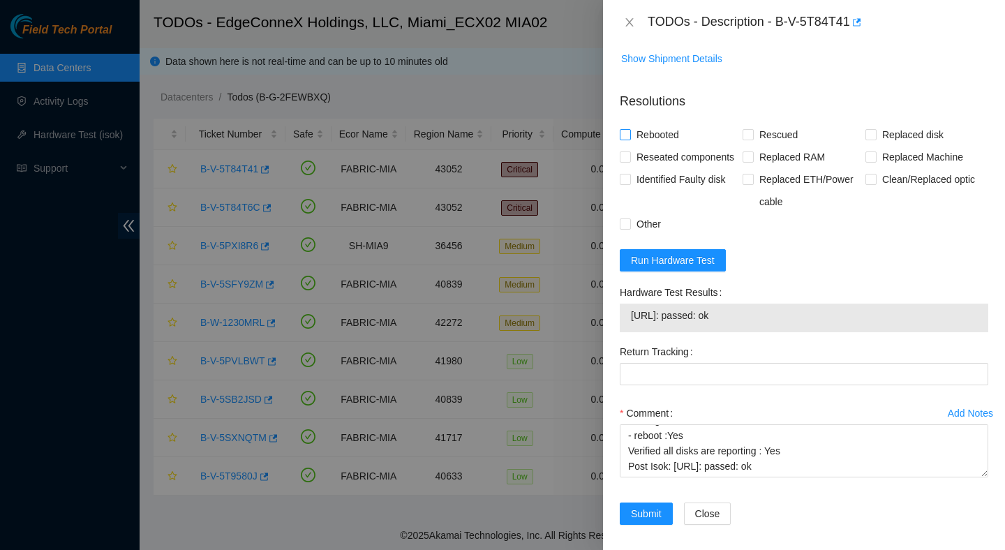
click at [669, 124] on span "Rebooted" at bounding box center [658, 135] width 54 height 22
click at [630, 129] on input "Rebooted" at bounding box center [625, 134] width 10 height 10
checkbox input "true"
click at [745, 129] on input "Rescued" at bounding box center [748, 134] width 10 height 10
checkbox input "true"
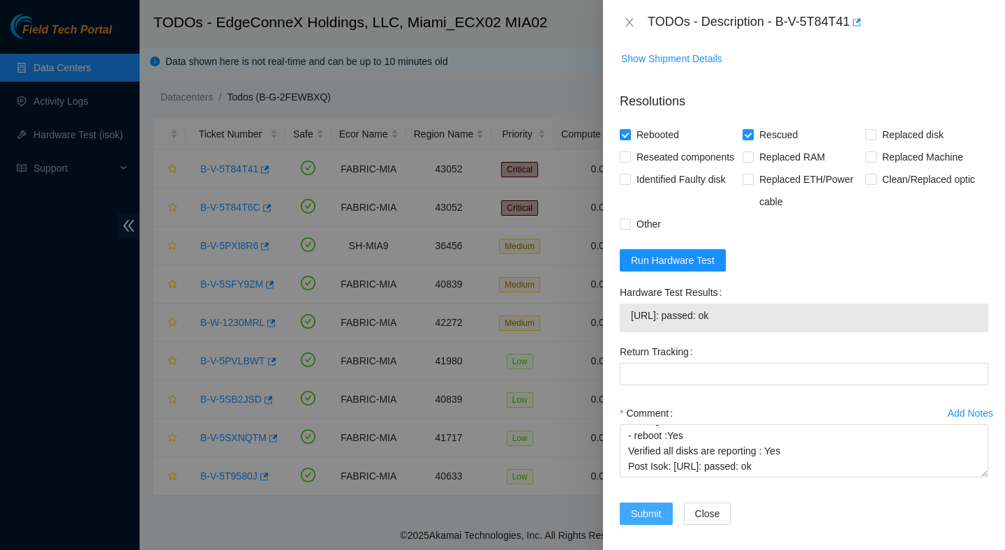
click at [640, 506] on span "Submit" at bounding box center [646, 513] width 31 height 15
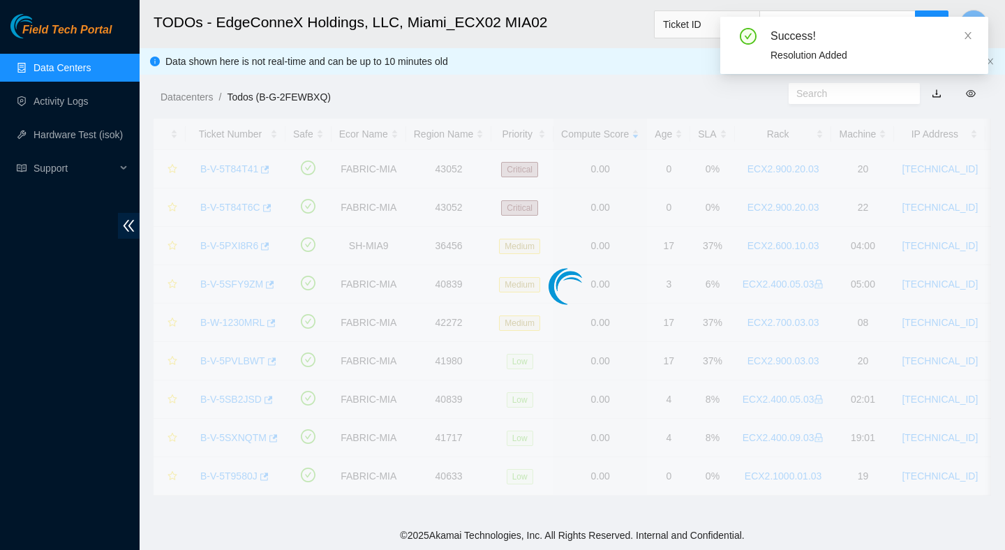
scroll to position [350, 0]
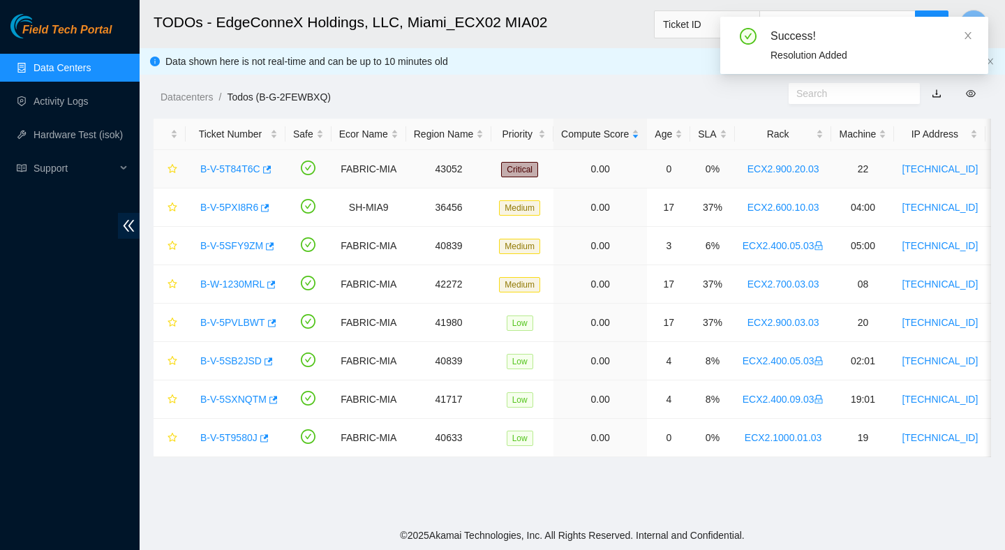
click at [228, 165] on link "B-V-5T84T6C" at bounding box center [230, 168] width 60 height 11
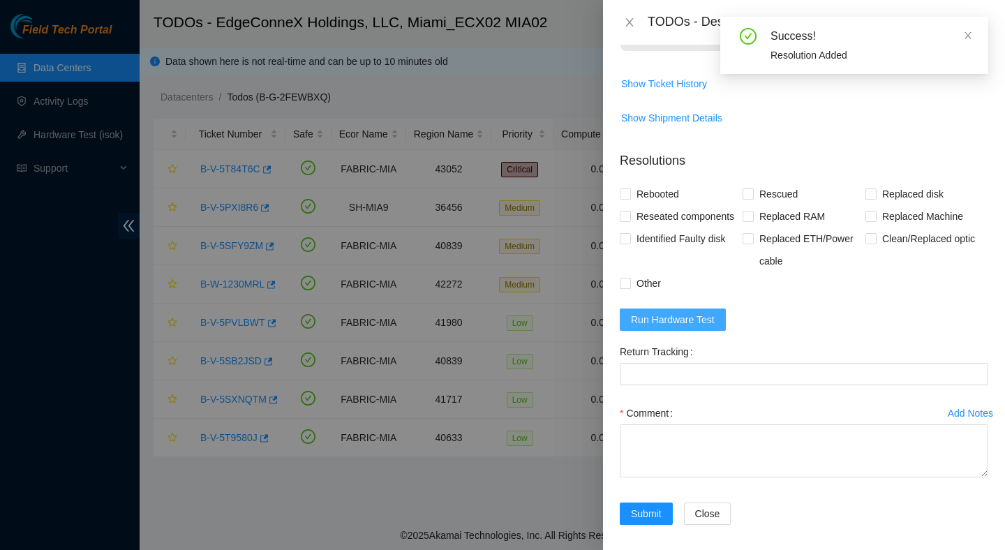
click at [686, 312] on span "Run Hardware Test" at bounding box center [673, 319] width 84 height 15
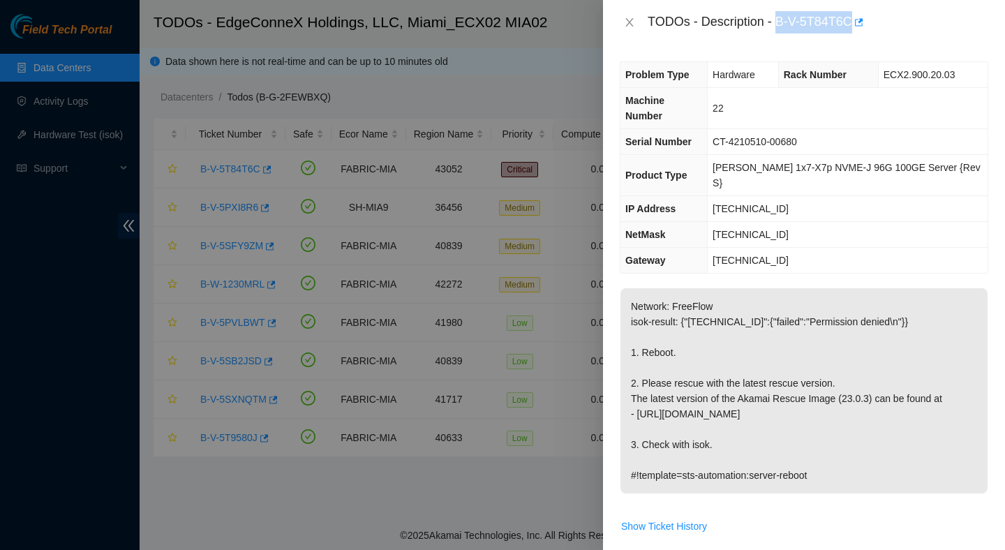
drag, startPoint x: 782, startPoint y: 21, endPoint x: 860, endPoint y: 29, distance: 78.6
click at [860, 29] on div "TODOs - Description - B-V-5T84T6C" at bounding box center [818, 22] width 341 height 22
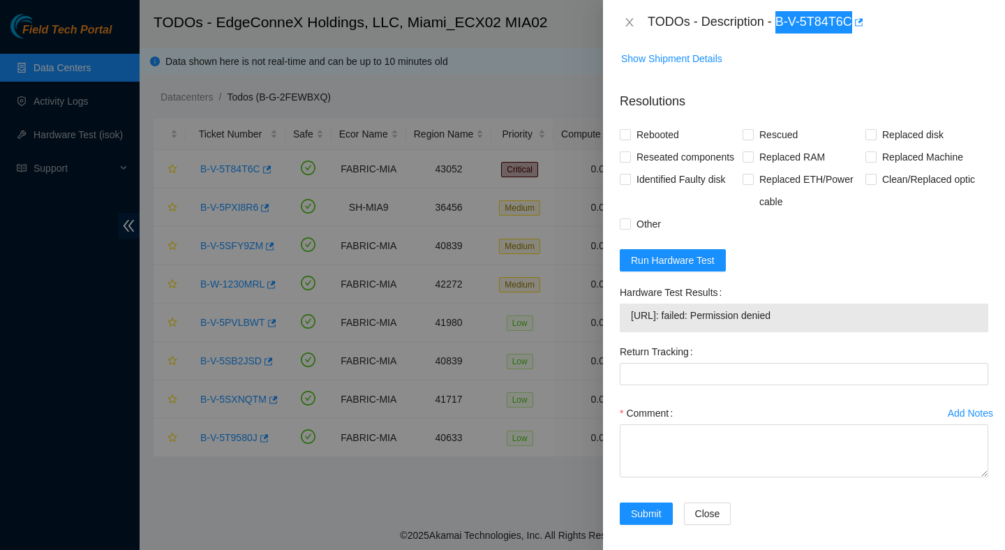
scroll to position [502, 0]
click at [730, 308] on span "23.220.207.25: failed: Permission denied" at bounding box center [804, 315] width 346 height 15
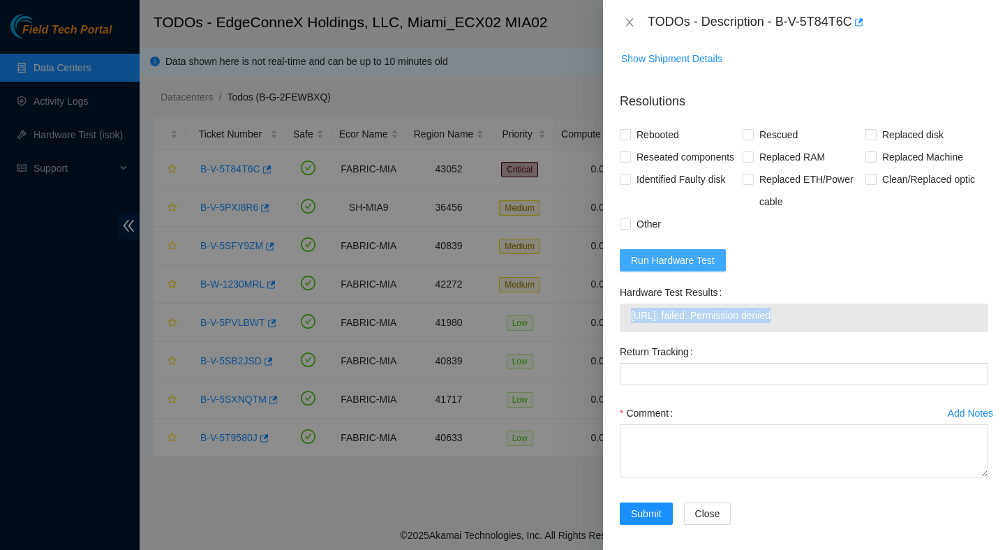
click at [688, 253] on span "Run Hardware Test" at bounding box center [673, 260] width 84 height 15
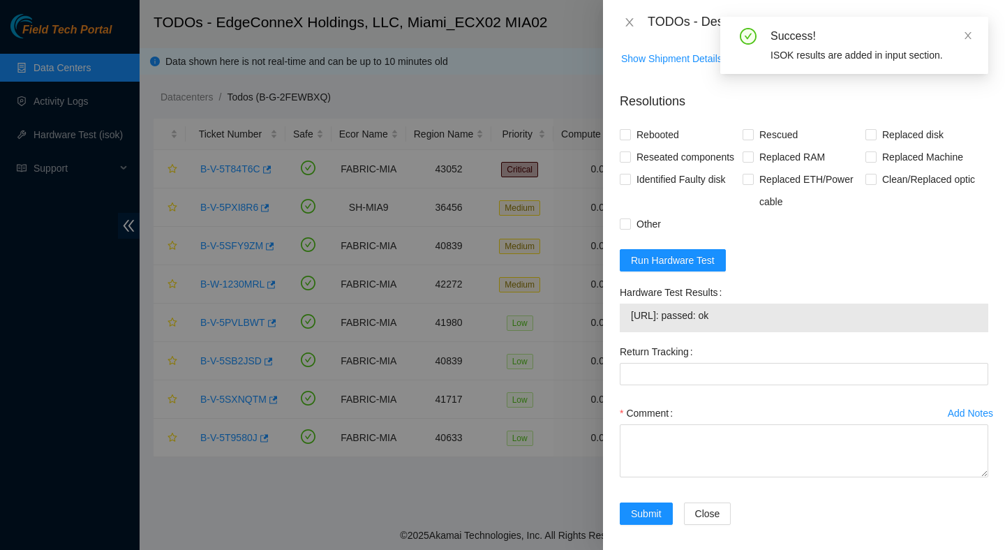
click at [758, 309] on span "23.220.207.25: passed: ok" at bounding box center [804, 315] width 346 height 15
click at [739, 308] on span "23.220.207.25: passed: ok" at bounding box center [804, 315] width 346 height 15
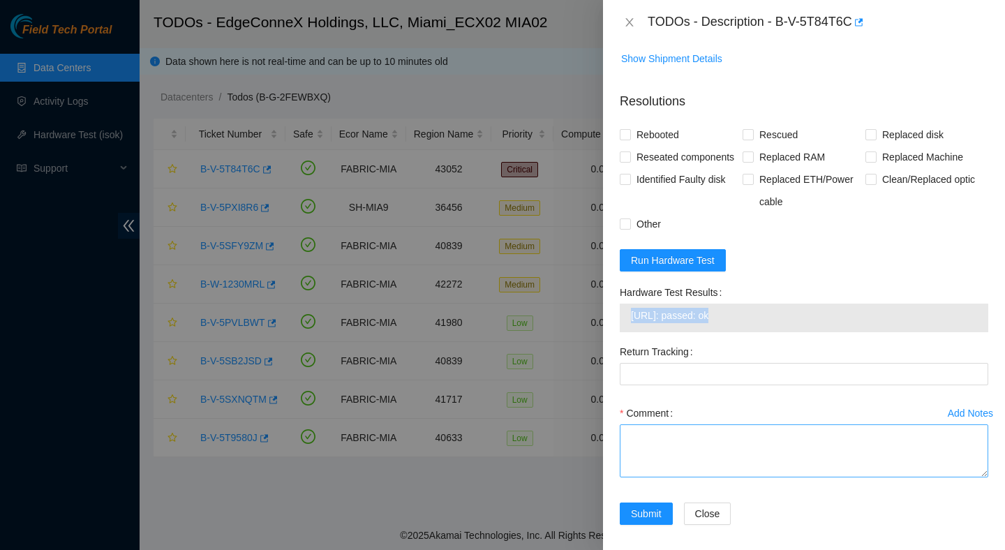
click at [702, 450] on textarea "Comment" at bounding box center [804, 450] width 369 height 53
paste textarea "Verified ticket is safe to work on : Yes NOCC Authorized: Yes Located server co…"
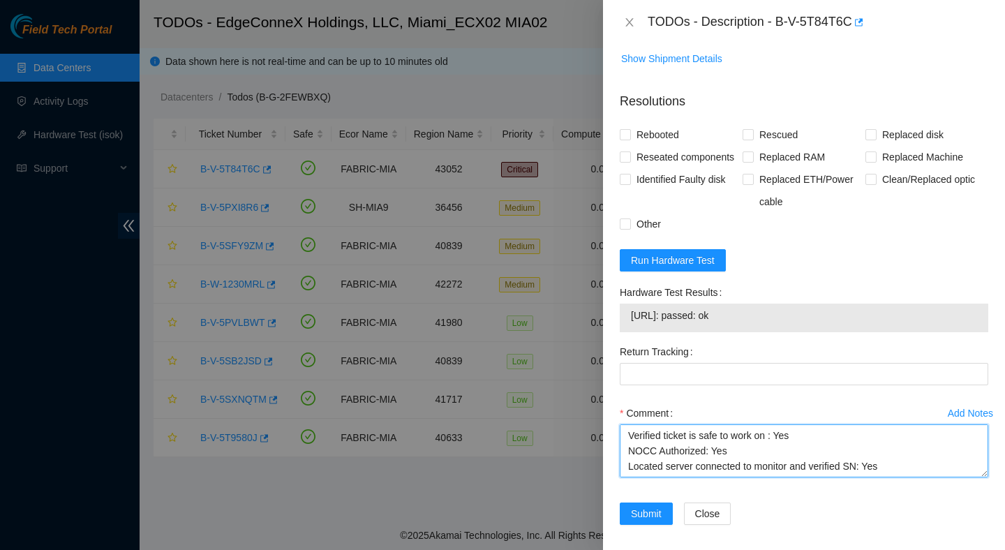
scroll to position [179, 0]
type textarea "Verified ticket is safe to work on : Yes NOCC Authorized: Yes Located server co…"
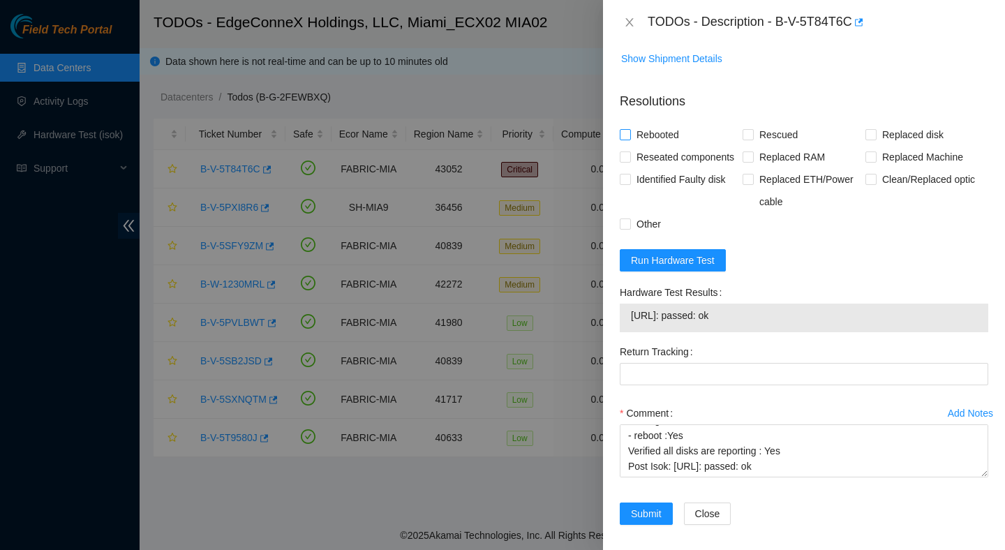
click at [667, 124] on span "Rebooted" at bounding box center [658, 135] width 54 height 22
click at [630, 129] on input "Rebooted" at bounding box center [625, 134] width 10 height 10
checkbox input "true"
click at [766, 124] on span "Rescued" at bounding box center [779, 135] width 50 height 22
click at [752, 129] on input "Rescued" at bounding box center [748, 134] width 10 height 10
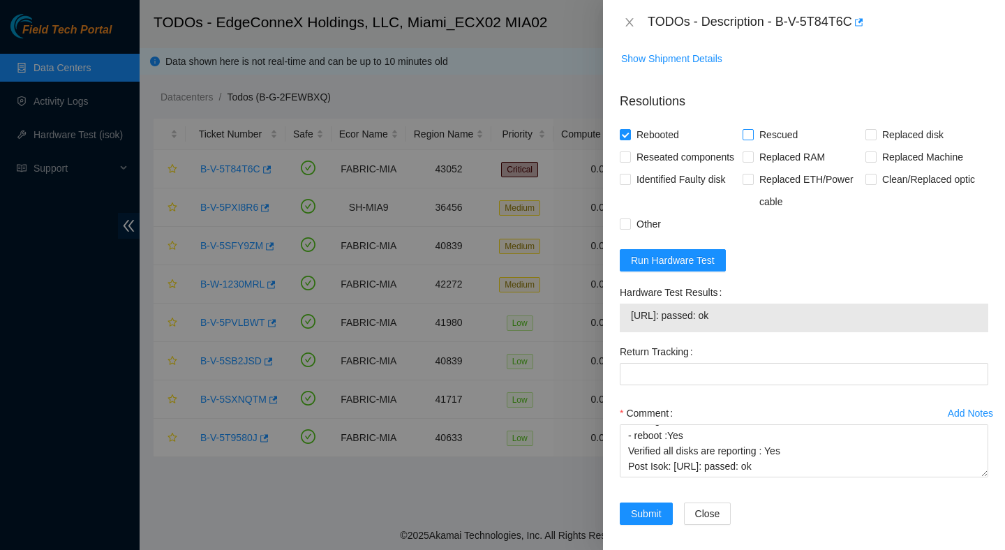
checkbox input "true"
click at [642, 515] on button "Submit" at bounding box center [646, 514] width 53 height 22
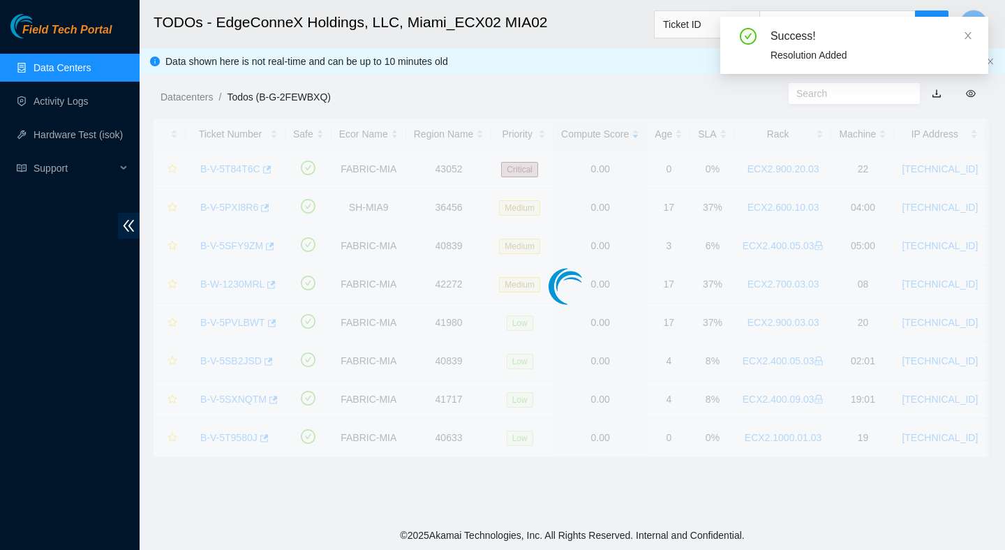
scroll to position [350, 0]
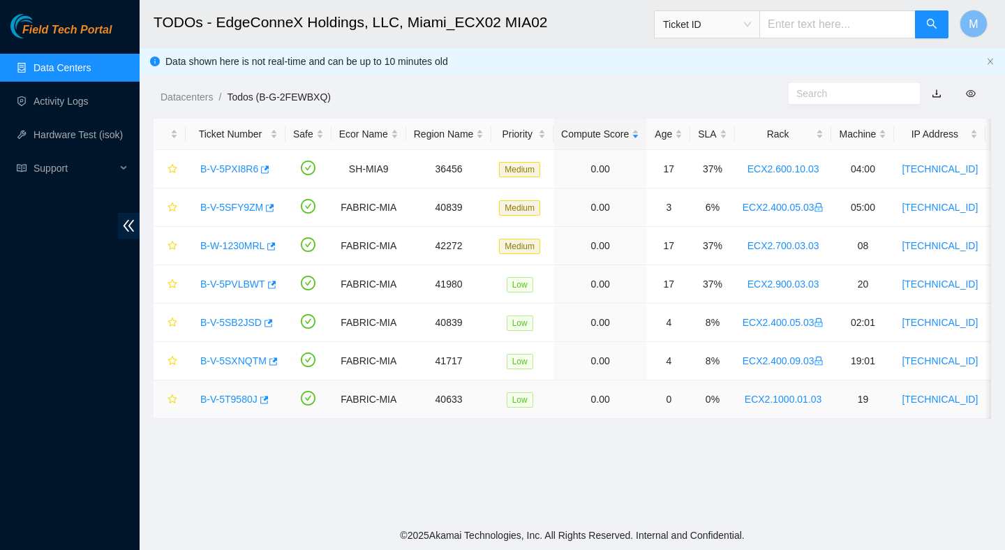
click at [258, 398] on link "B-V-5T9580J" at bounding box center [228, 399] width 57 height 11
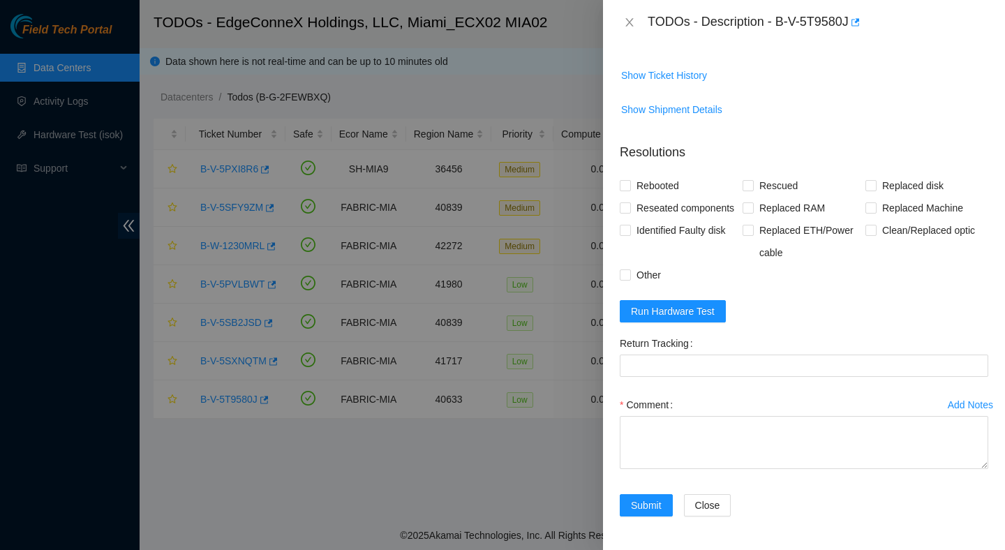
scroll to position [0, 0]
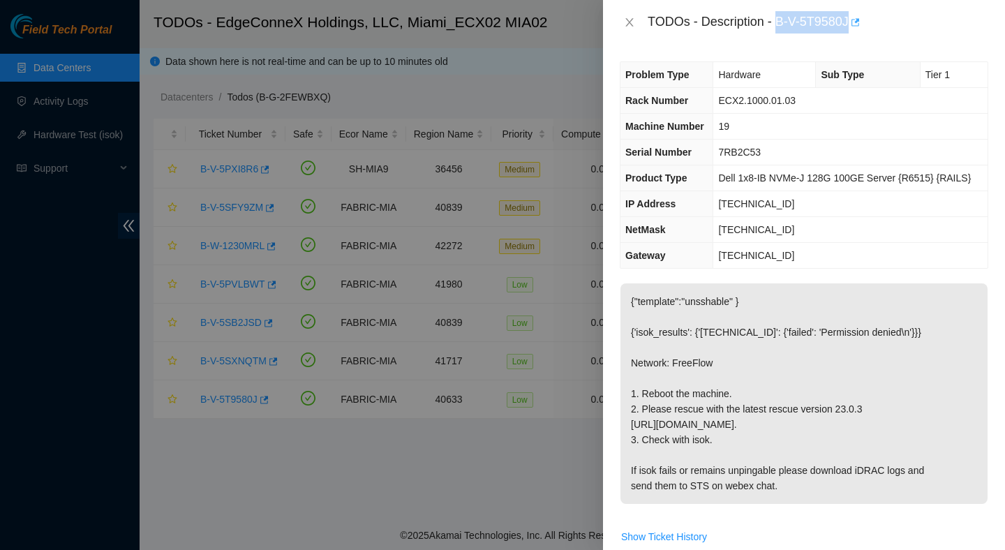
drag, startPoint x: 780, startPoint y: 22, endPoint x: 862, endPoint y: 27, distance: 81.8
click at [862, 27] on div "TODOs - Description - B-V-5T9580J" at bounding box center [818, 22] width 341 height 22
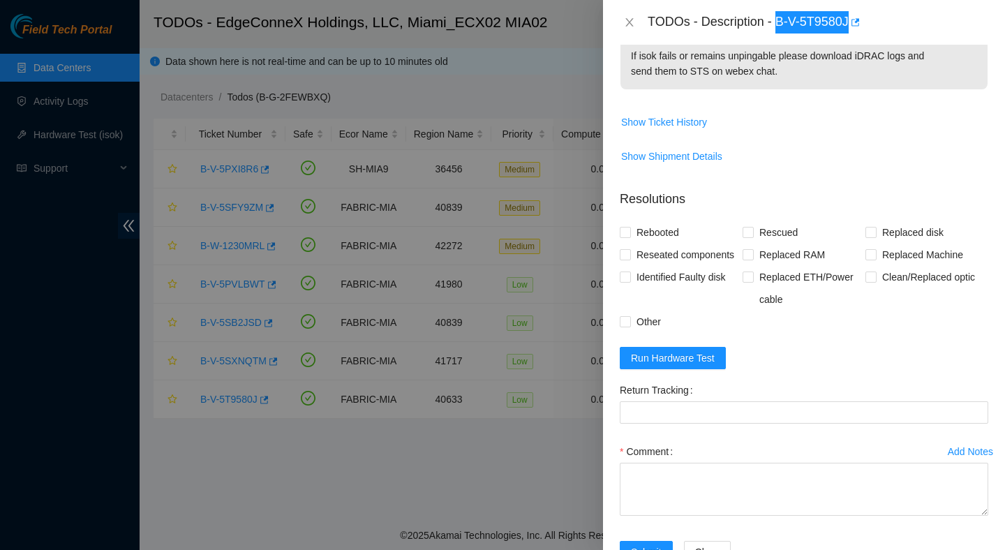
scroll to position [433, 0]
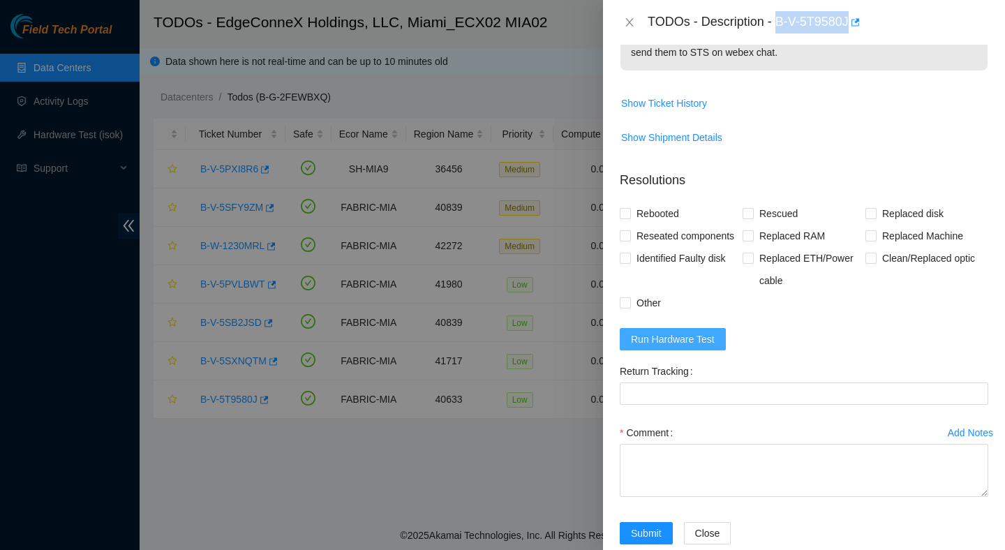
click at [694, 347] on span "Run Hardware Test" at bounding box center [673, 339] width 84 height 15
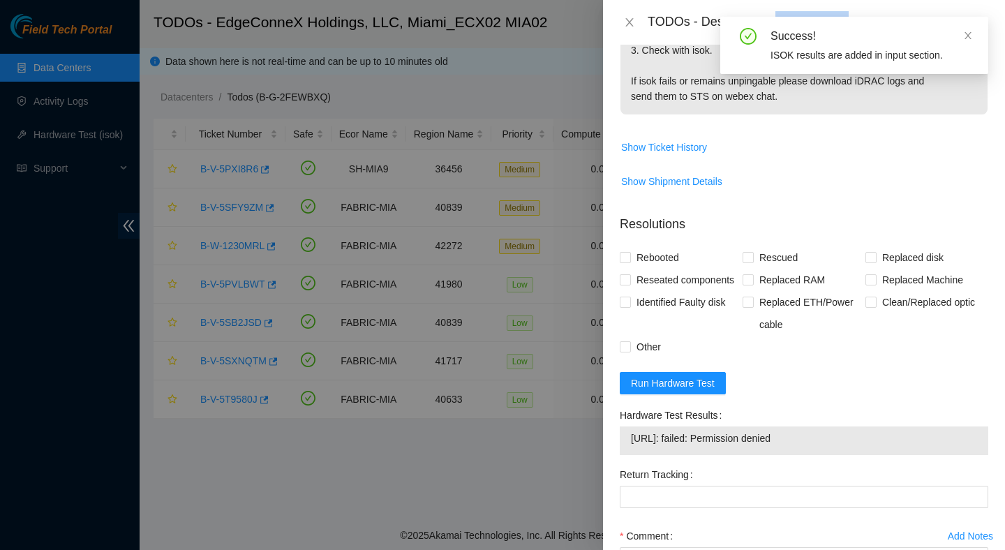
scroll to position [396, 0]
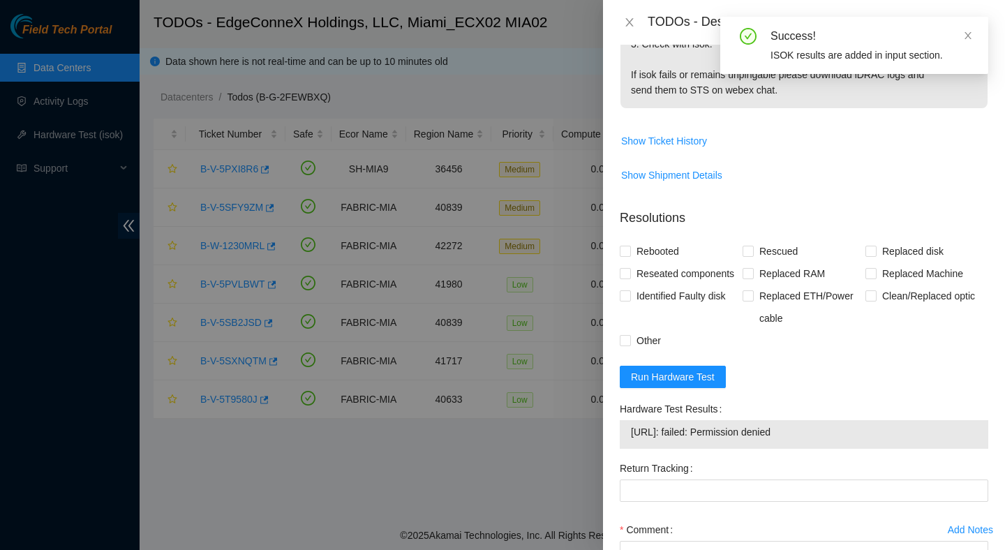
click at [765, 440] on span "23.205.164.150: failed: Permission denied" at bounding box center [804, 431] width 346 height 15
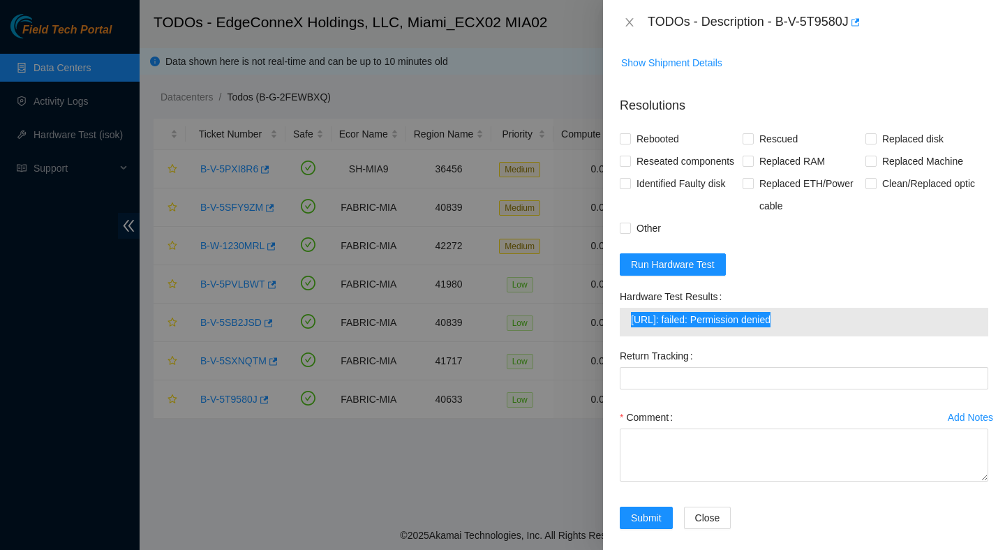
scroll to position [543, 0]
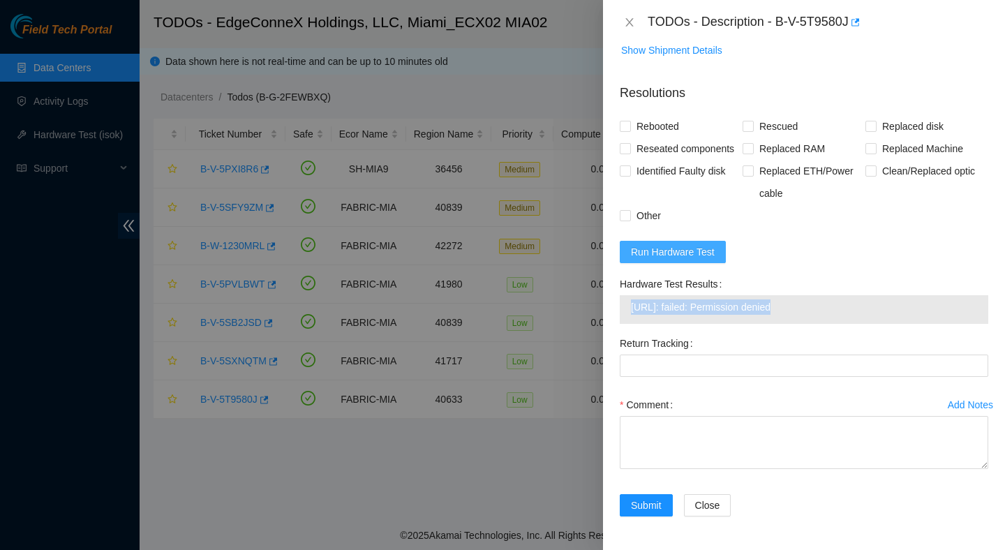
click at [675, 251] on span "Run Hardware Test" at bounding box center [673, 251] width 84 height 15
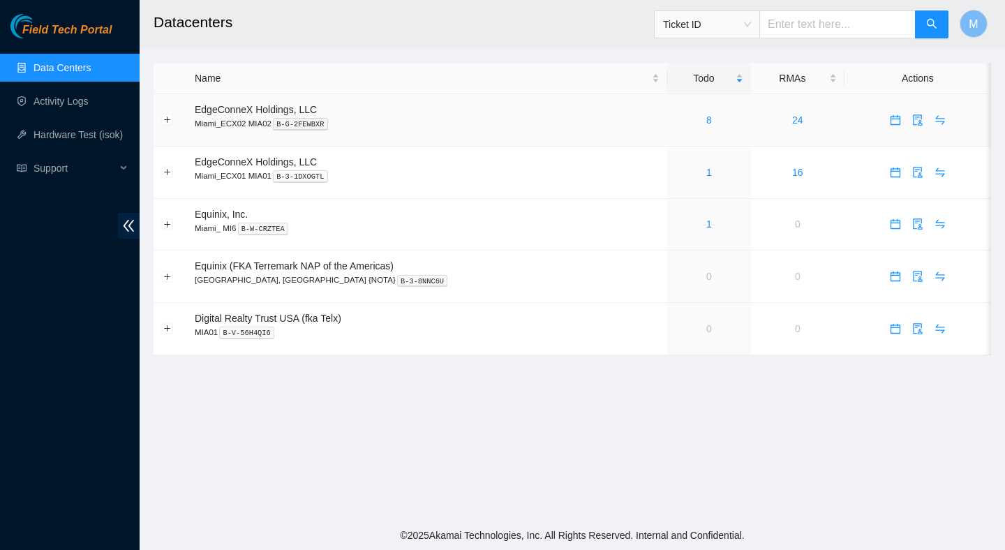
click at [675, 119] on div "8" at bounding box center [709, 119] width 68 height 15
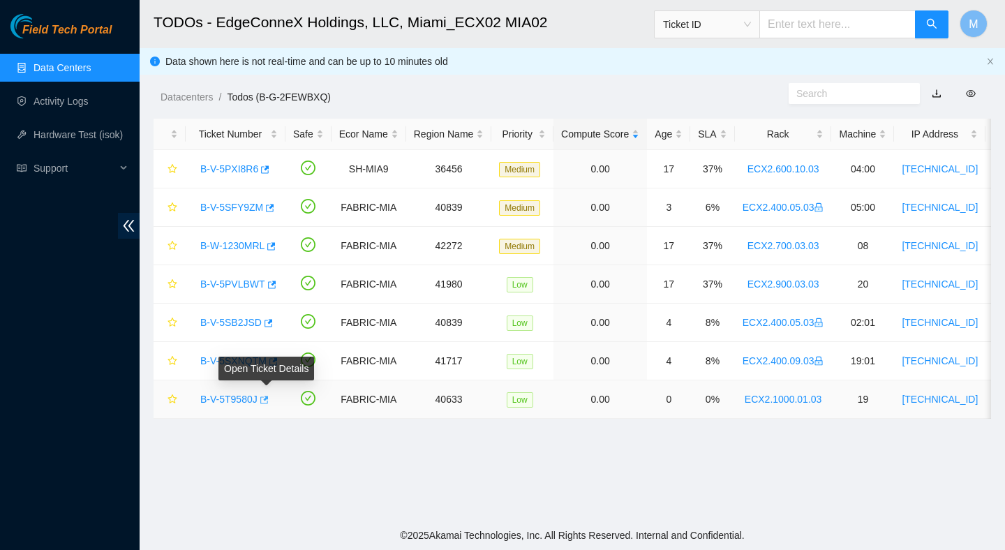
click at [264, 402] on icon "button" at bounding box center [263, 400] width 10 height 10
click at [224, 396] on link "B-V-5T9580J" at bounding box center [228, 399] width 57 height 11
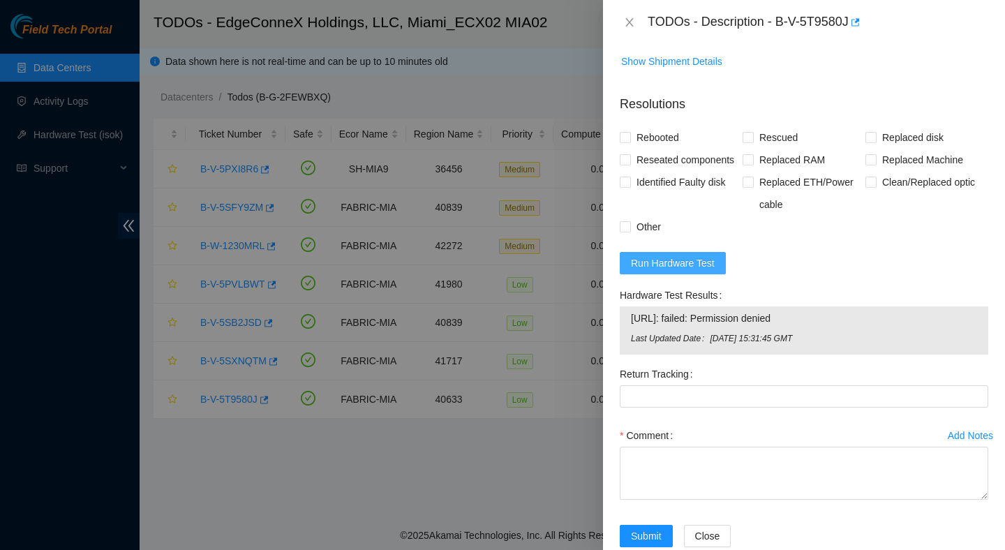
click at [704, 271] on span "Run Hardware Test" at bounding box center [673, 262] width 84 height 15
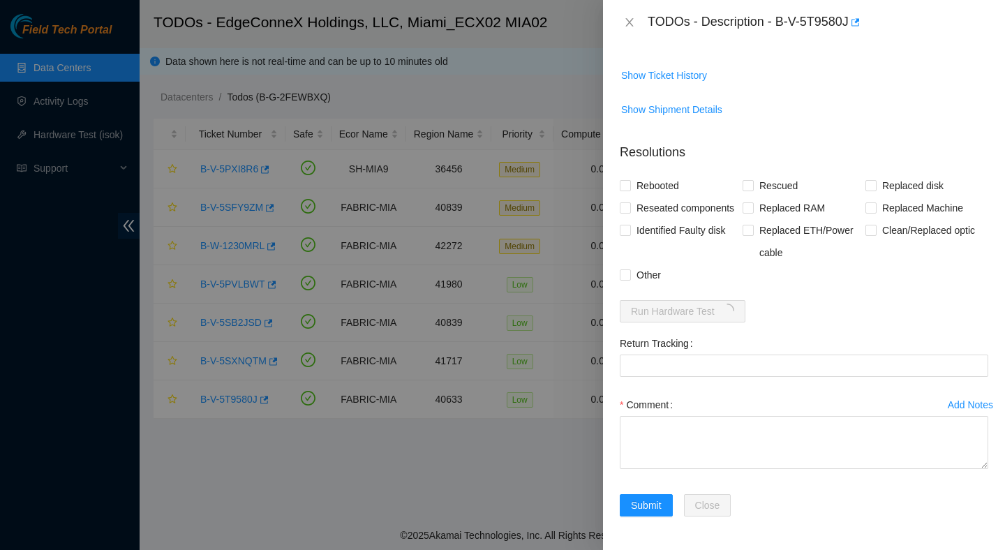
scroll to position [484, 0]
click at [447, 435] on div at bounding box center [502, 275] width 1005 height 550
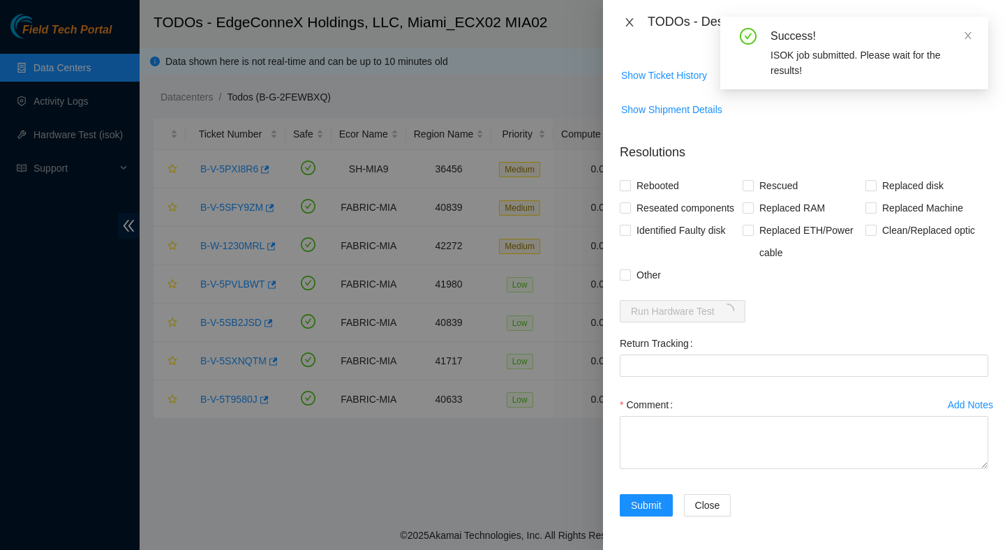
click at [632, 24] on icon "close" at bounding box center [629, 22] width 11 height 11
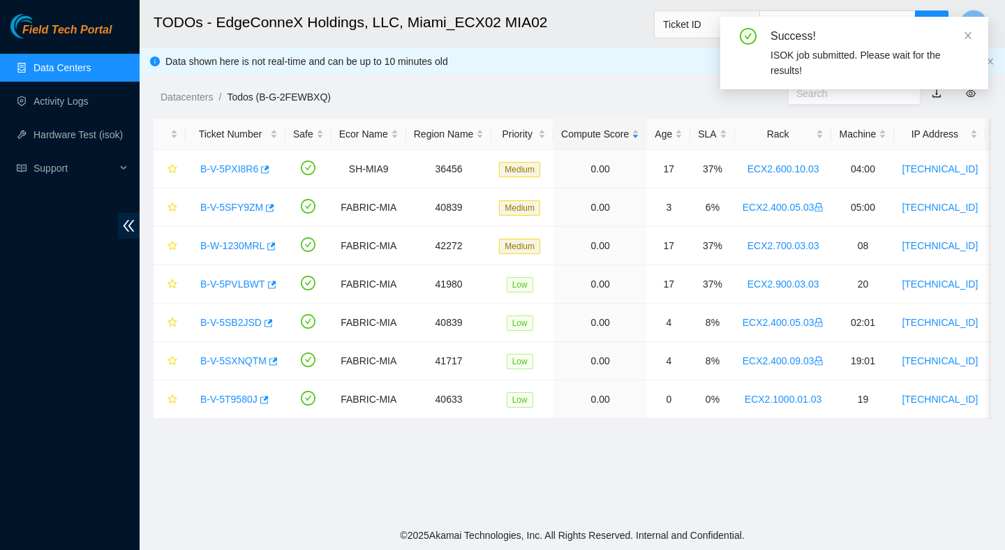
scroll to position [330, 0]
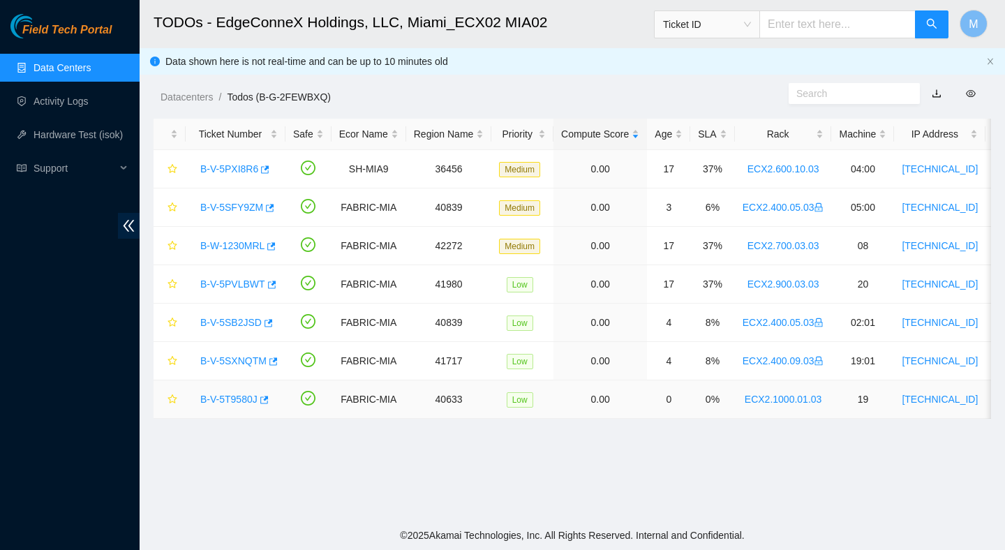
click at [250, 399] on link "B-V-5T9580J" at bounding box center [228, 399] width 57 height 11
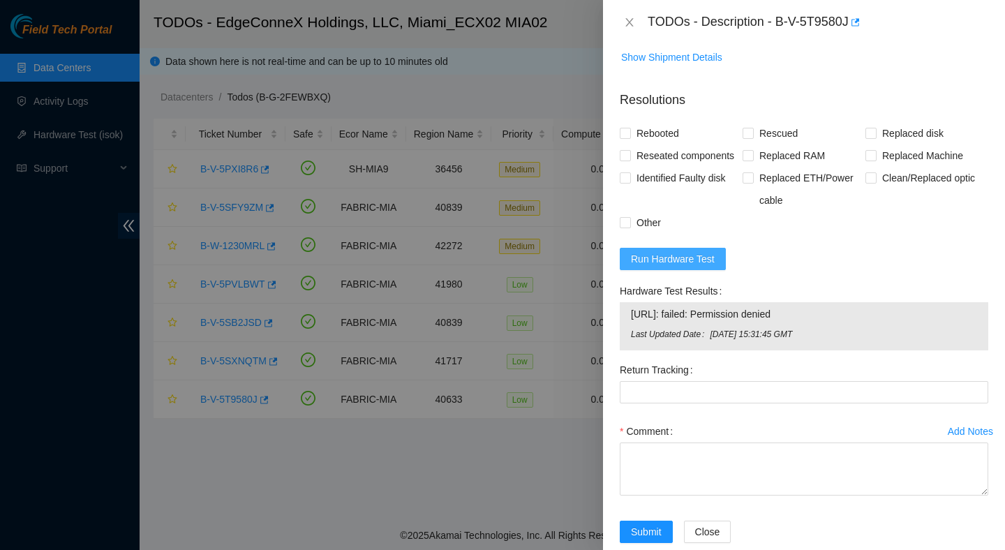
click at [706, 267] on span "Run Hardware Test" at bounding box center [673, 258] width 84 height 15
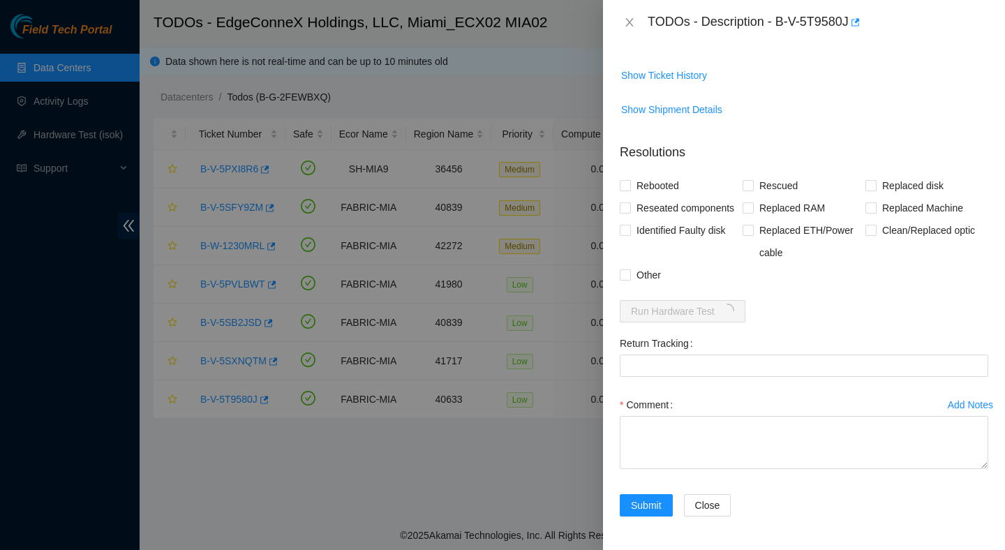
scroll to position [514, 0]
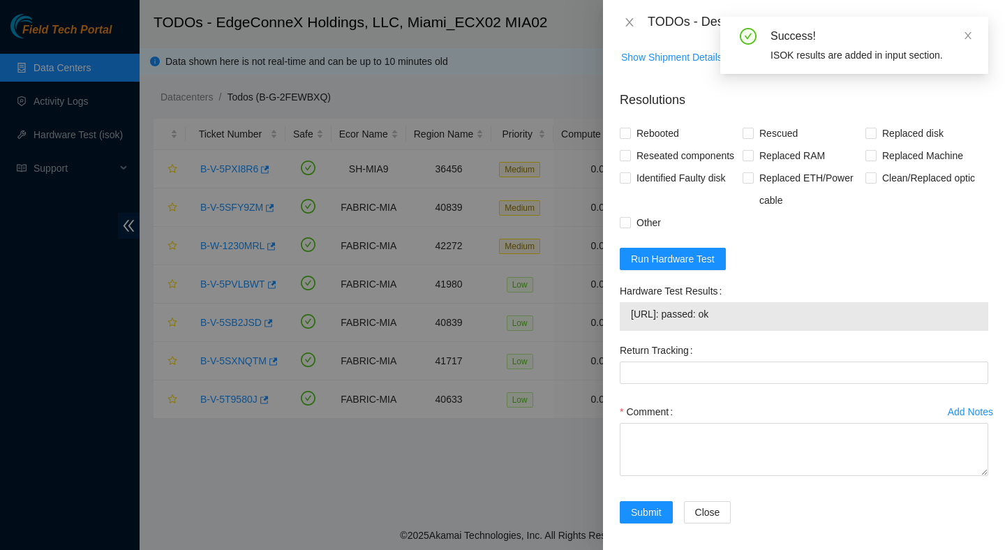
click at [721, 322] on span "[URL]: passed: ok" at bounding box center [804, 313] width 346 height 15
copy span "[URL]: passed: ok"
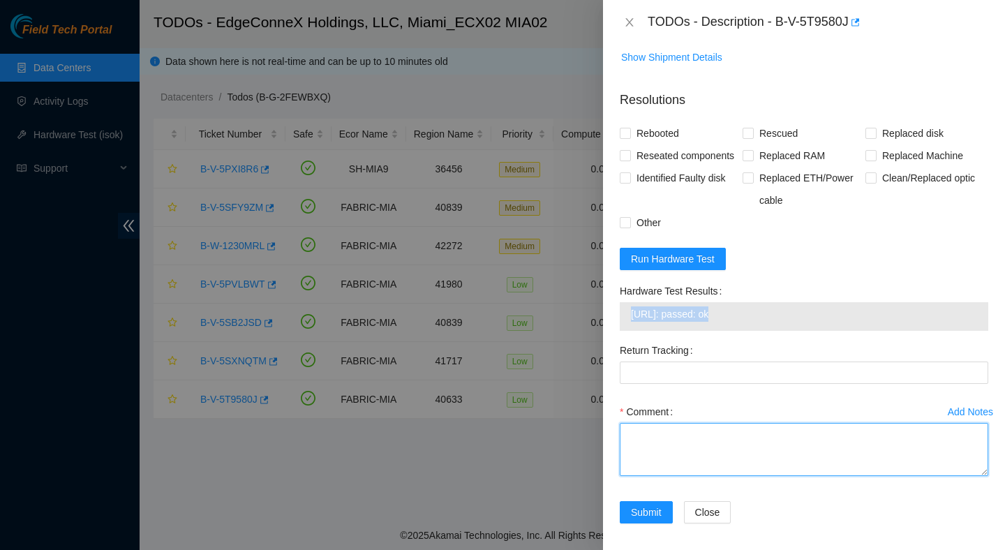
click at [658, 464] on textarea "Comment" at bounding box center [804, 449] width 369 height 53
paste textarea "Verified ticket is safe to work on : Yes NOCC Authorized: Yes Located server co…"
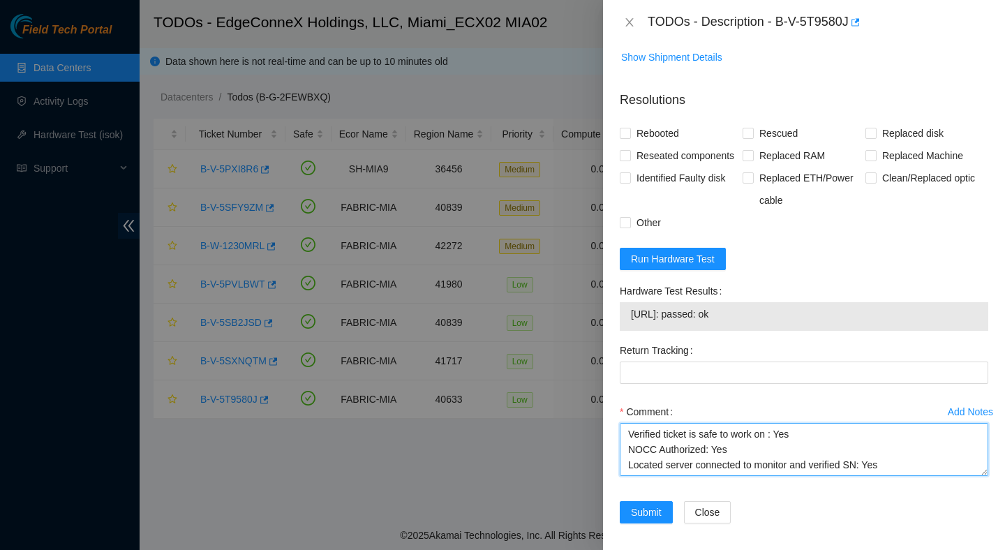
scroll to position [164, 0]
type textarea "Verified ticket is safe to work on : Yes NOCC Authorized: Yes Located server co…"
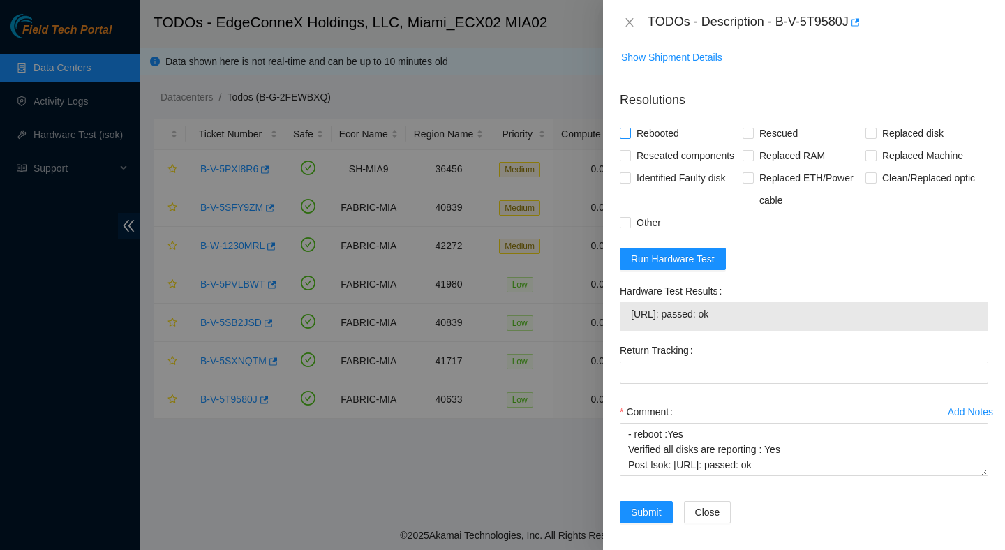
click at [667, 134] on span "Rebooted" at bounding box center [658, 133] width 54 height 22
click at [630, 134] on input "Rebooted" at bounding box center [625, 133] width 10 height 10
checkbox input "true"
click at [796, 128] on span "Rescued" at bounding box center [779, 133] width 50 height 22
click at [752, 128] on input "Rescued" at bounding box center [748, 133] width 10 height 10
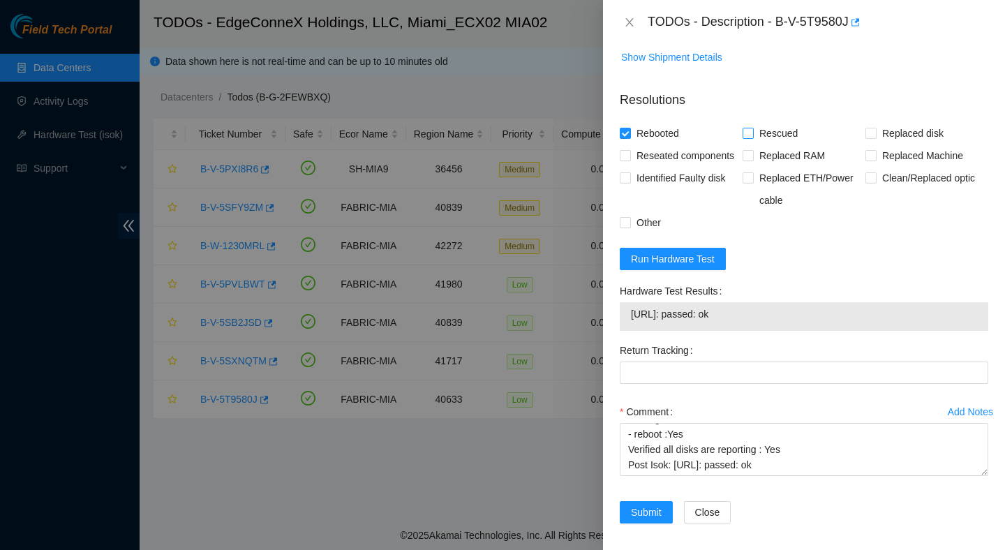
checkbox input "true"
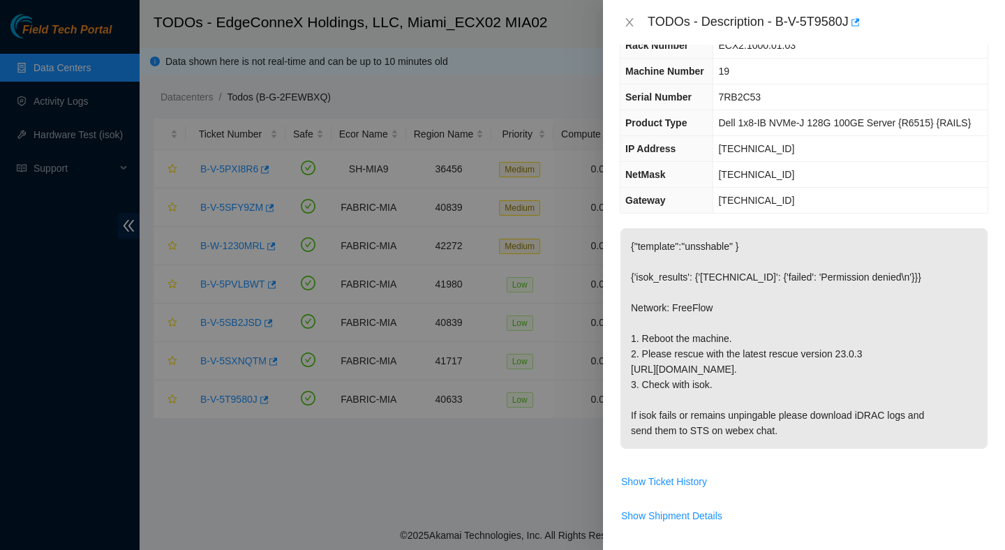
scroll to position [543, 0]
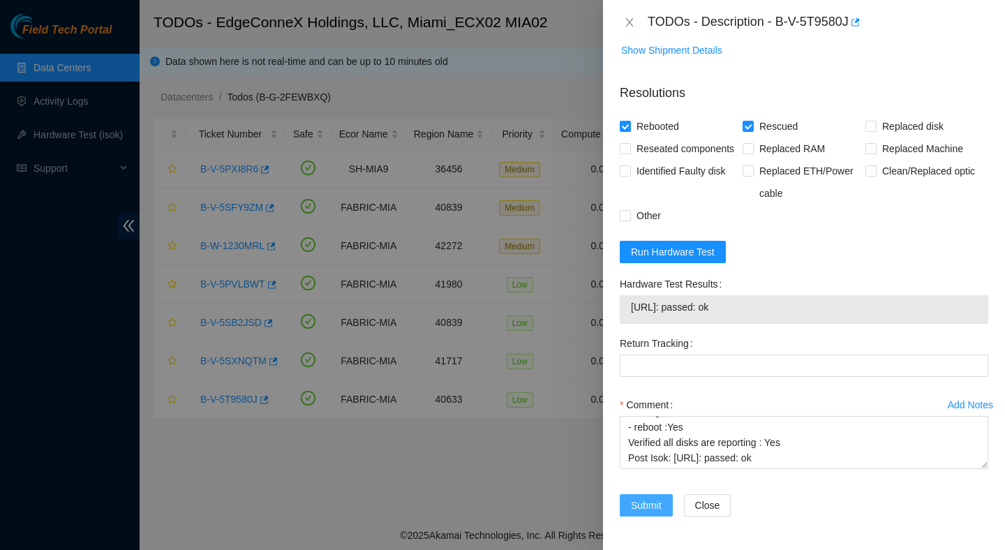
click at [645, 506] on span "Submit" at bounding box center [646, 505] width 31 height 15
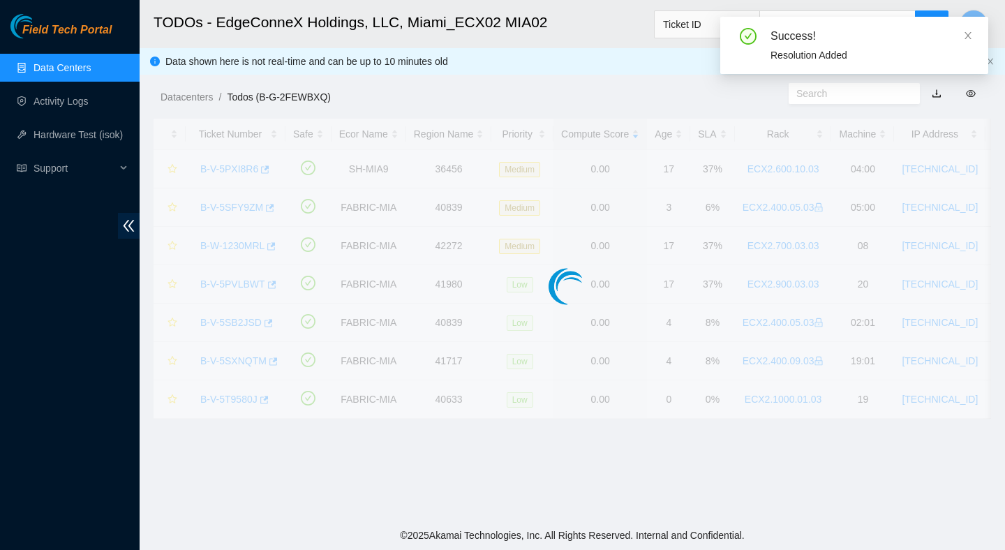
scroll to position [350, 0]
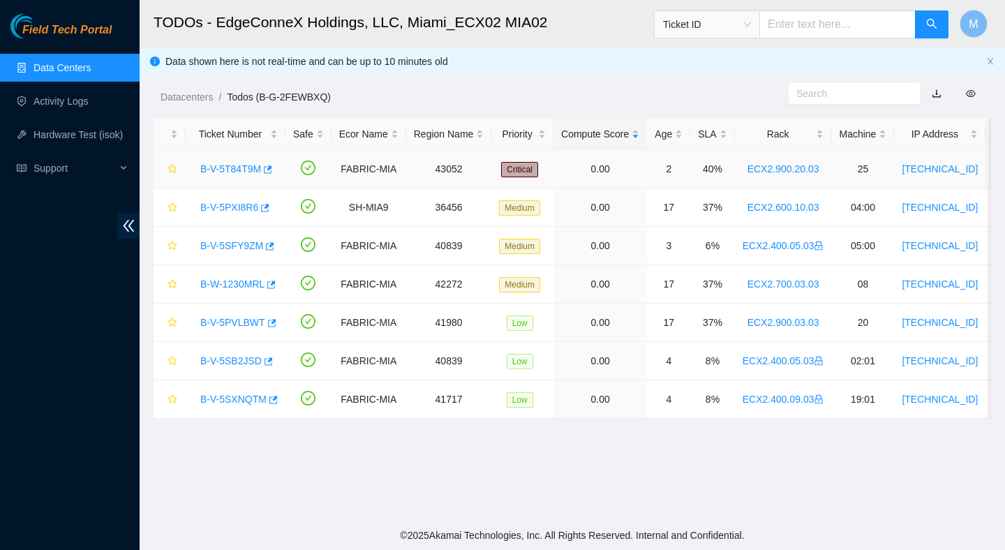
click at [227, 167] on link "B-V-5T84T9M" at bounding box center [230, 168] width 61 height 11
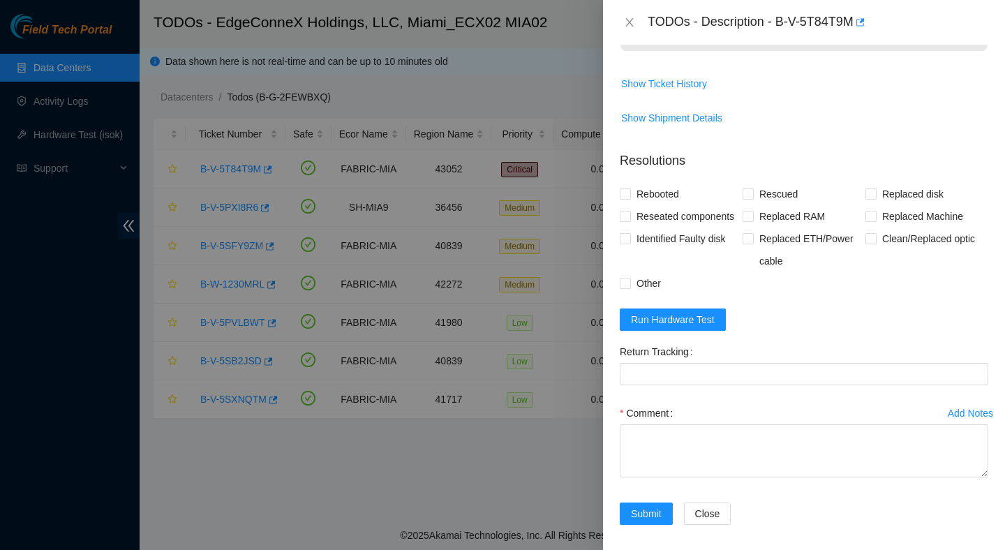
scroll to position [0, 0]
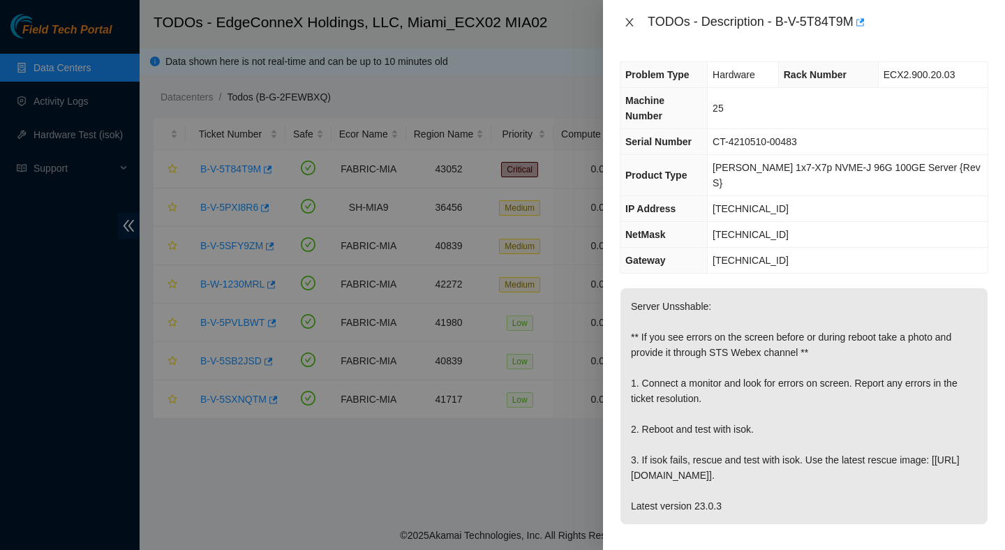
click at [629, 22] on icon "close" at bounding box center [629, 22] width 8 height 8
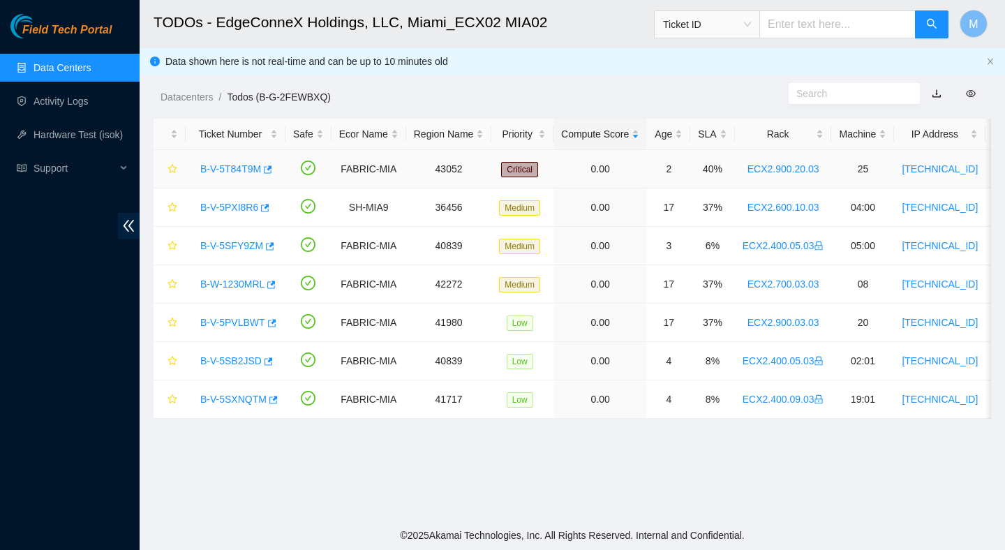
click at [232, 172] on link "B-V-5T84T9M" at bounding box center [230, 168] width 61 height 11
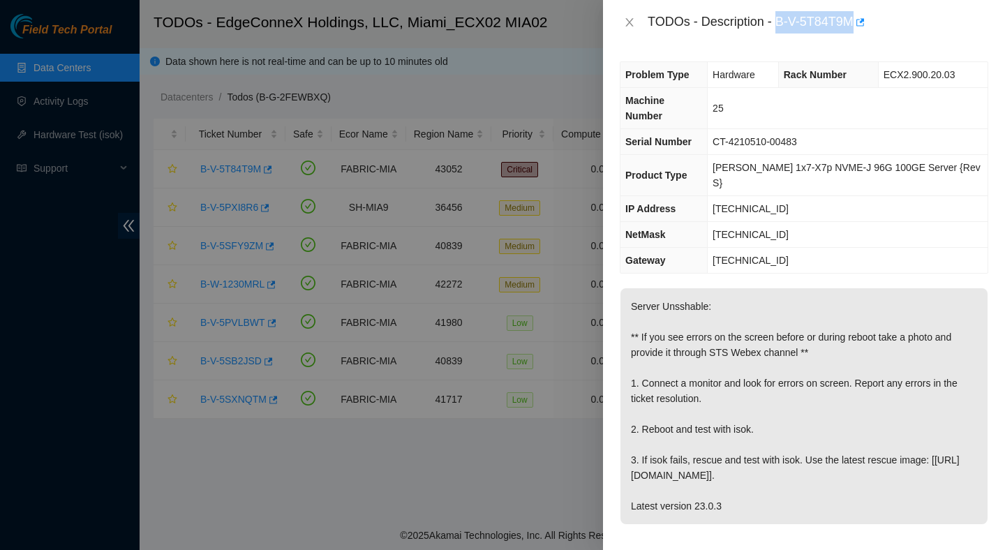
drag, startPoint x: 781, startPoint y: 20, endPoint x: 861, endPoint y: 23, distance: 79.7
click at [861, 23] on div "TODOs - Description - B-V-5T84T9M" at bounding box center [818, 22] width 341 height 22
copy div "B-V-5T84T9M"
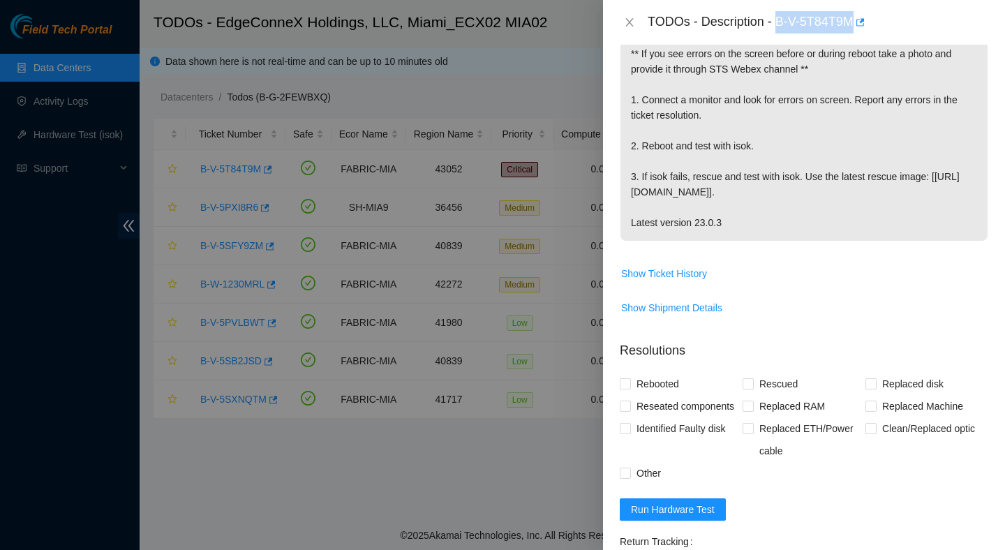
scroll to position [473, 0]
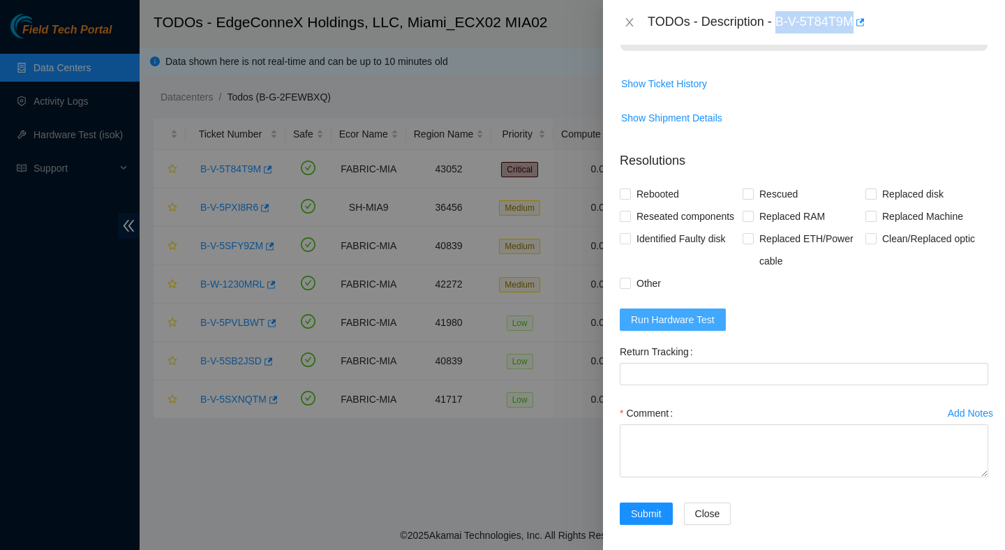
click at [702, 312] on span "Run Hardware Test" at bounding box center [673, 319] width 84 height 15
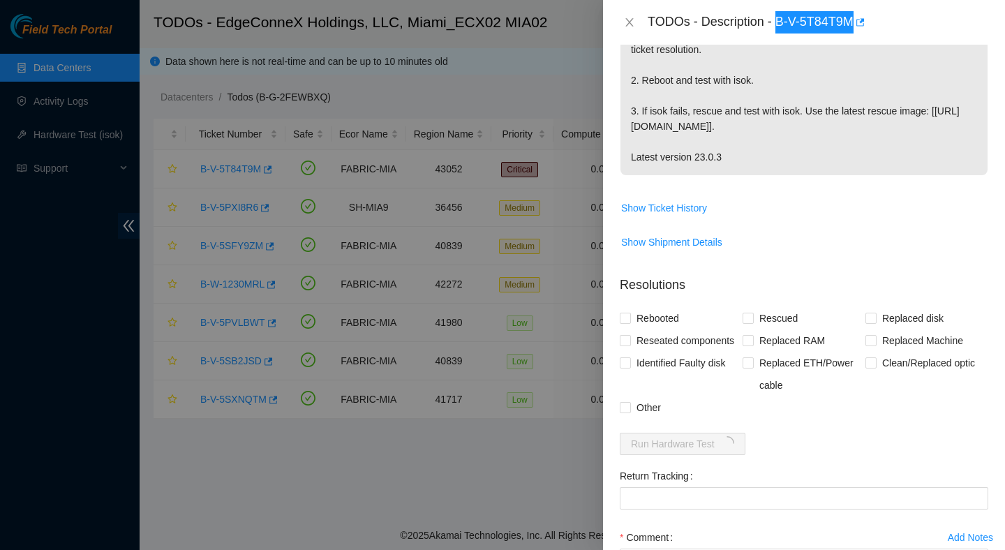
scroll to position [399, 0]
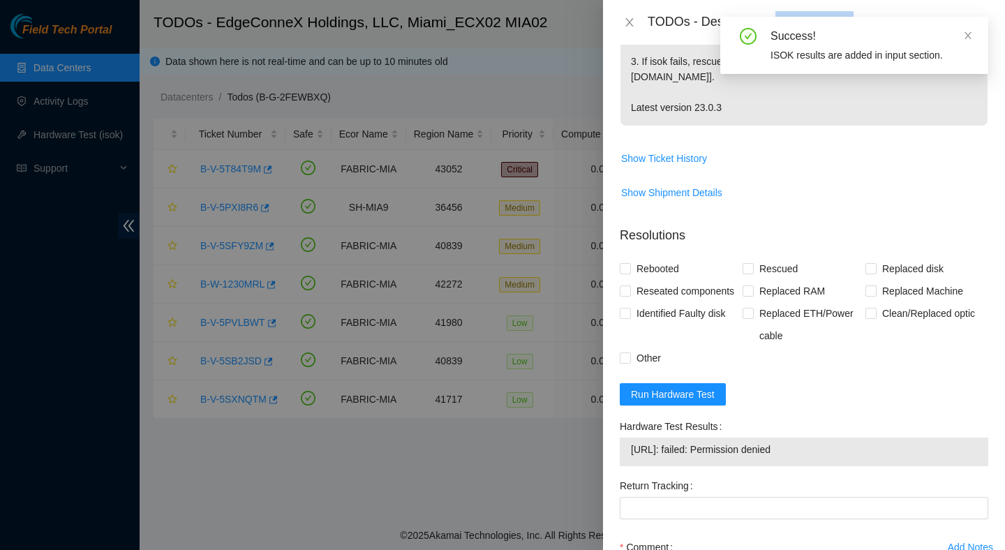
click at [795, 448] on span "23.220.207.28: failed: Permission denied" at bounding box center [804, 449] width 346 height 15
copy span "23.220.207.28: failed: Permission denied"
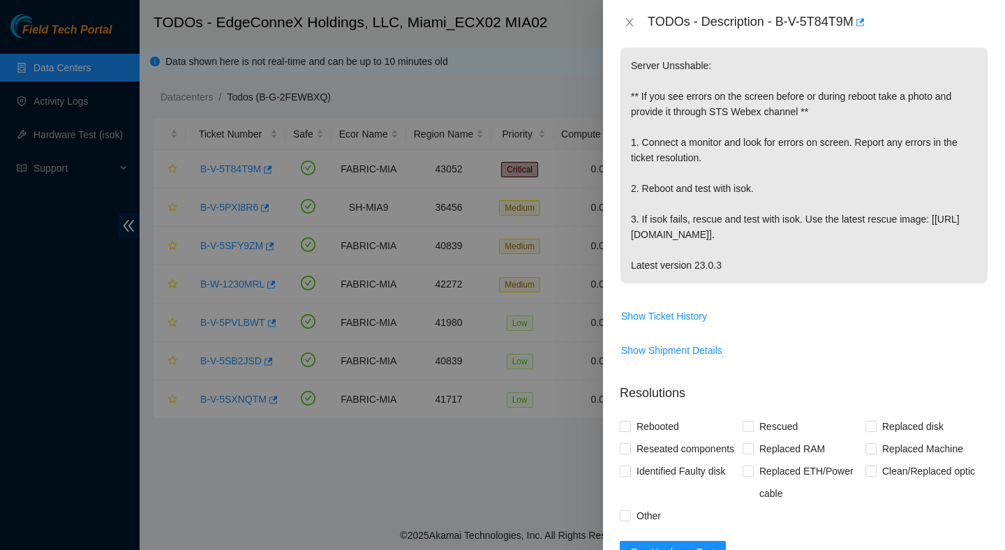
scroll to position [365, 0]
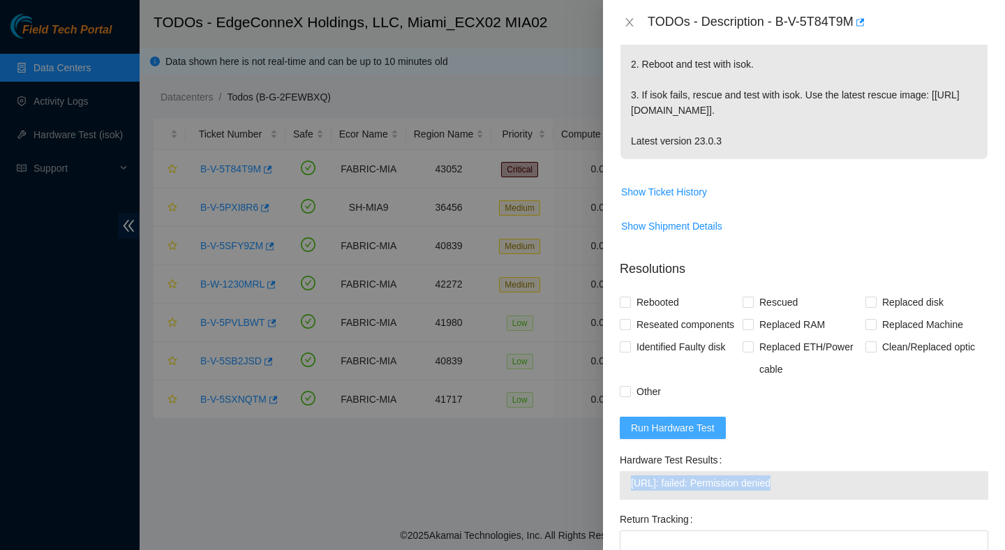
click at [681, 420] on span "Run Hardware Test" at bounding box center [673, 427] width 84 height 15
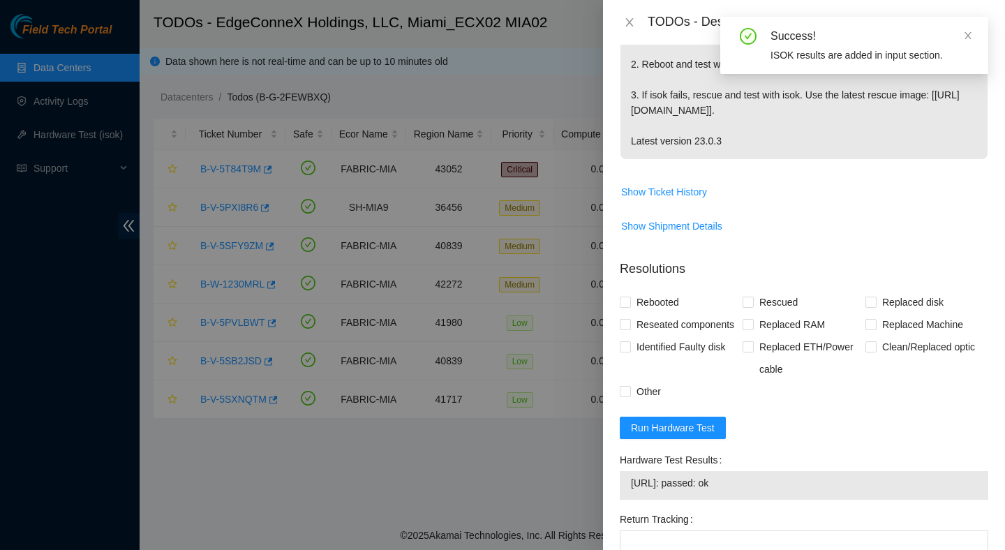
click at [791, 440] on form "Resolutions Rebooted Rescued Replaced disk Reseated components Replaced RAM Rep…" at bounding box center [804, 478] width 369 height 461
click at [728, 480] on span "23.220.207.28: passed: ok" at bounding box center [804, 482] width 346 height 15
copy span "23.220.207.28: passed: ok"
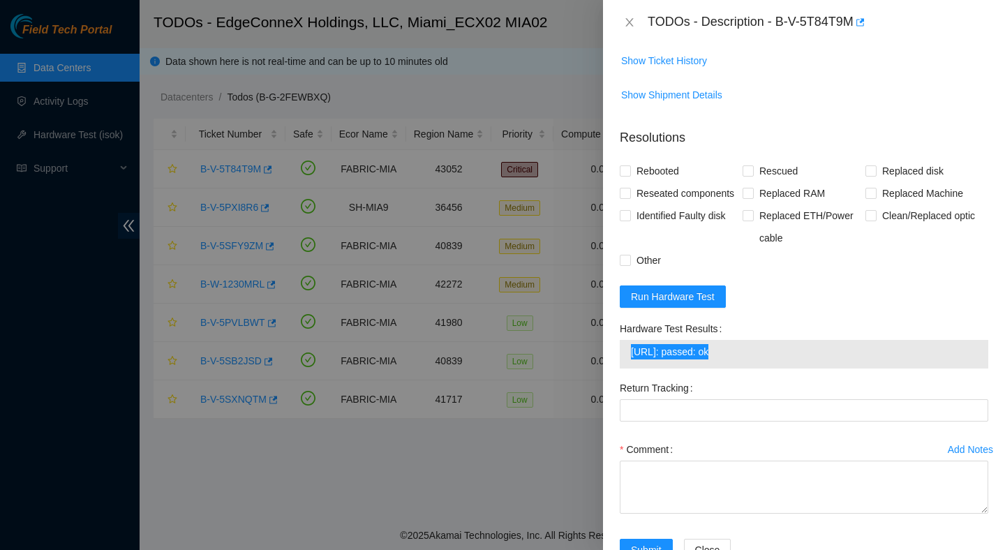
scroll to position [530, 0]
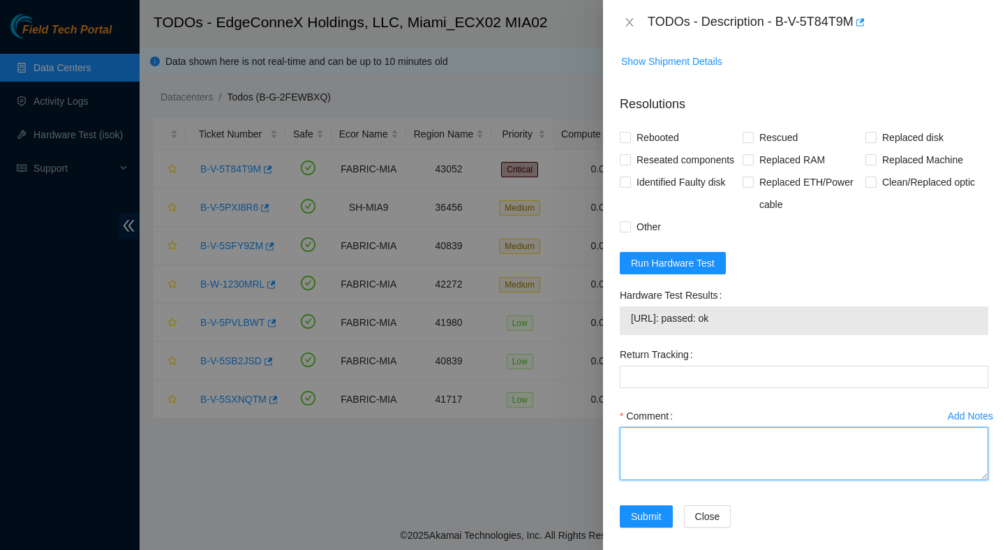
click at [748, 440] on textarea "Comment" at bounding box center [804, 453] width 369 height 53
paste textarea "Verified ticket is safe to work on : Yes NOCC Authorized: Yes Located server co…"
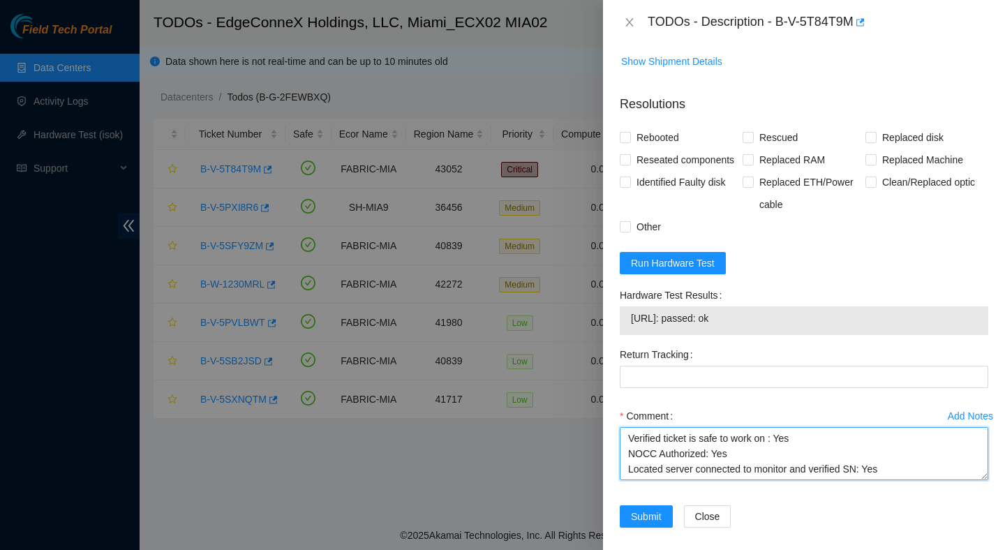
scroll to position [179, 0]
type textarea "Verified ticket is safe to work on : Yes NOCC Authorized: Yes Located server co…"
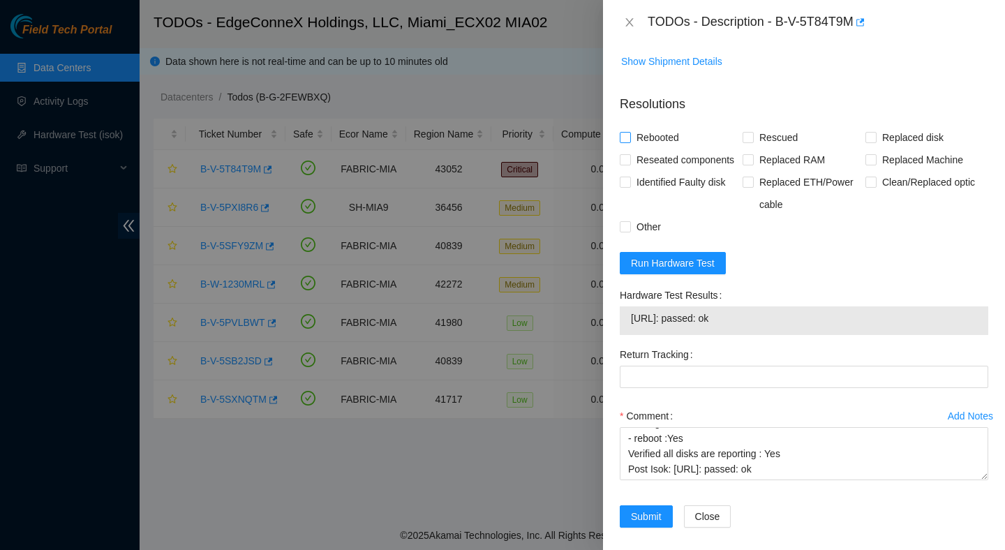
click at [665, 126] on span "Rebooted" at bounding box center [658, 137] width 54 height 22
click at [630, 132] on input "Rebooted" at bounding box center [625, 137] width 10 height 10
checkbox input "true"
click at [778, 126] on span "Rescued" at bounding box center [779, 137] width 50 height 22
click at [752, 132] on input "Rescued" at bounding box center [748, 137] width 10 height 10
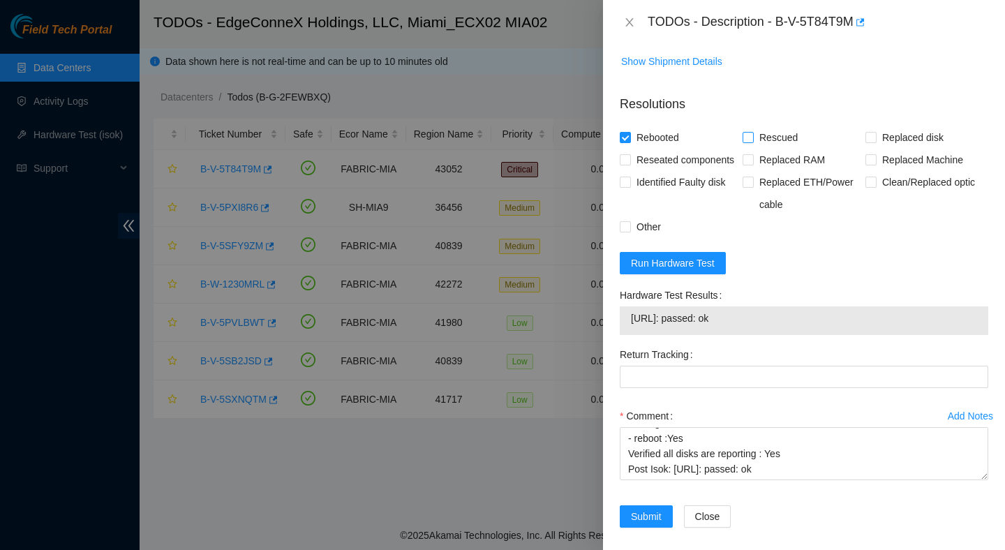
checkbox input "true"
click at [648, 505] on button "Submit" at bounding box center [646, 516] width 53 height 22
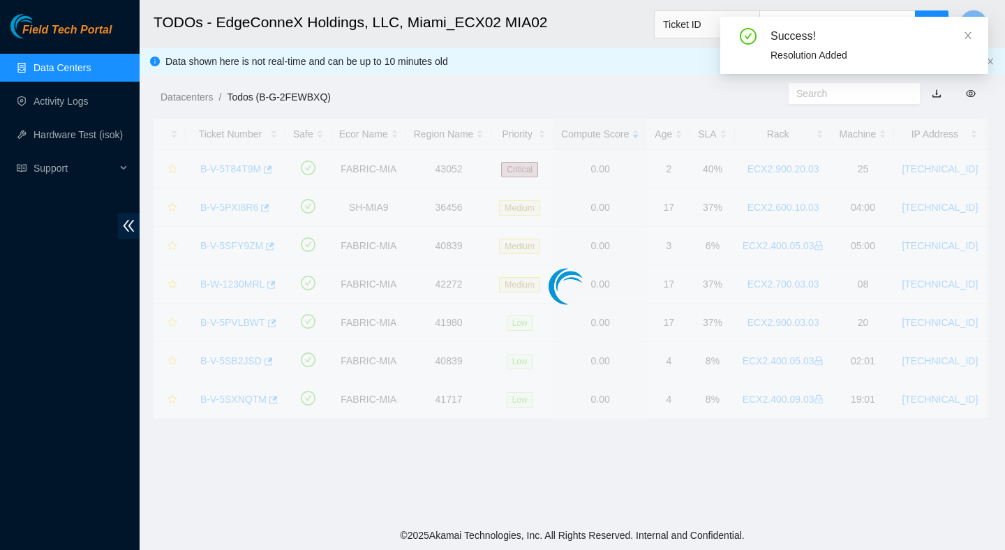
scroll to position [350, 0]
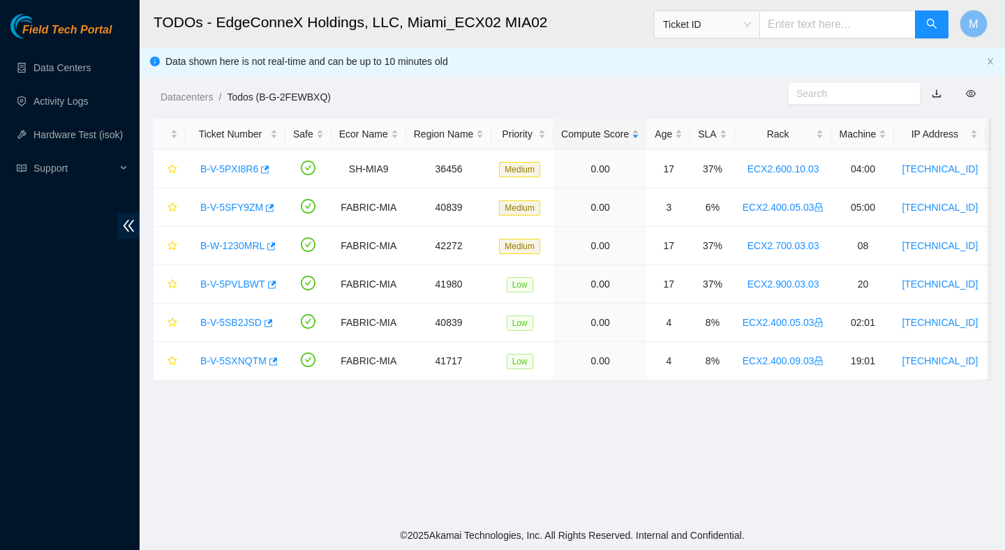
click at [815, 22] on input "text" at bounding box center [837, 24] width 156 height 28
paste input "B-V-5PKNUBR"
type input "B-V-5PKNUBR"
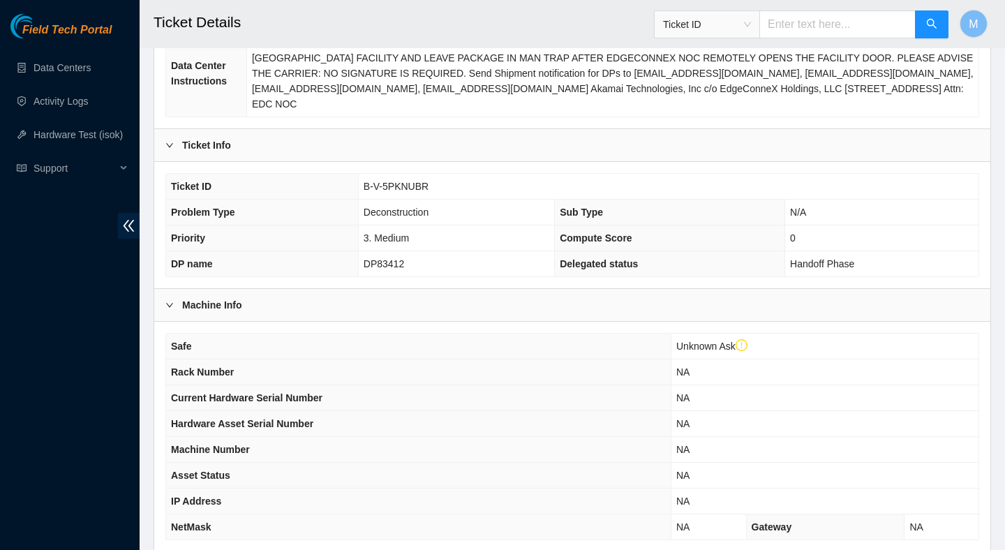
scroll to position [424, 0]
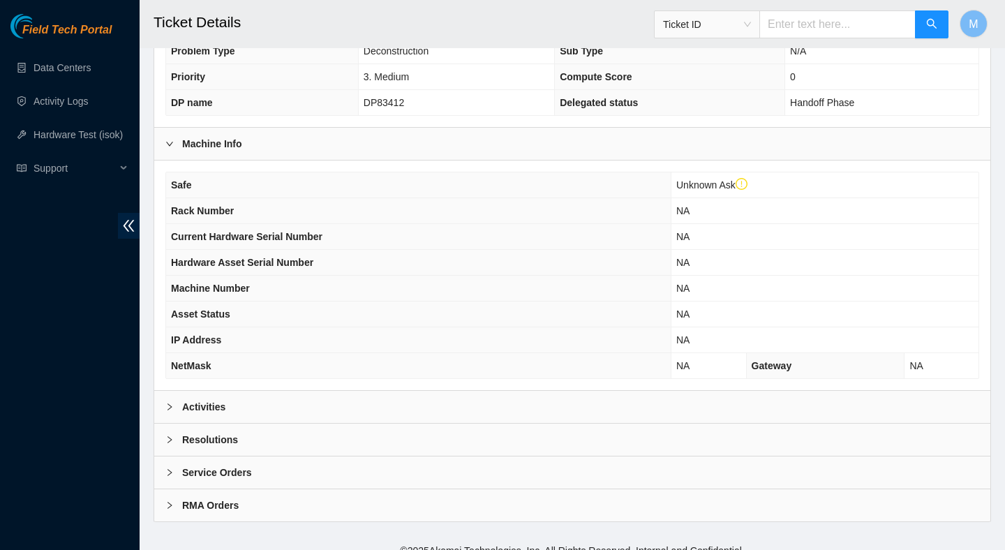
click at [317, 391] on div "Activities" at bounding box center [572, 407] width 836 height 32
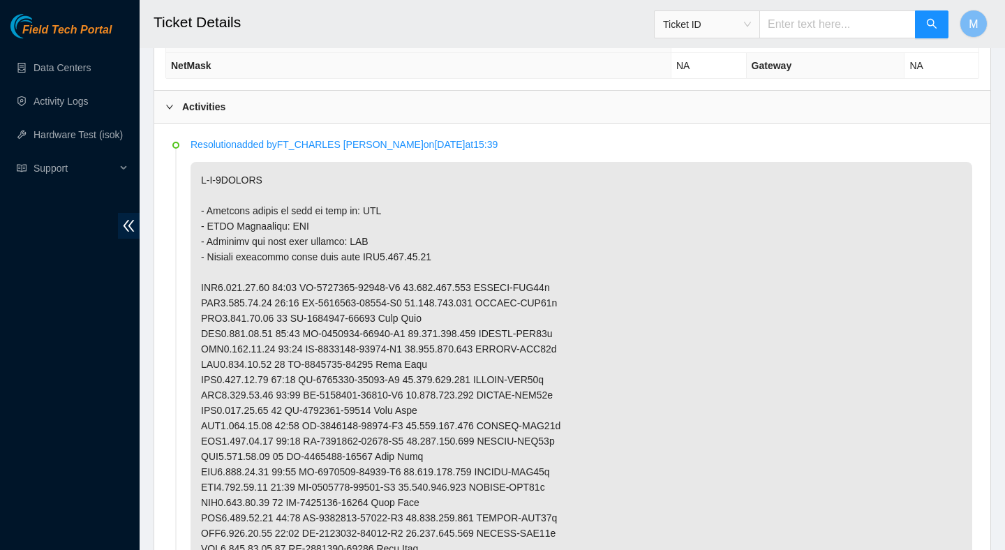
scroll to position [727, 0]
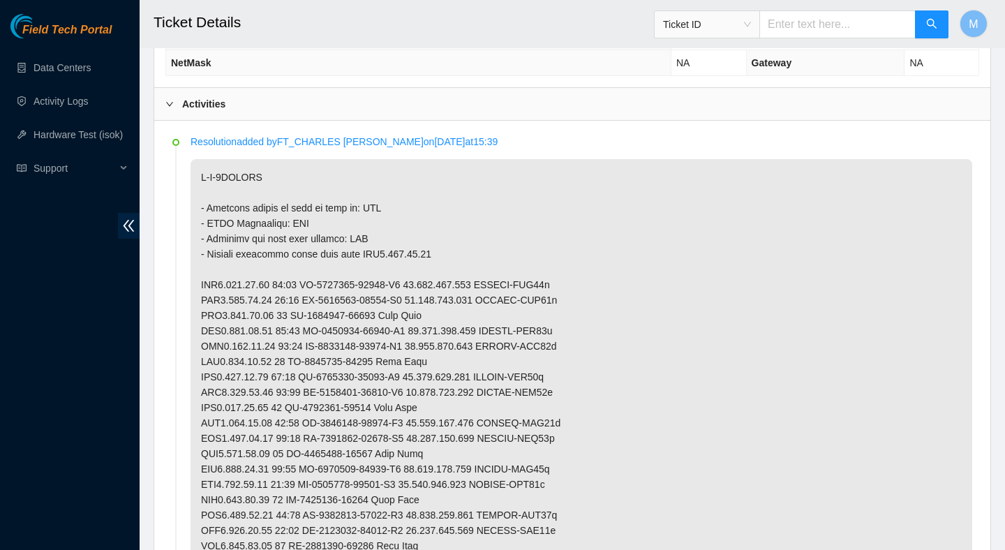
click at [365, 91] on div "Activities" at bounding box center [572, 104] width 836 height 32
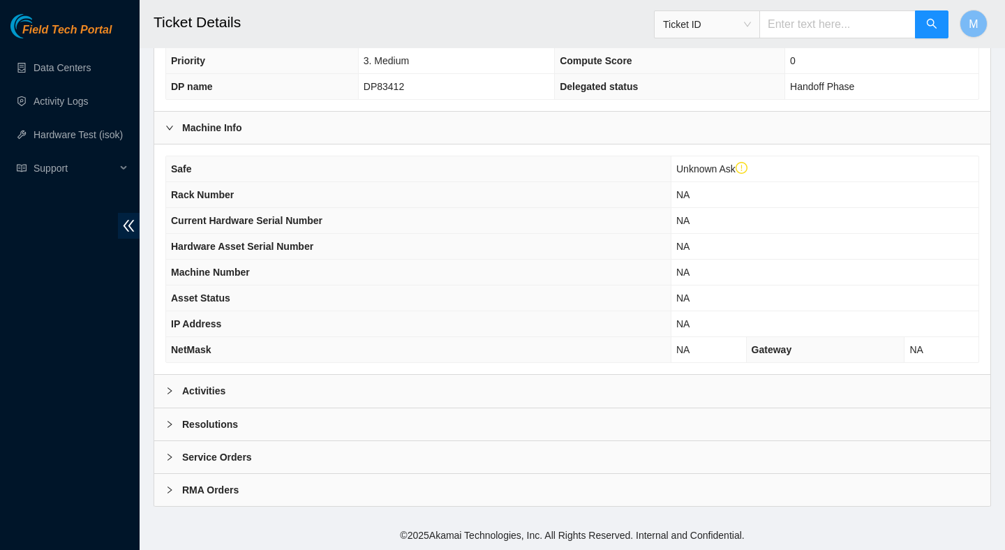
scroll to position [424, 0]
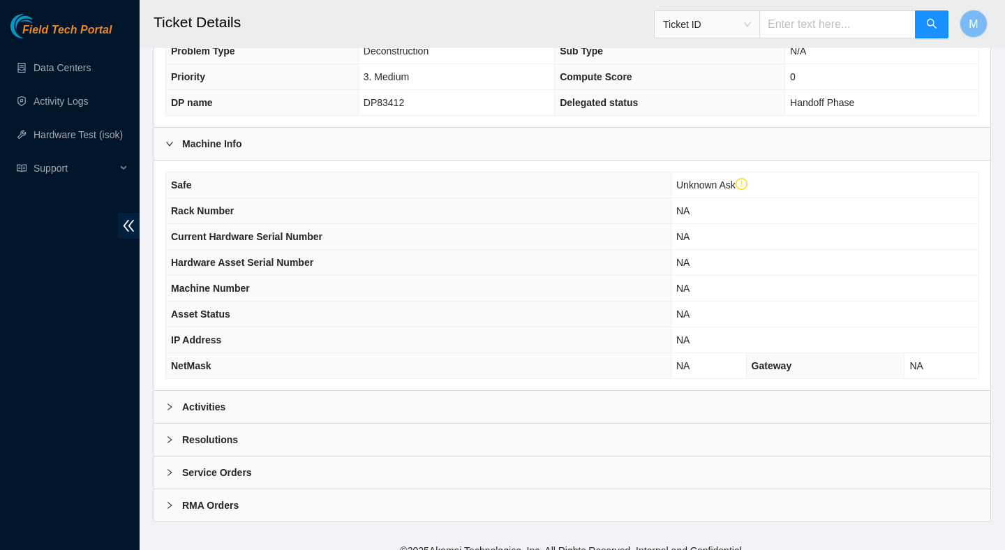
click at [441, 395] on div "Activities" at bounding box center [572, 407] width 836 height 32
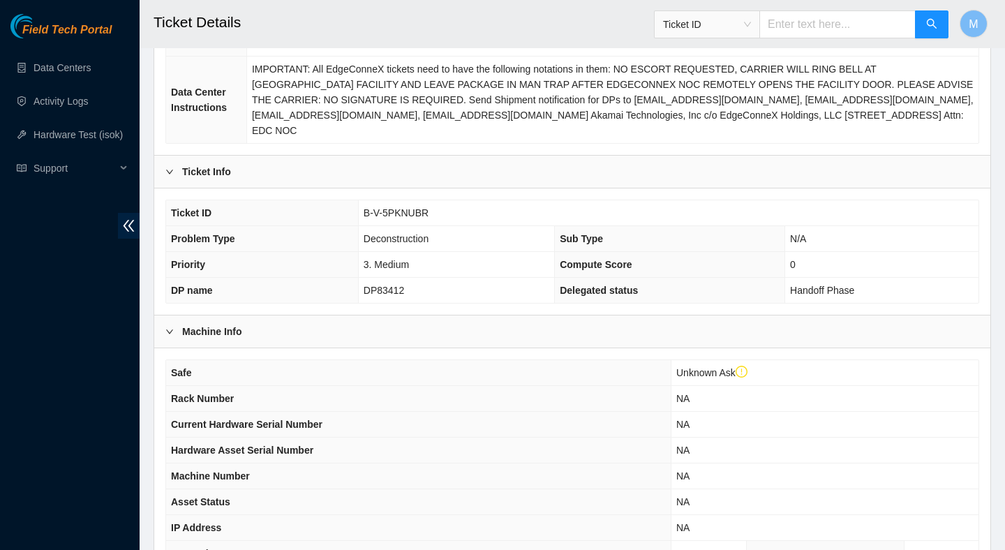
scroll to position [0, 0]
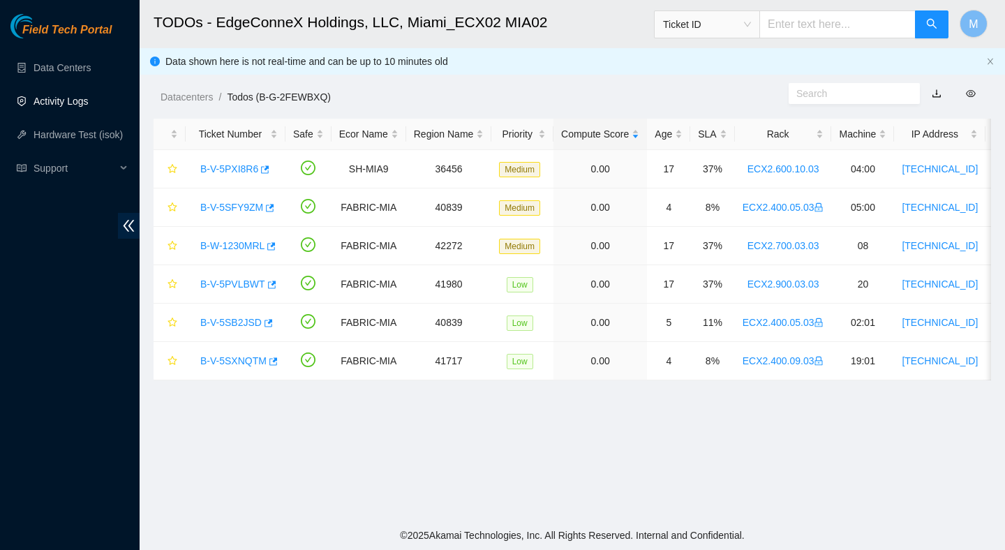
click at [60, 99] on link "Activity Logs" at bounding box center [61, 101] width 55 height 11
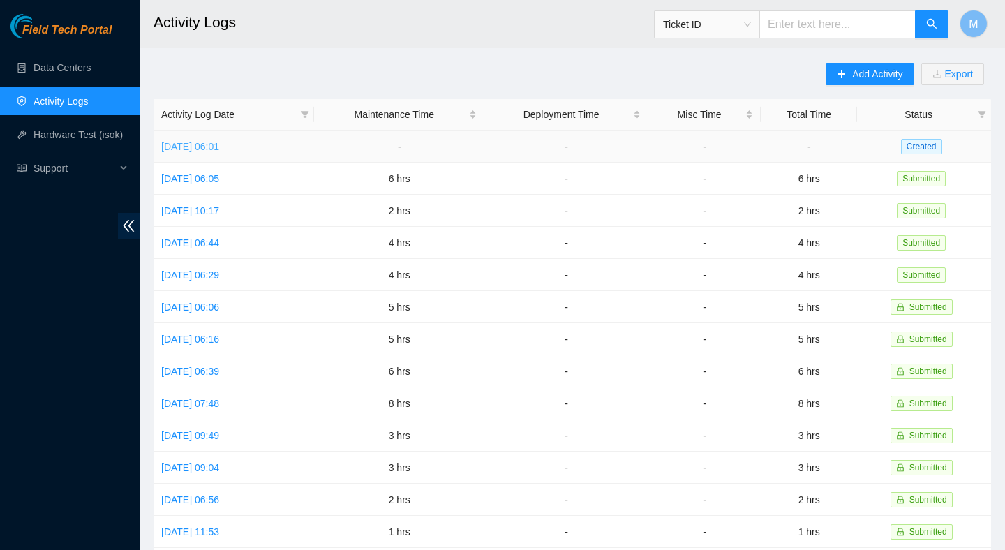
click at [217, 151] on link "[DATE] 06:01" at bounding box center [190, 146] width 58 height 11
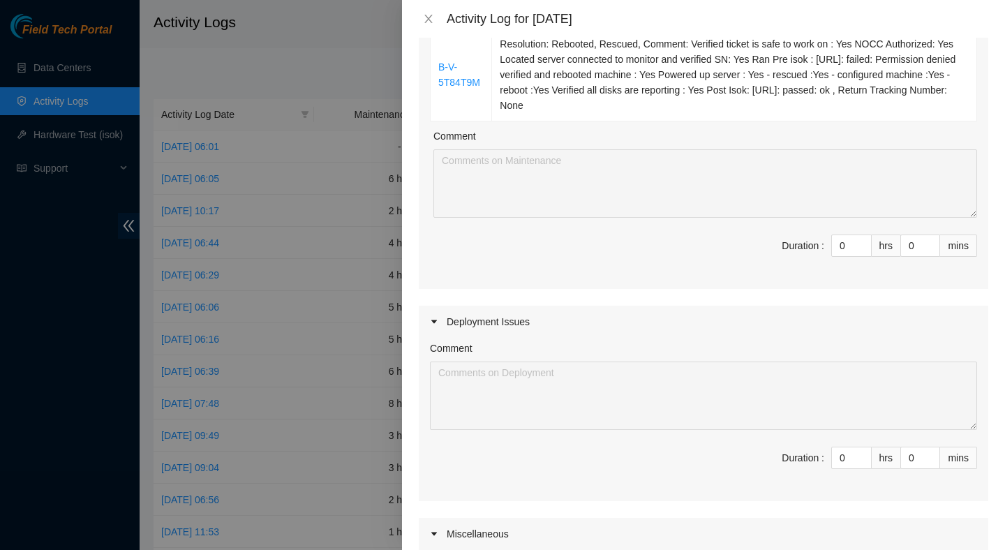
scroll to position [1543, 0]
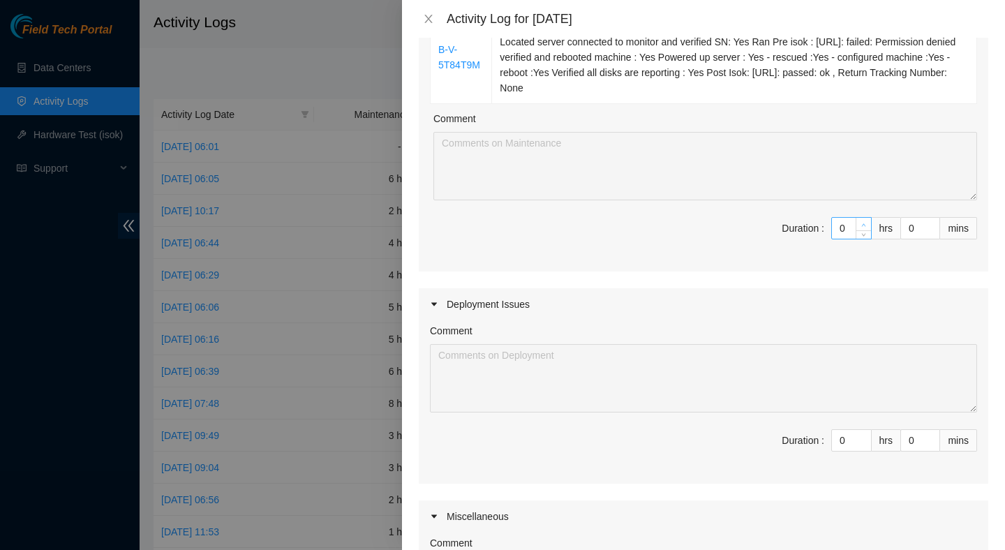
type input "1"
click at [864, 228] on icon "up" at bounding box center [863, 225] width 5 height 5
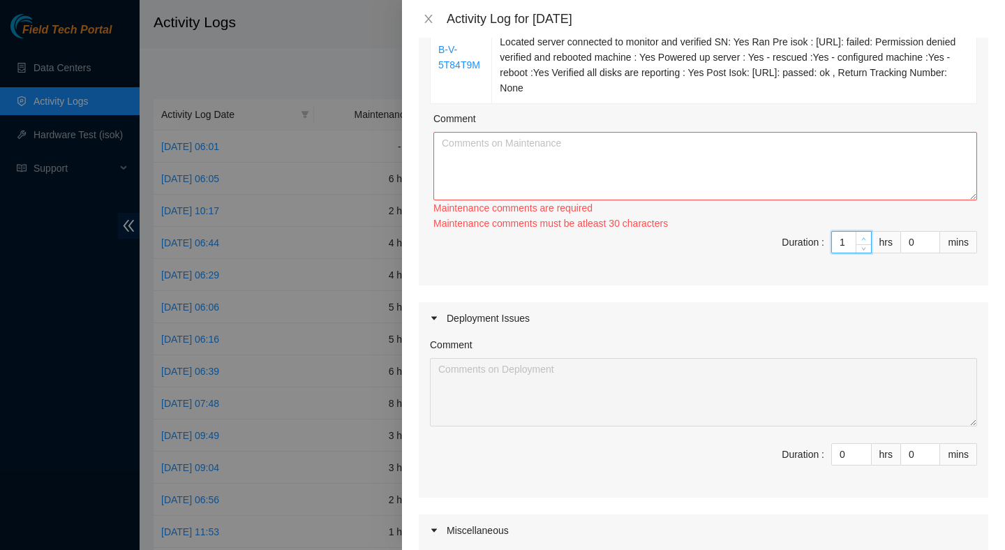
type input "2"
click at [864, 242] on icon "up" at bounding box center [863, 239] width 5 height 5
type input "3"
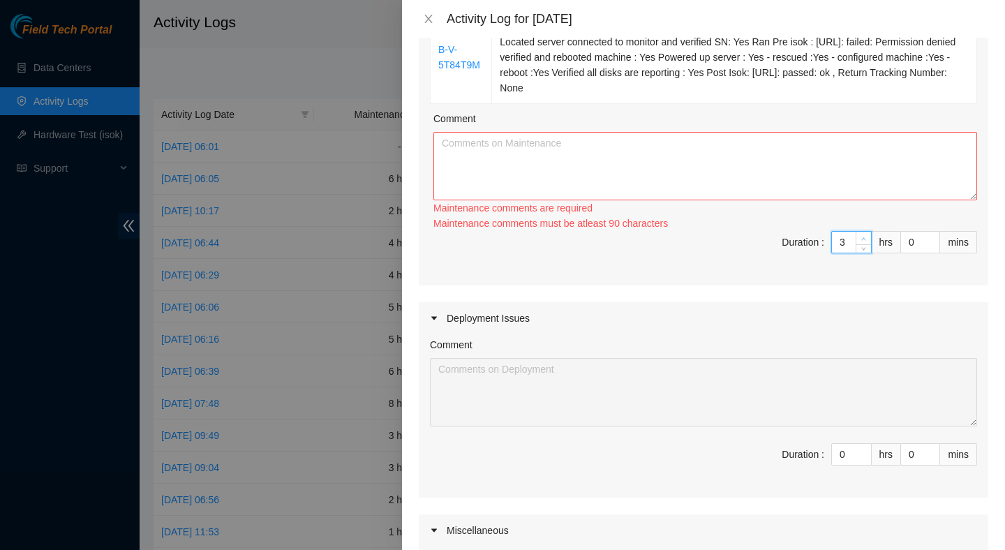
click at [864, 243] on span "up" at bounding box center [864, 239] width 8 height 8
type input "4"
click at [864, 243] on span "up" at bounding box center [864, 239] width 8 height 8
type input "5"
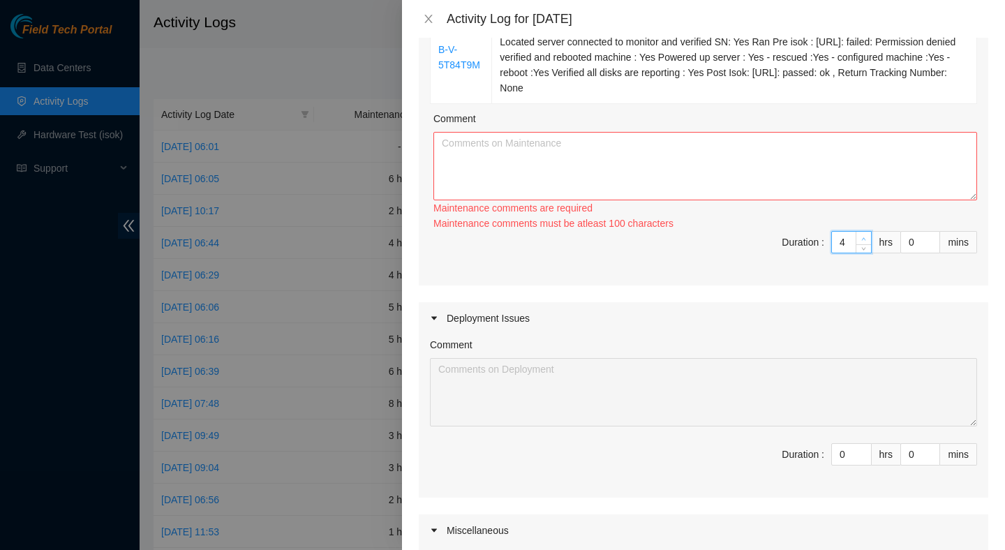
type input "5"
click at [864, 242] on icon "up" at bounding box center [863, 239] width 5 height 5
type input "6"
click at [864, 240] on icon "up" at bounding box center [864, 238] width 4 height 3
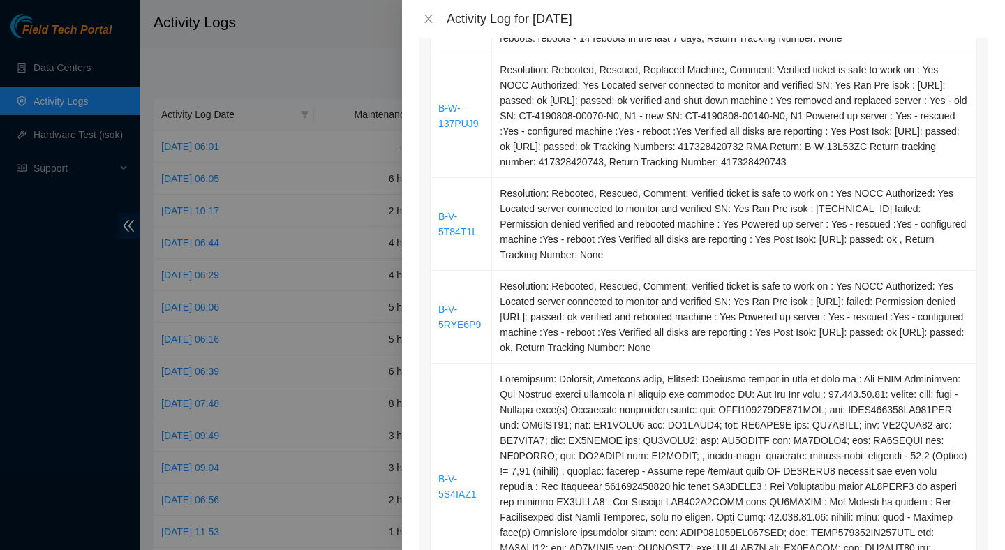
scroll to position [0, 0]
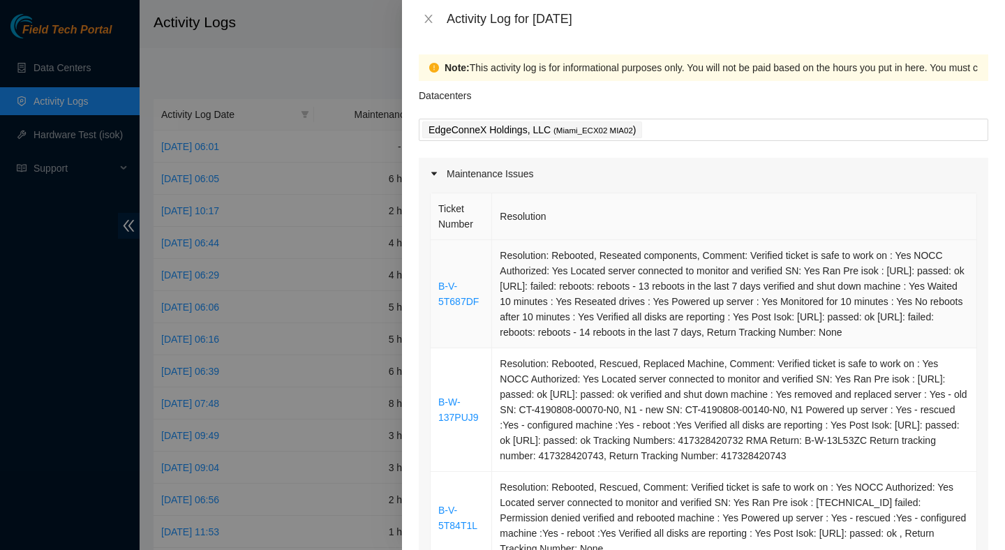
click at [600, 275] on td "Resolution: Rebooted, Reseated components, Comment: Verified ticket is safe to …" at bounding box center [734, 294] width 485 height 108
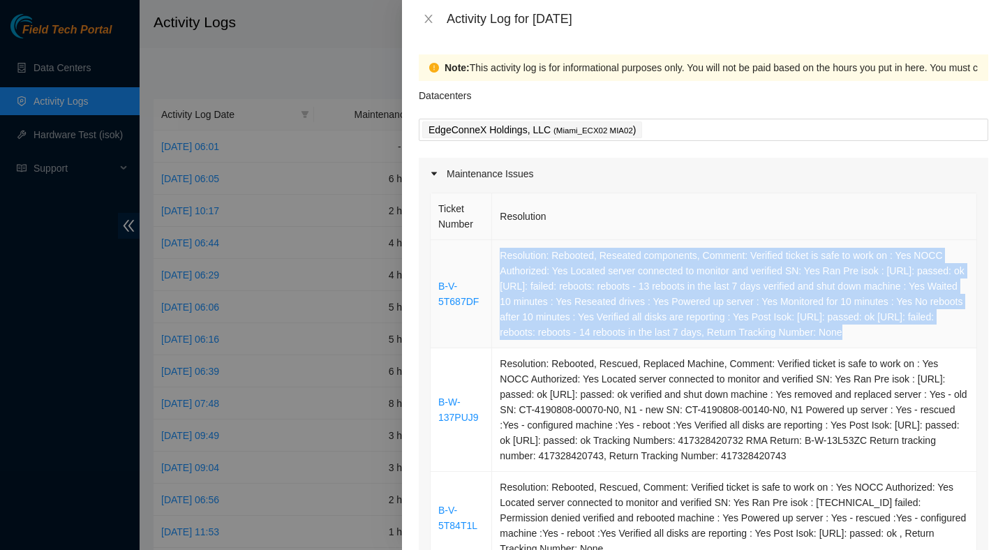
click at [600, 275] on td "Resolution: Rebooted, Reseated components, Comment: Verified ticket is safe to …" at bounding box center [734, 294] width 485 height 108
copy td "Resolution: Rebooted, Reseated components, Comment: Verified ticket is safe to …"
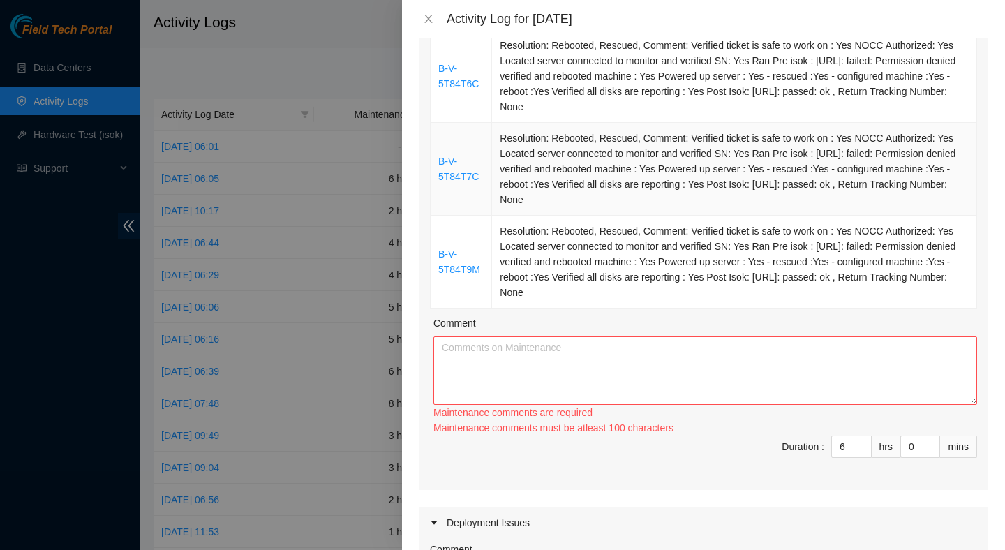
scroll to position [1339, 0]
click at [552, 401] on textarea "Comment" at bounding box center [705, 370] width 544 height 68
paste textarea "Resolution: Rebooted, Reseated components, Comment: Verified ticket is safe to …"
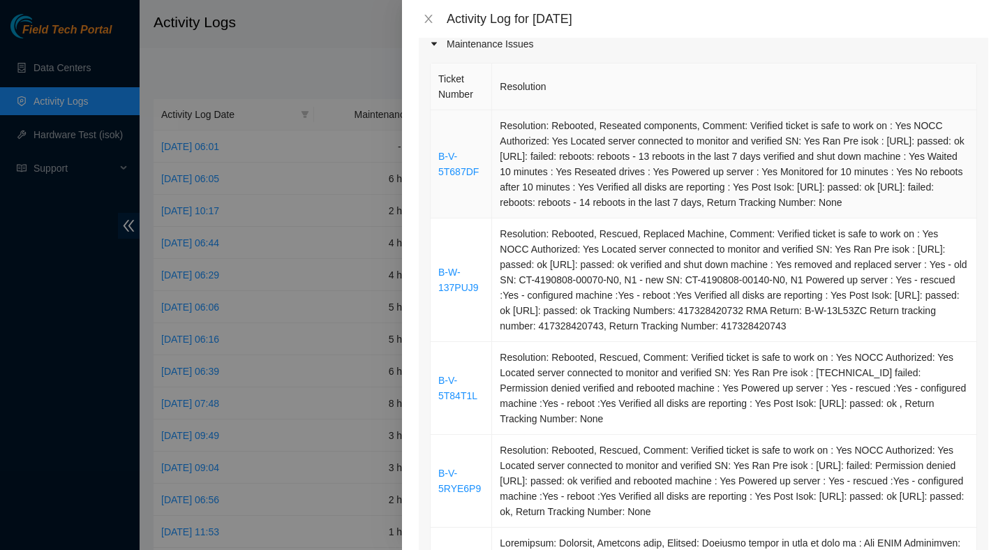
scroll to position [136, 0]
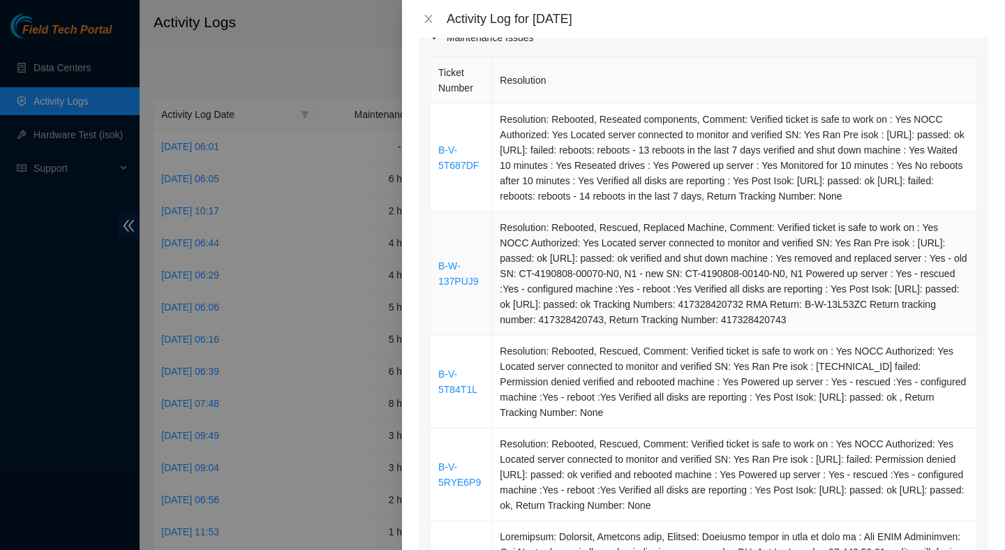
click at [587, 271] on td "Resolution: Rebooted, Rescued, Replaced Machine, Comment: Verified ticket is sa…" at bounding box center [734, 274] width 485 height 124
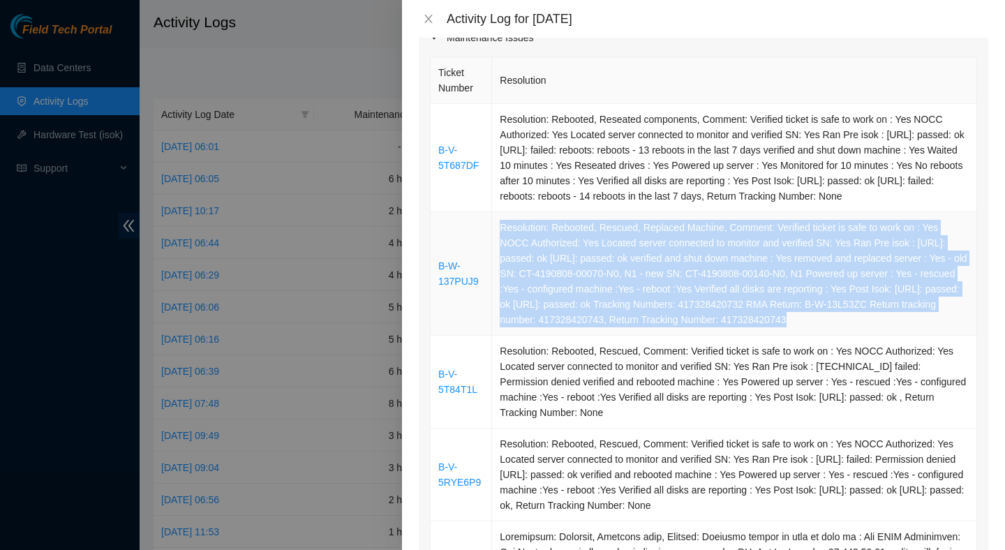
click at [587, 271] on td "Resolution: Rebooted, Rescued, Replaced Machine, Comment: Verified ticket is sa…" at bounding box center [734, 274] width 485 height 124
copy td "Resolution: Rebooted, Rescued, Replaced Machine, Comment: Verified ticket is sa…"
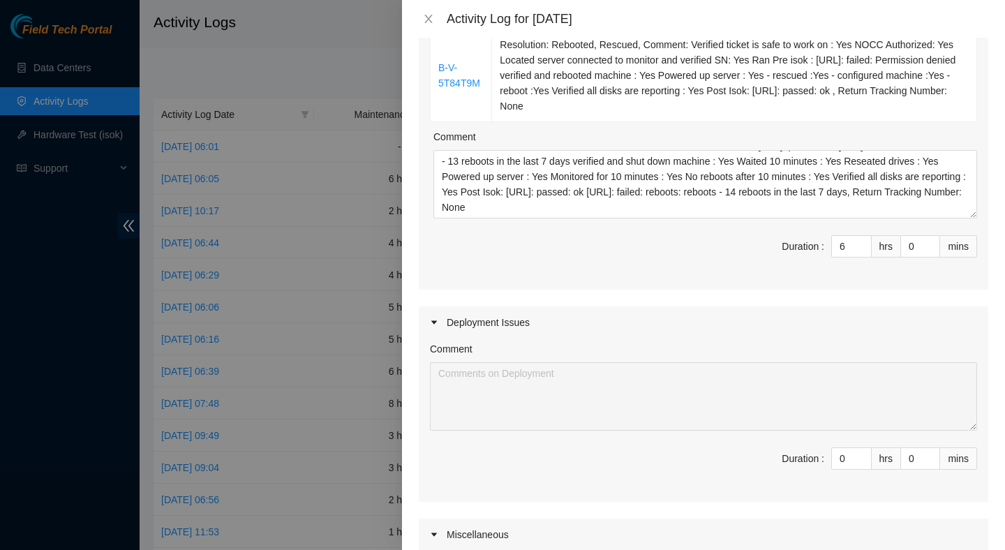
scroll to position [1523, 0]
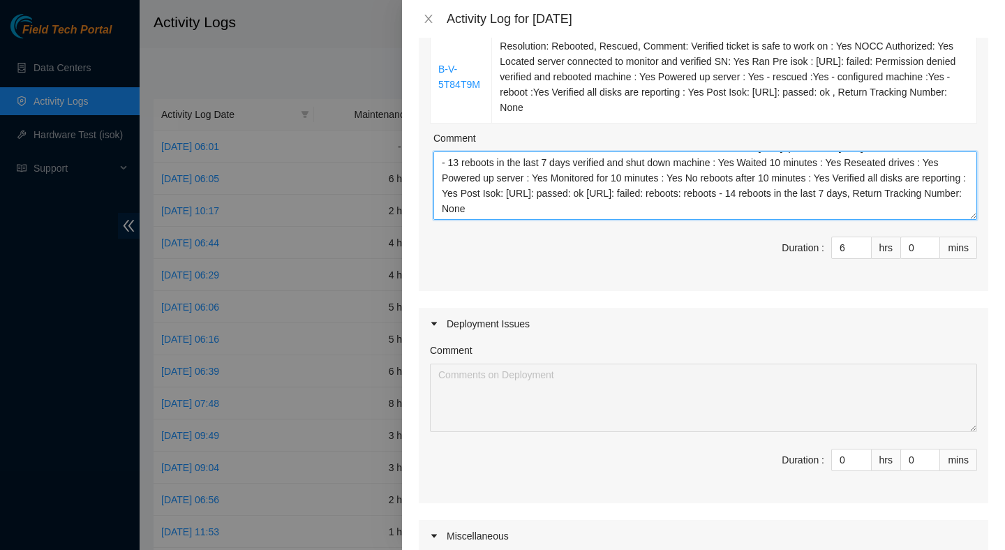
click at [577, 220] on textarea "Resolution: Rebooted, Reseated components, Comment: Verified ticket is safe to …" at bounding box center [705, 185] width 544 height 68
paste textarea "Resolution: Rebooted, Rescued, Replaced Machine, Comment: Verified ticket is sa…"
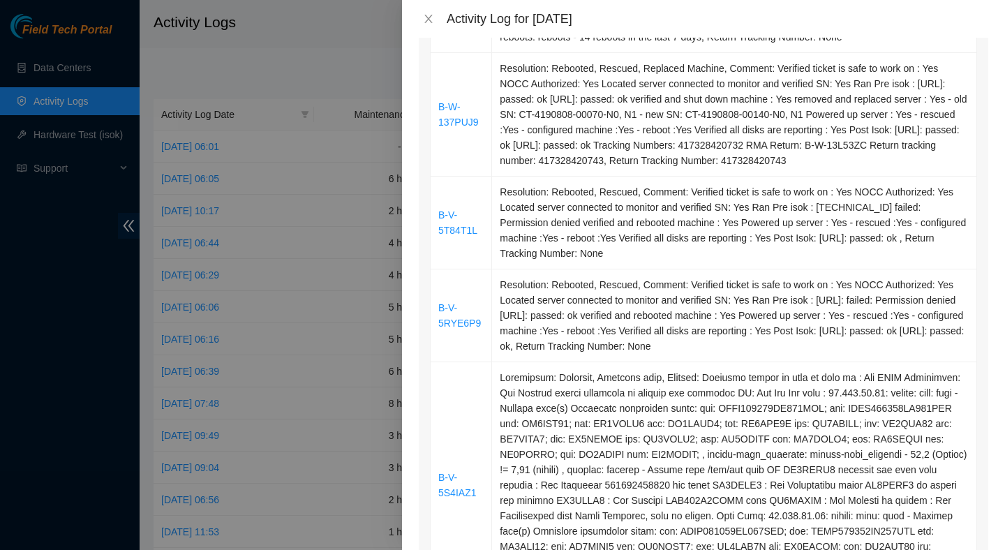
scroll to position [295, 0]
click at [599, 246] on td "Resolution: Rebooted, Rescued, Comment: Verified ticket is safe to work on : Ye…" at bounding box center [734, 223] width 485 height 93
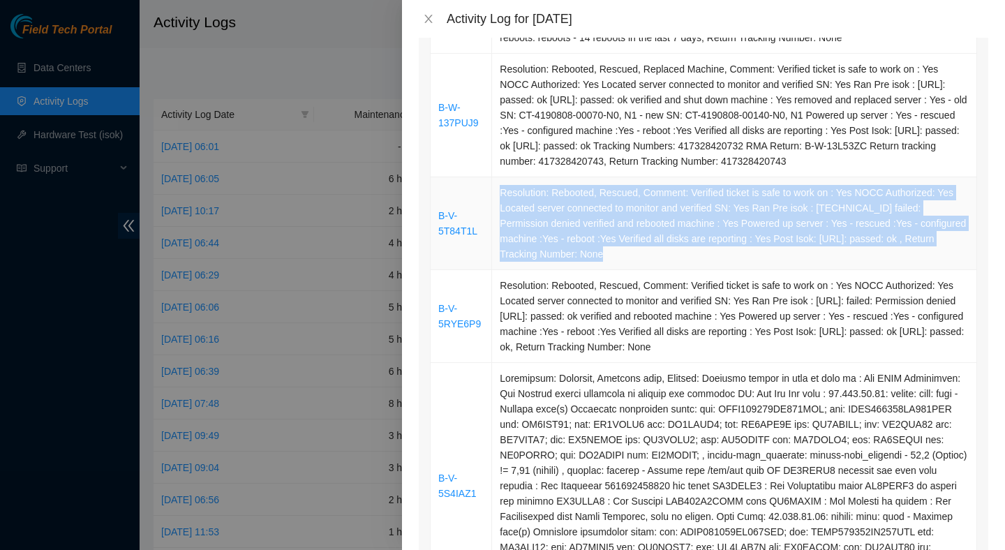
click at [599, 246] on td "Resolution: Rebooted, Rescued, Comment: Verified ticket is safe to work on : Ye…" at bounding box center [734, 223] width 485 height 93
copy td "Resolution: Rebooted, Rescued, Comment: Verified ticket is safe to work on : Ye…"
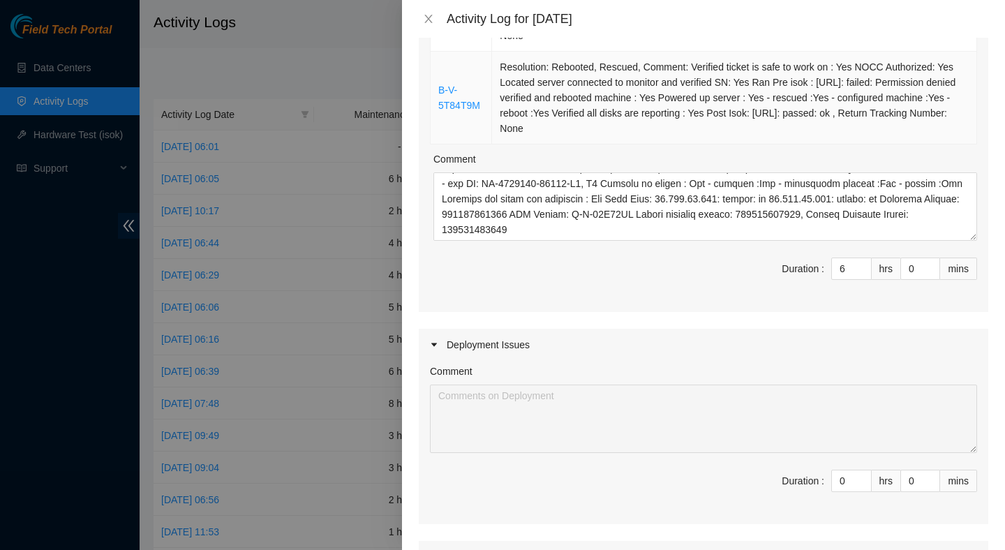
scroll to position [1504, 0]
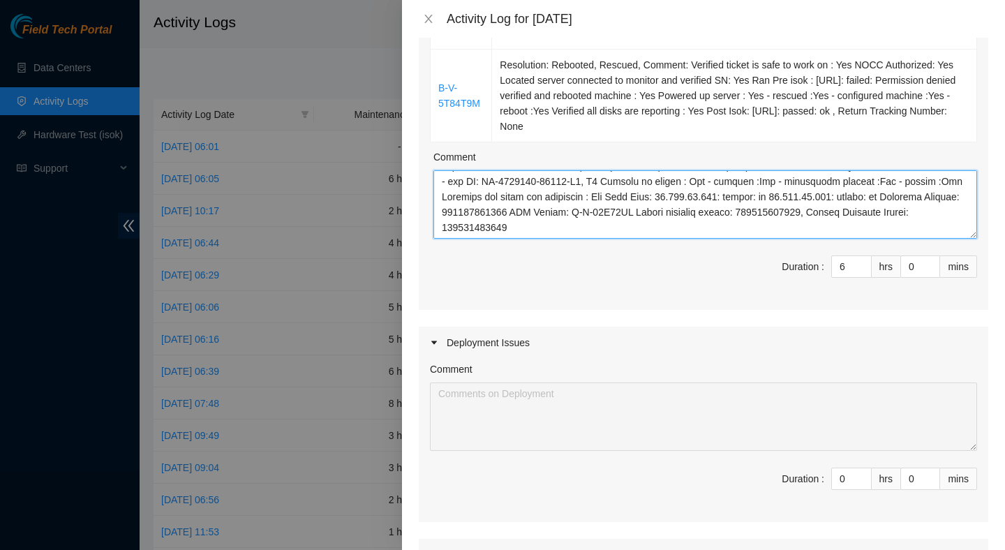
click at [577, 239] on textarea "Comment" at bounding box center [705, 204] width 544 height 68
paste textarea "Resolution: Rebooted, Rescued, Comment: Verified ticket is safe to work on : Ye…"
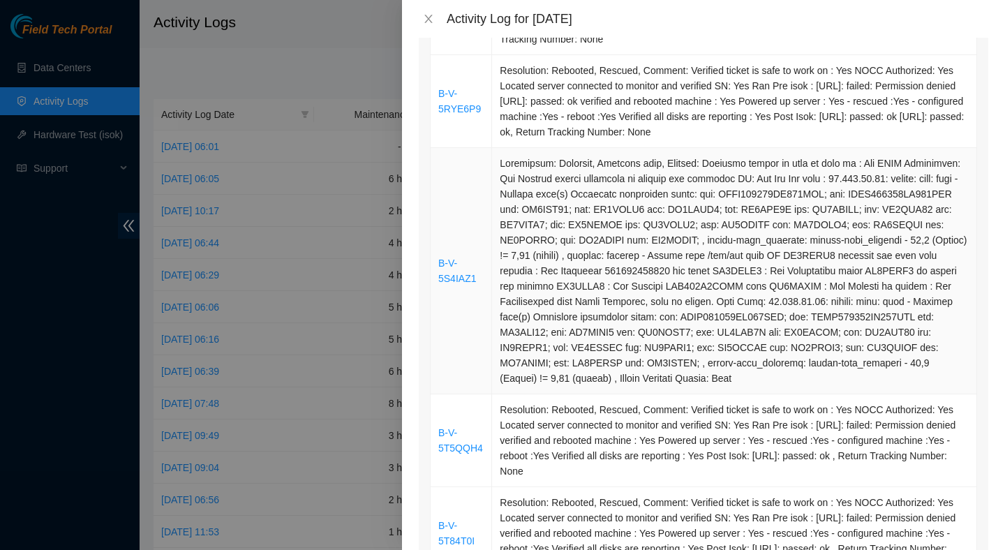
scroll to position [506, 0]
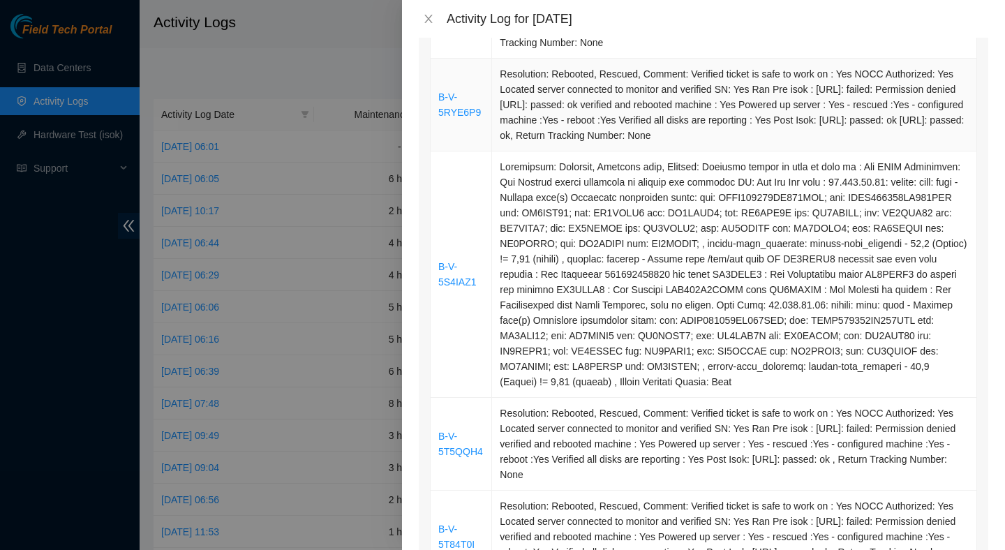
click at [639, 151] on td "Resolution: Rebooted, Rescued, Comment: Verified ticket is safe to work on : Ye…" at bounding box center [734, 105] width 485 height 93
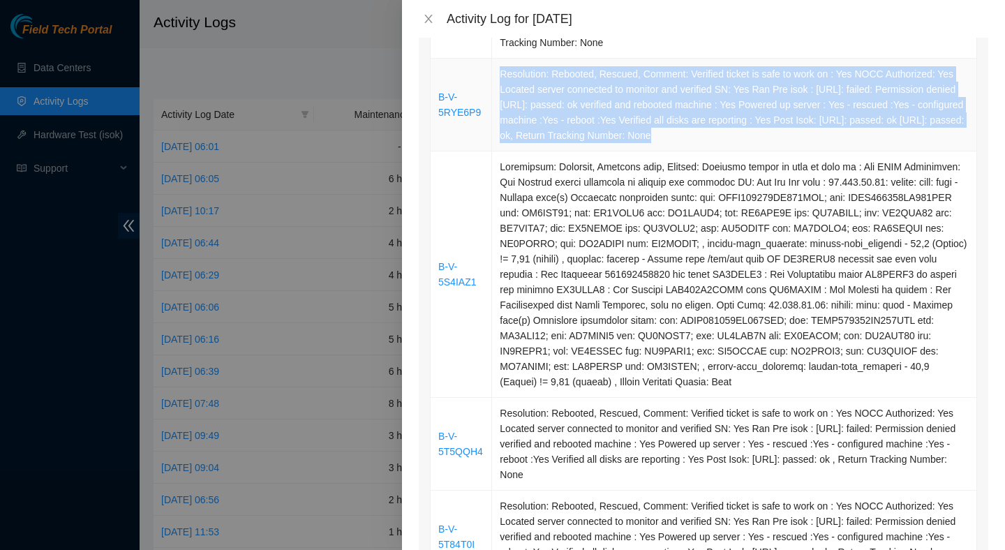
click at [639, 151] on td "Resolution: Rebooted, Rescued, Comment: Verified ticket is safe to work on : Ye…" at bounding box center [734, 105] width 485 height 93
copy td "Resolution: Rebooted, Rescued, Comment: Verified ticket is safe to work on : Ye…"
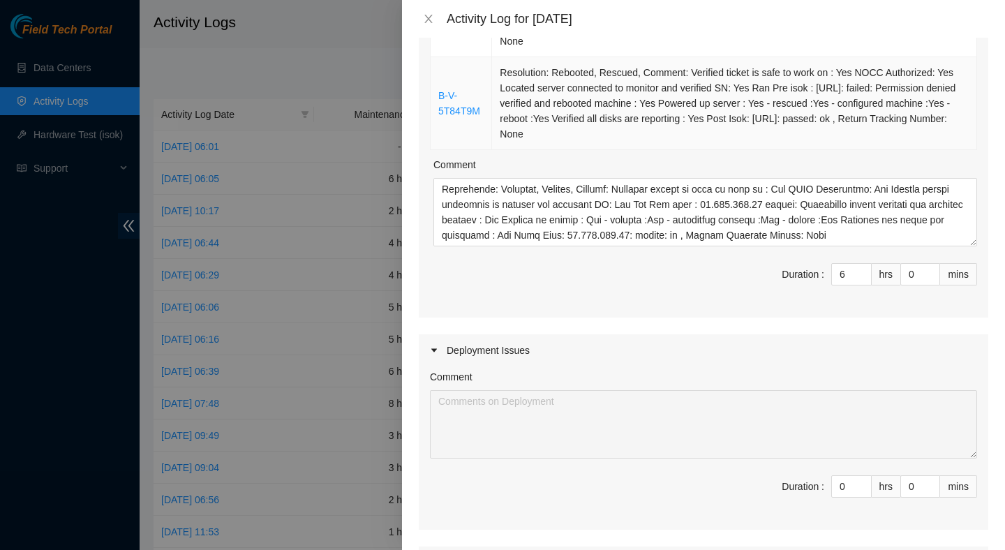
scroll to position [1497, 0]
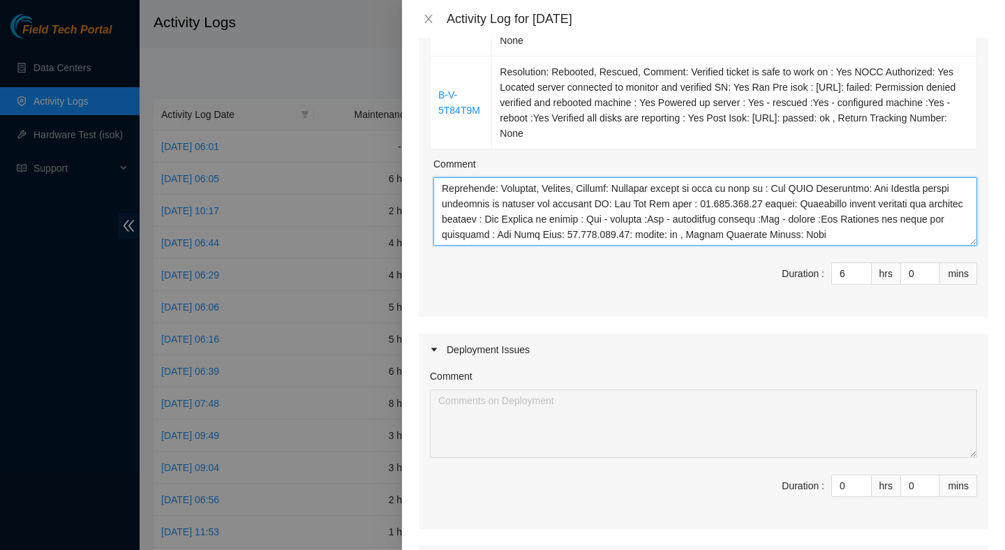
click at [585, 246] on textarea "Comment" at bounding box center [705, 211] width 544 height 68
paste textarea "Resolution: Rebooted, Rescued, Comment: Verified ticket is safe to work on : Ye…"
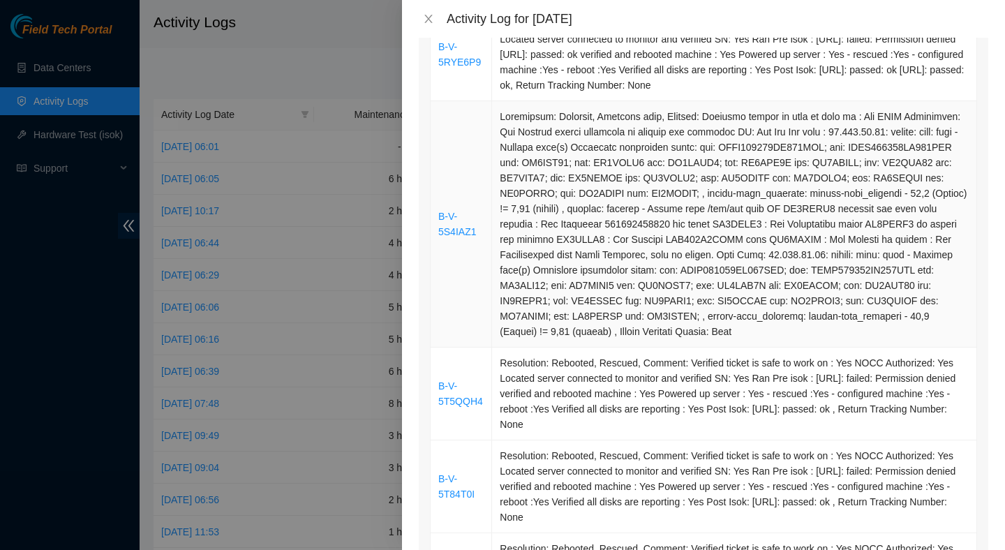
scroll to position [507, 0]
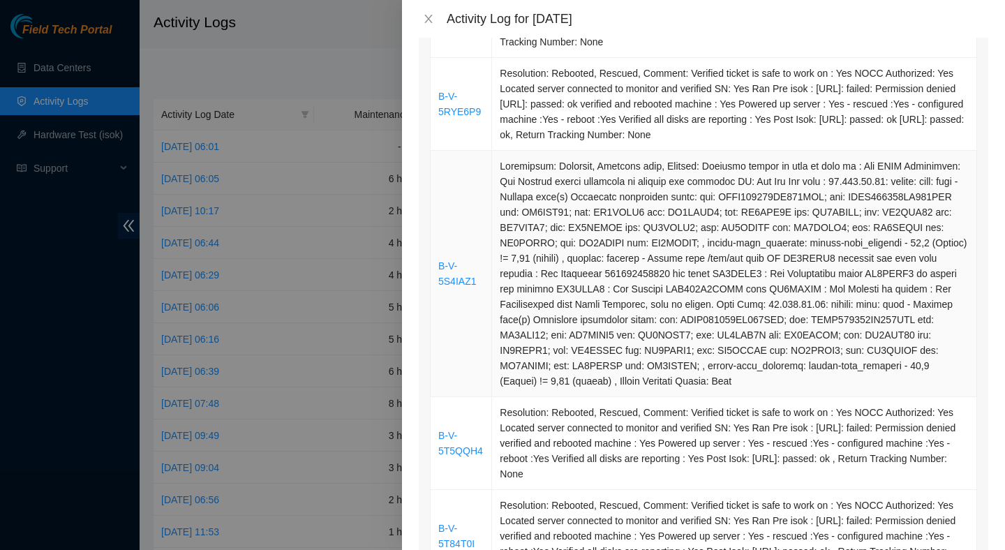
click at [628, 233] on td at bounding box center [734, 274] width 485 height 246
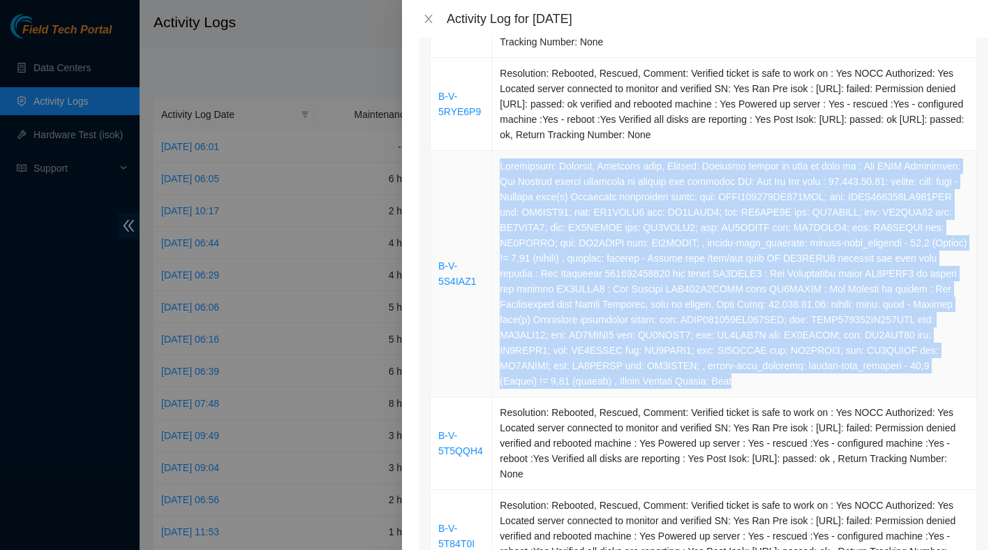
click at [628, 233] on td at bounding box center [734, 274] width 485 height 246
copy td "Resolution: Rebooted, Replaced disk, Comment: Verified ticket is safe to work o…"
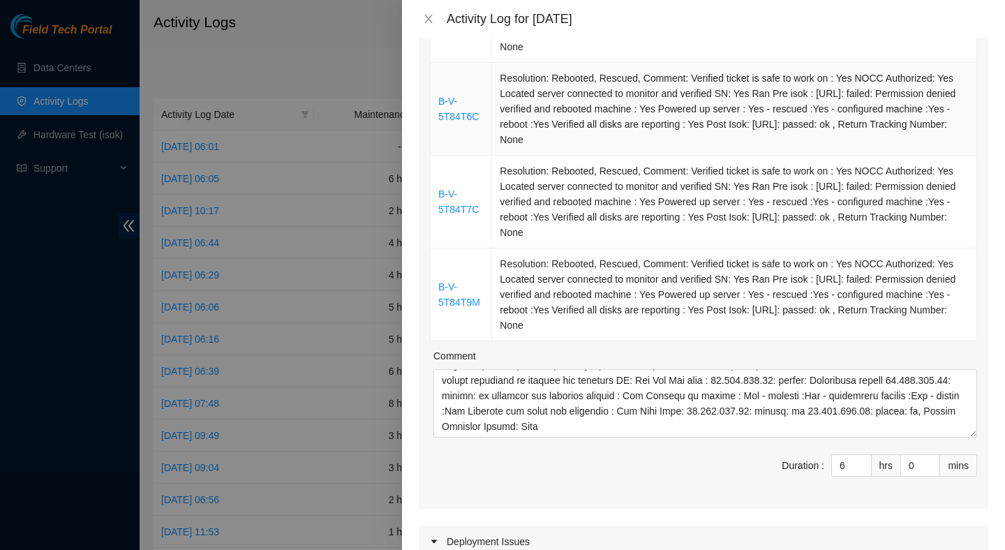
scroll to position [1307, 0]
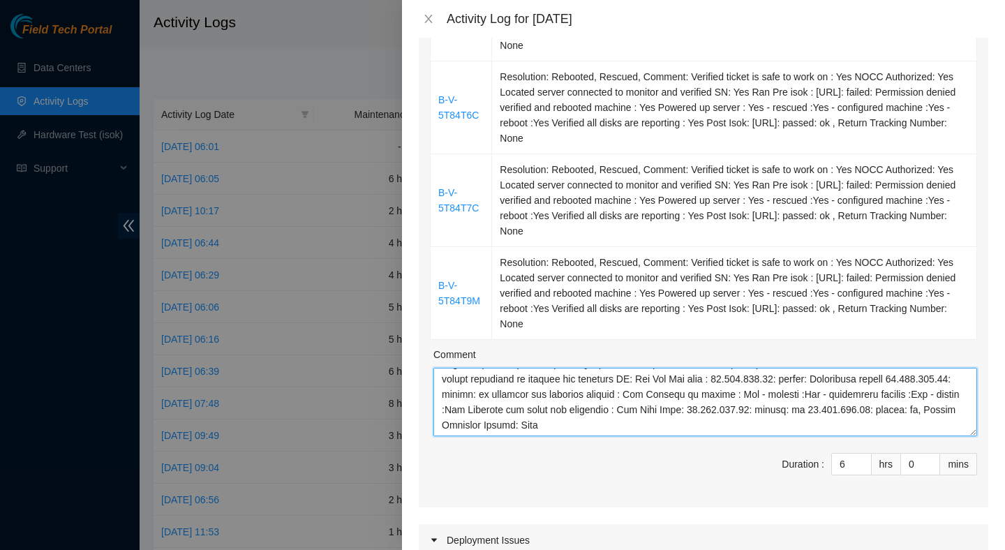
click at [546, 436] on textarea "Comment" at bounding box center [705, 402] width 544 height 68
click at [543, 436] on textarea "Comment" at bounding box center [705, 402] width 544 height 68
paste textarea "Resolution: Rebooted, Replaced disk, Comment: Verified ticket is safe to work o…"
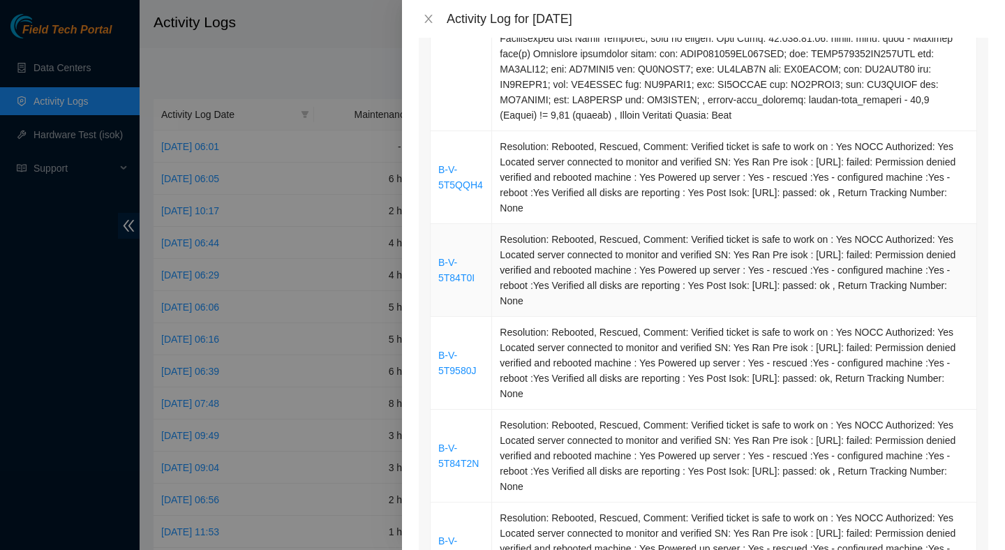
scroll to position [752, 0]
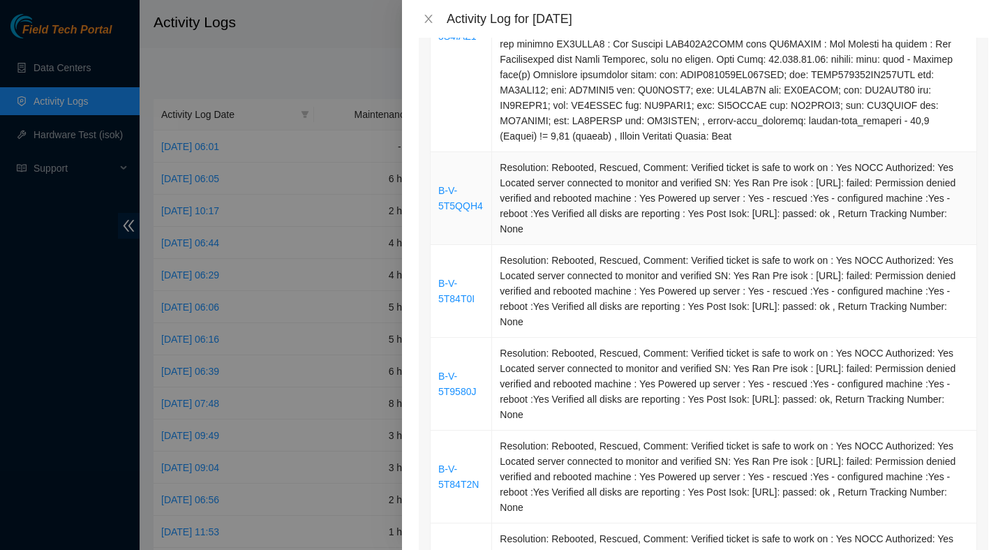
click at [566, 245] on td "Resolution: Rebooted, Rescued, Comment: Verified ticket is safe to work on : Ye…" at bounding box center [734, 198] width 485 height 93
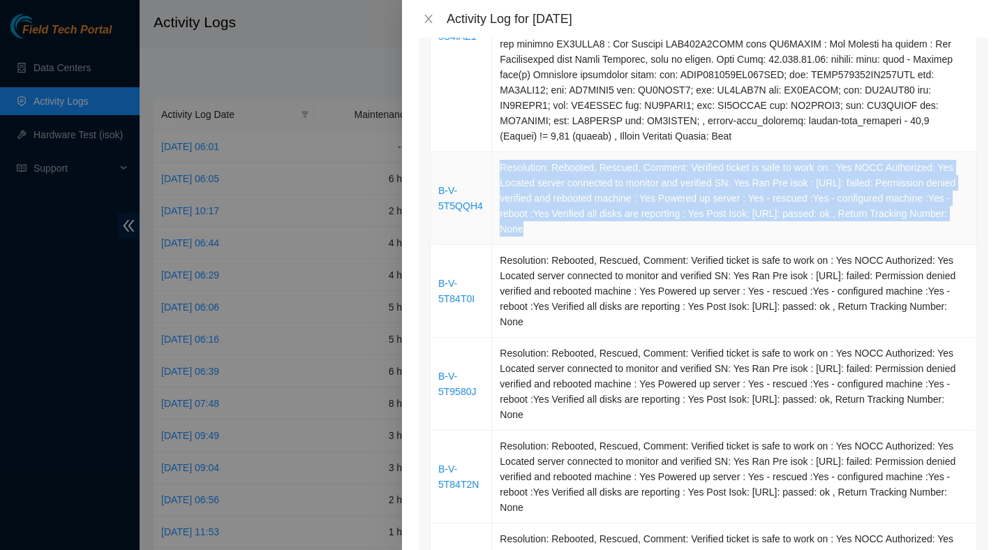
click at [566, 245] on td "Resolution: Rebooted, Rescued, Comment: Verified ticket is safe to work on : Ye…" at bounding box center [734, 198] width 485 height 93
copy td "Resolution: Rebooted, Rescued, Comment: Verified ticket is safe to work on : Ye…"
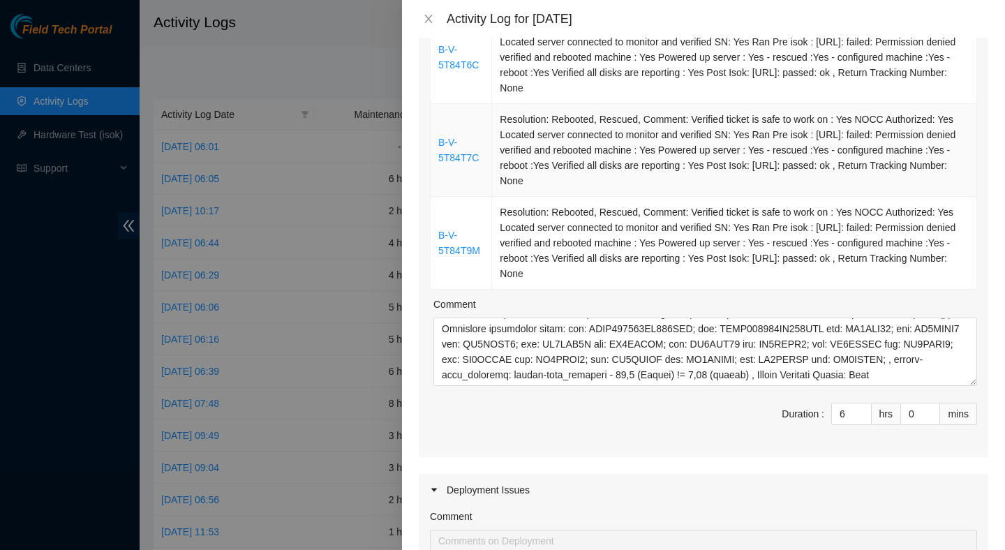
scroll to position [1358, 0]
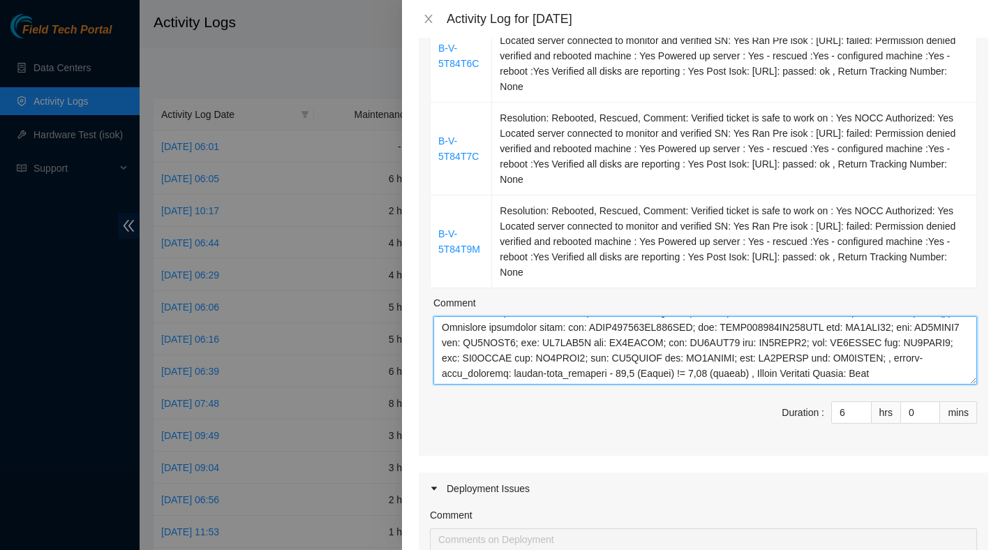
click at [518, 385] on textarea "Comment" at bounding box center [705, 350] width 544 height 68
paste textarea "Resolution: Rebooted, Rescued, Comment: Verified ticket is safe to work on : Ye…"
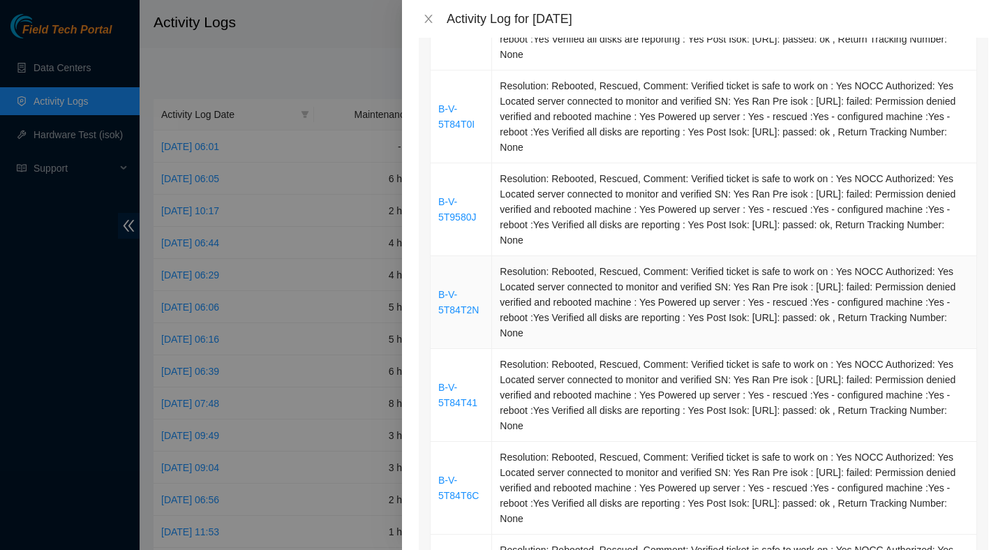
scroll to position [863, 0]
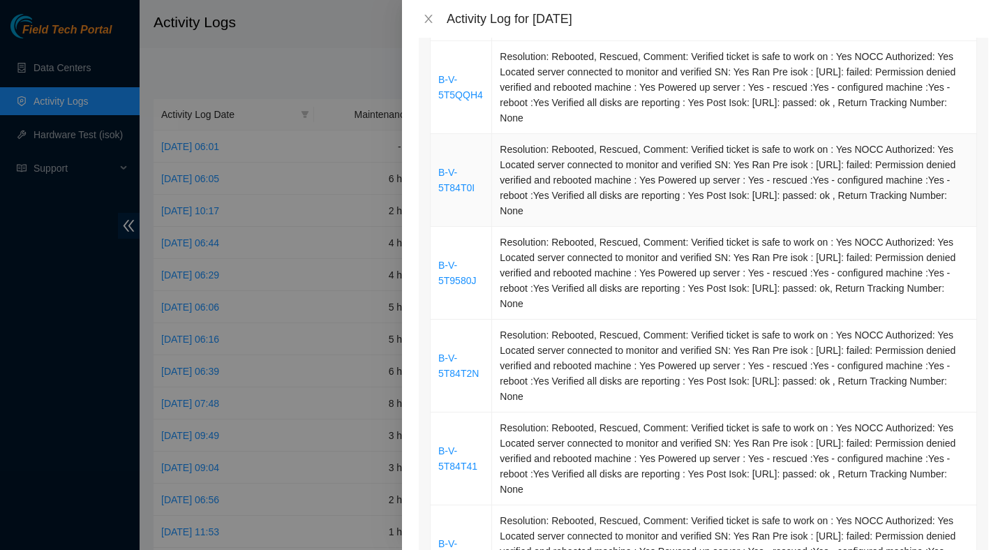
click at [596, 227] on td "Resolution: Rebooted, Rescued, Comment: Verified ticket is safe to work on : Ye…" at bounding box center [734, 180] width 485 height 93
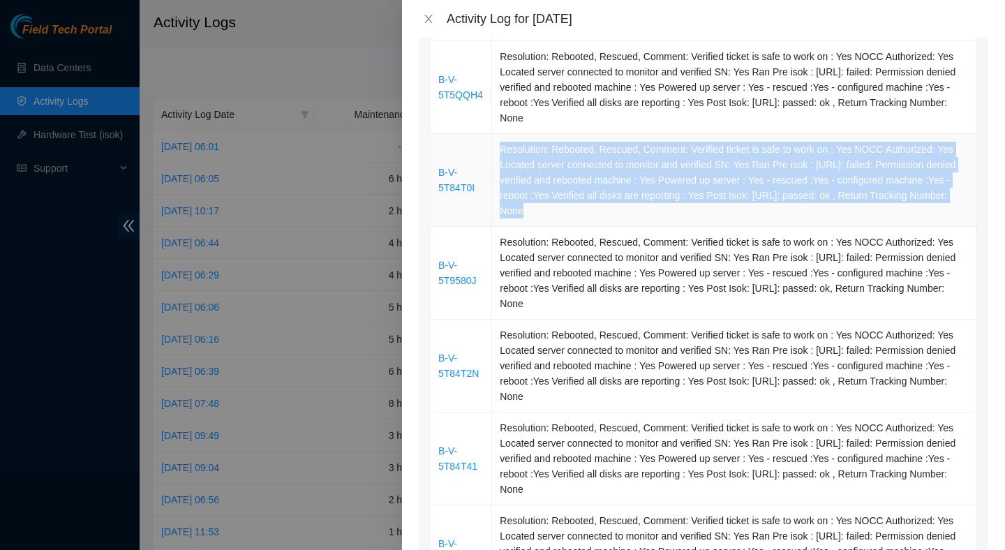
click at [596, 227] on td "Resolution: Rebooted, Rescued, Comment: Verified ticket is safe to work on : Ye…" at bounding box center [734, 180] width 485 height 93
copy td "Resolution: Rebooted, Rescued, Comment: Verified ticket is safe to work on : Ye…"
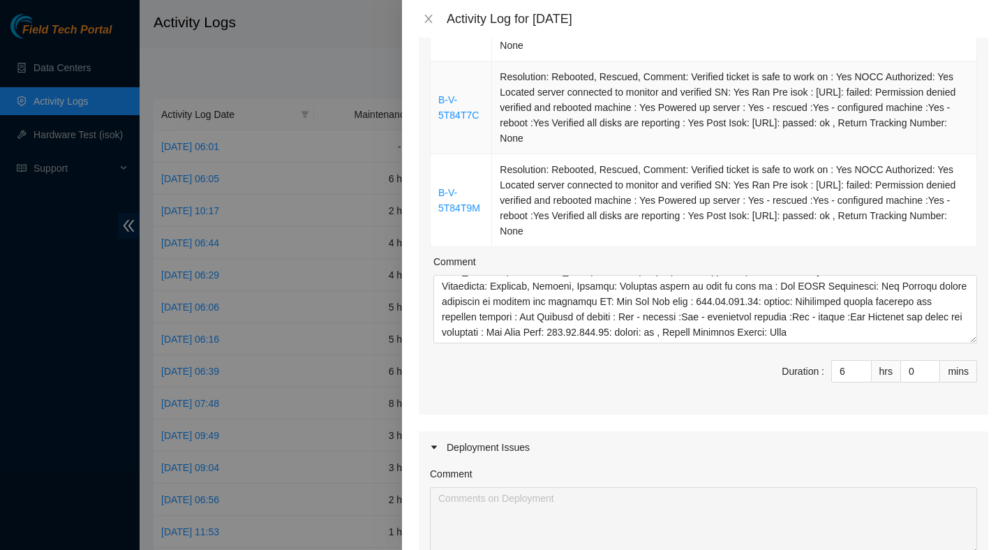
scroll to position [1407, 0]
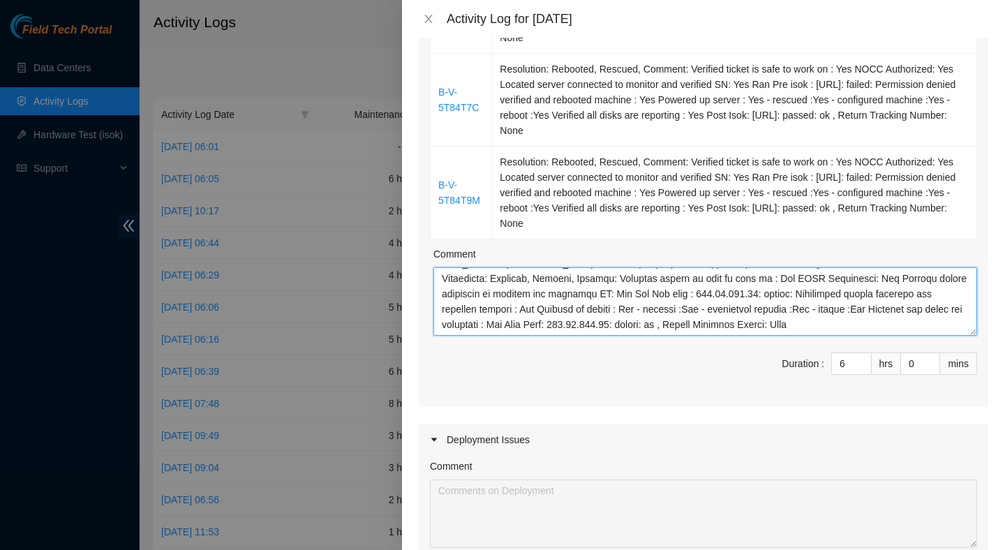
click at [532, 336] on textarea "Comment" at bounding box center [705, 301] width 544 height 68
paste textarea "Resolution: Rebooted, Rescued, Comment: Verified ticket is safe to work on : Ye…"
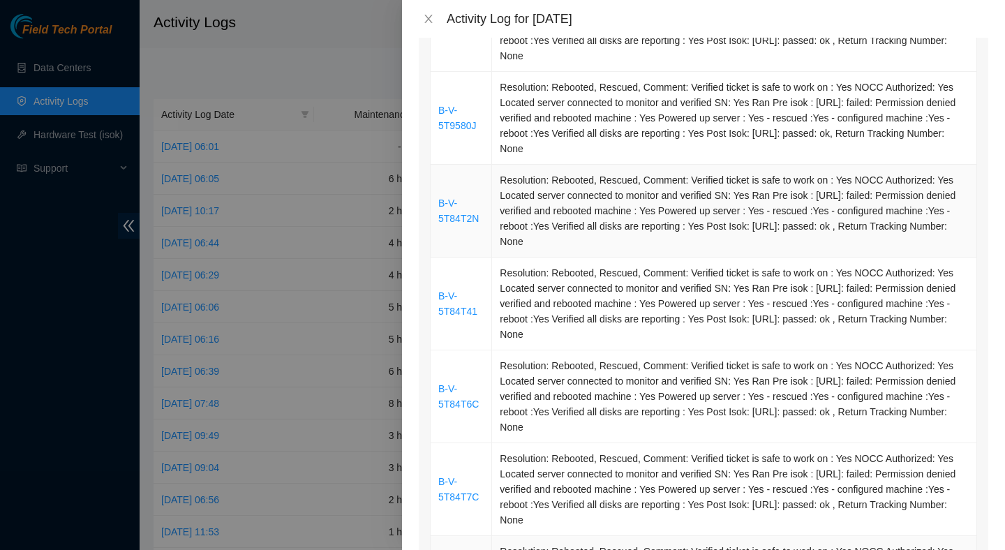
scroll to position [994, 0]
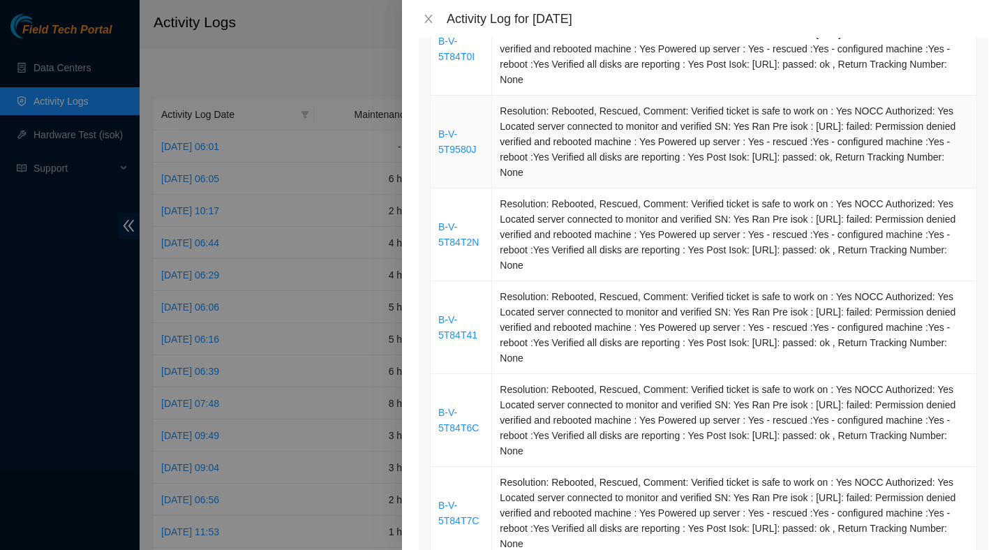
click at [608, 188] on td "Resolution: Rebooted, Rescued, Comment: Verified ticket is safe to work on : Ye…" at bounding box center [734, 142] width 485 height 93
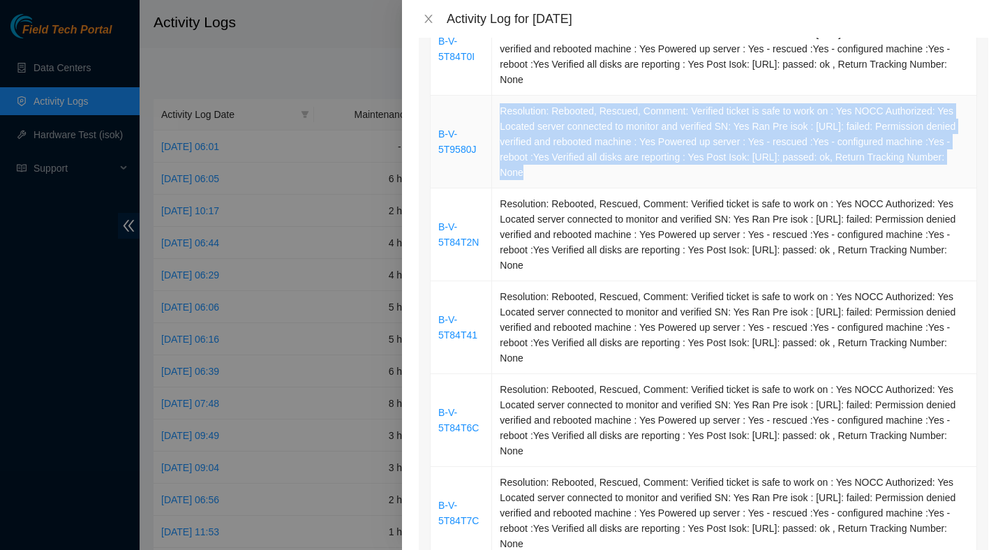
click at [608, 188] on td "Resolution: Rebooted, Rescued, Comment: Verified ticket is safe to work on : Ye…" at bounding box center [734, 142] width 485 height 93
copy td "Resolution: Rebooted, Rescued, Comment: Verified ticket is safe to work on : Ye…"
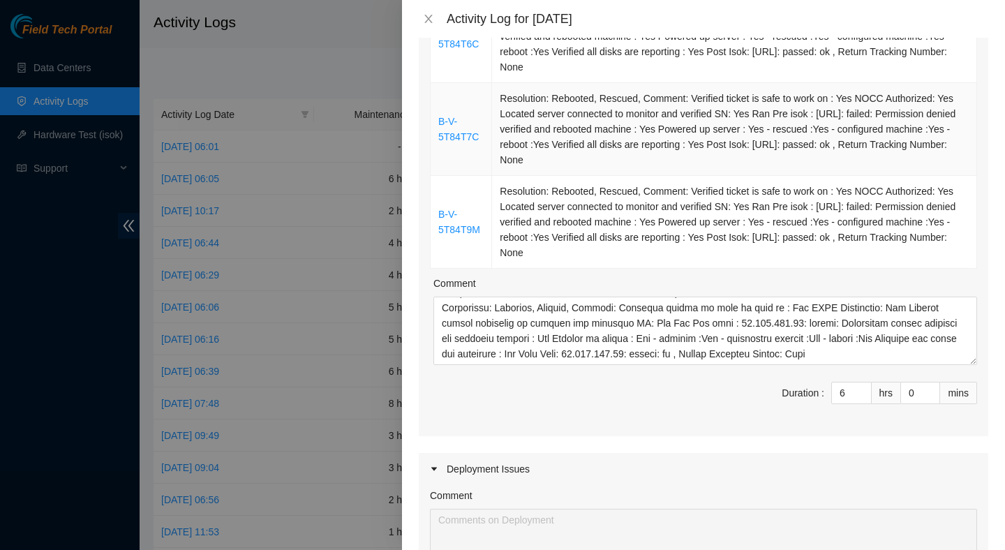
scroll to position [0, 0]
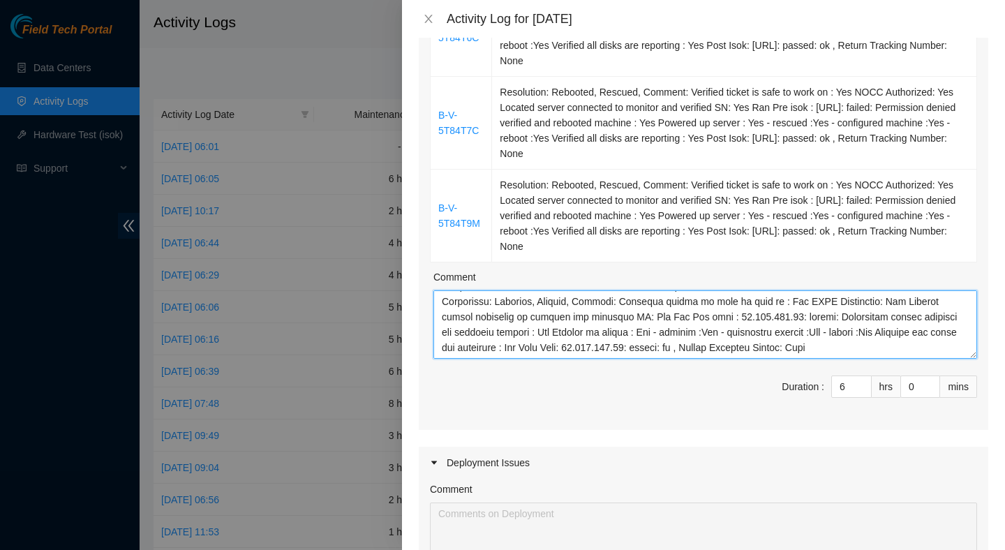
click at [530, 359] on textarea "Comment" at bounding box center [705, 324] width 544 height 68
paste textarea "Resolution: Rebooted, Rescued, Comment: Verified ticket is safe to work on : Ye…"
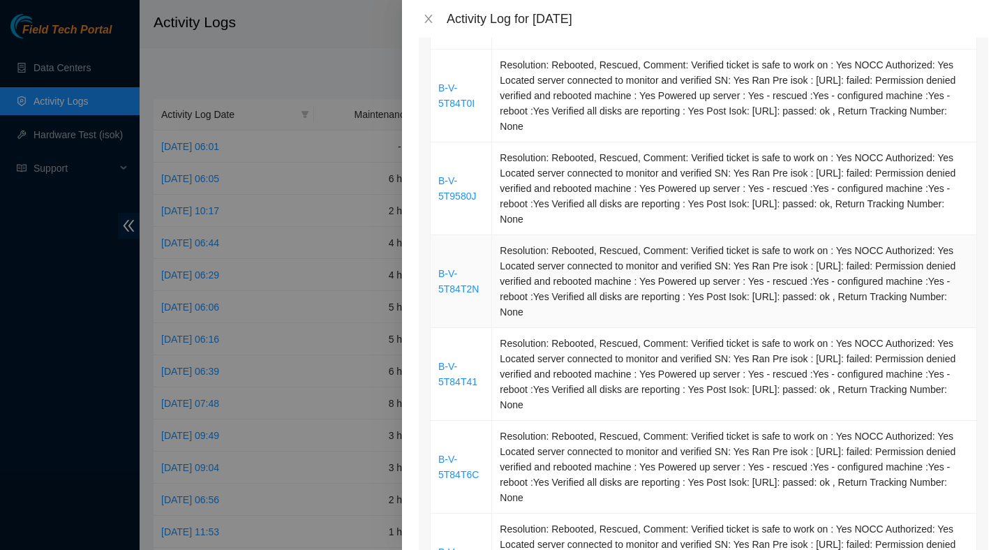
click at [574, 306] on td "Resolution: Rebooted, Rescued, Comment: Verified ticket is safe to work on : Ye…" at bounding box center [734, 281] width 485 height 93
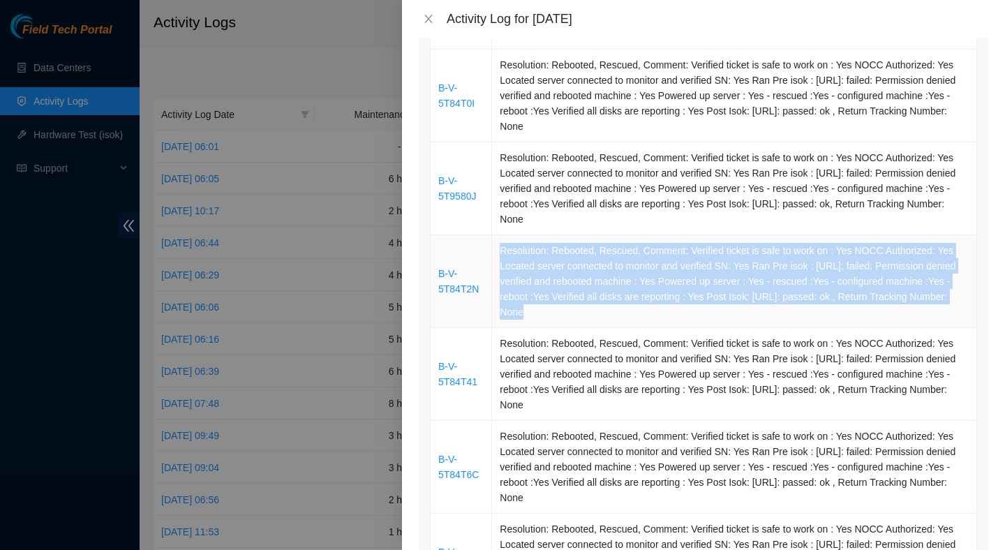
click at [574, 306] on td "Resolution: Rebooted, Rescued, Comment: Verified ticket is safe to work on : Ye…" at bounding box center [734, 281] width 485 height 93
copy td "Resolution: Rebooted, Rescued, Comment: Verified ticket is safe to work on : Ye…"
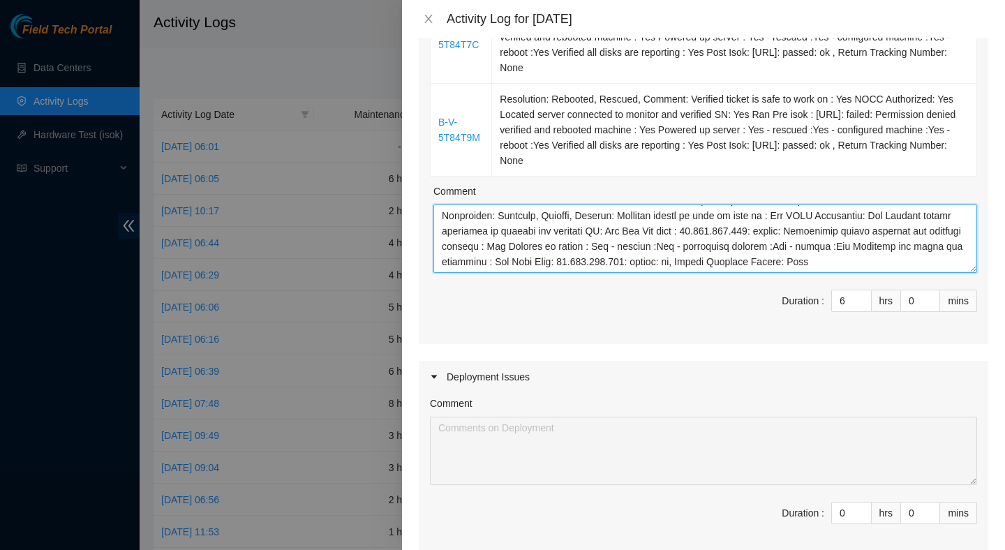
click at [573, 273] on textarea "Comment" at bounding box center [705, 239] width 544 height 68
paste textarea "Resolution: Rebooted, Rescued, Comment: Verified ticket is safe to work on : Ye…"
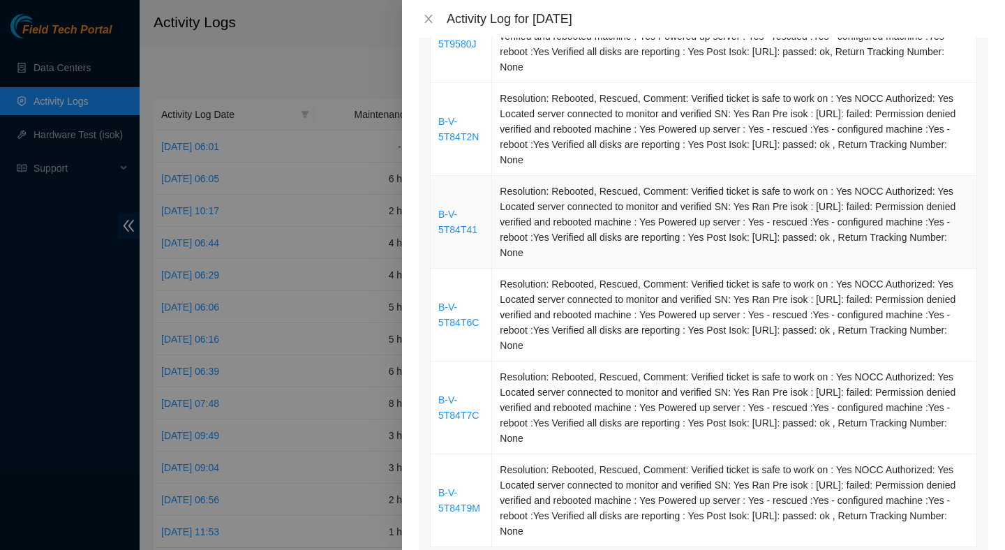
click at [590, 269] on td "Resolution: Rebooted, Rescued, Comment: Verified ticket is safe to work on : Ye…" at bounding box center [734, 222] width 485 height 93
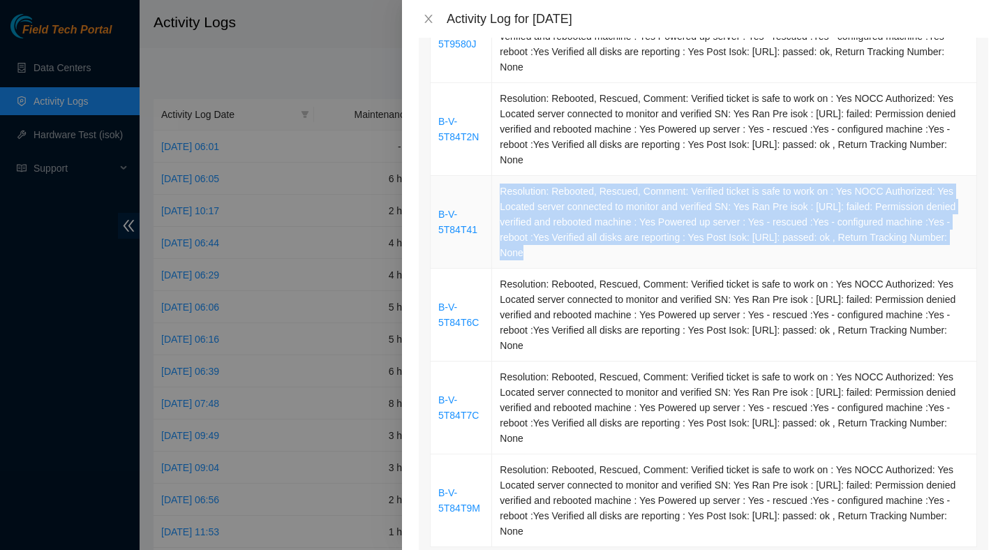
click at [590, 269] on td "Resolution: Rebooted, Rescued, Comment: Verified ticket is safe to work on : Ye…" at bounding box center [734, 222] width 485 height 93
copy td "Resolution: Rebooted, Rescued, Comment: Verified ticket is safe to work on : Ye…"
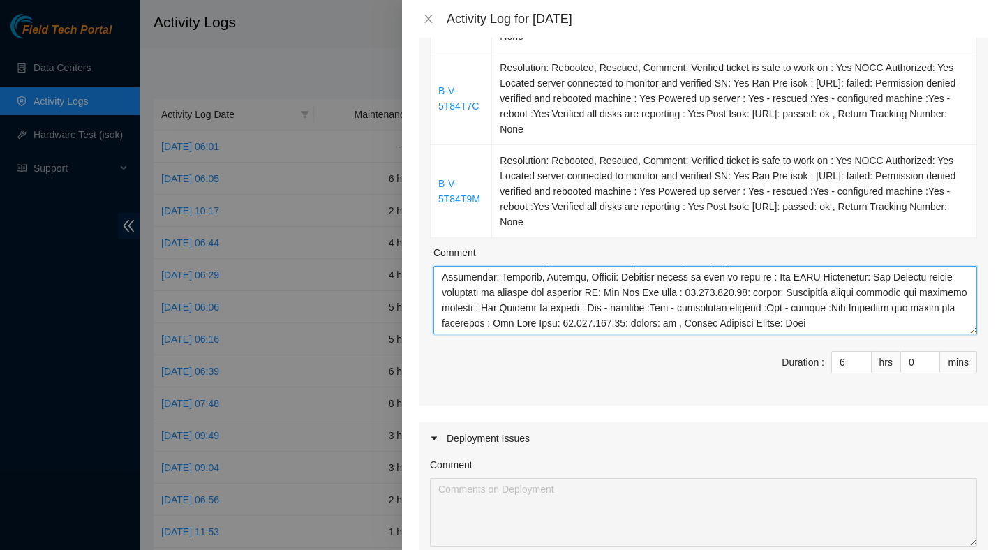
click at [548, 334] on textarea "Comment" at bounding box center [705, 300] width 544 height 68
paste textarea "Resolution: Rebooted, Rescued, Comment: Verified ticket is safe to work on : Ye…"
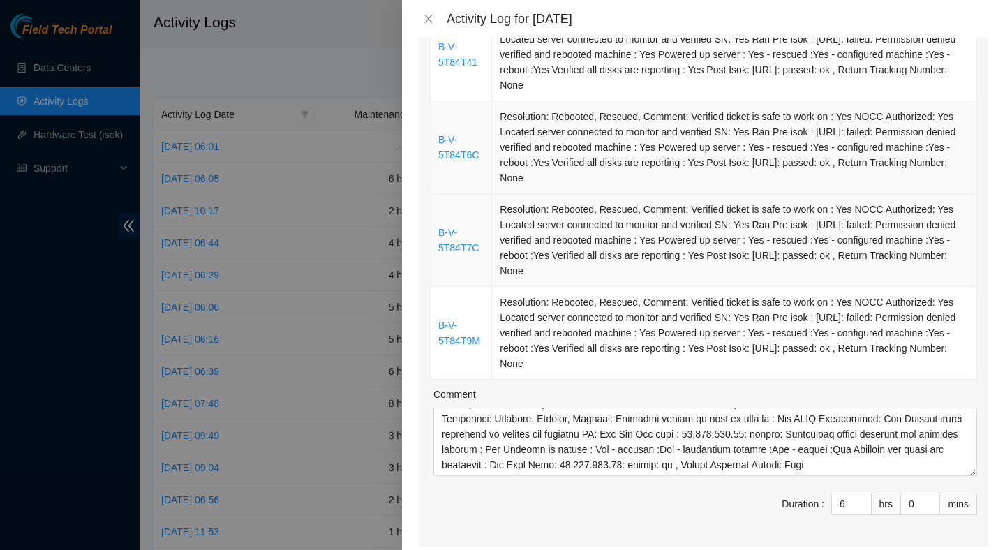
click at [599, 187] on td "Resolution: Rebooted, Rescued, Comment: Verified ticket is safe to work on : Ye…" at bounding box center [734, 147] width 485 height 93
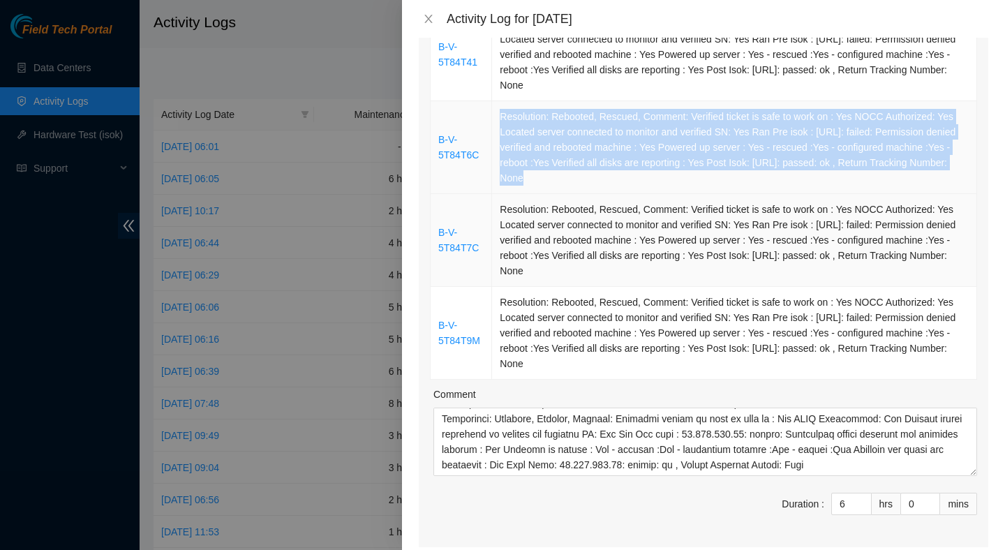
click at [599, 187] on td "Resolution: Rebooted, Rescued, Comment: Verified ticket is safe to work on : Ye…" at bounding box center [734, 147] width 485 height 93
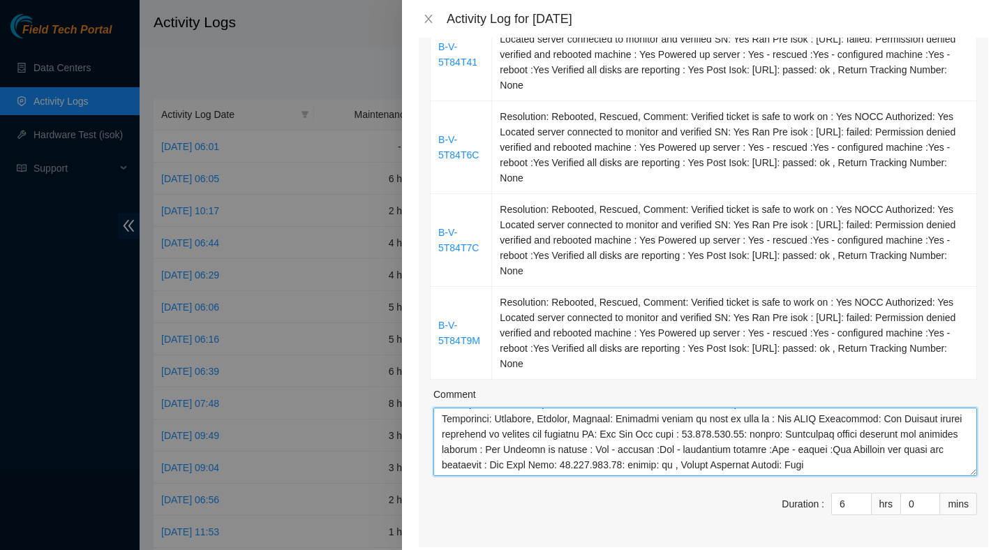
click at [464, 476] on textarea "Comment" at bounding box center [705, 442] width 544 height 68
paste textarea "Resolution: Rebooted, Rescued, Comment: Verified ticket is safe to work on : Ye…"
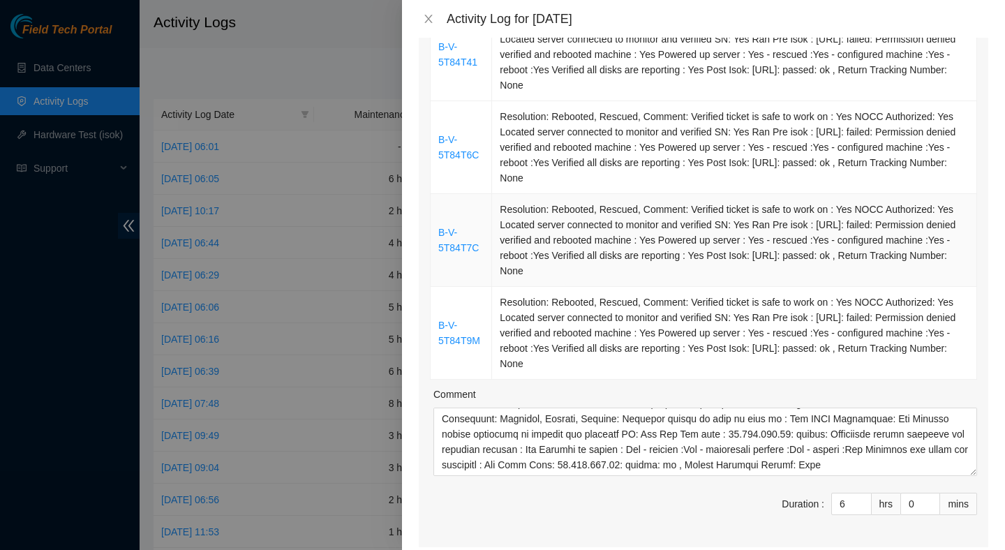
click at [554, 270] on td "Resolution: Rebooted, Rescued, Comment: Verified ticket is safe to work on : Ye…" at bounding box center [734, 240] width 485 height 93
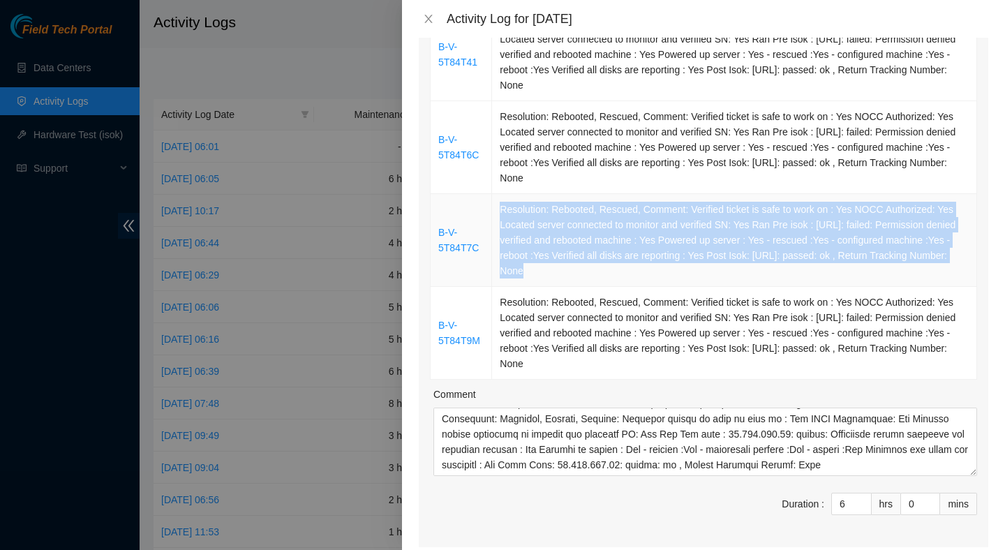
click at [554, 270] on td "Resolution: Rebooted, Rescued, Comment: Verified ticket is safe to work on : Ye…" at bounding box center [734, 240] width 485 height 93
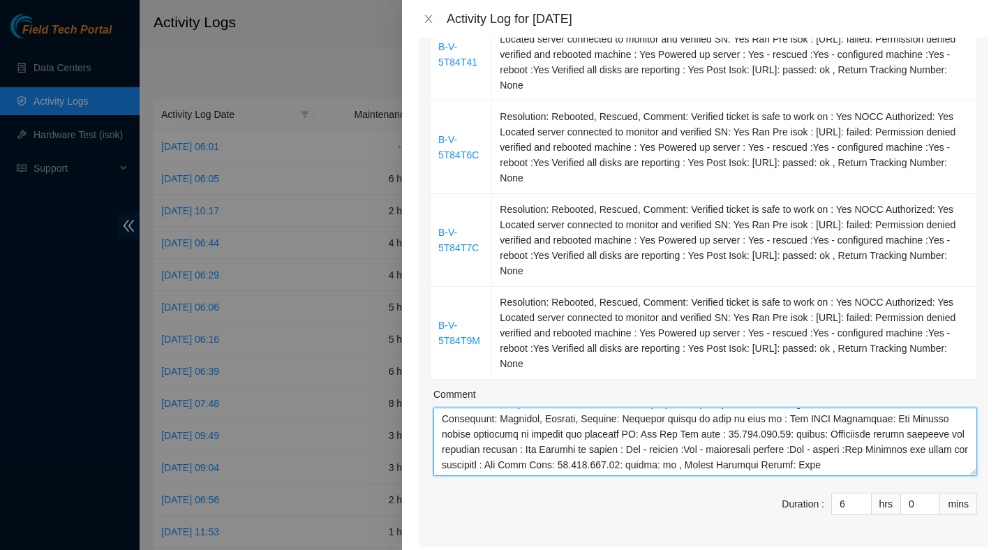
click at [468, 476] on textarea "Comment" at bounding box center [705, 442] width 544 height 68
paste textarea "Resolution: Rebooted, Rescued, Comment: Verified ticket is safe to work on : Ye…"
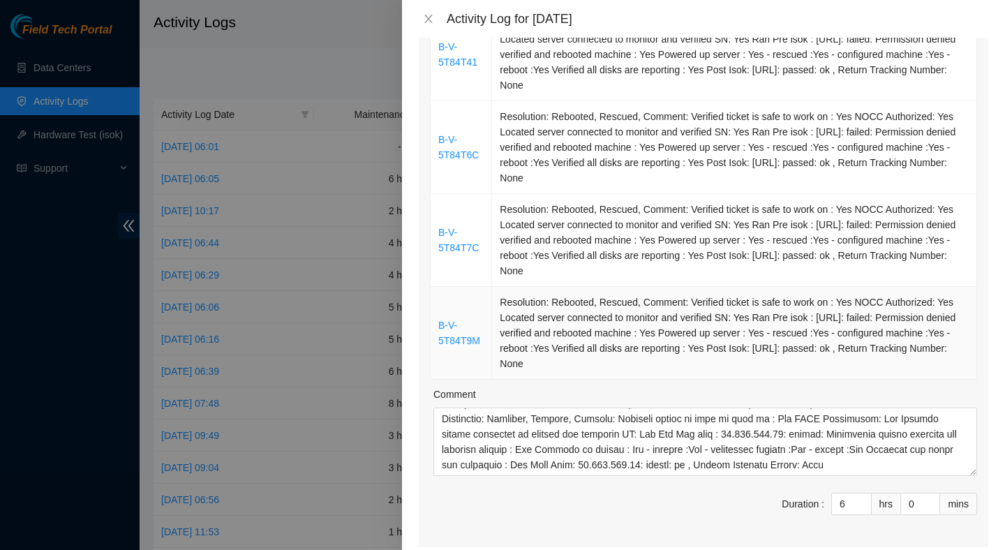
click at [541, 380] on td "Resolution: Rebooted, Rescued, Comment: Verified ticket is safe to work on : Ye…" at bounding box center [734, 333] width 485 height 93
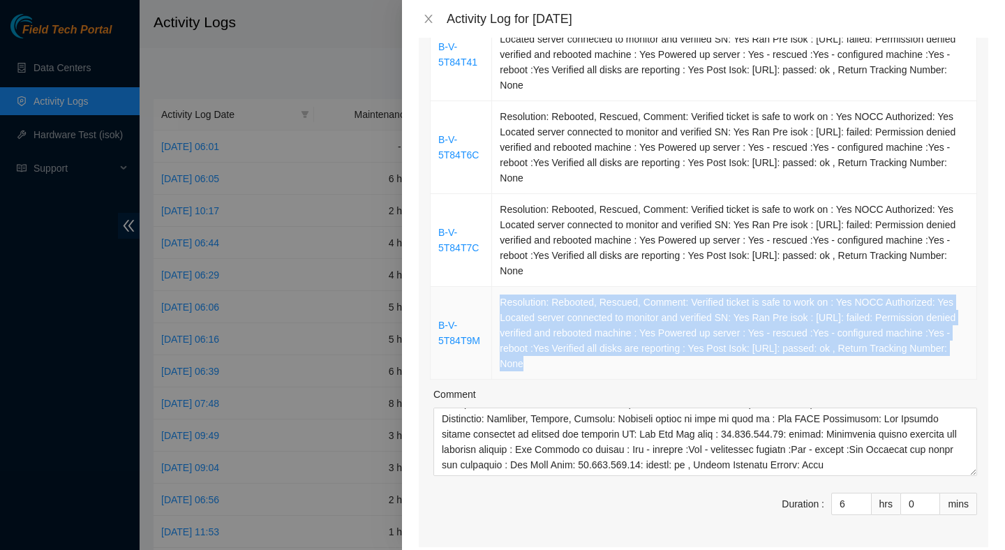
click at [541, 380] on td "Resolution: Rebooted, Rescued, Comment: Verified ticket is safe to work on : Ye…" at bounding box center [734, 333] width 485 height 93
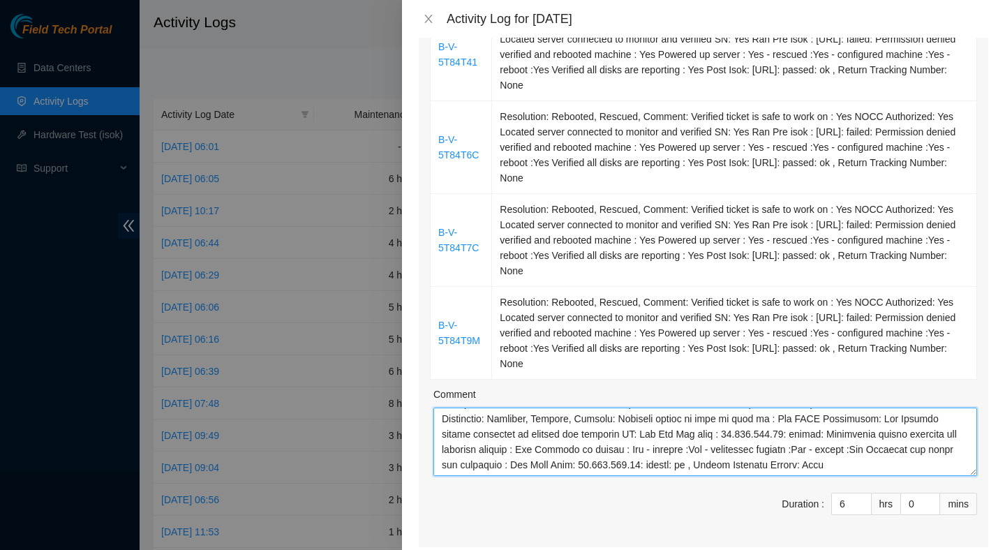
click at [474, 476] on textarea "Comment" at bounding box center [705, 442] width 544 height 68
paste textarea "Resolution: Rebooted, Rescued, Comment: Verified ticket is safe to work on : Ye…"
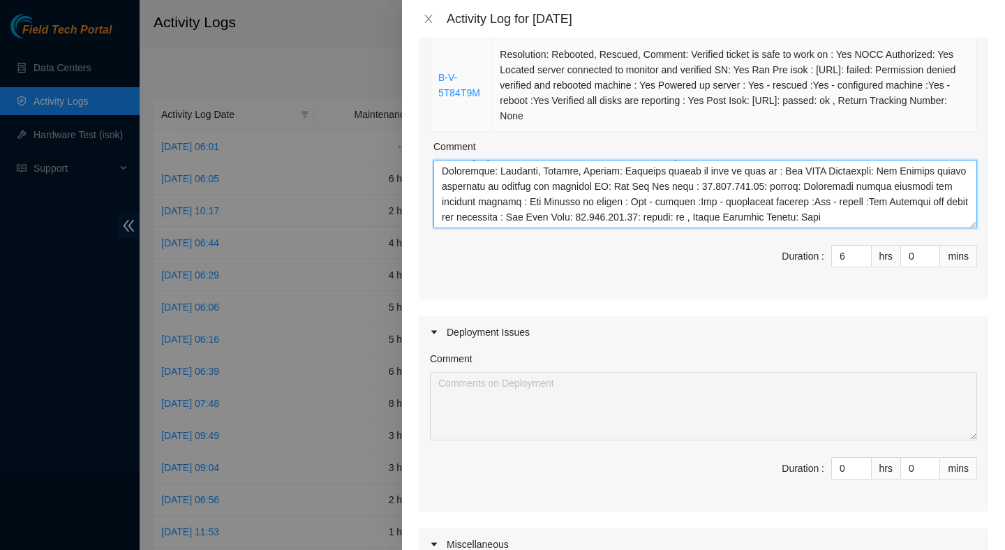
scroll to position [1887, 0]
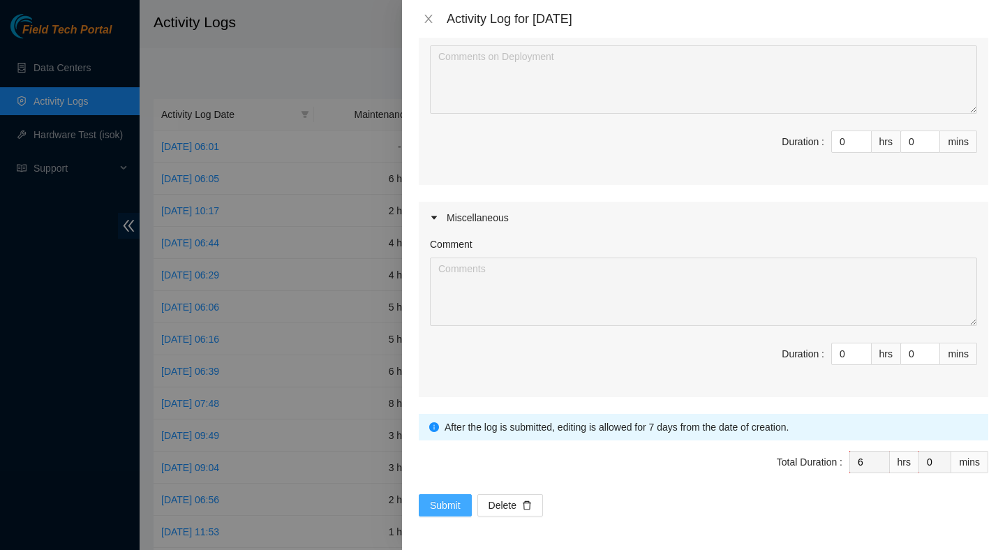
type textarea "Resolution: Rebooted, Reseated components, Comment: Verified ticket is safe to …"
click at [450, 501] on span "Submit" at bounding box center [445, 505] width 31 height 15
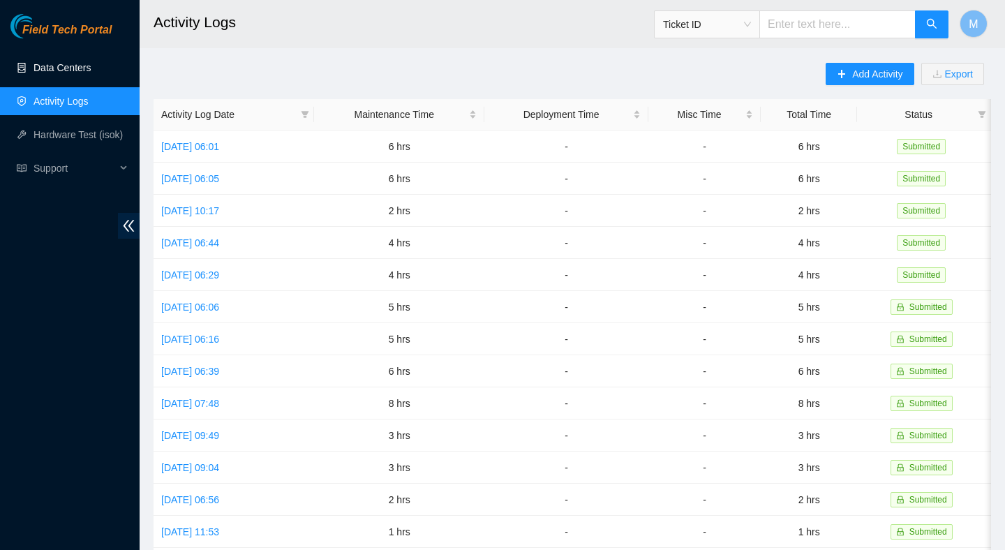
click at [57, 70] on link "Data Centers" at bounding box center [62, 67] width 57 height 11
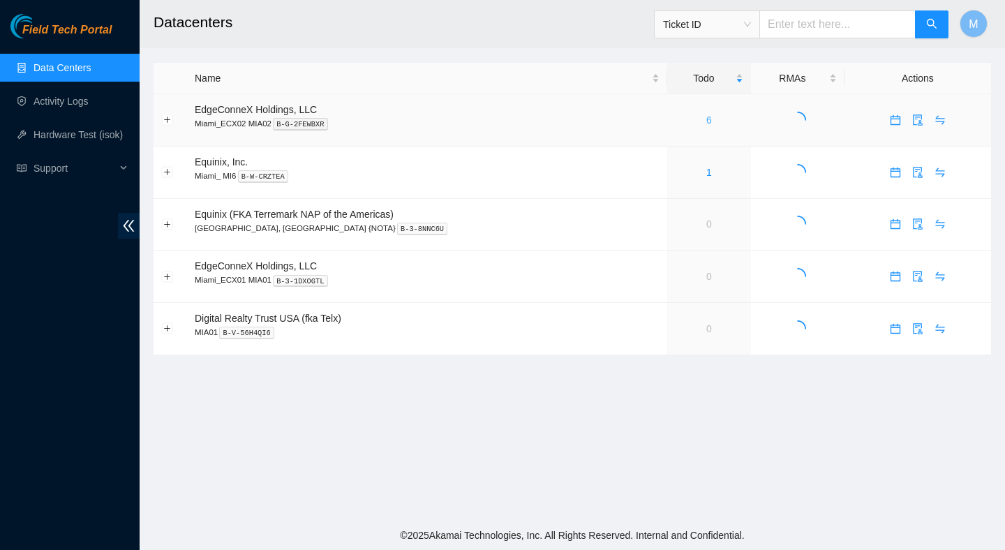
click at [706, 119] on link "6" at bounding box center [709, 119] width 6 height 11
